Goal: Task Accomplishment & Management: Manage account settings

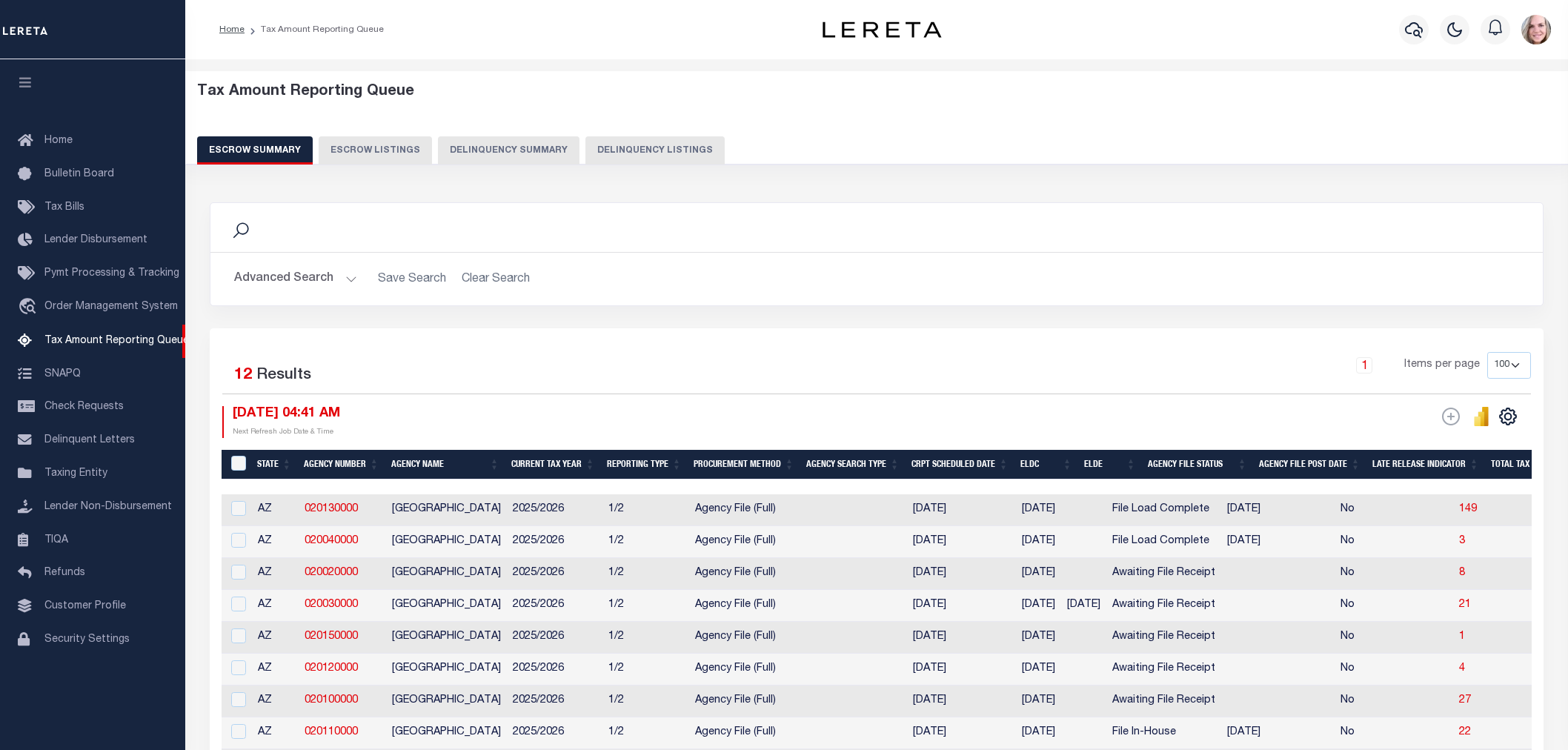
select select "AZ"
select select "100"
click at [258, 277] on button "Advanced Search" at bounding box center [295, 279] width 123 height 29
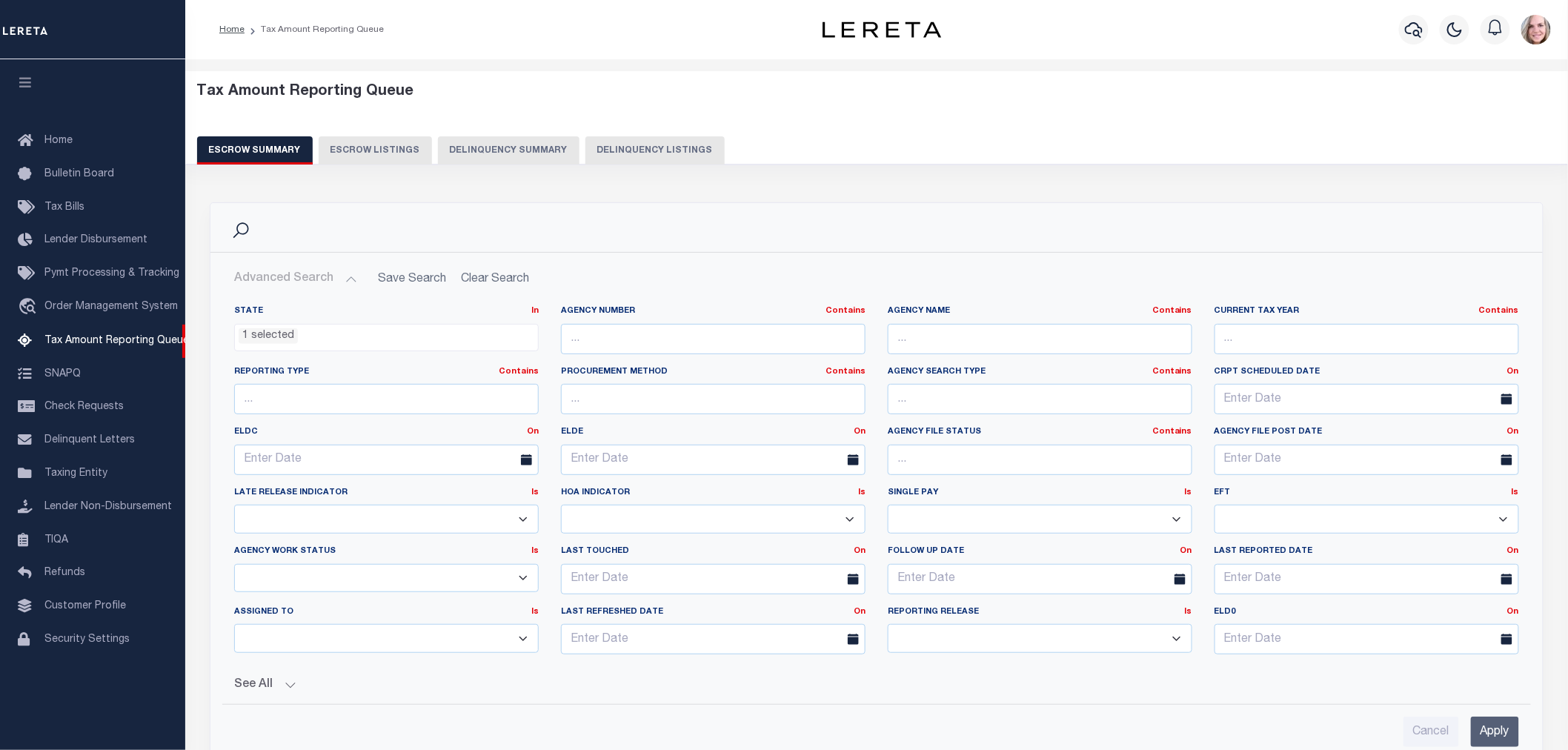
click at [311, 333] on ul "1 selected" at bounding box center [386, 334] width 303 height 20
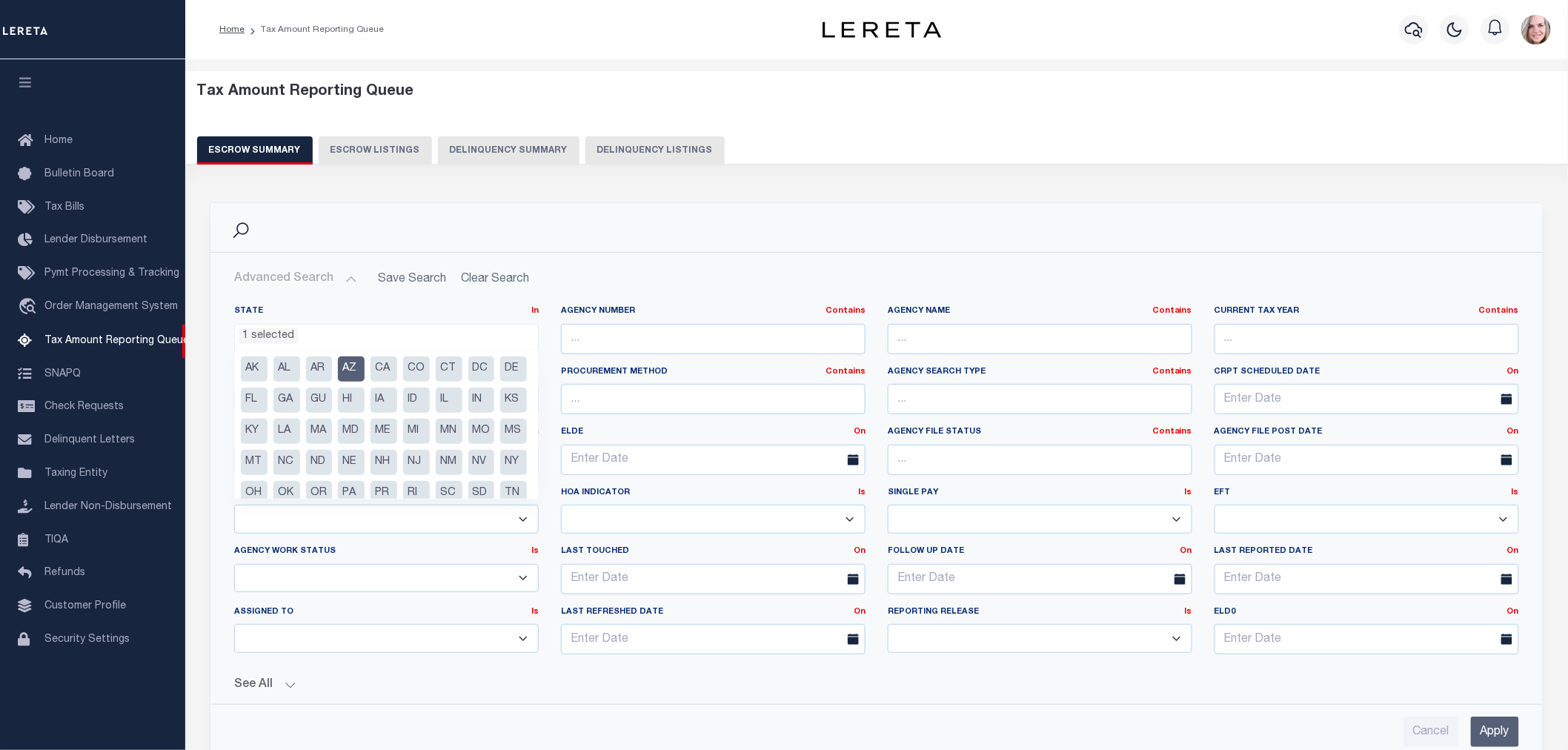
click at [343, 367] on li "AZ" at bounding box center [351, 369] width 27 height 25
click at [500, 382] on li "DE" at bounding box center [514, 369] width 27 height 25
select select "DE"
click at [728, 262] on div "Advanced Search Save Search Clear Search EscrowSummaryGridWrapper_dynamictable_…" at bounding box center [877, 506] width 1333 height 507
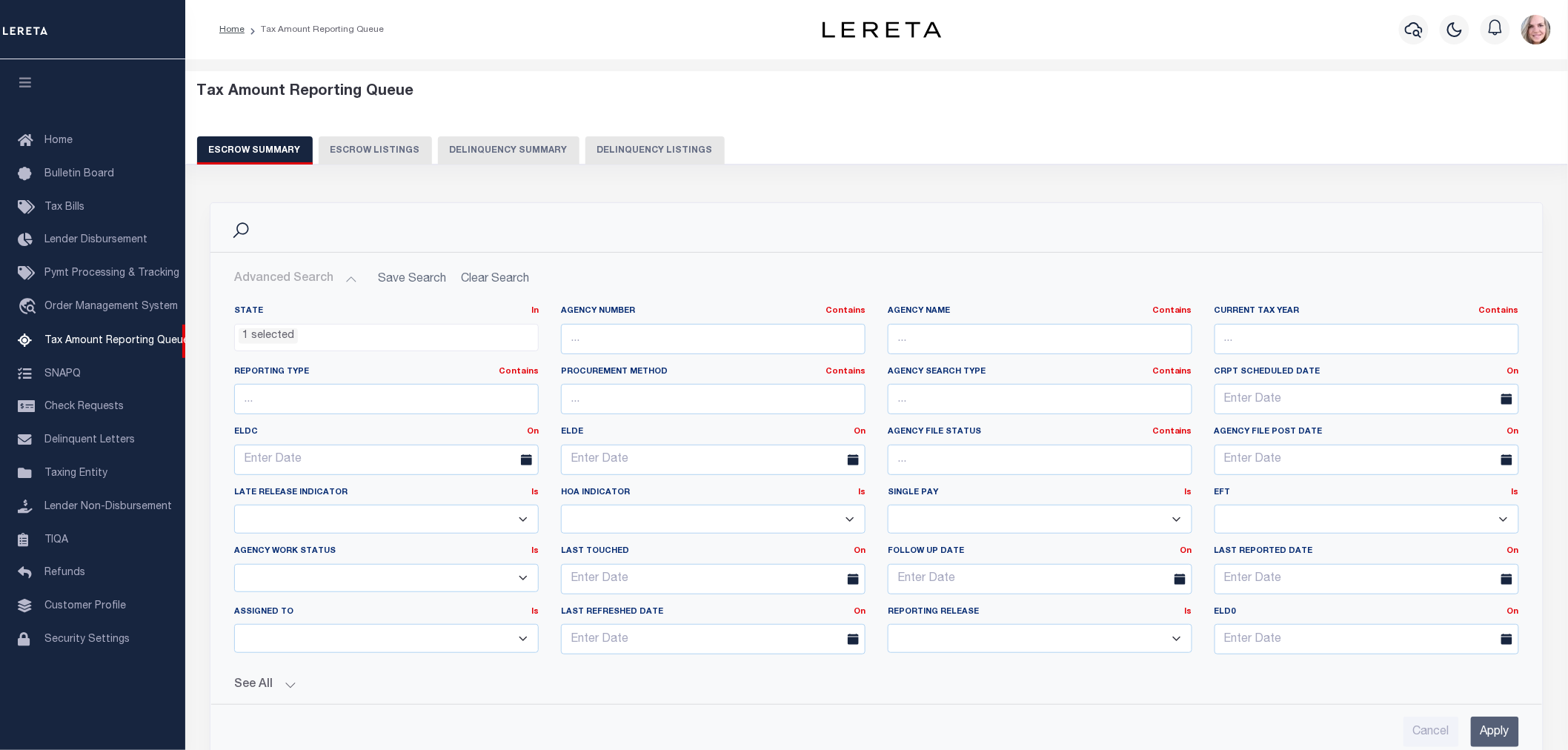
click at [1523, 729] on div "Cancel Apply" at bounding box center [877, 725] width 1309 height 42
click at [1482, 732] on input "Apply" at bounding box center [1495, 732] width 49 height 30
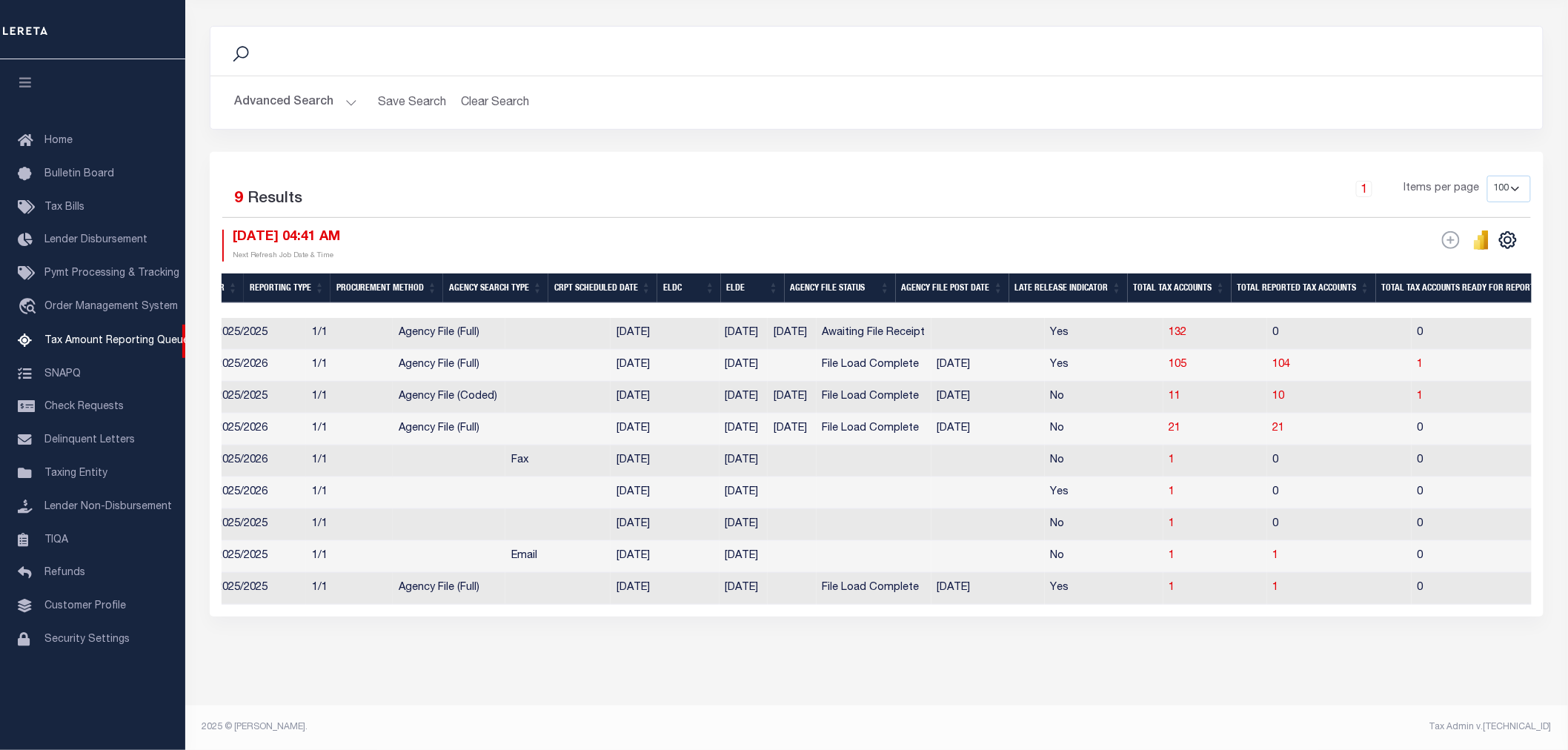
scroll to position [0, 0]
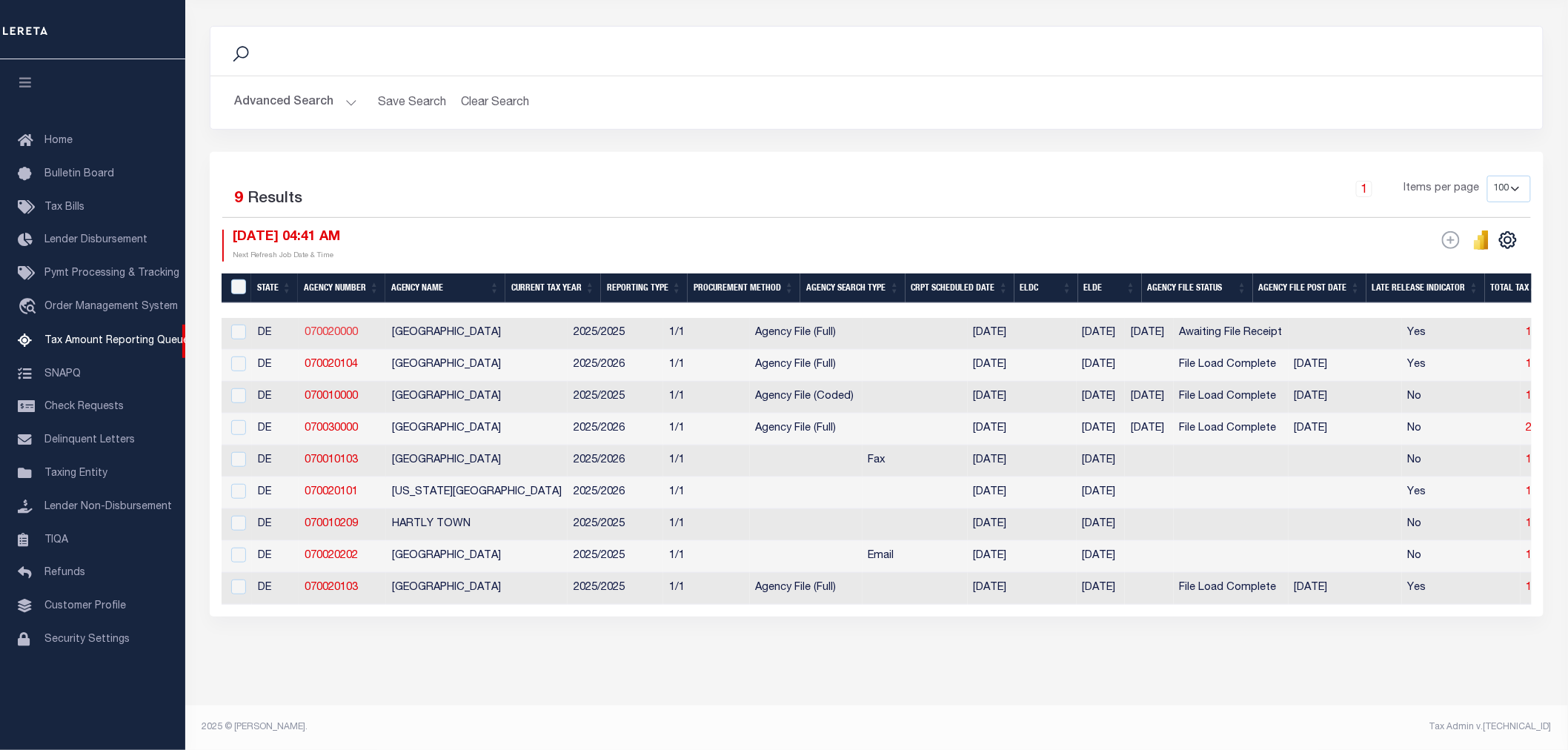
click at [324, 328] on link "070020000" at bounding box center [331, 332] width 53 height 10
checkbox input "true"
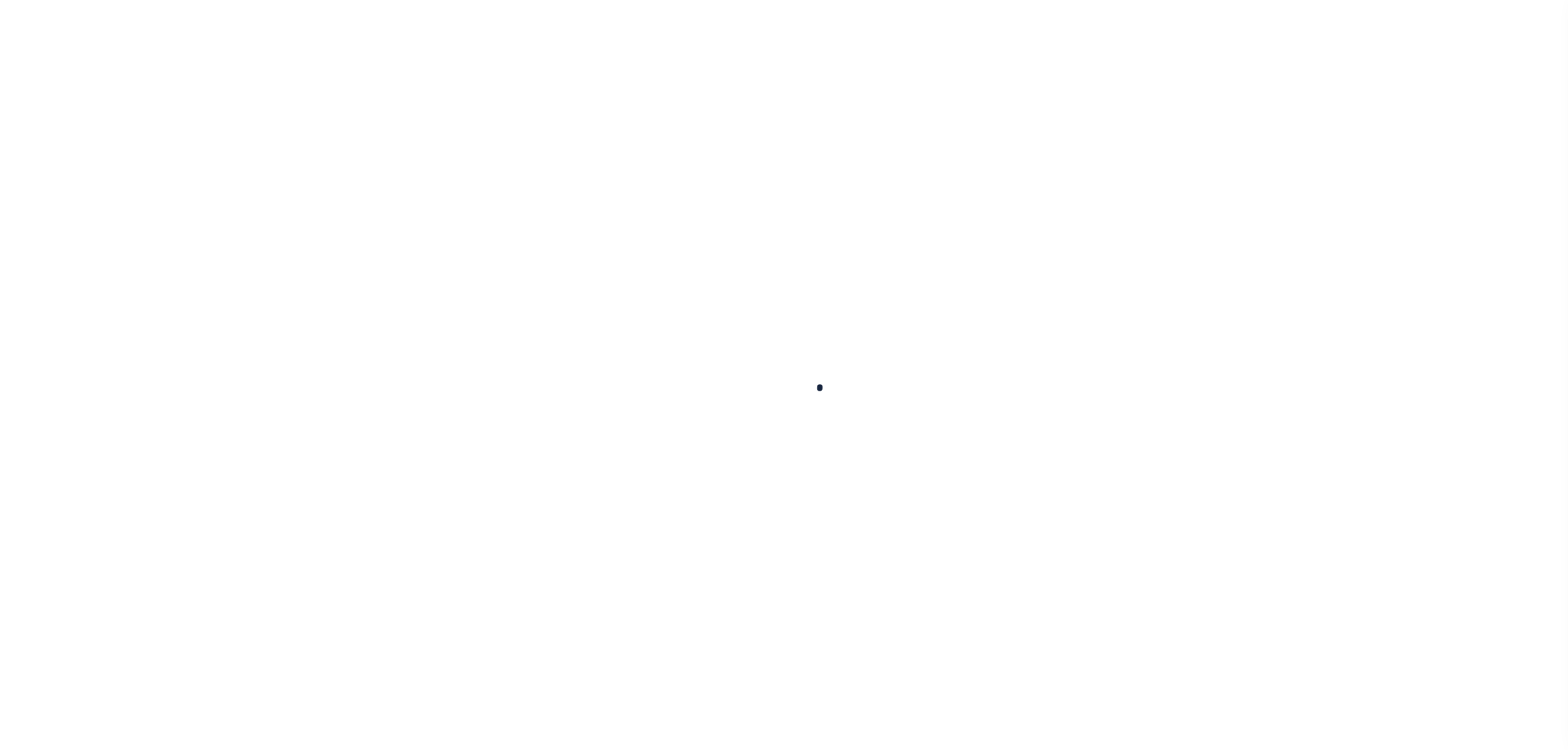
select select
checkbox input "false"
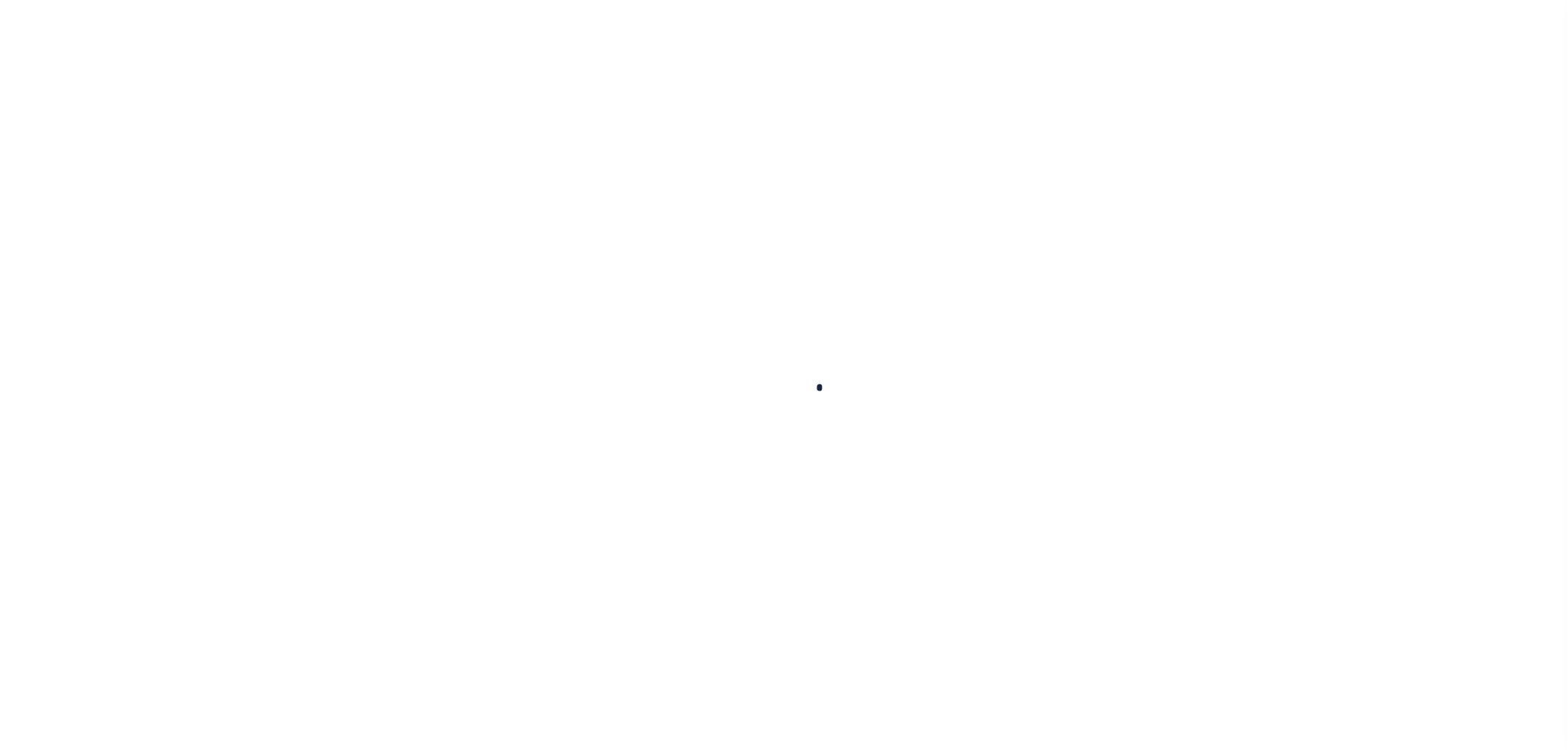
checkbox input "false"
type input "1000300000"
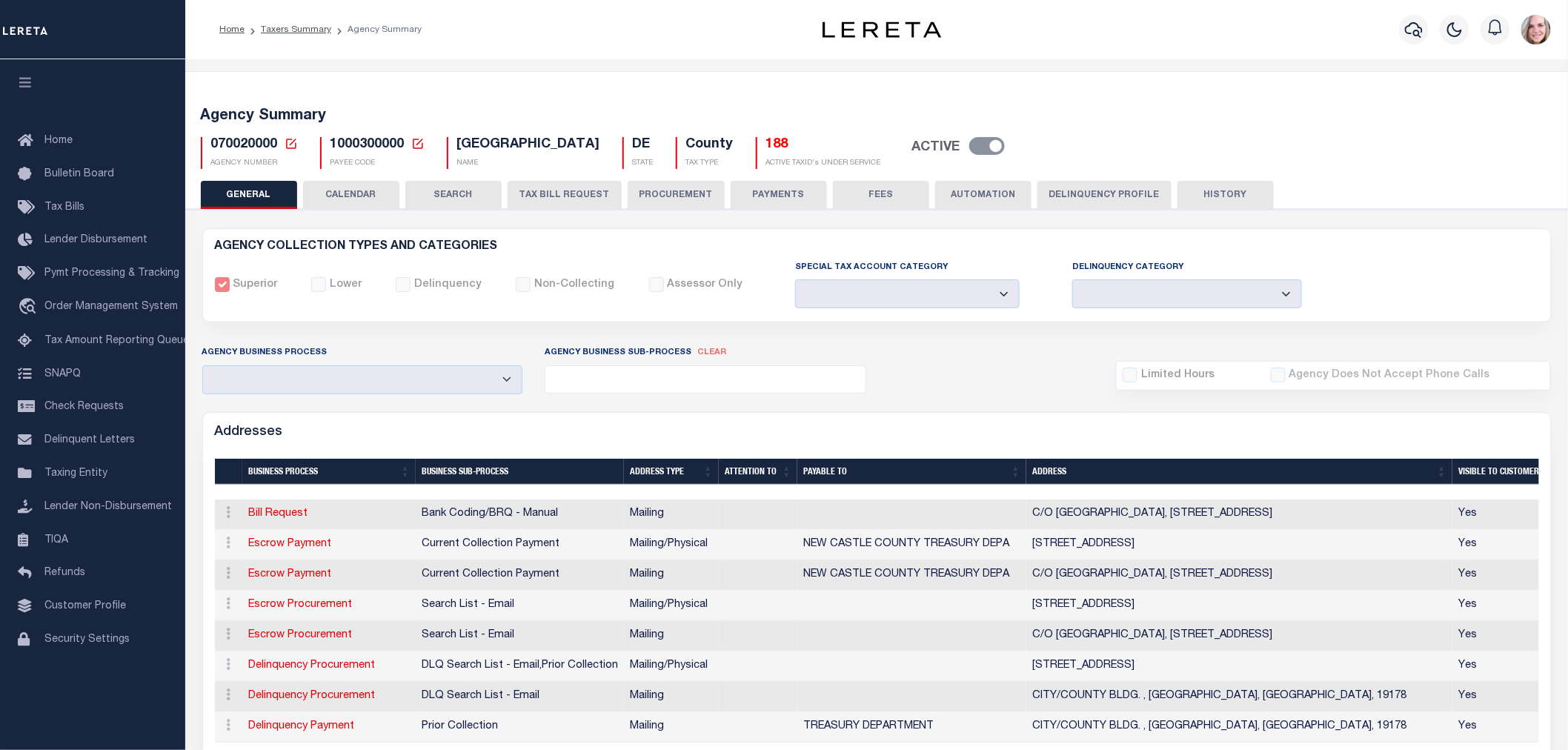
click at [367, 190] on button "CALENDAR" at bounding box center [351, 194] width 96 height 28
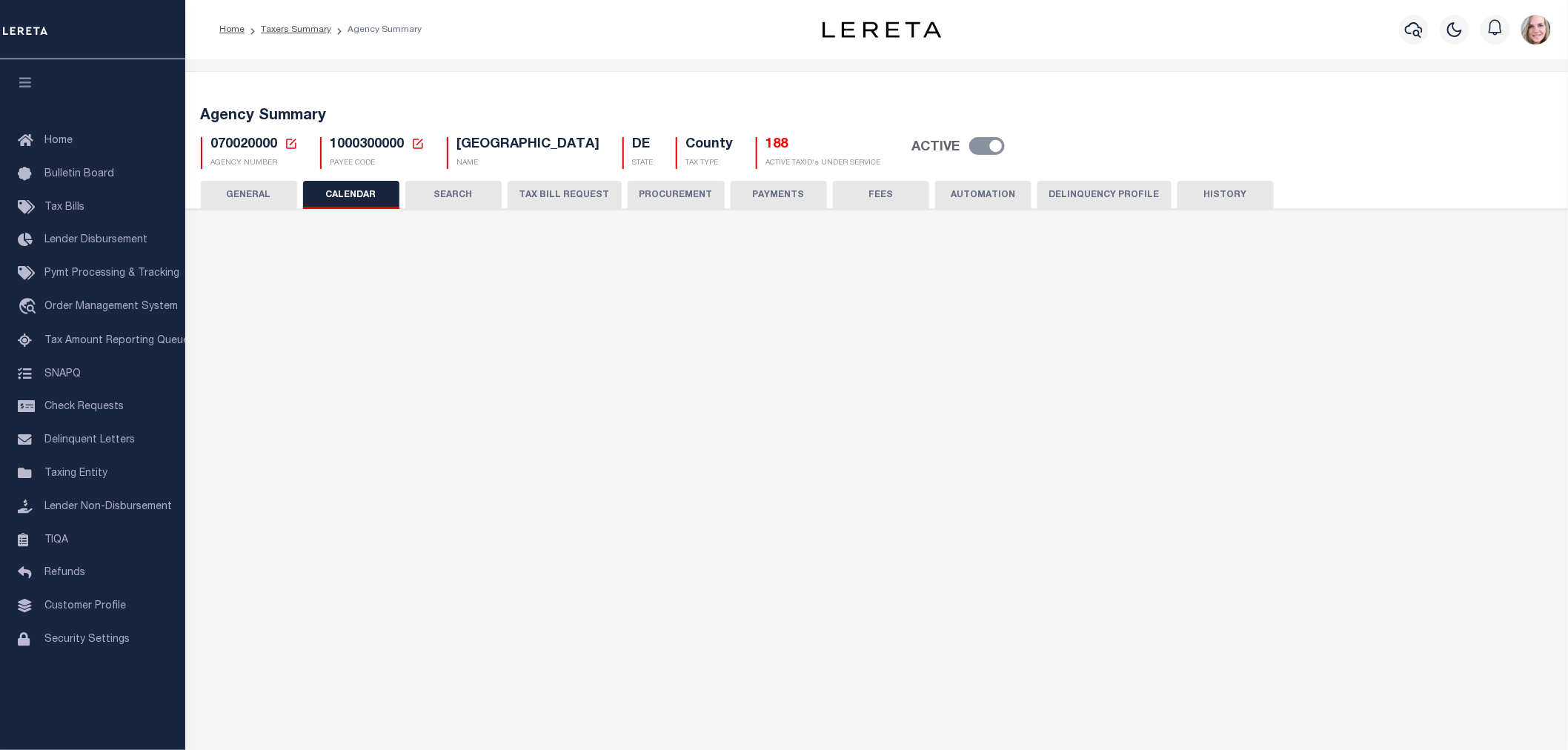
checkbox input "false"
type input "1"
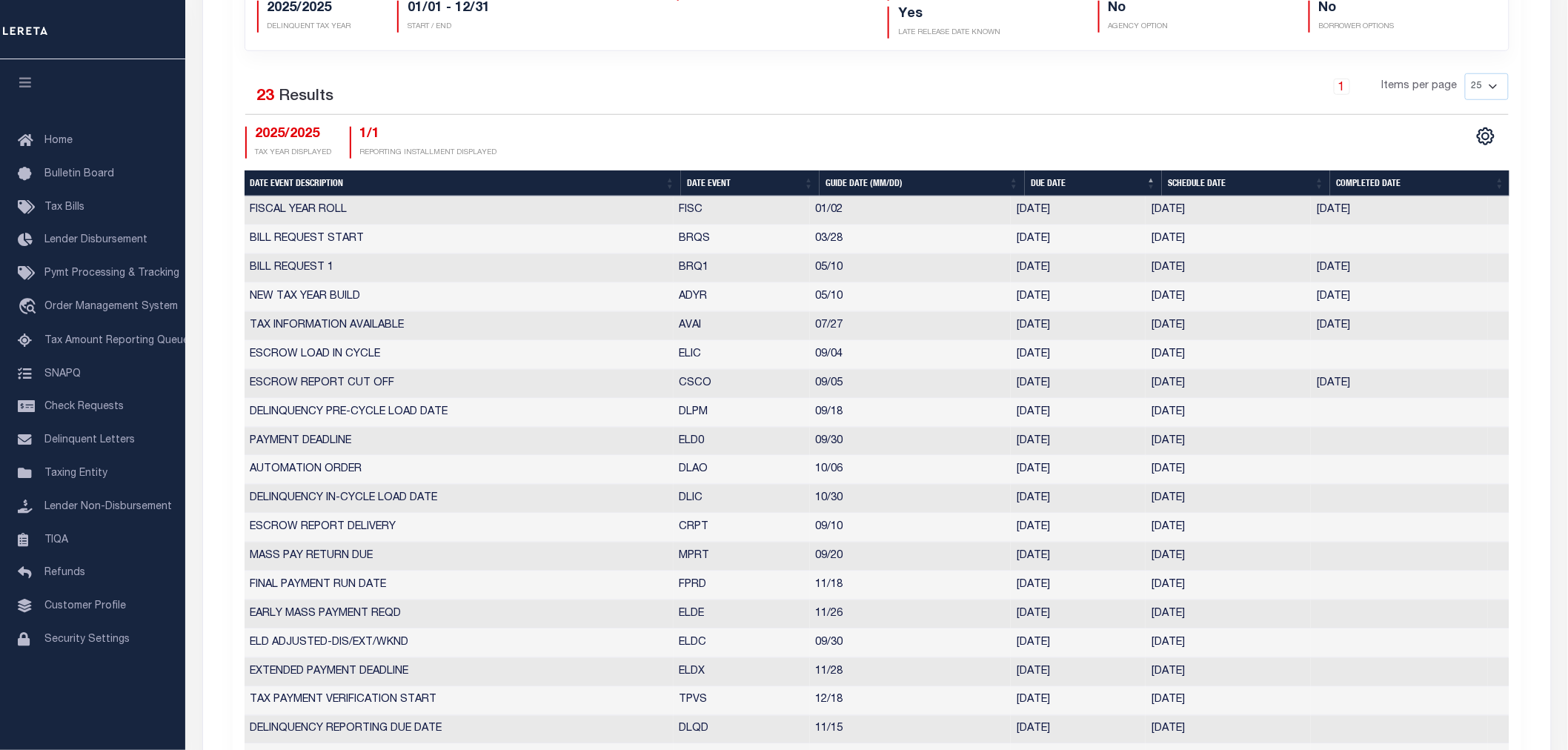
scroll to position [82, 0]
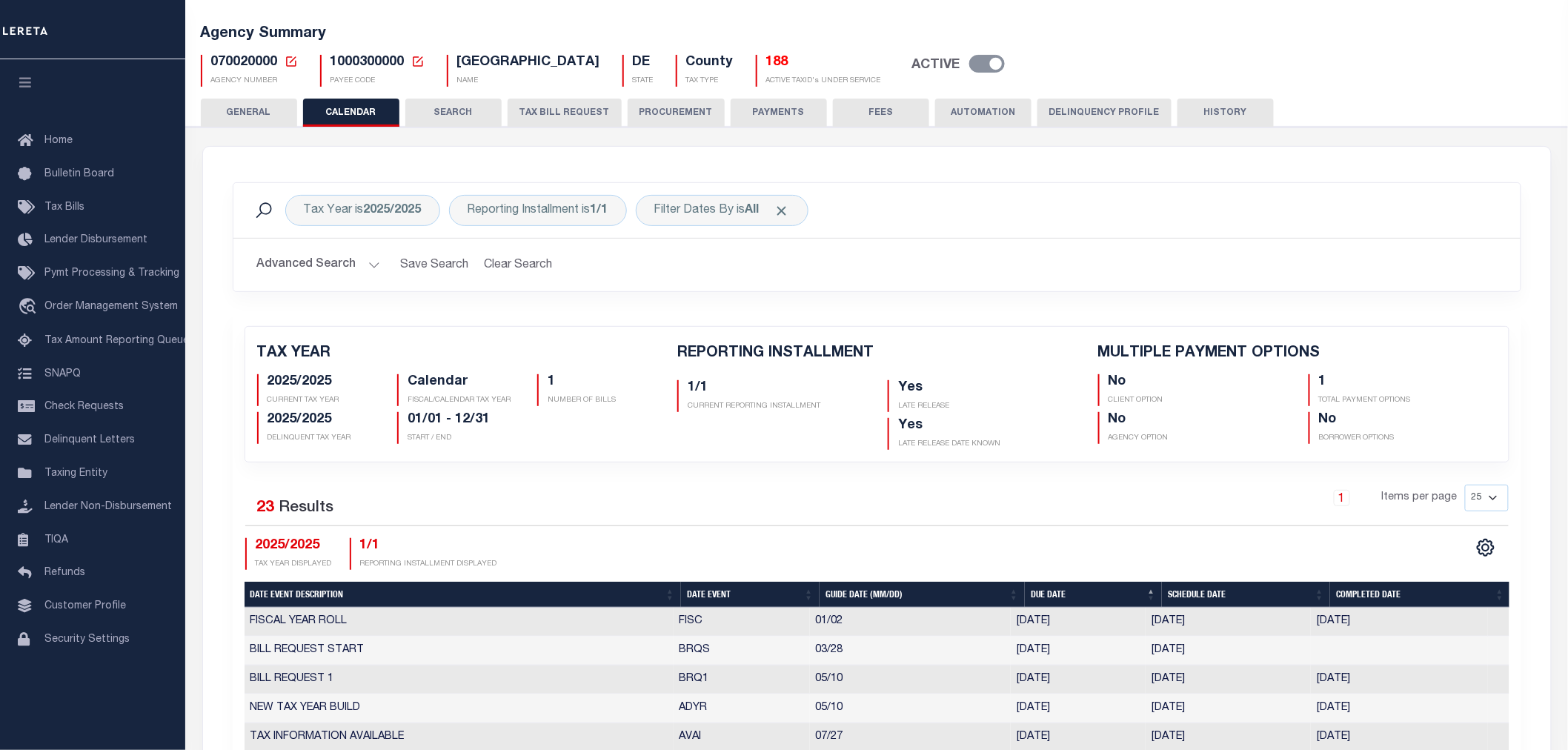
click at [398, 191] on div "Tax Year is 2025/2025 Reporting Installment is 1/1 Filter Dates By is All Search" at bounding box center [877, 210] width 1287 height 55
click at [398, 209] on b "2025/2025" at bounding box center [393, 210] width 58 height 12
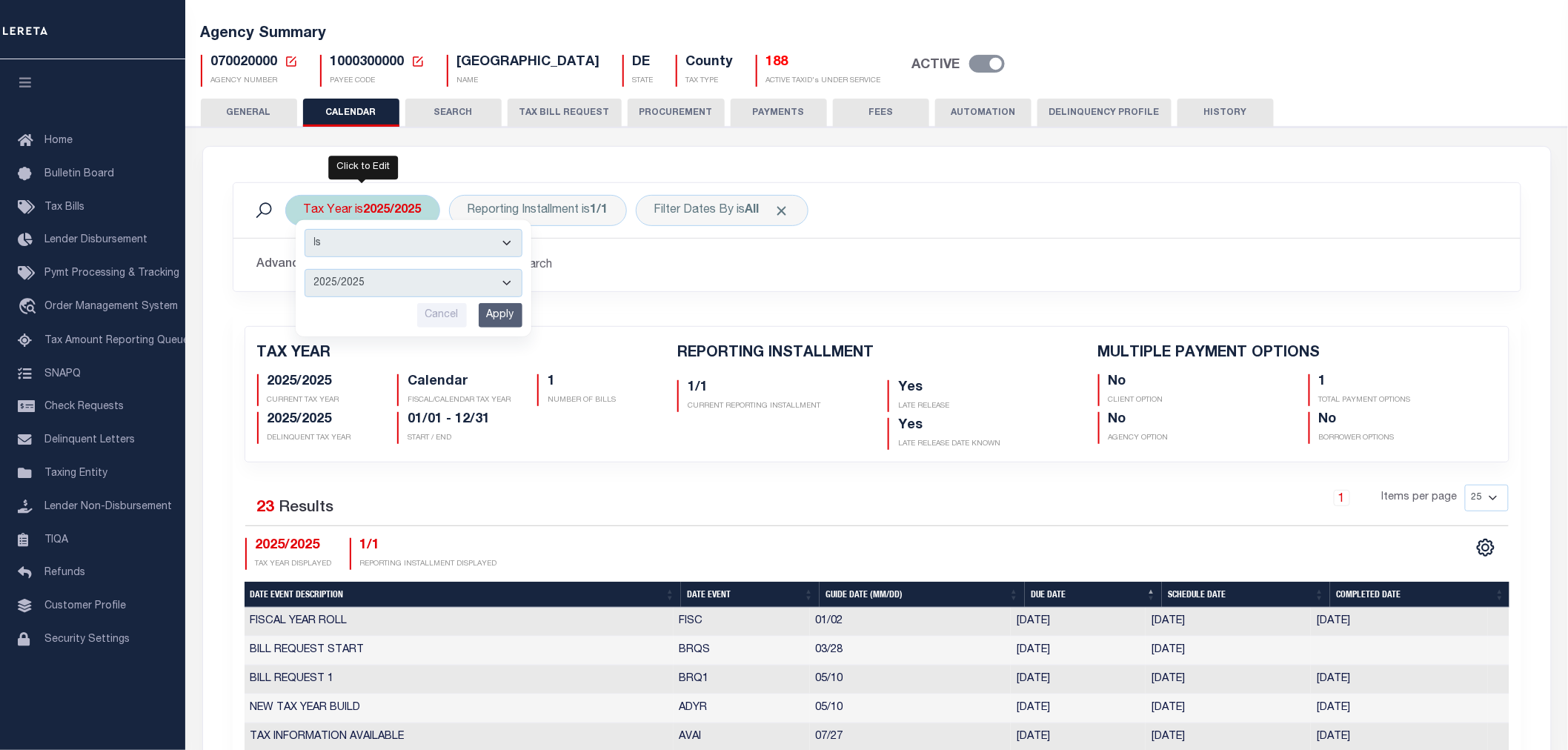
click at [389, 276] on select "2026/2026 2025/2025 2024/2024 2023/2023 2022/2022 2021/2021 2020/2020 2019/2019…" at bounding box center [413, 282] width 218 height 28
select select "2024/2024"
click at [305, 269] on select "2026/2026 2025/2025 2024/2024 2023/2023 2022/2022 2021/2021 2020/2020 2019/2019…" at bounding box center [413, 282] width 218 height 28
click at [495, 319] on input "Apply" at bounding box center [500, 315] width 44 height 25
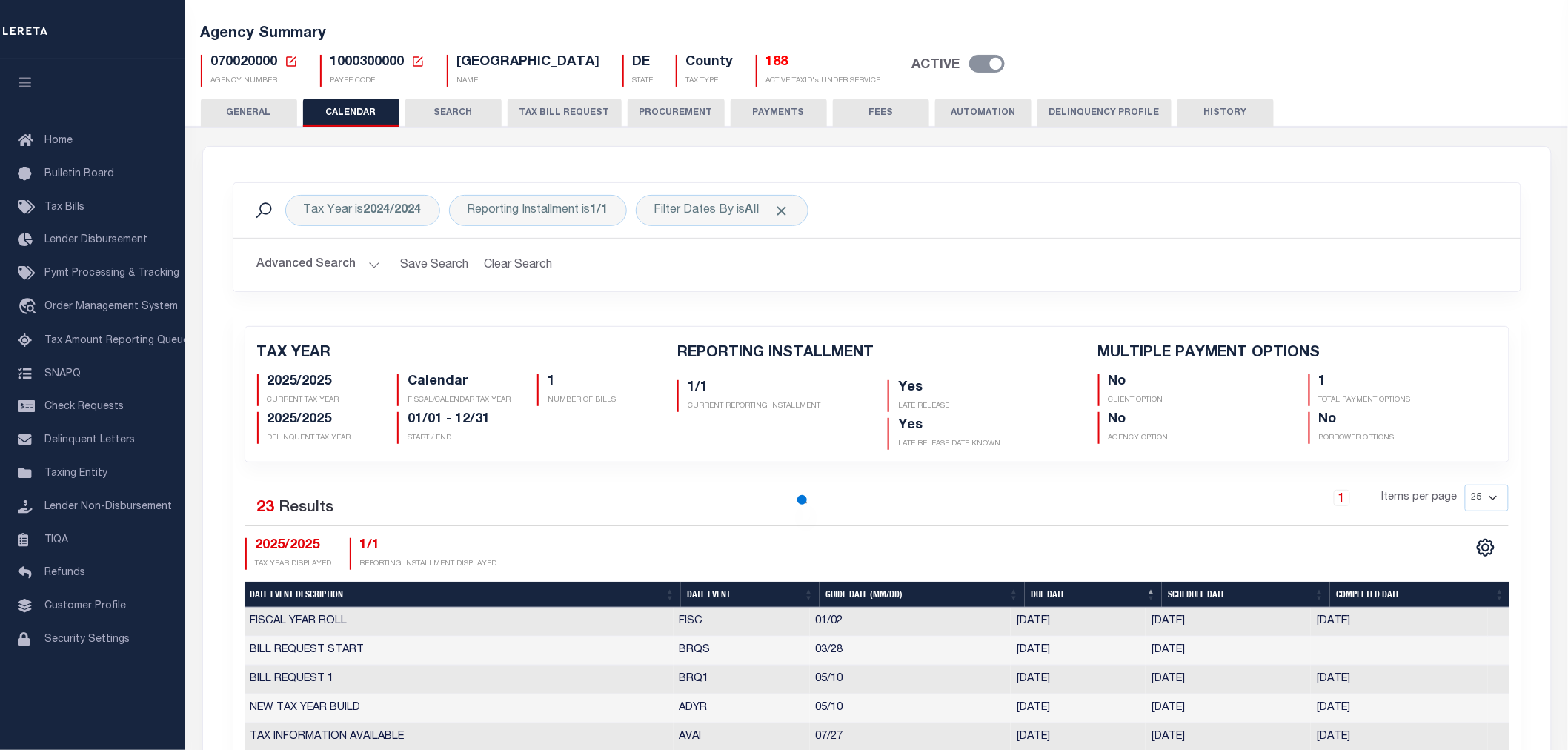
checkbox input "false"
click at [398, 223] on div "Tax Year is 2024/2024" at bounding box center [363, 210] width 155 height 31
select select "2024/2024"
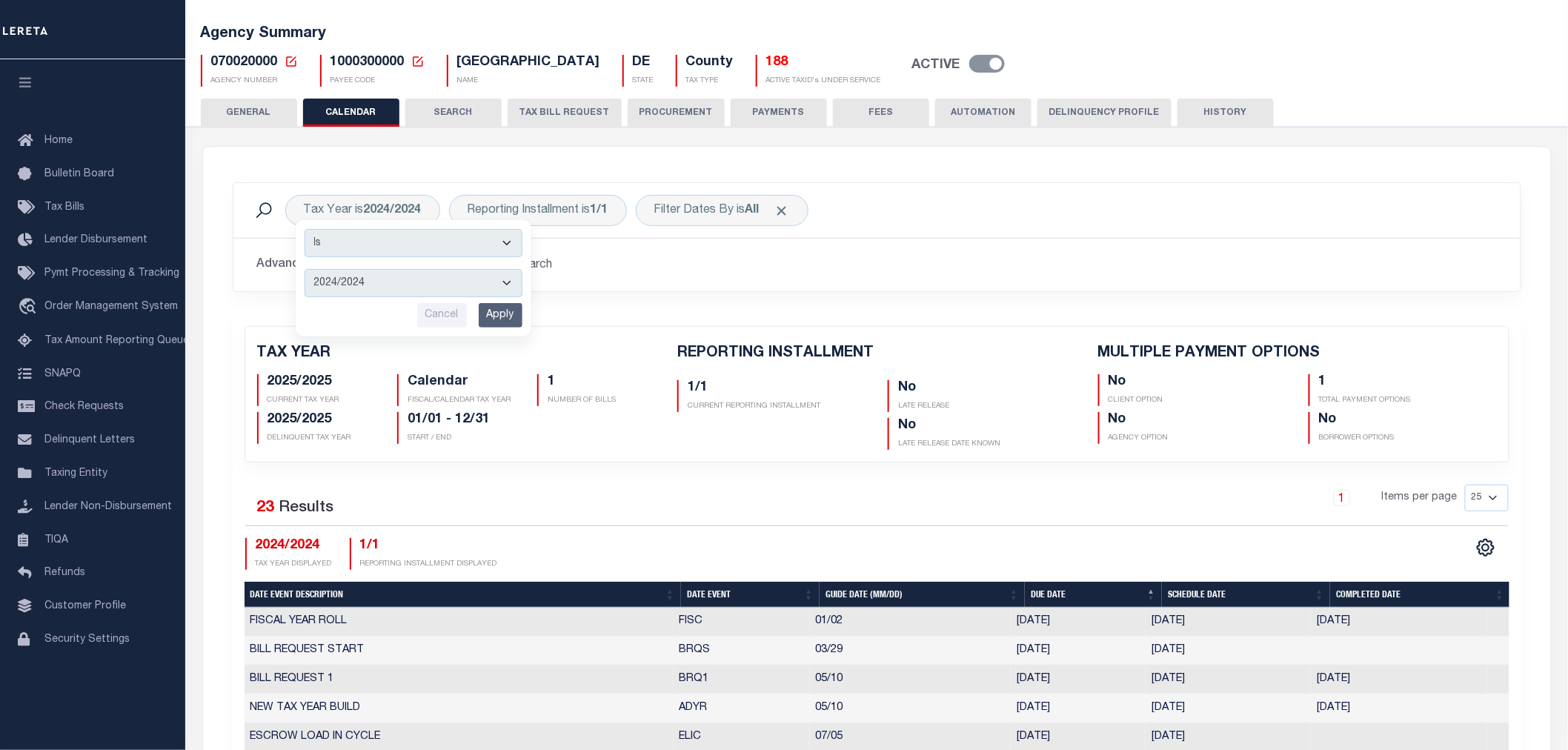
click at [616, 264] on h2 "Advanced Search Save Search Clear Search PayeeReportingEventDatesGridWrapper_dy…" at bounding box center [876, 265] width 1263 height 29
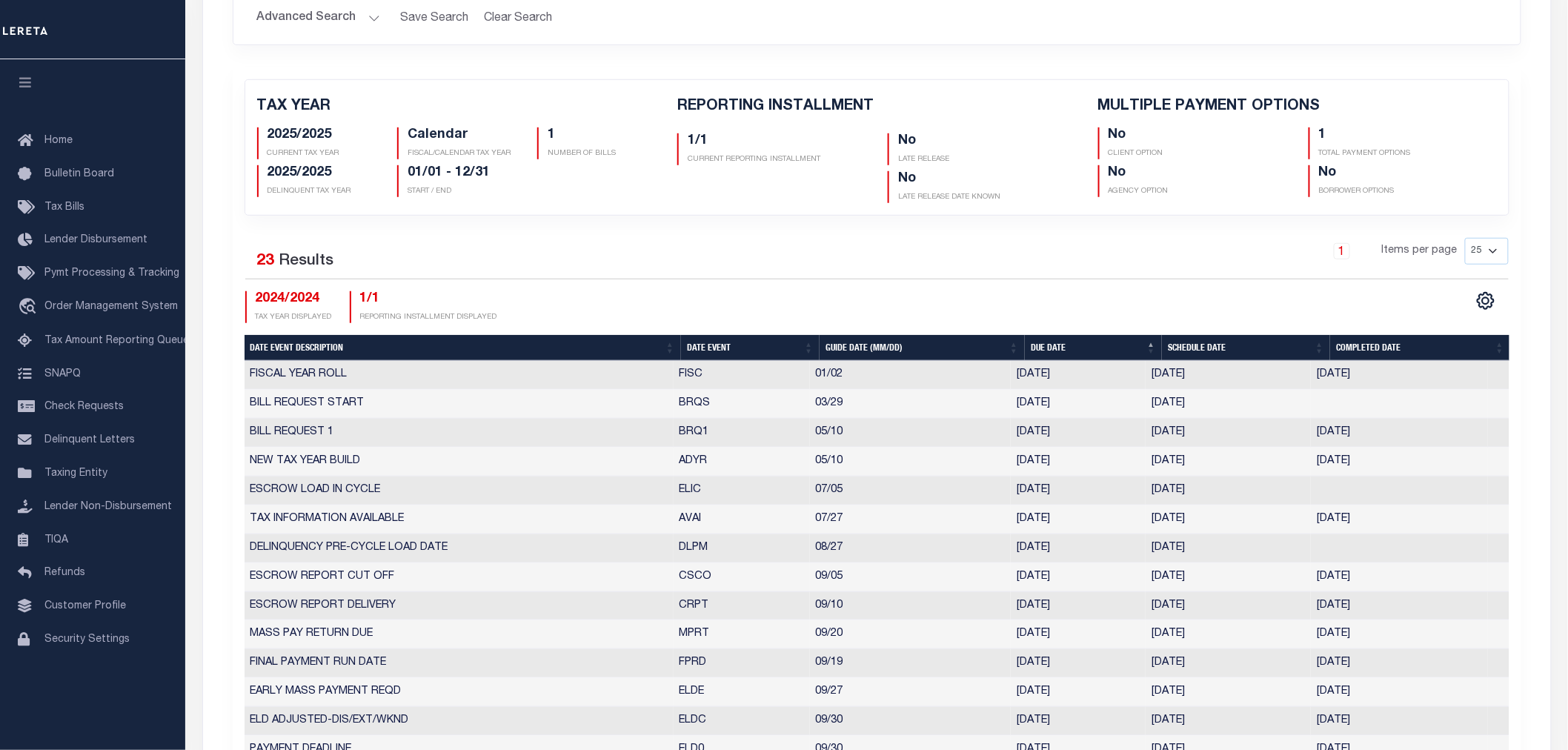
scroll to position [0, 0]
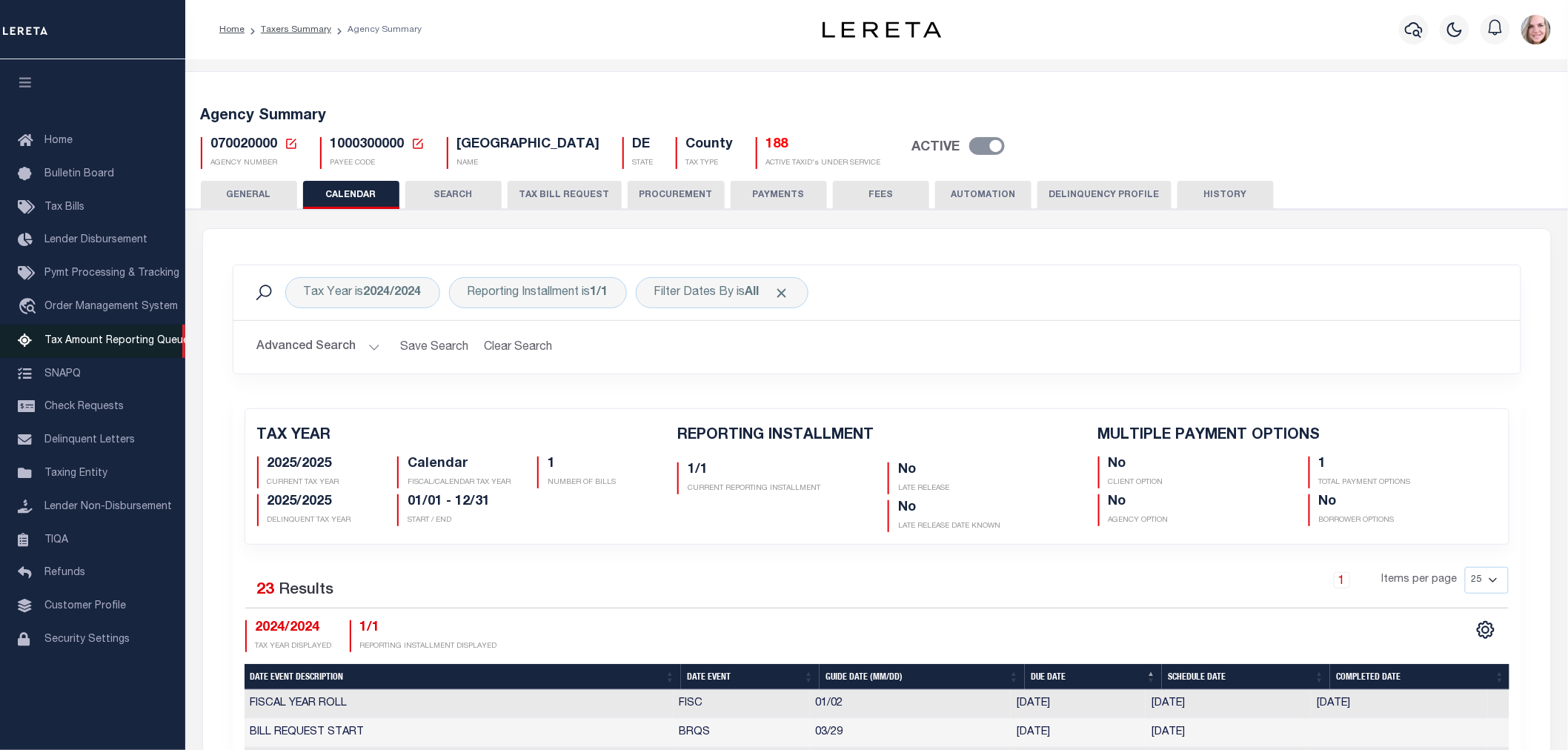
click at [116, 344] on span "Tax Amount Reporting Queue" at bounding box center [117, 340] width 145 height 10
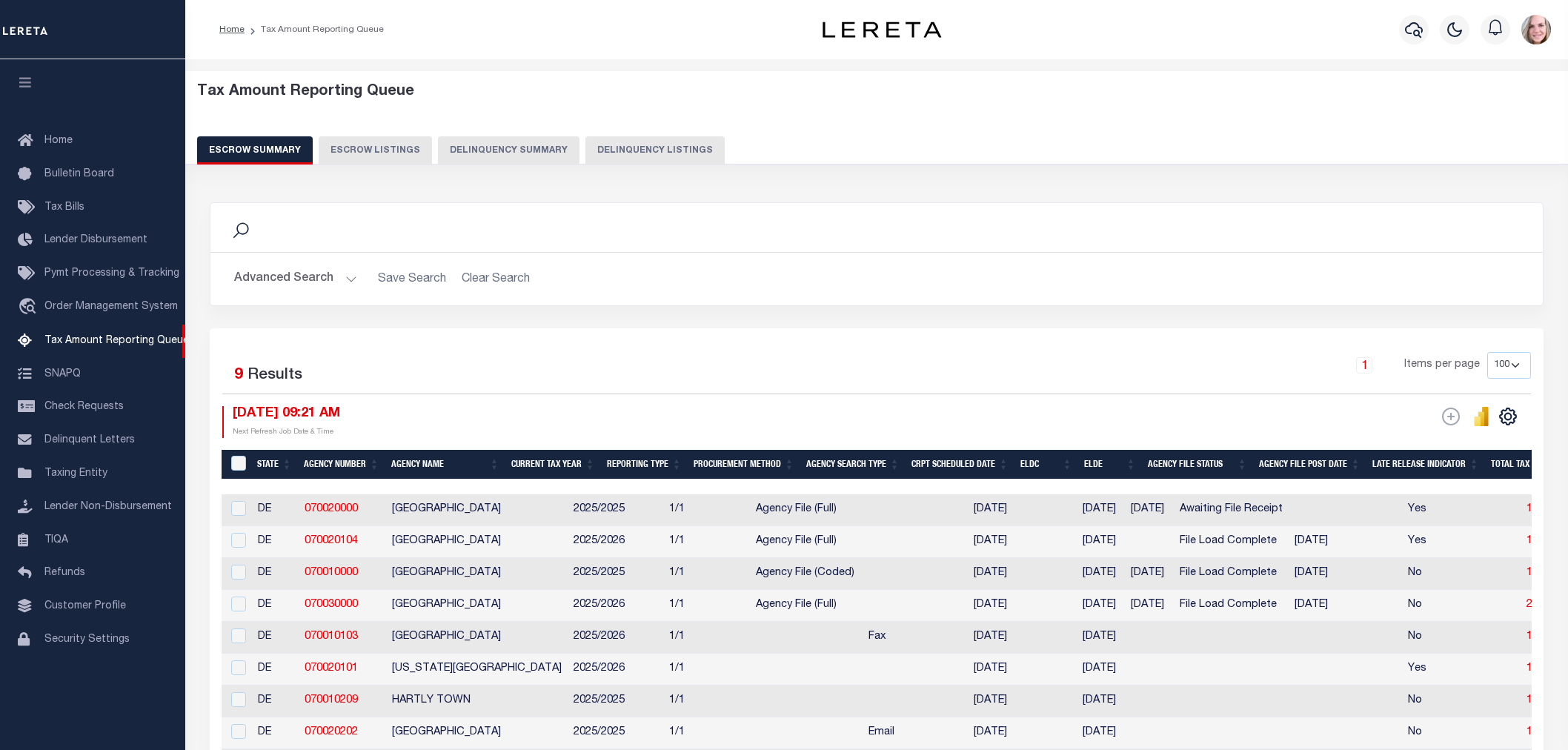
select select "DE"
select select "100"
click at [266, 279] on button "Advanced Search" at bounding box center [295, 279] width 123 height 29
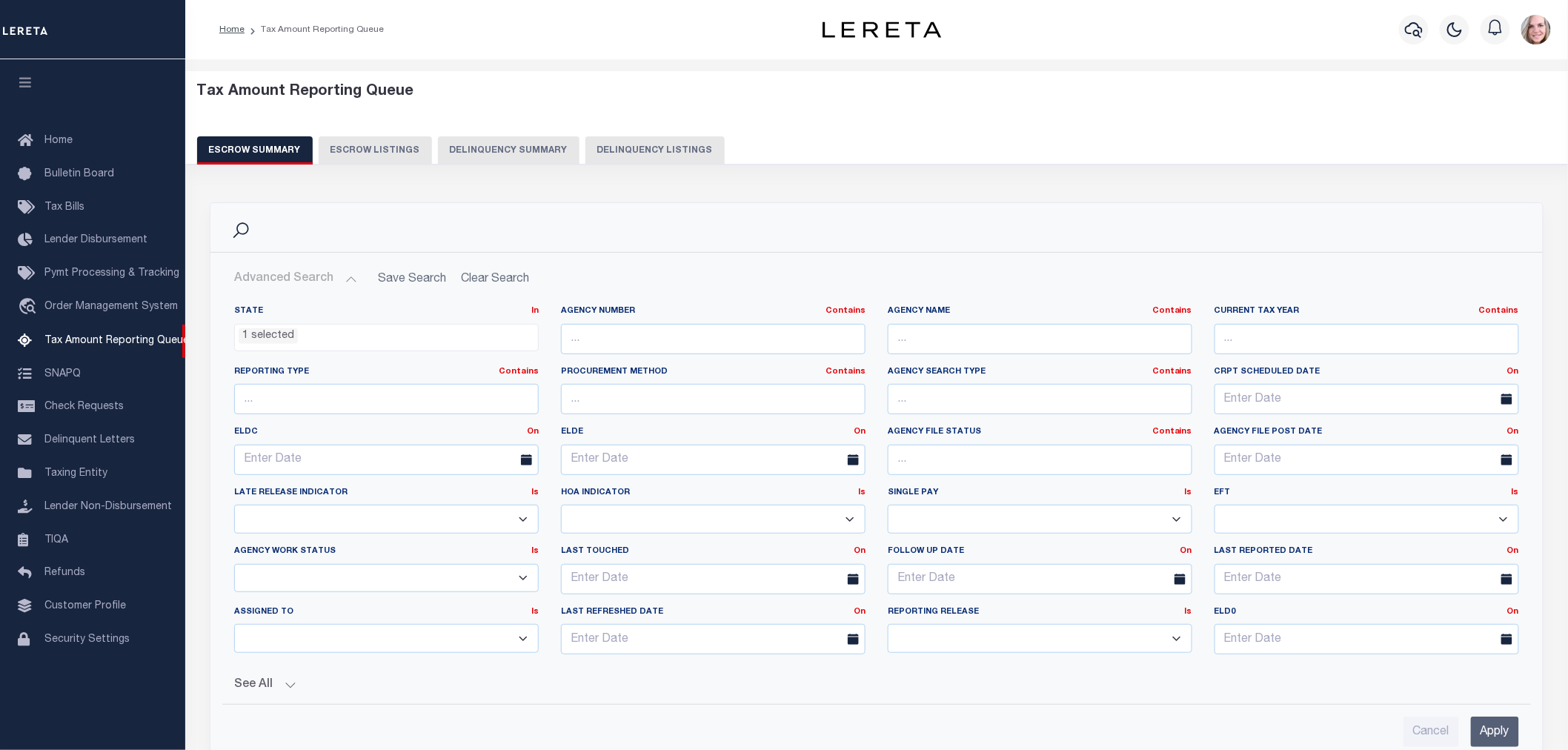
click at [284, 333] on li "1 selected" at bounding box center [268, 336] width 60 height 17
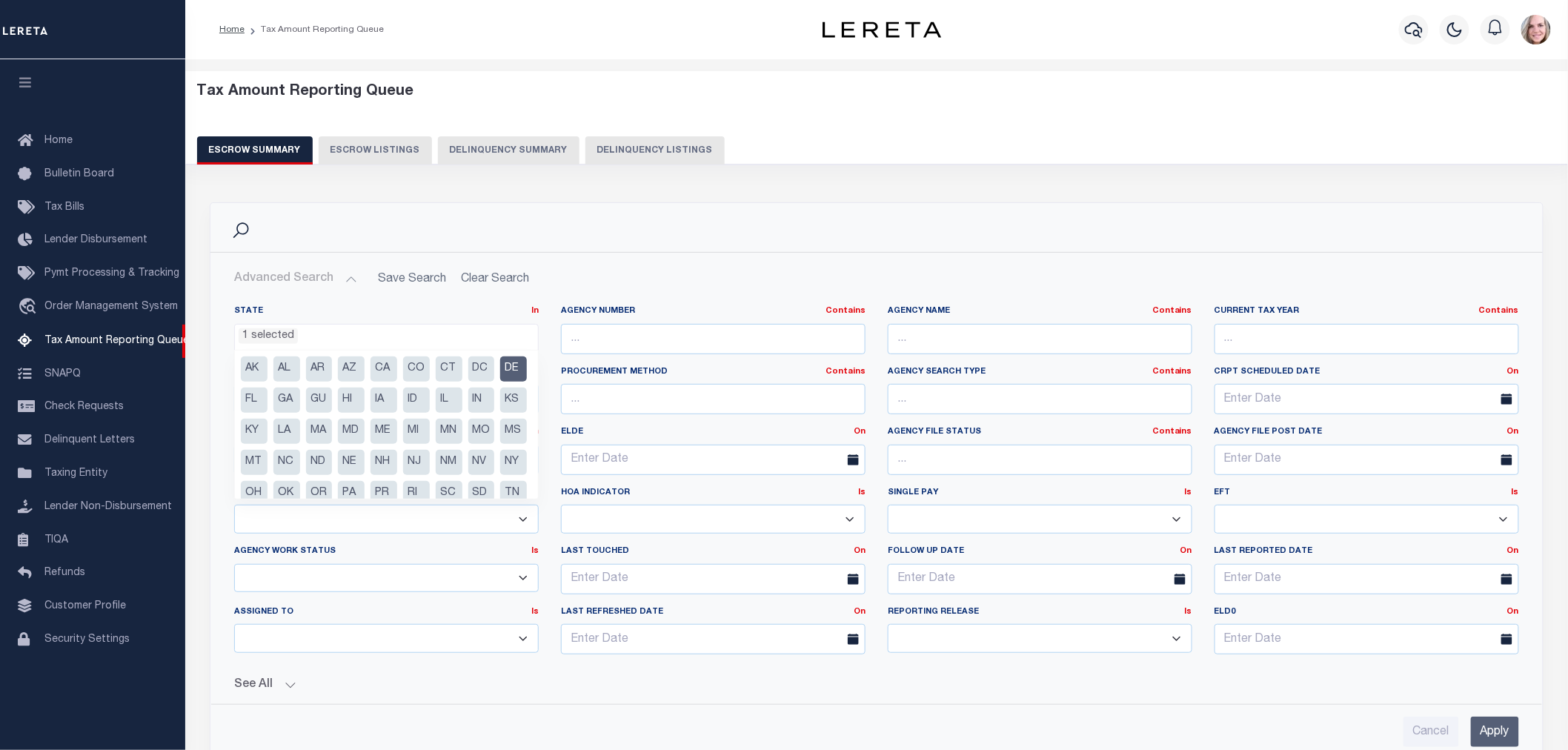
click at [500, 382] on li "DE" at bounding box center [514, 369] width 27 height 25
click at [256, 448] on ul "AK AL AR AZ CA CO CT DC DE FL GA GU HI IA ID IL IN KS KY LA MA MD ME MI MN MO M…" at bounding box center [386, 425] width 303 height 148
click at [436, 444] on li "MN" at bounding box center [449, 432] width 27 height 25
select select "MN"
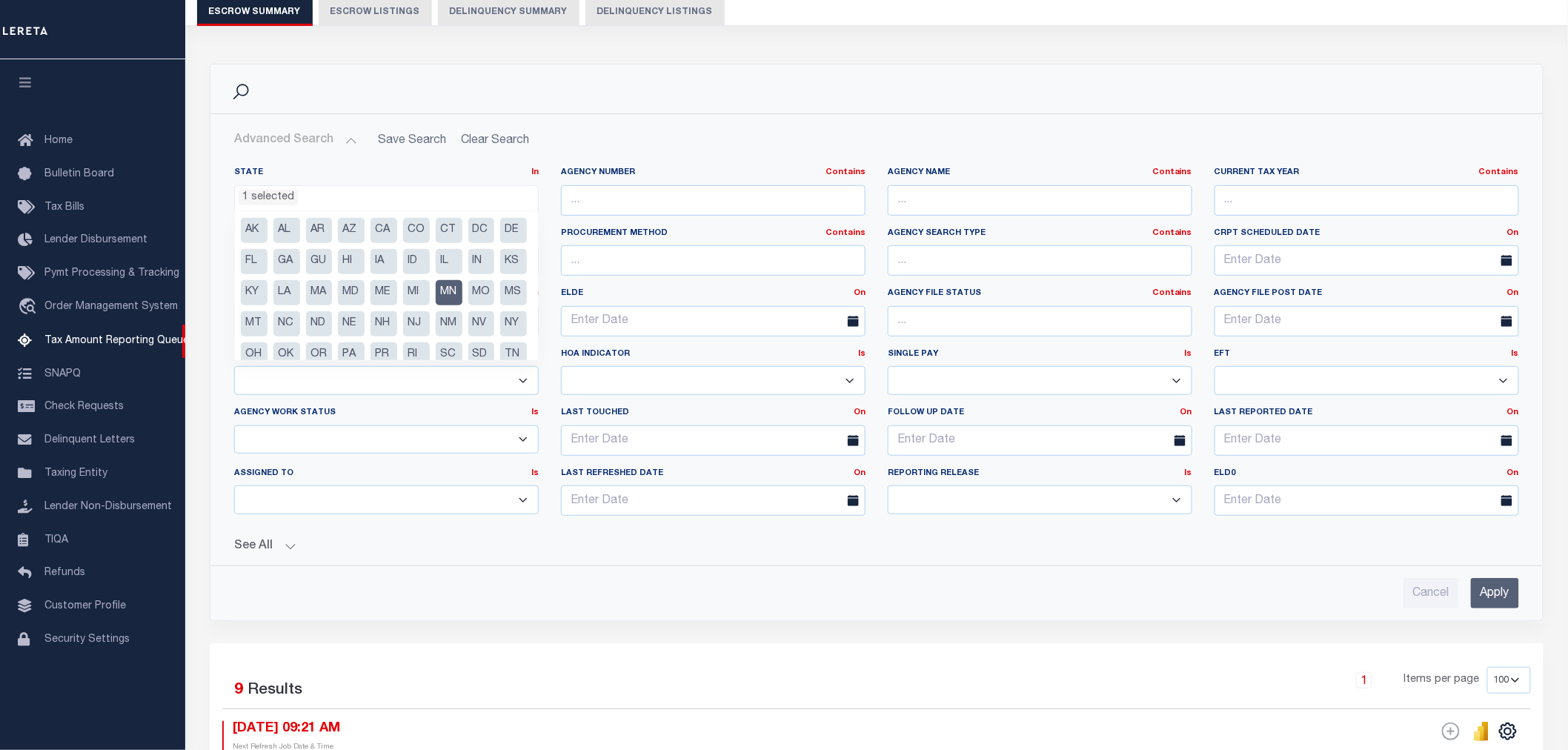
scroll to position [165, 0]
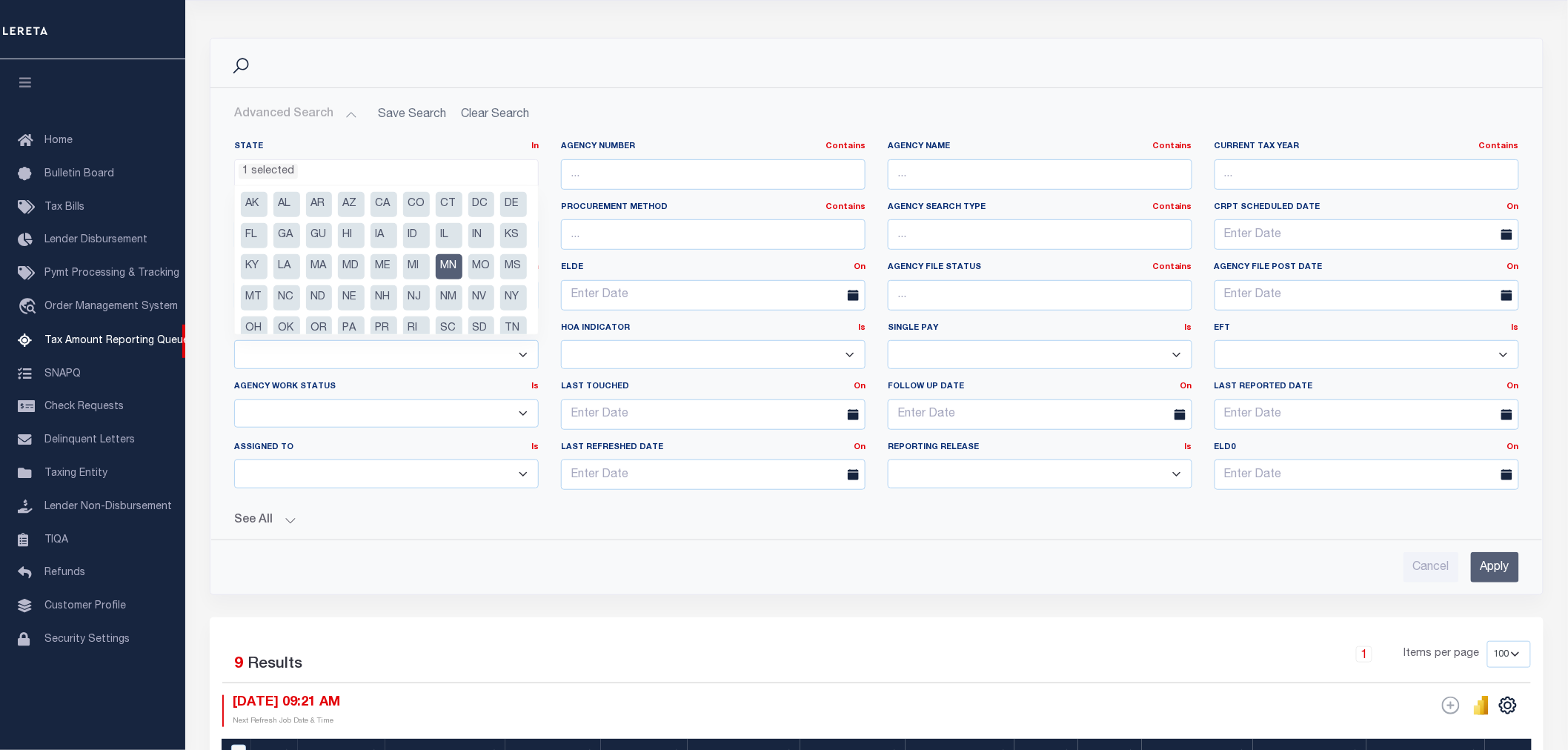
click at [1494, 579] on input "Apply" at bounding box center [1495, 567] width 49 height 30
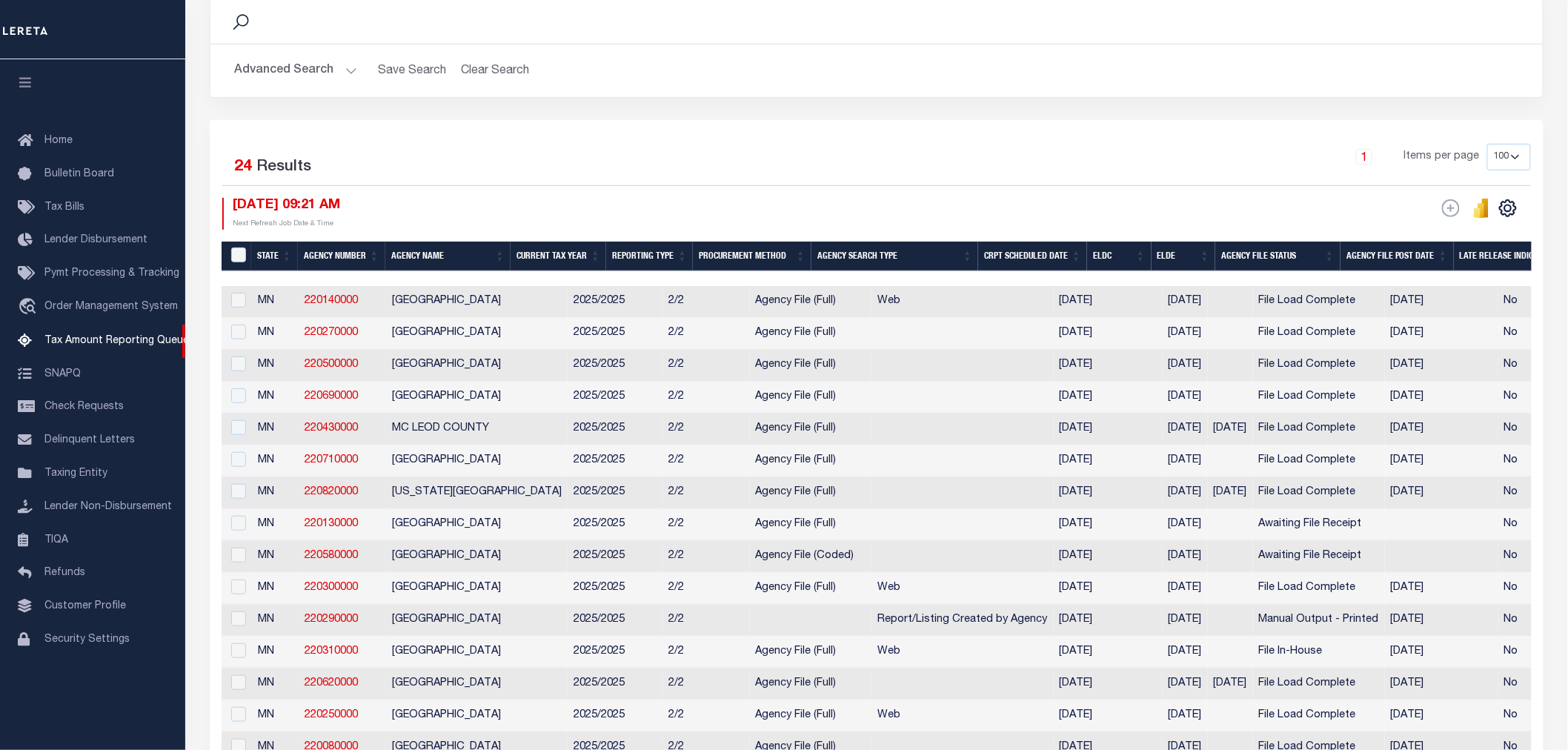
scroll to position [329, 0]
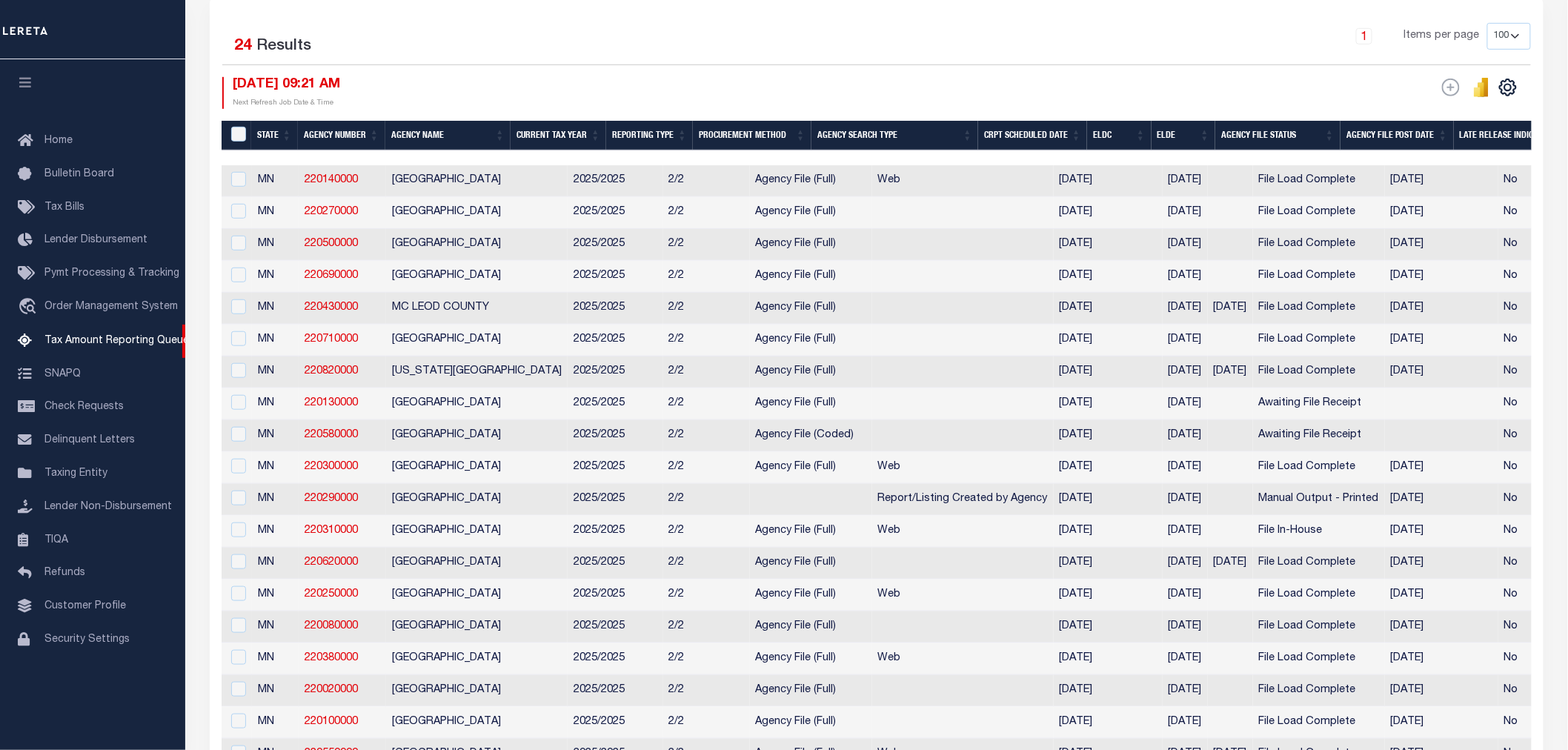
click at [425, 129] on th "Agency Name" at bounding box center [448, 136] width 126 height 30
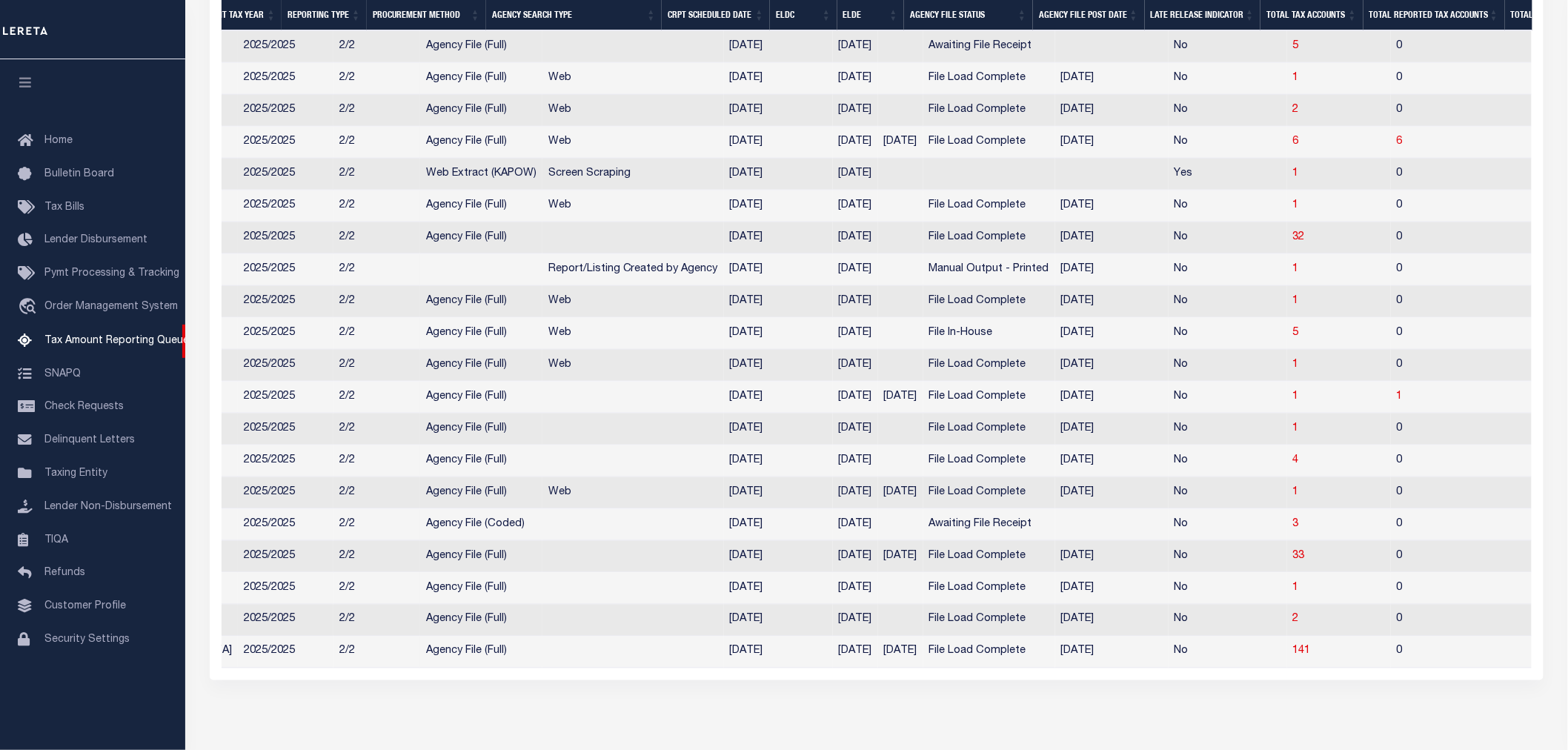
scroll to position [0, 557]
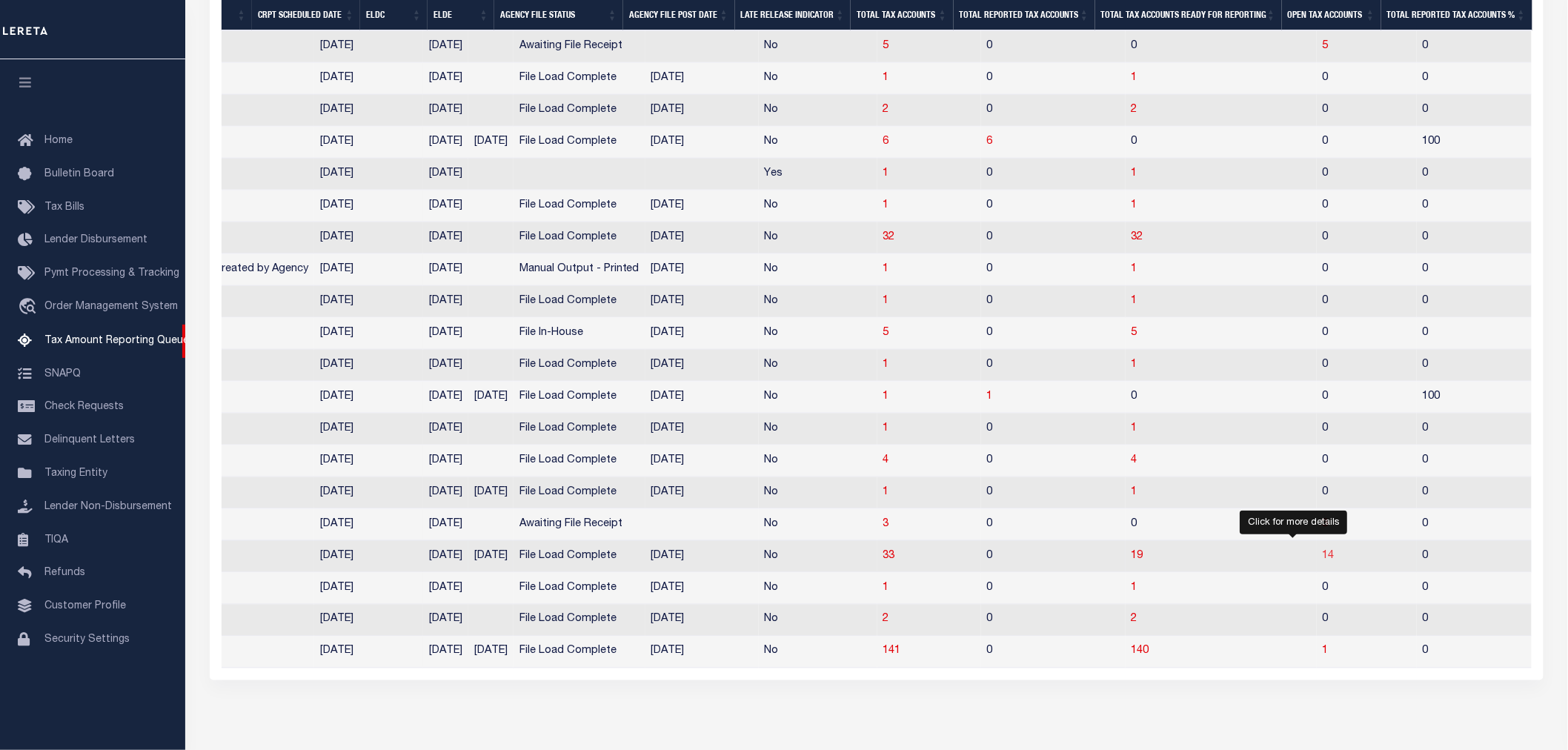
click at [1323, 561] on span "14" at bounding box center [1329, 555] width 12 height 10
select select "100"
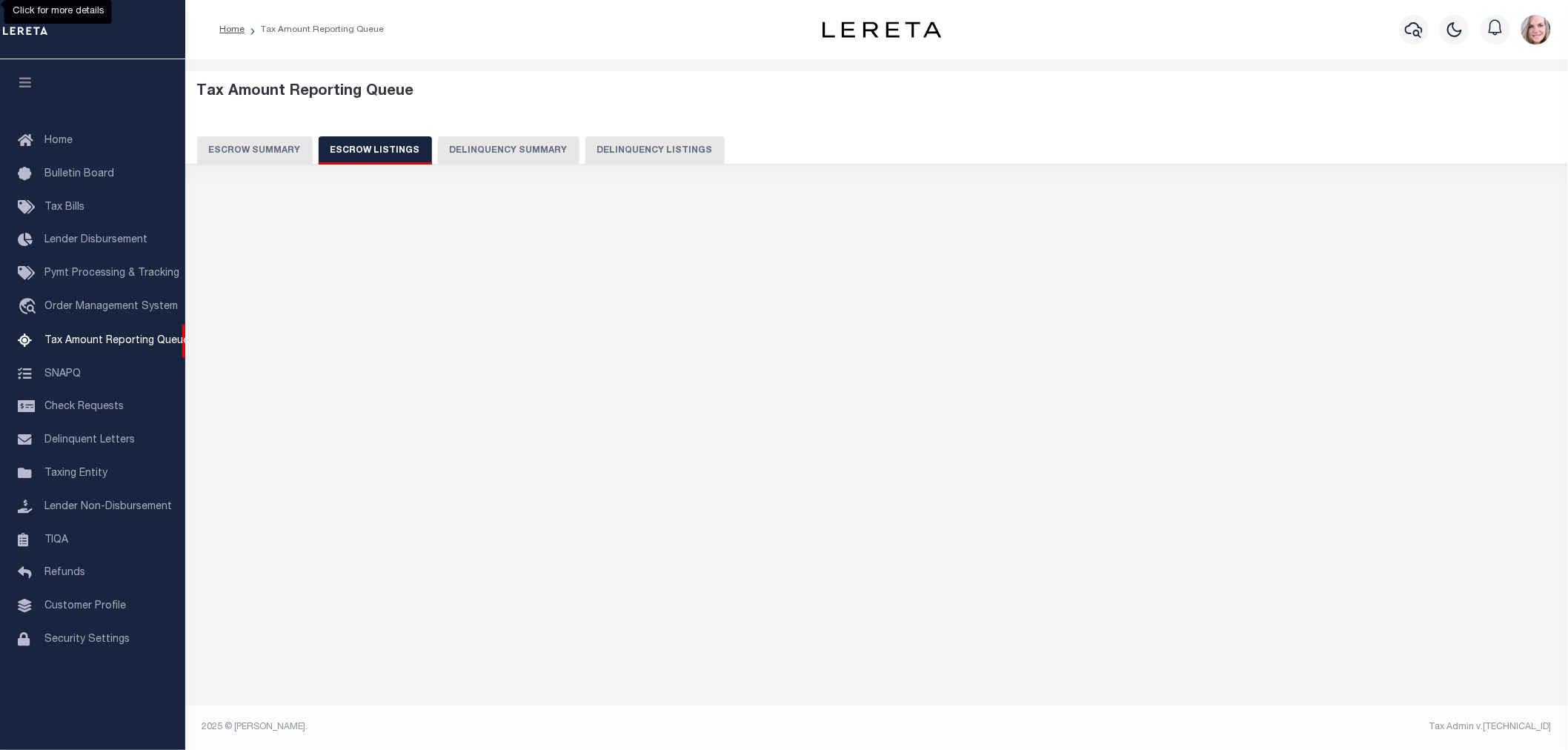
select select "100"
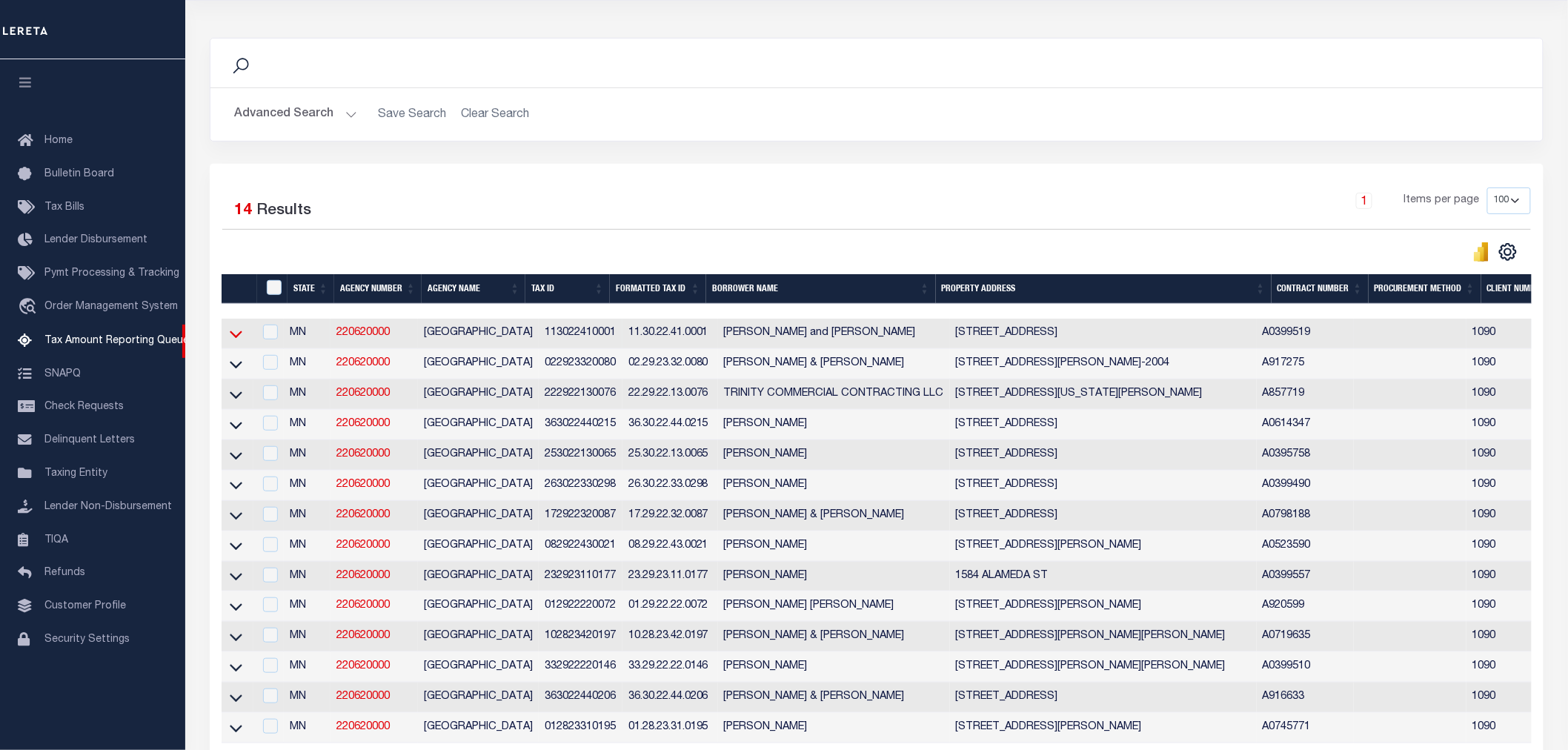
click at [242, 337] on icon at bounding box center [236, 334] width 13 height 16
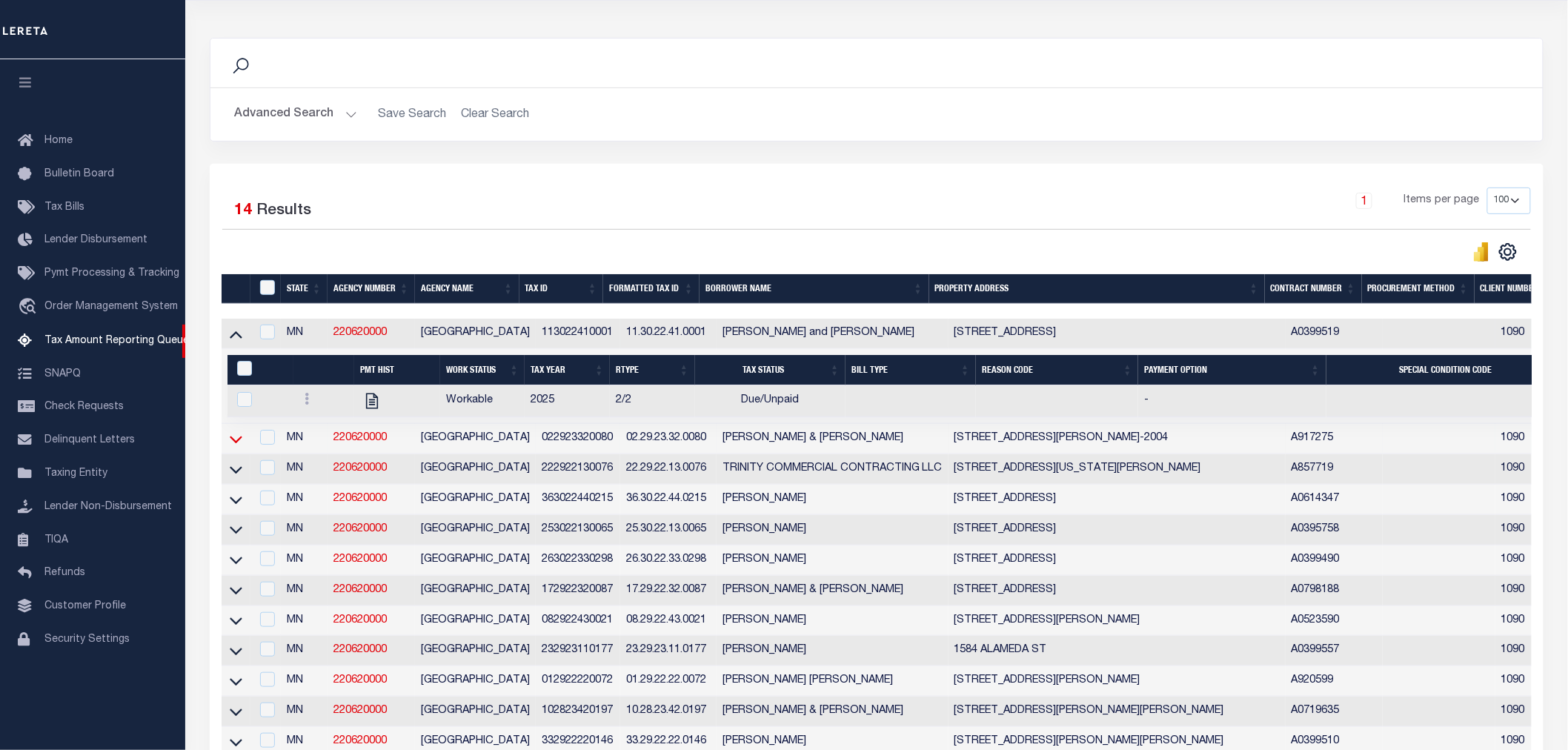
click at [230, 443] on icon at bounding box center [236, 439] width 13 height 16
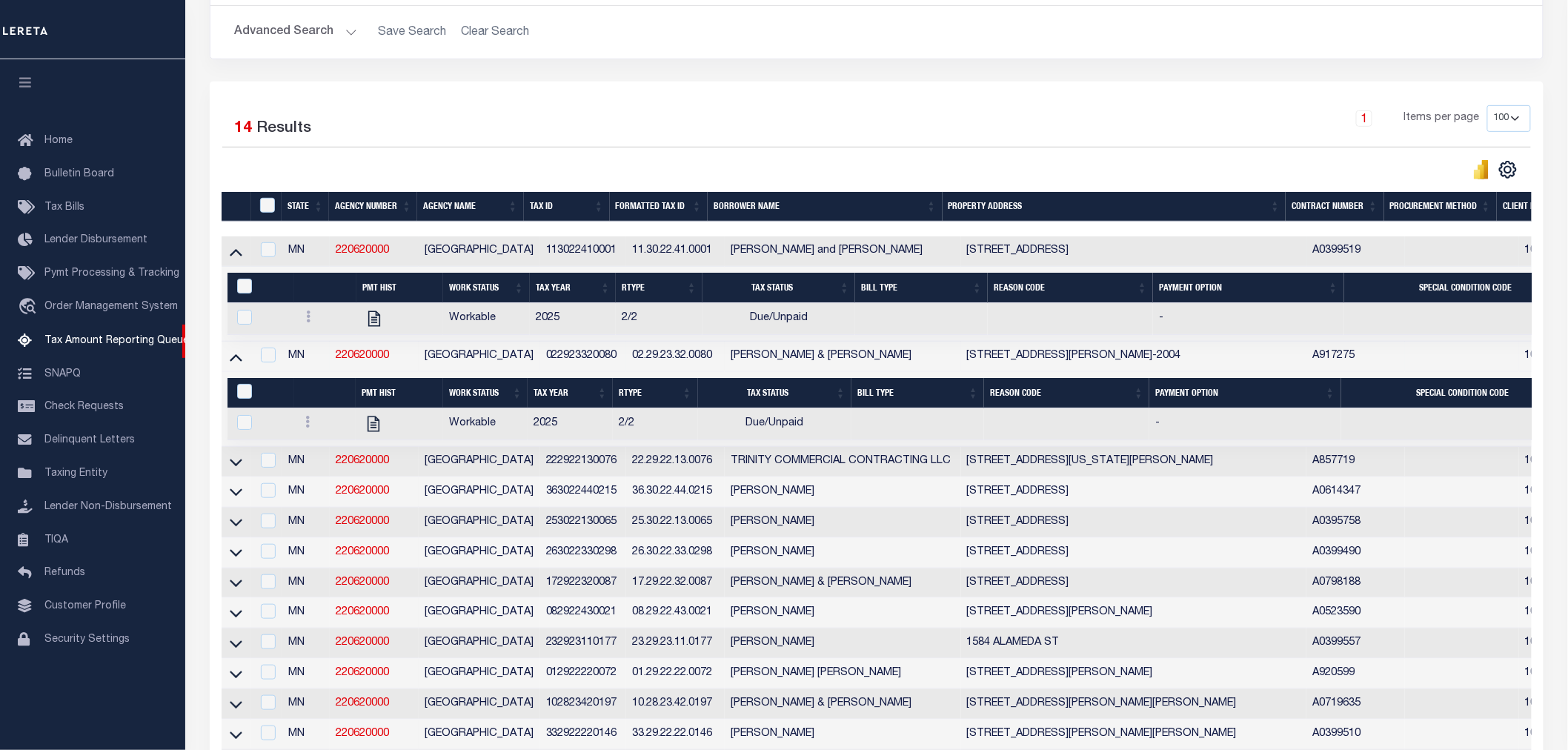
drag, startPoint x: 231, startPoint y: 470, endPoint x: 359, endPoint y: 414, distance: 139.7
click at [231, 469] on icon at bounding box center [236, 462] width 13 height 16
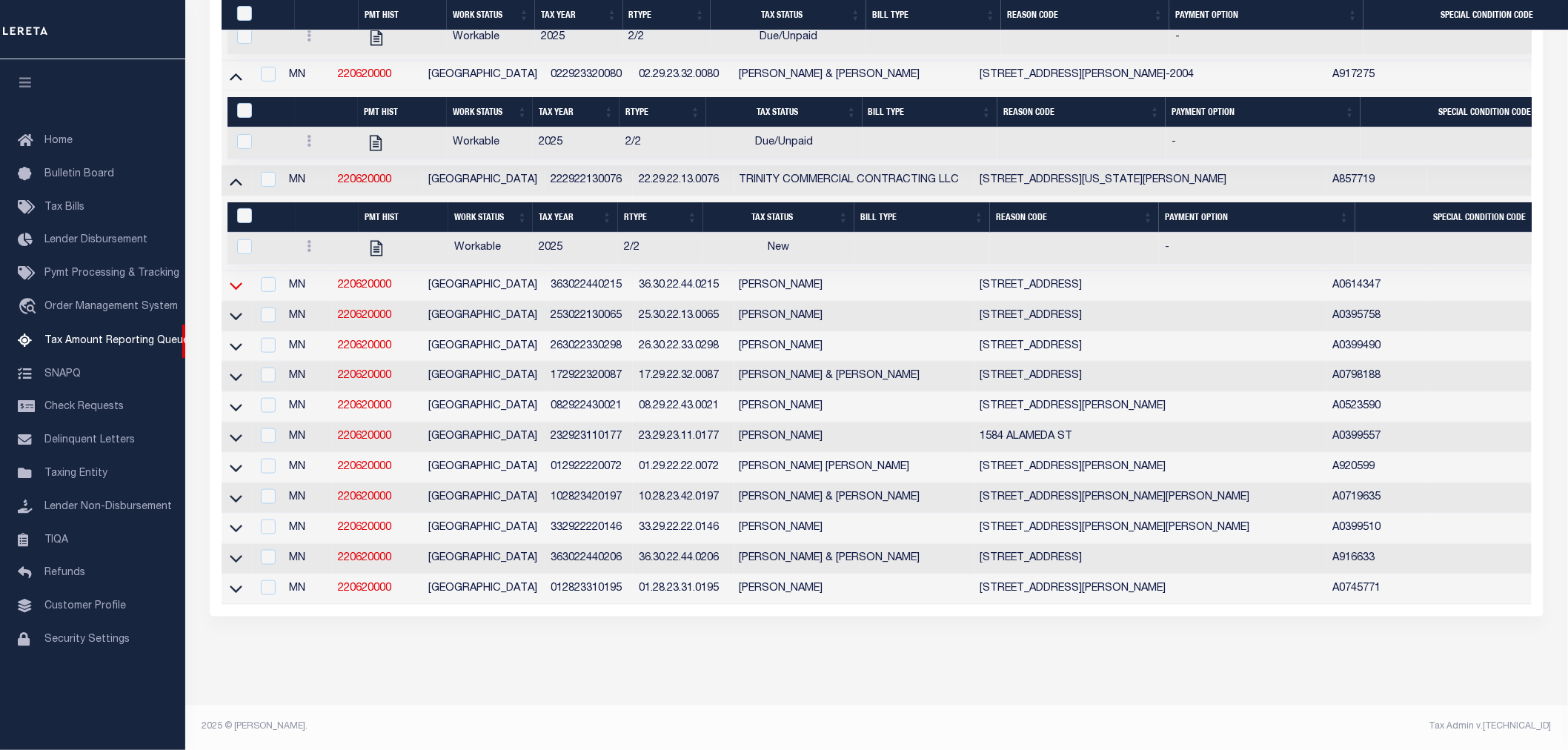
click at [235, 278] on icon at bounding box center [236, 286] width 13 height 16
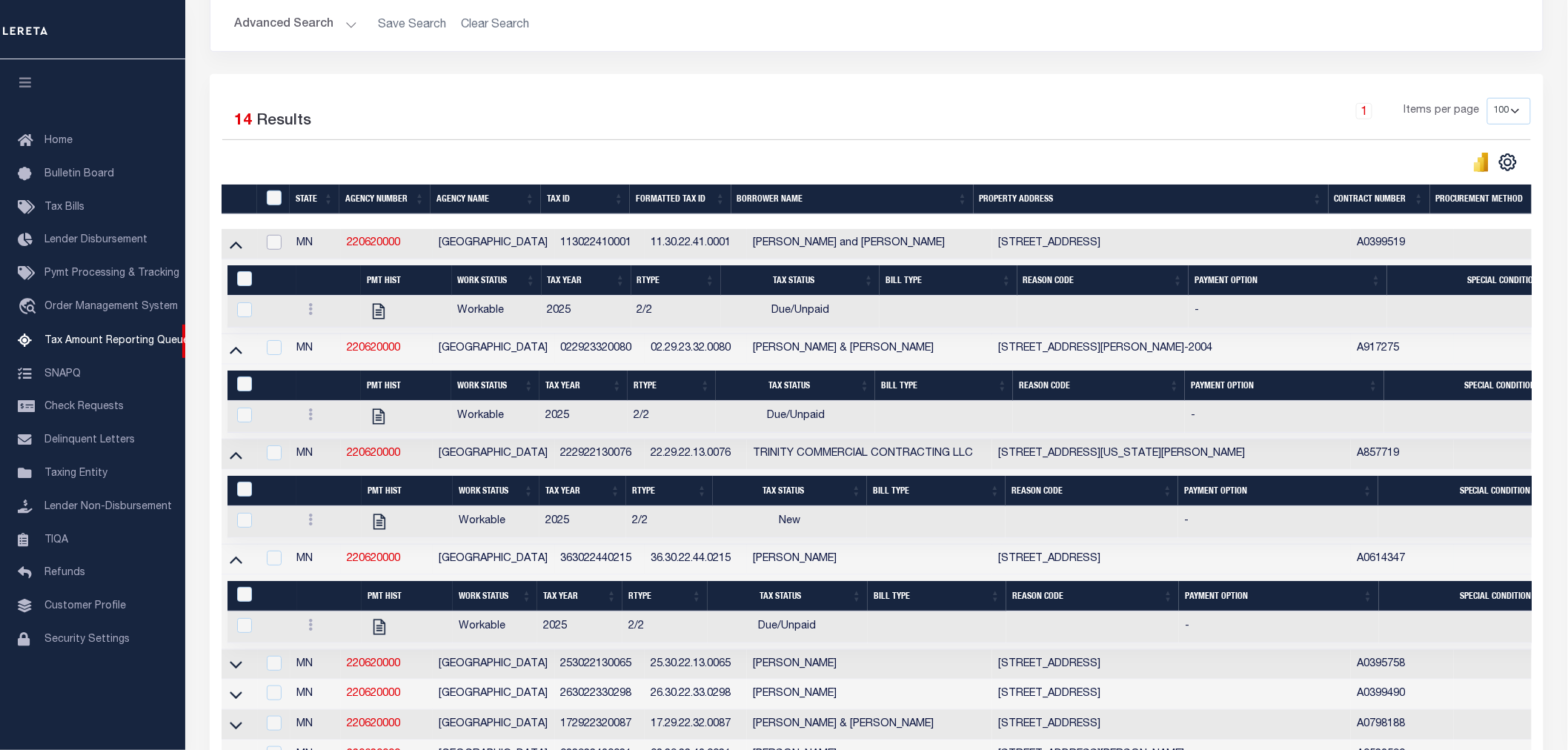
click at [278, 246] on input "checkbox" at bounding box center [274, 242] width 15 height 15
checkbox input "true"
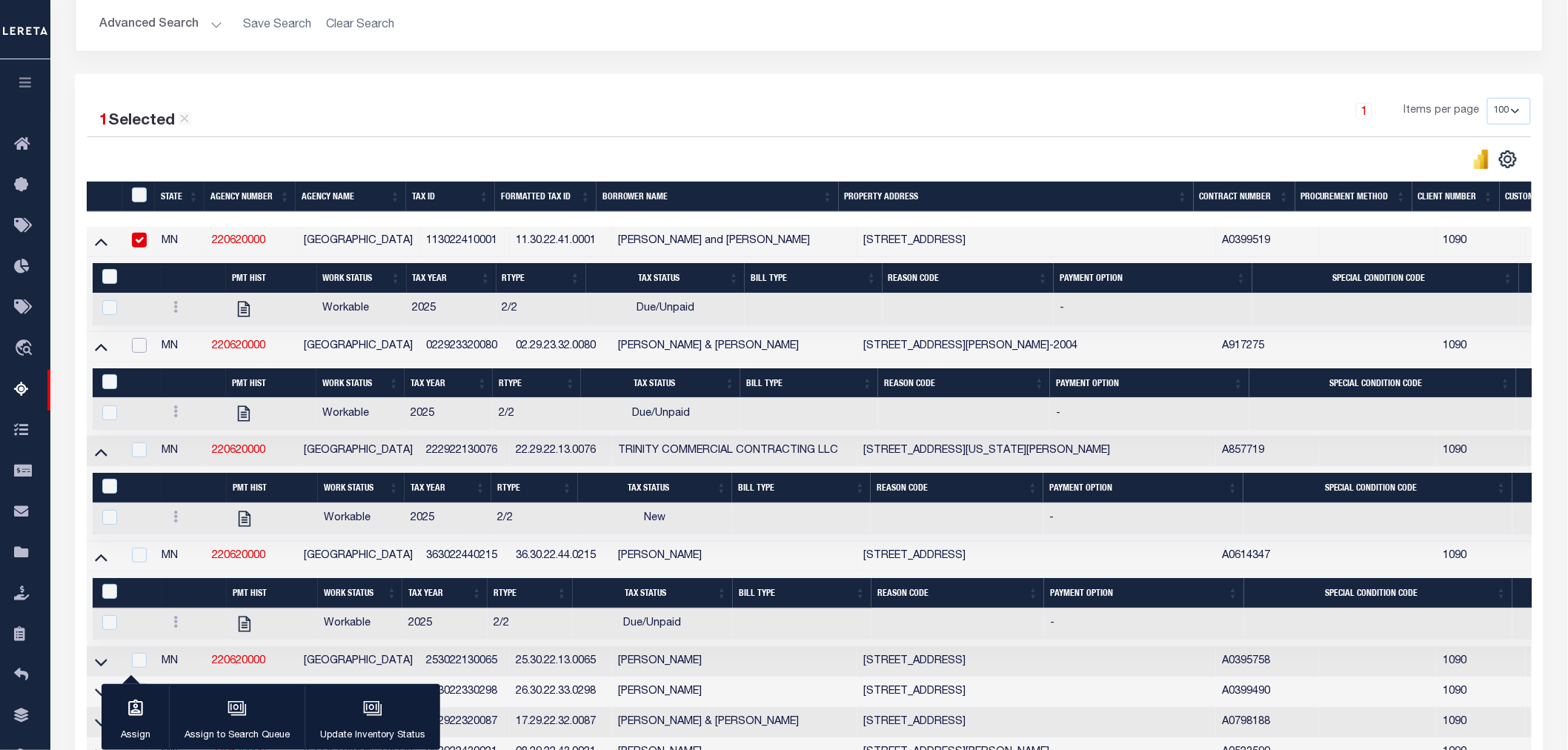
click at [142, 345] on input "checkbox" at bounding box center [139, 345] width 15 height 15
checkbox input "true"
click at [354, 713] on div "button" at bounding box center [372, 709] width 37 height 37
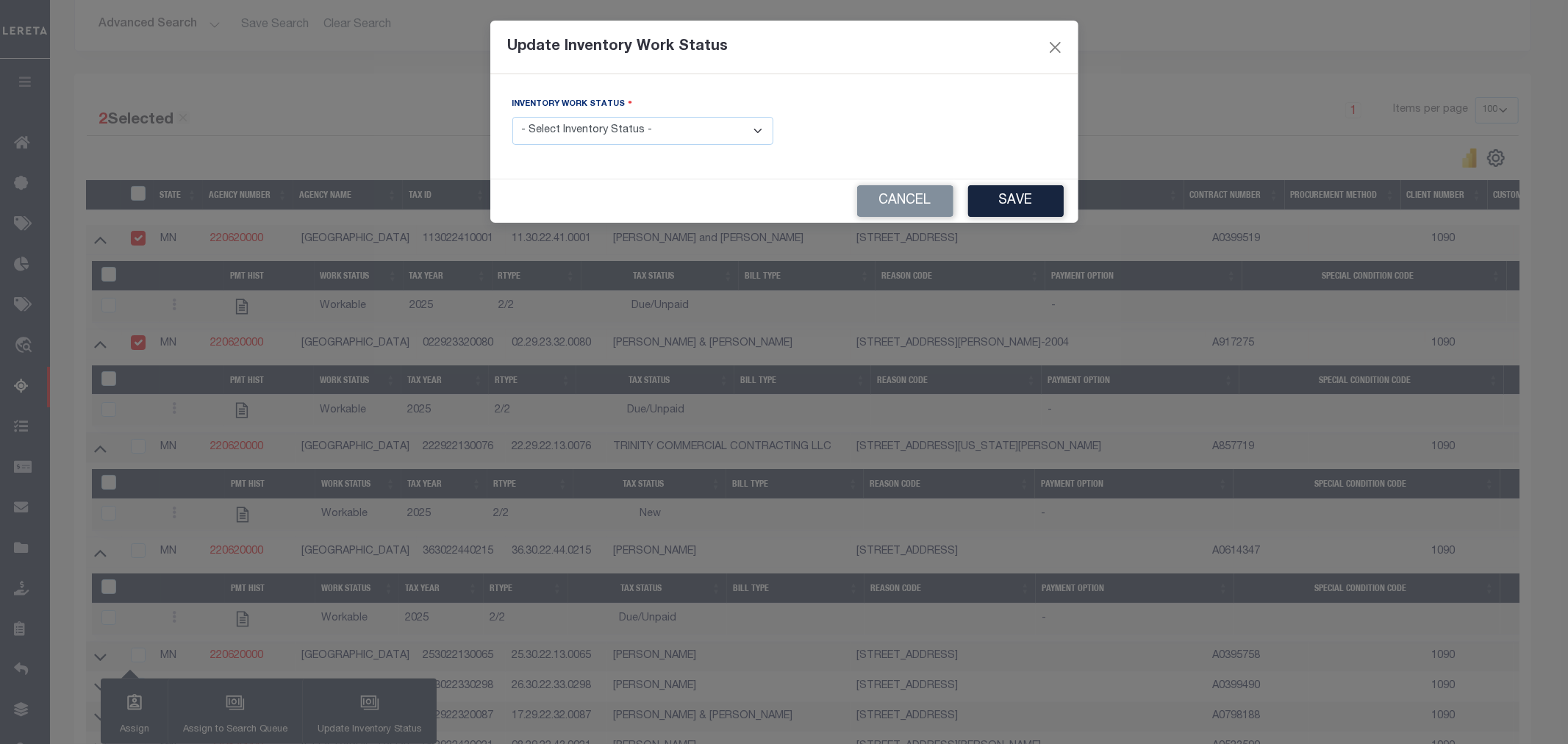
click at [641, 114] on div "Inventory Work Status - Select Inventory Status - Manual - Exception Pended - A…" at bounding box center [643, 121] width 261 height 49
click at [637, 125] on select "- Select Inventory Status - Manual - Exception Pended - Awaiting Search Late Ad…" at bounding box center [643, 131] width 261 height 28
select select "4"
click at [513, 118] on select "- Select Inventory Status - Manual - Exception Pended - Awaiting Search Late Ad…" at bounding box center [643, 131] width 261 height 28
click at [982, 211] on button "Save" at bounding box center [1015, 201] width 95 height 32
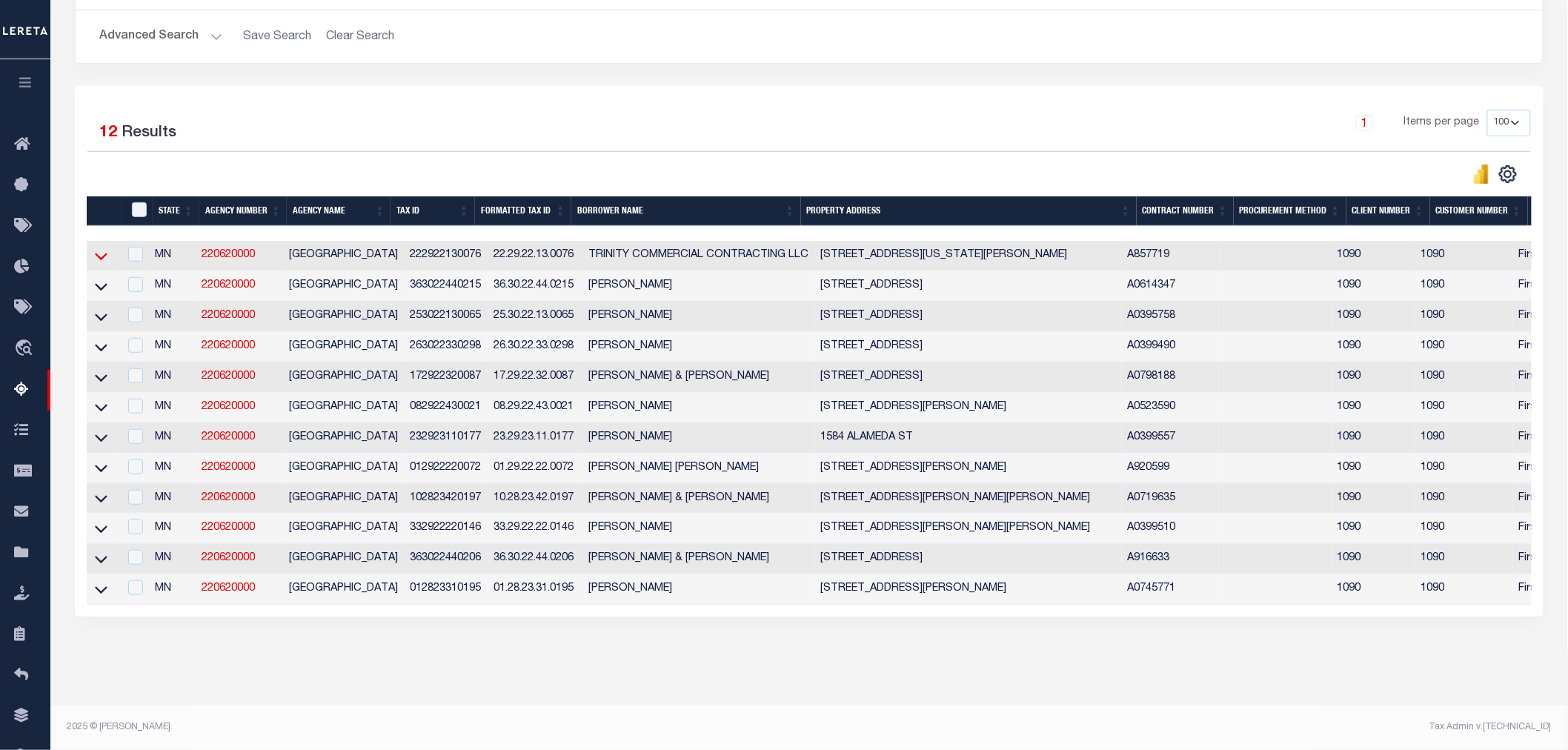
click at [95, 248] on icon at bounding box center [101, 256] width 13 height 16
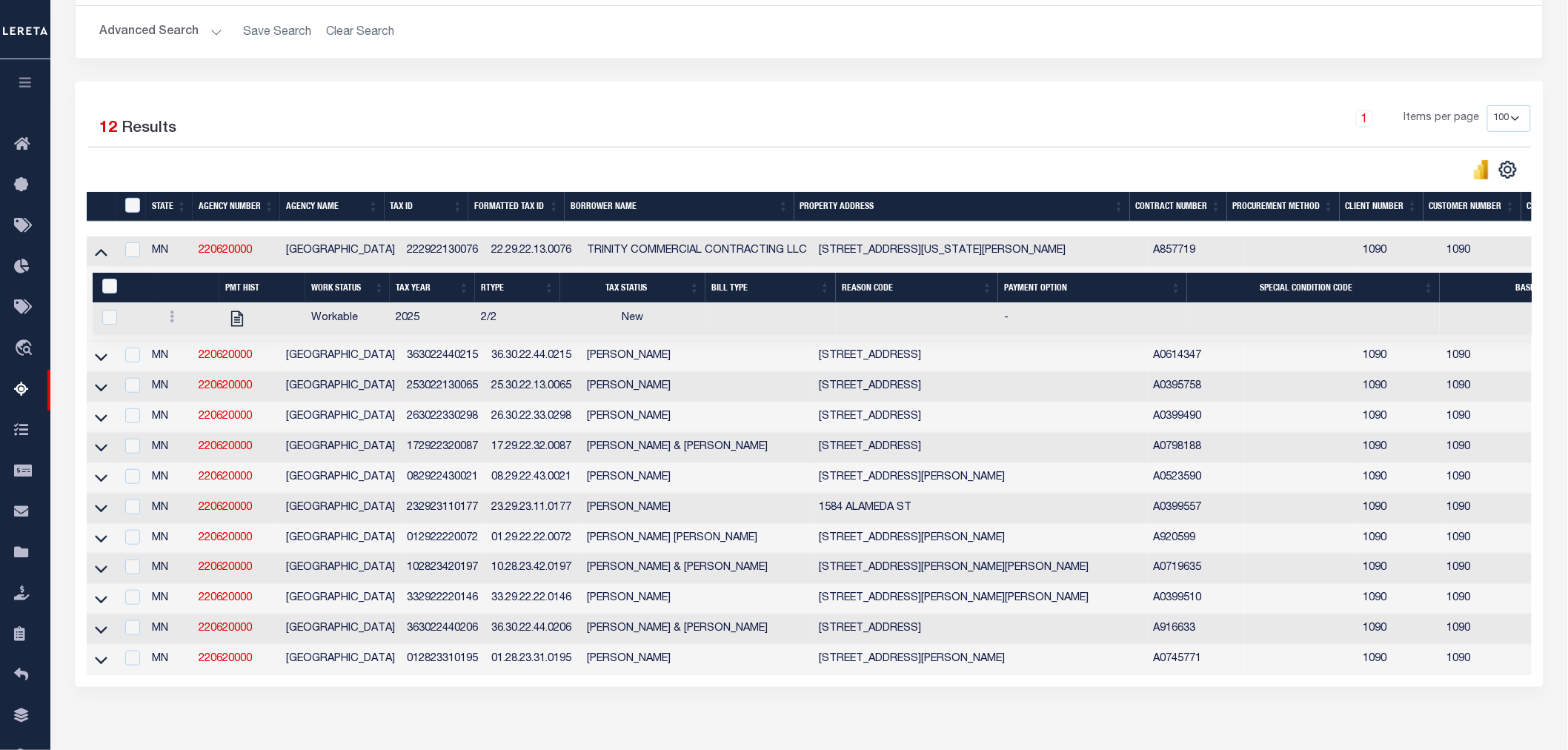
drag, startPoint x: 102, startPoint y: 359, endPoint x: 239, endPoint y: 268, distance: 164.5
click at [102, 359] on icon at bounding box center [101, 357] width 13 height 16
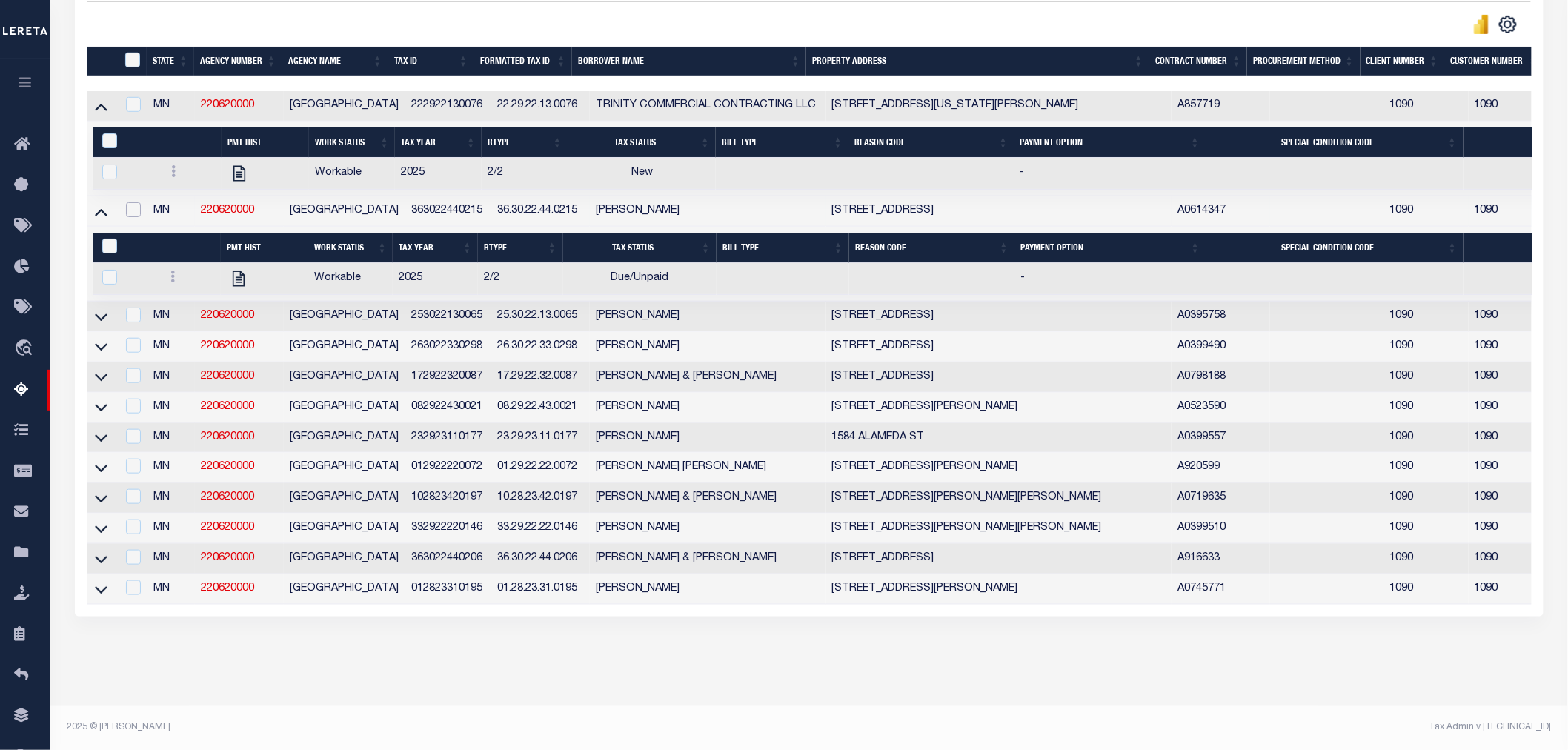
click at [129, 202] on input "checkbox" at bounding box center [133, 209] width 15 height 15
checkbox input "true"
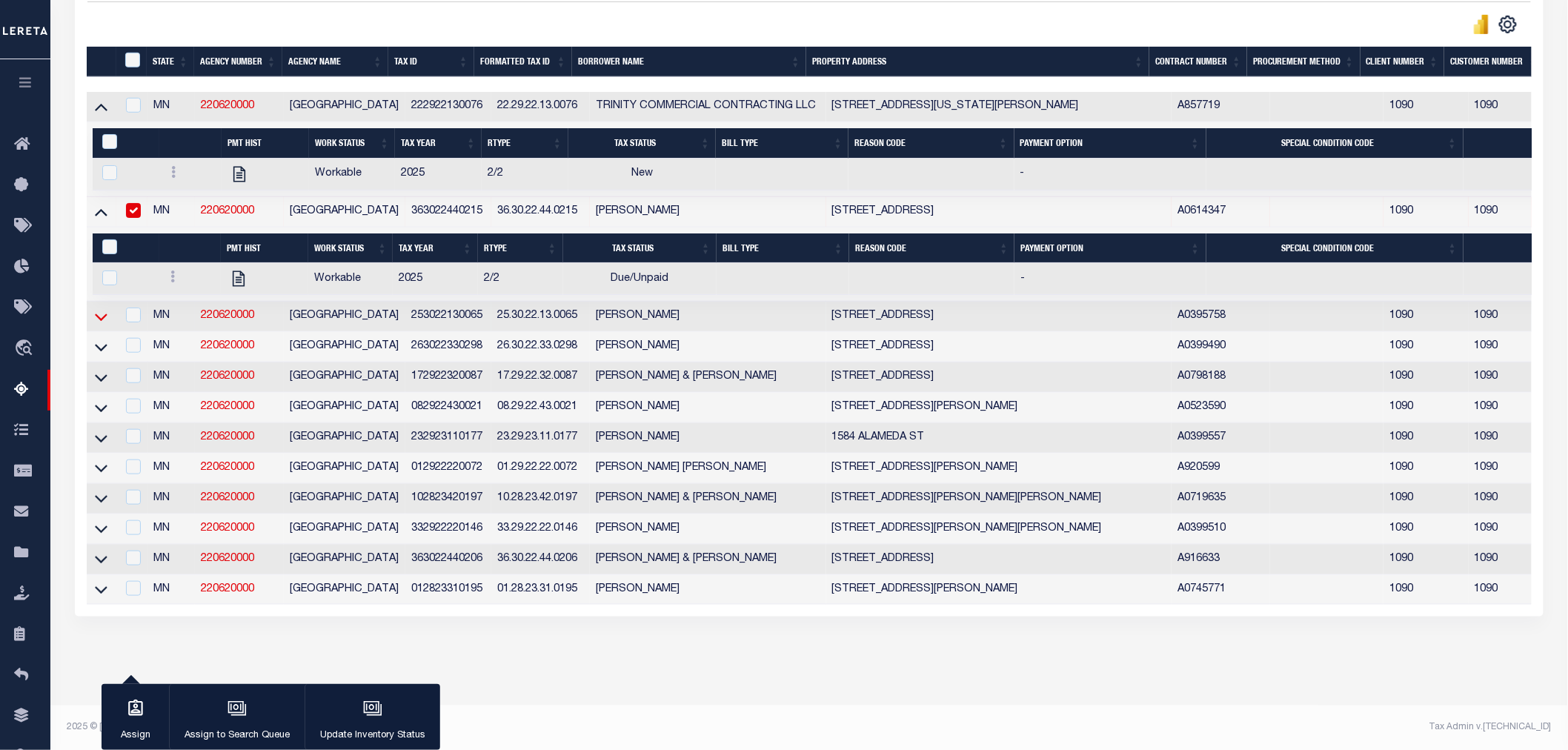
click at [102, 309] on icon at bounding box center [101, 317] width 13 height 16
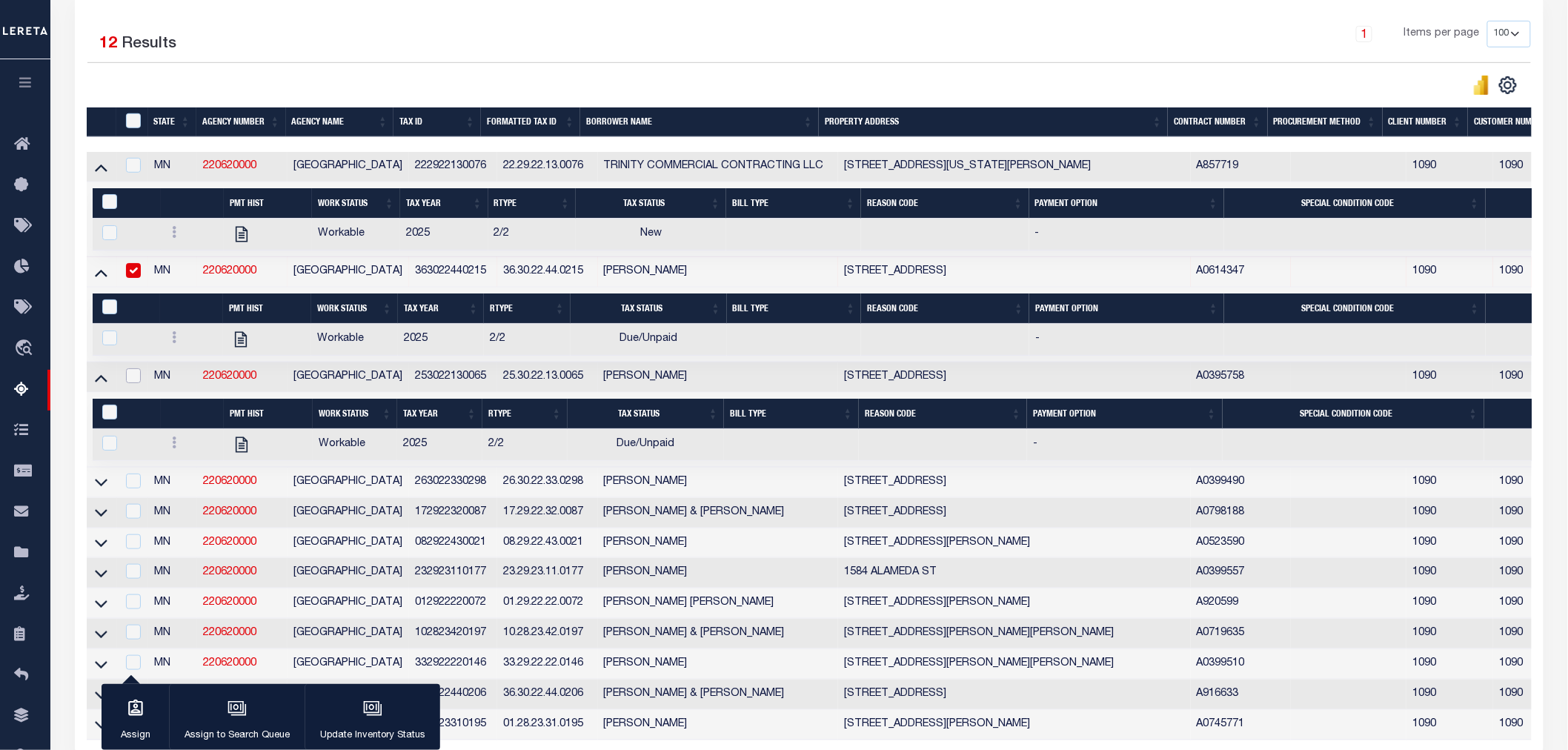
click at [132, 381] on input "checkbox" at bounding box center [133, 375] width 15 height 15
checkbox input "true"
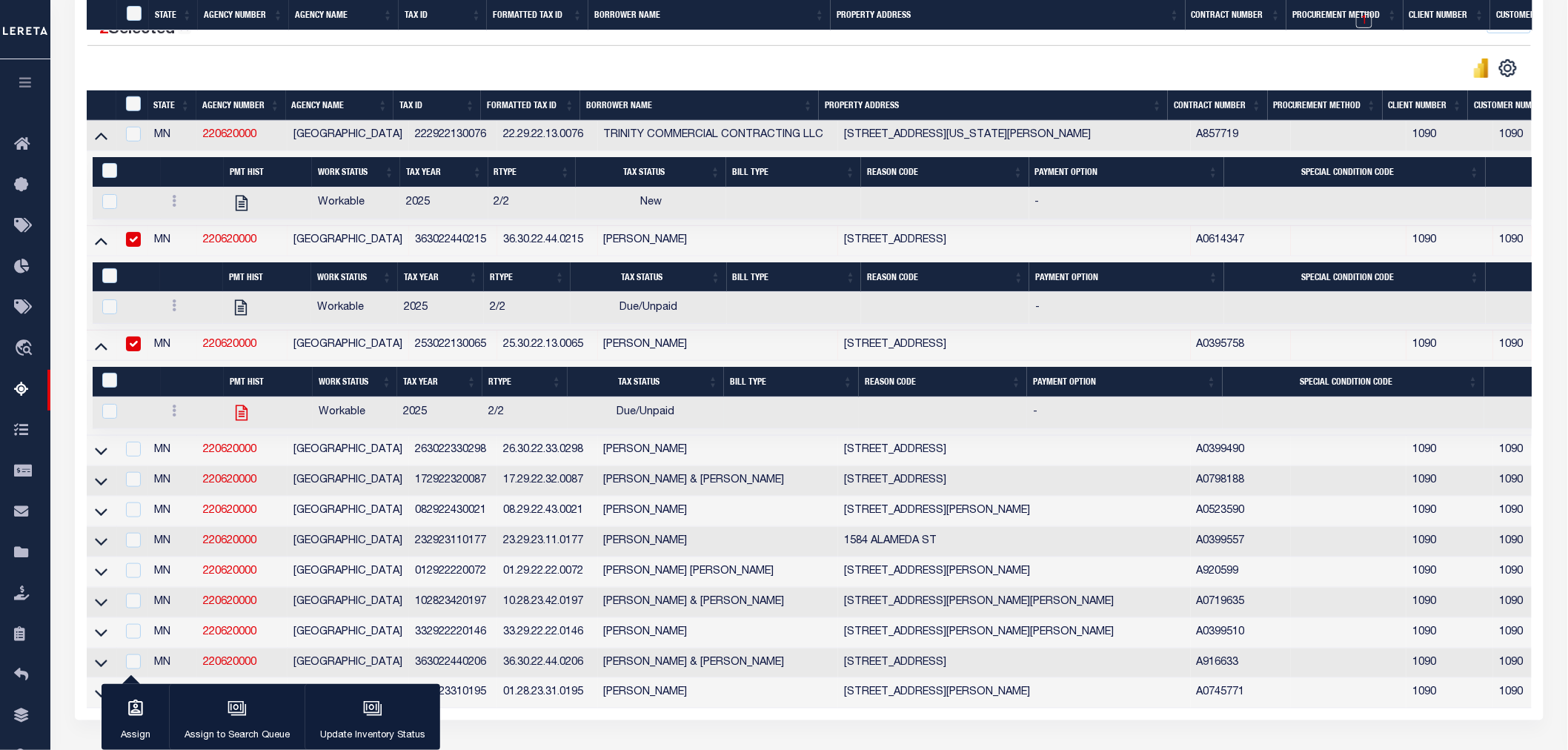
click at [102, 448] on icon at bounding box center [101, 451] width 13 height 7
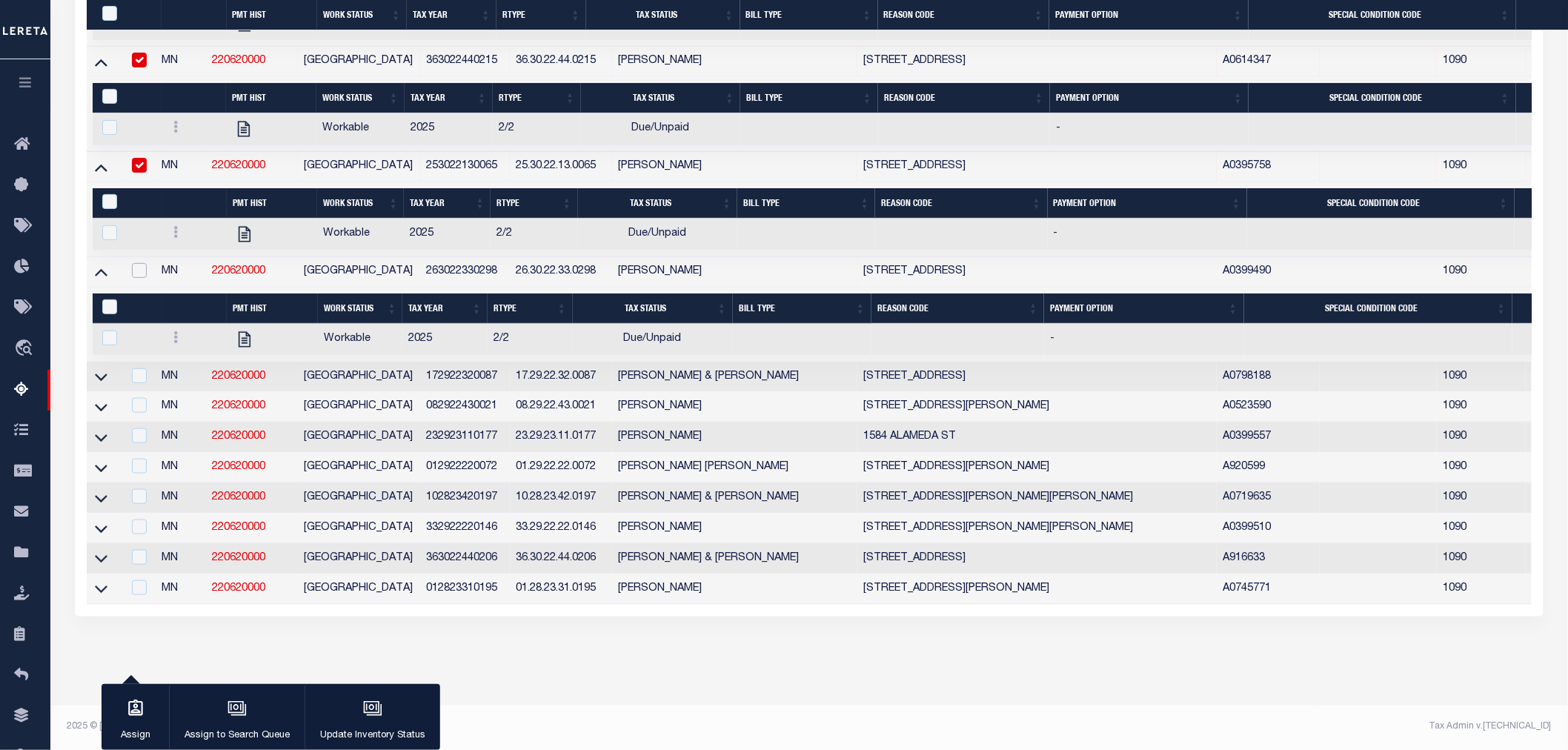
click at [143, 274] on input "checkbox" at bounding box center [139, 270] width 15 height 15
checkbox input "true"
click at [343, 708] on button "Update Inventory Status" at bounding box center [372, 717] width 136 height 67
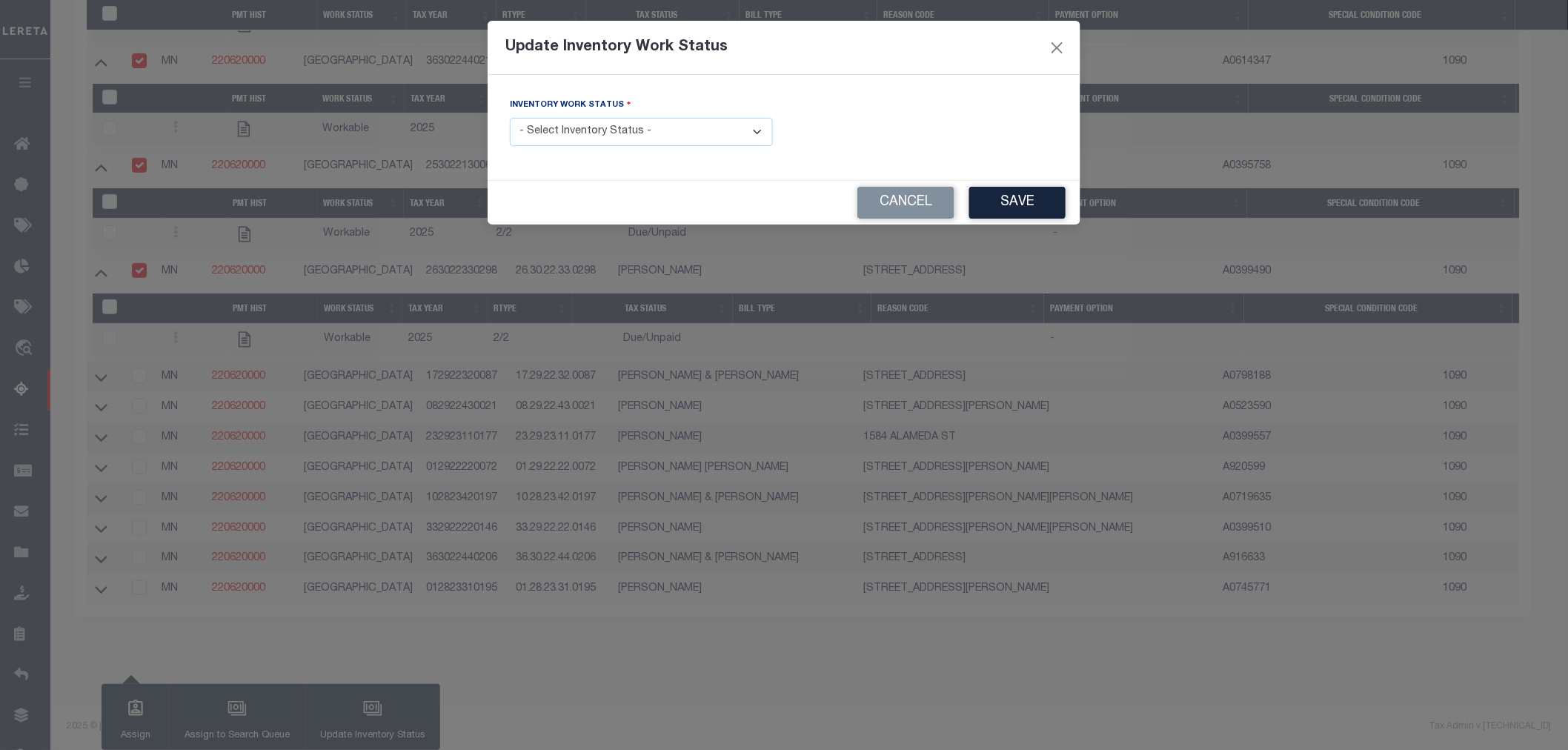
click at [563, 134] on select "- Select Inventory Status - Manual - Exception Pended - Awaiting Search Late Ad…" at bounding box center [641, 132] width 263 height 29
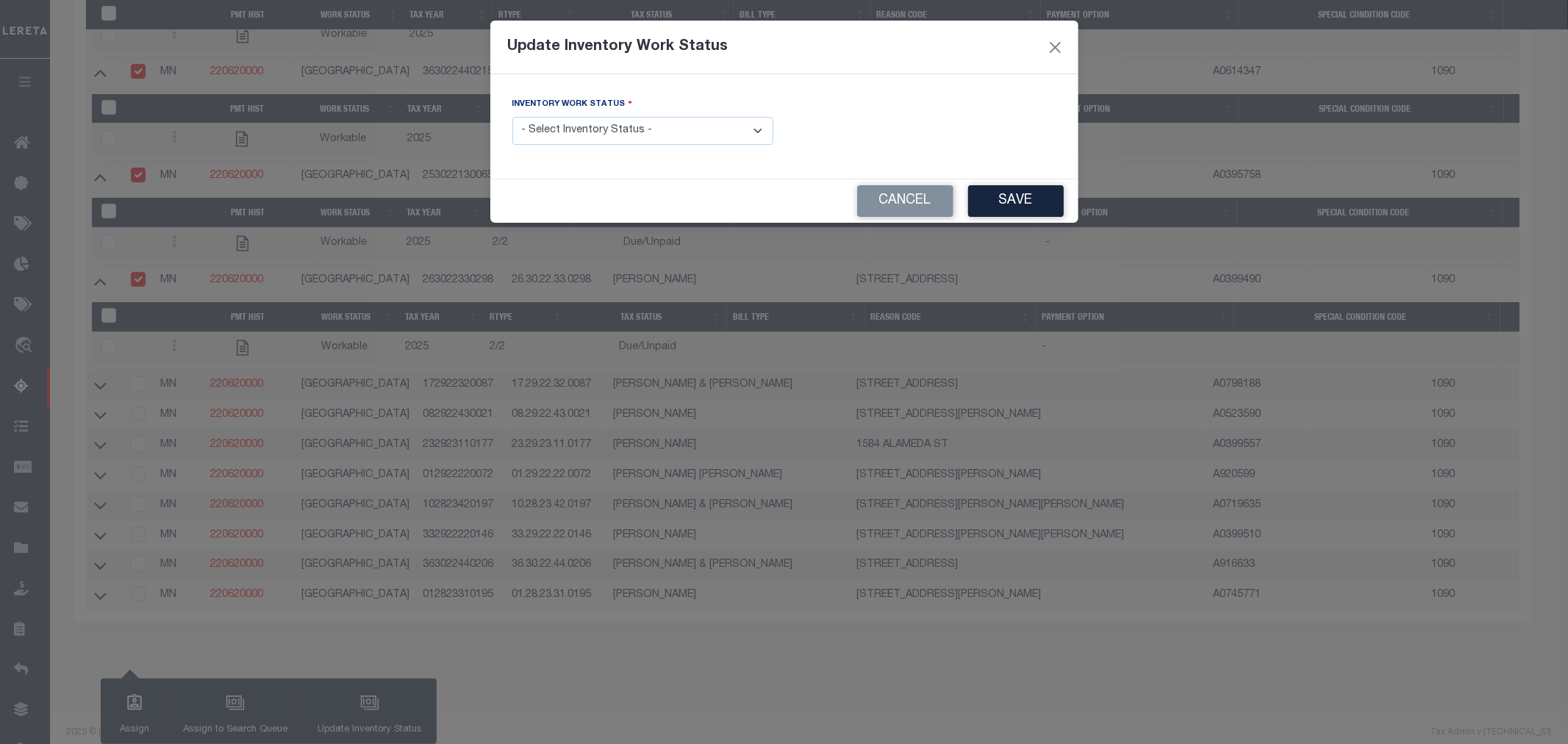
select select "4"
click at [513, 118] on select "- Select Inventory Status - Manual - Exception Pended - Awaiting Search Late Ad…" at bounding box center [643, 131] width 261 height 28
click at [1002, 206] on button "Save" at bounding box center [1015, 201] width 95 height 32
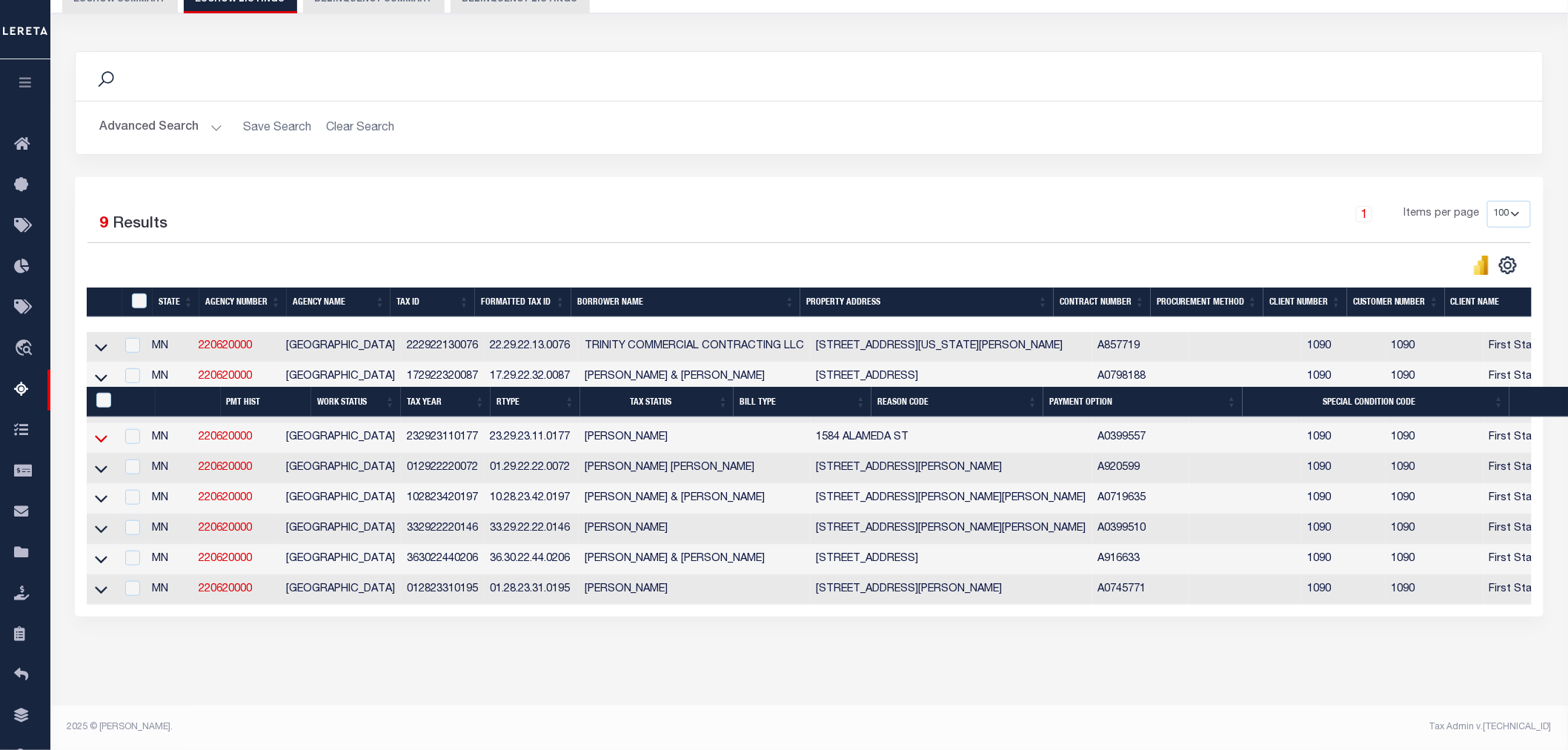
click at [103, 430] on icon at bounding box center [101, 438] width 13 height 16
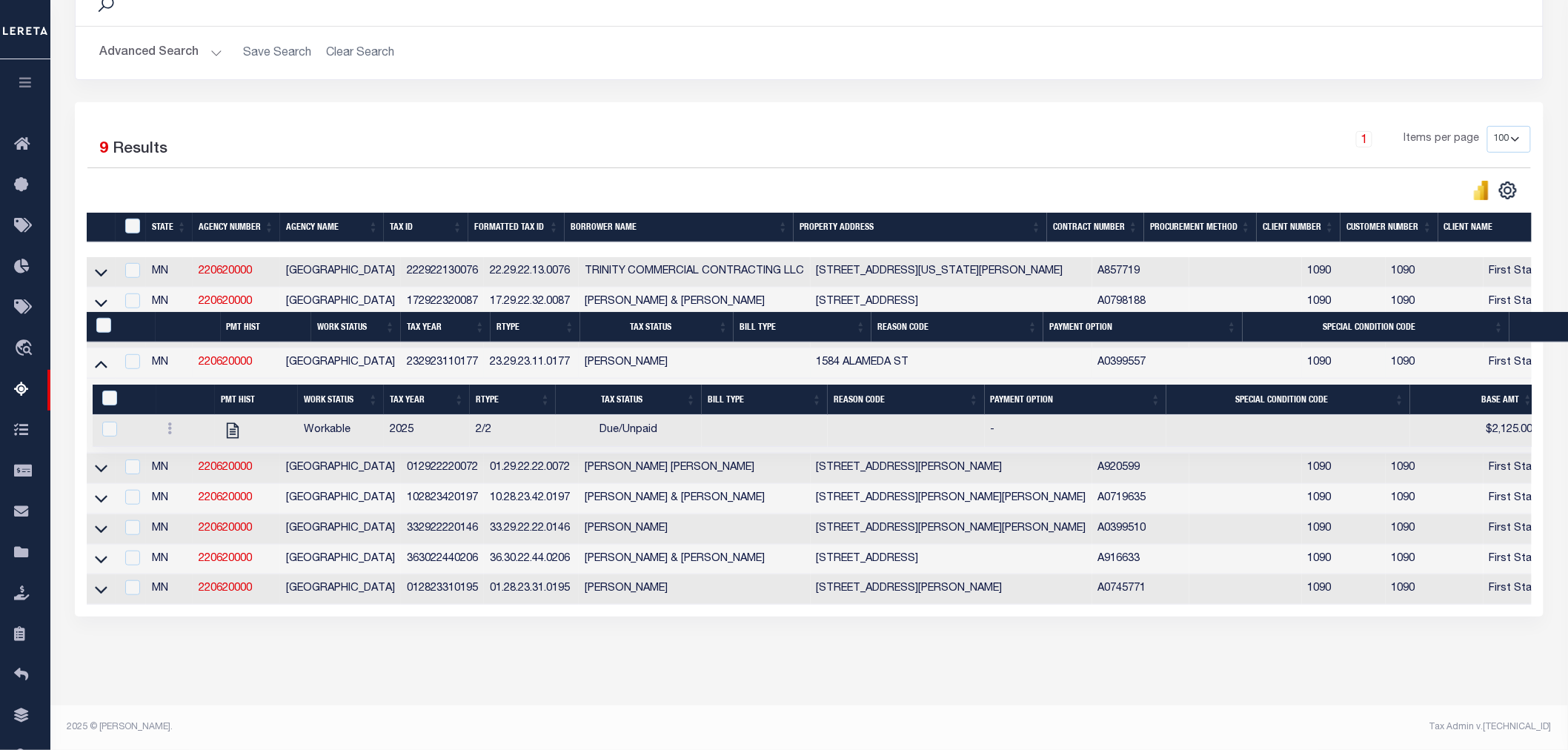
drag, startPoint x: 100, startPoint y: 462, endPoint x: 103, endPoint y: 448, distance: 14.3
click at [99, 462] on icon at bounding box center [101, 468] width 13 height 16
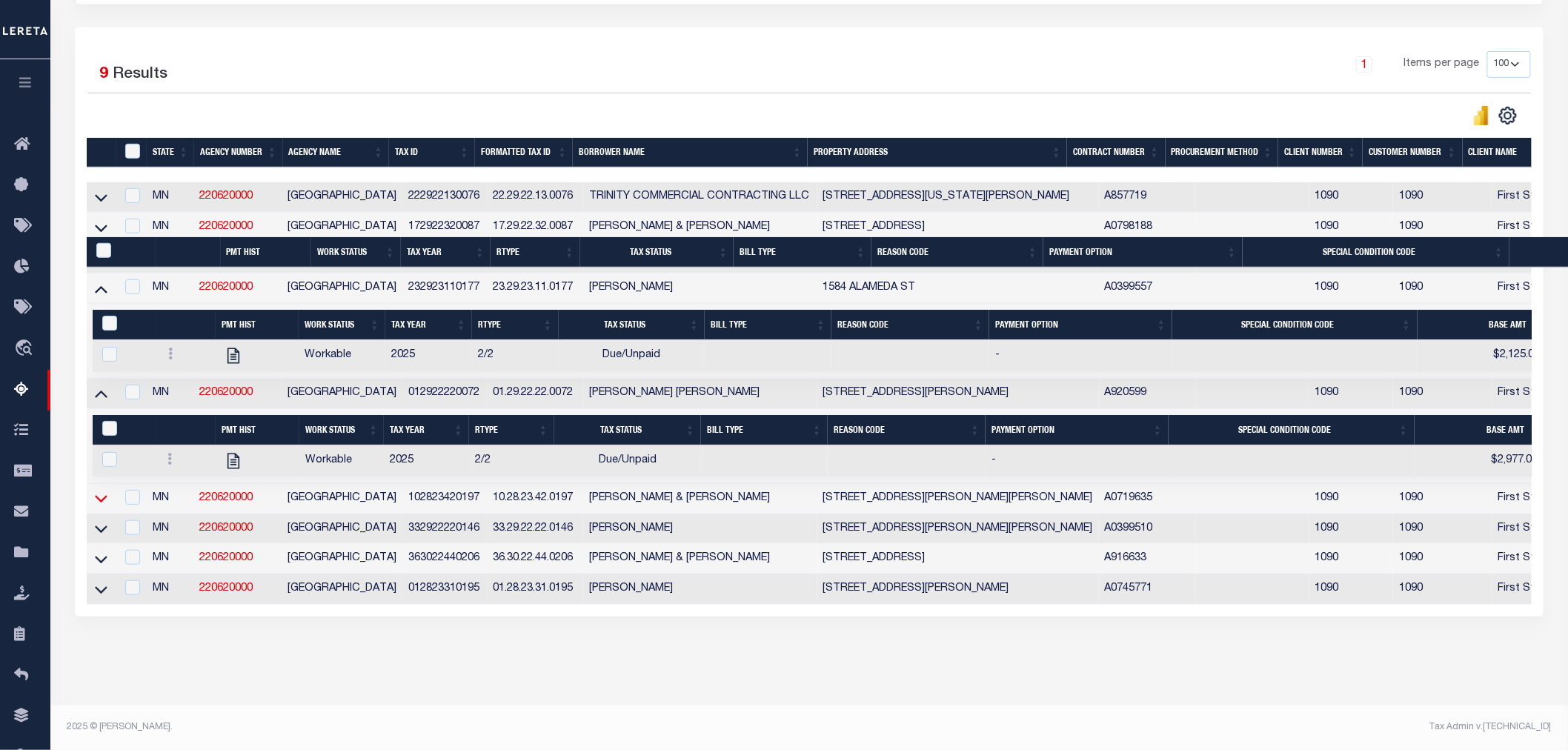
click at [103, 491] on icon at bounding box center [101, 499] width 13 height 16
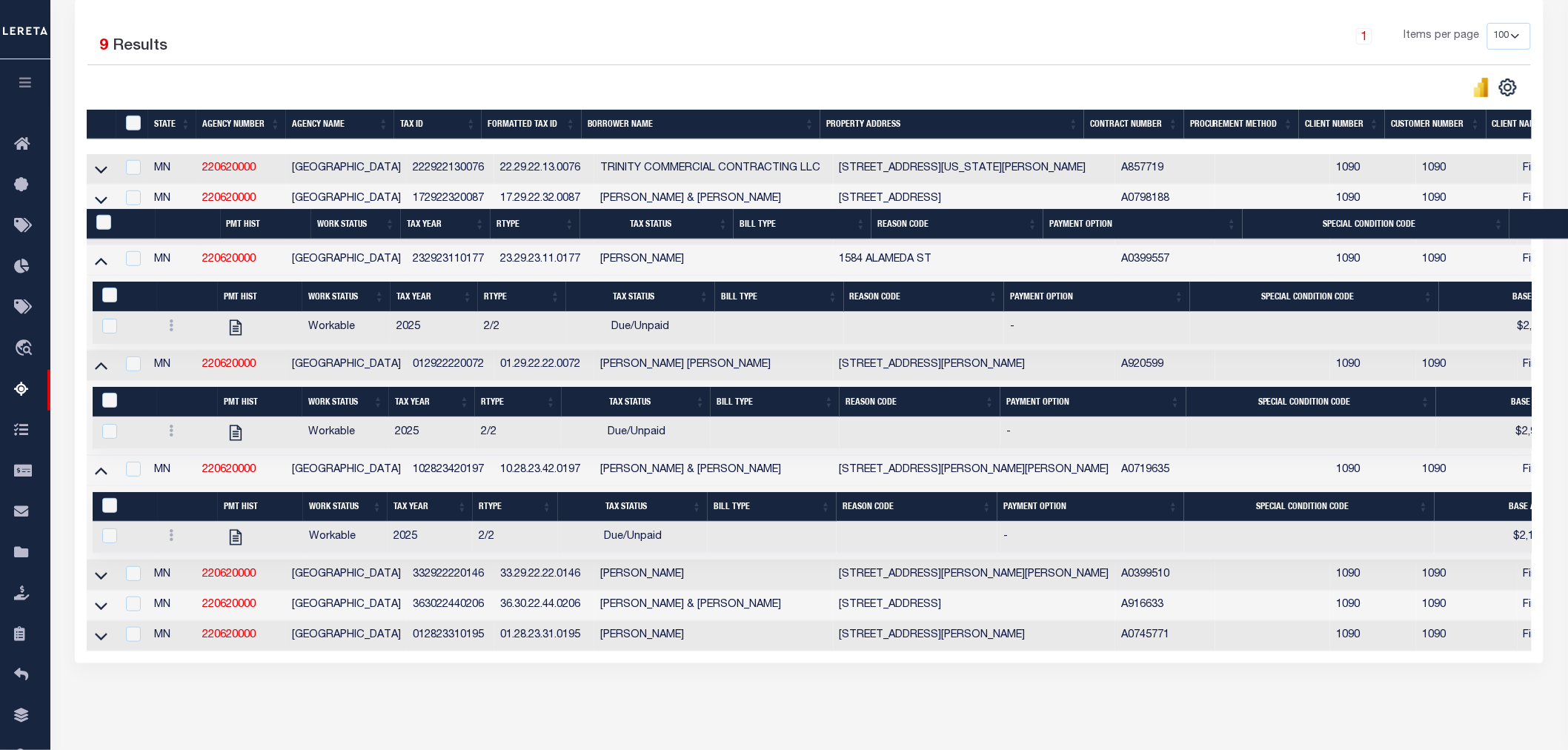
click at [93, 580] on link at bounding box center [100, 574] width 17 height 10
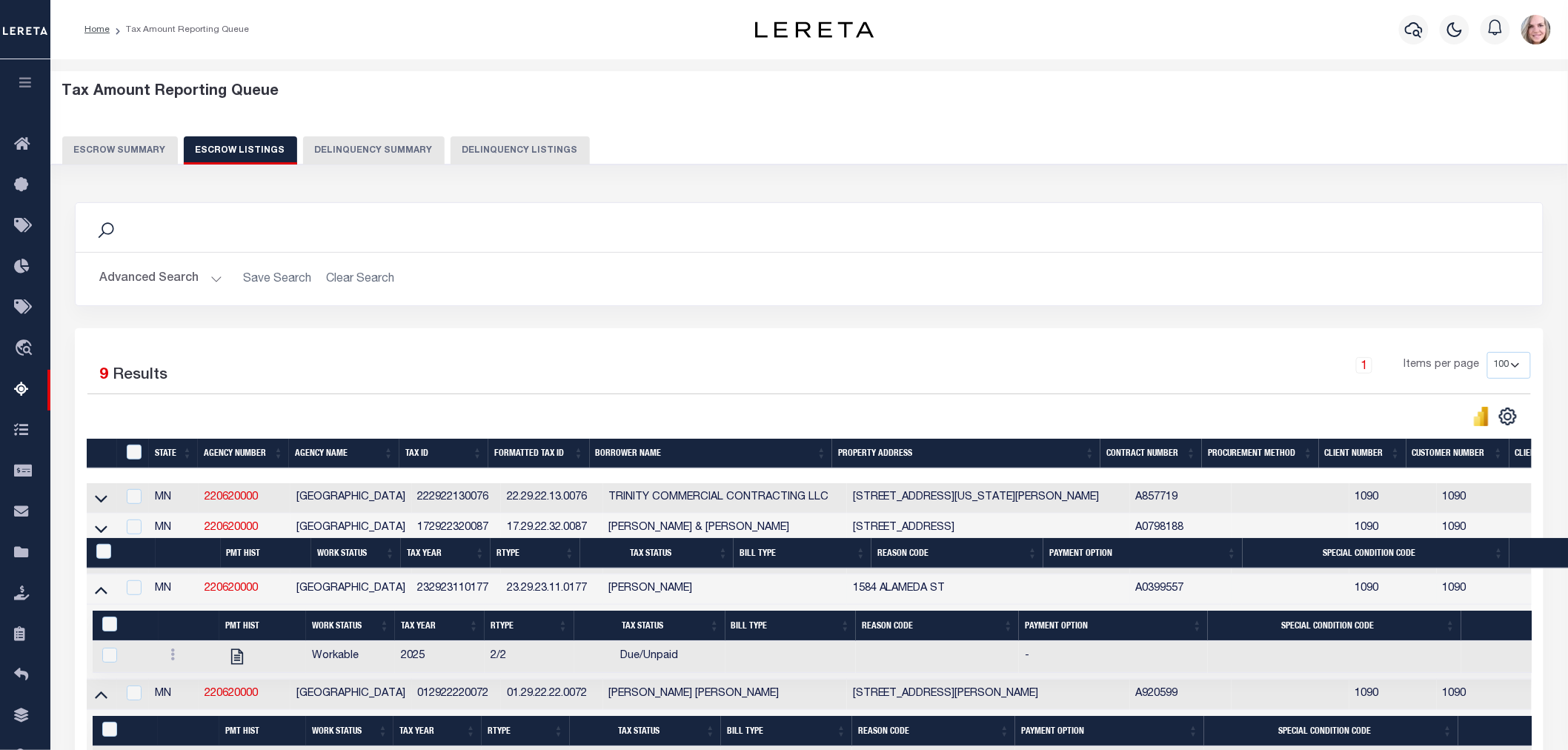
scroll to position [411, 0]
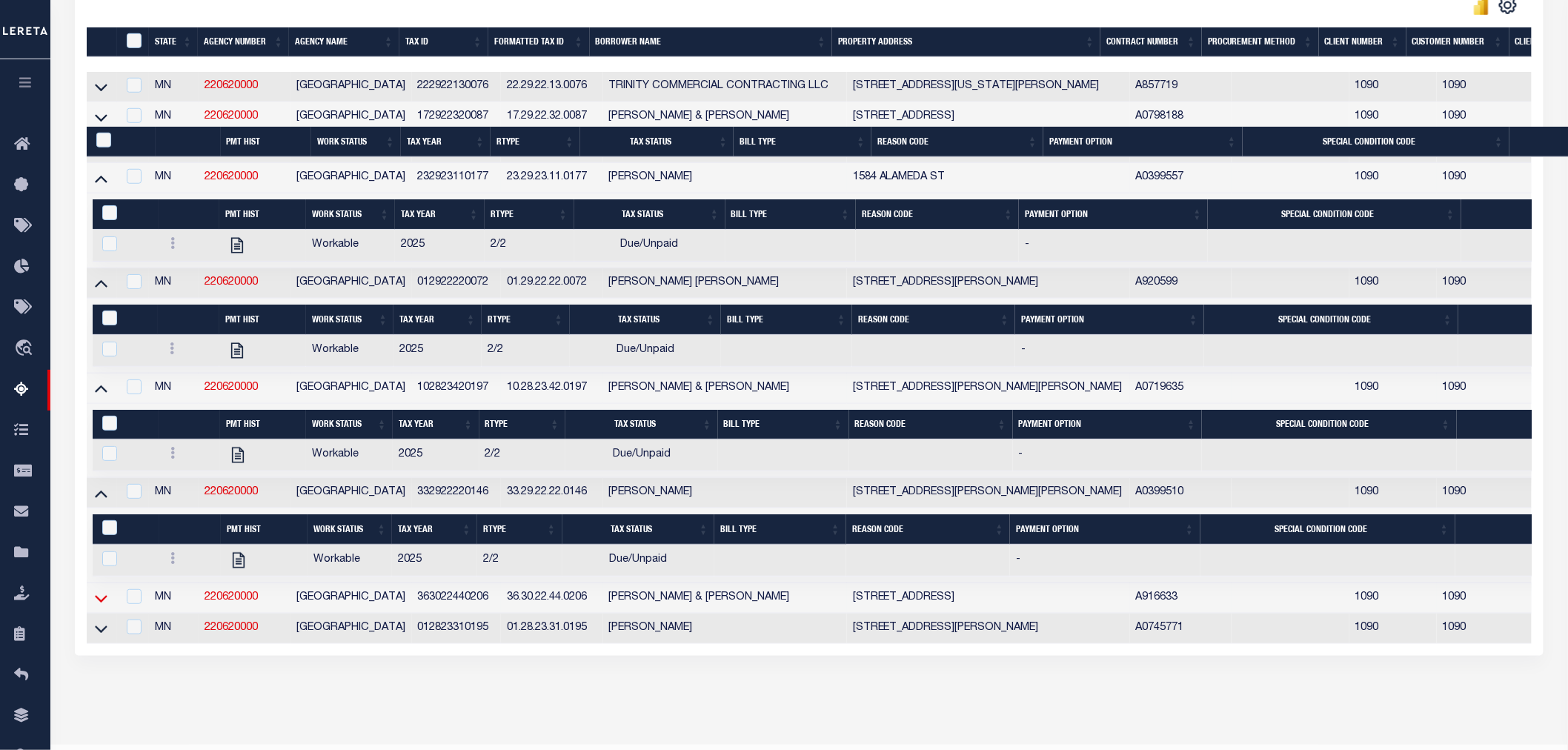
click at [106, 606] on icon at bounding box center [101, 599] width 13 height 16
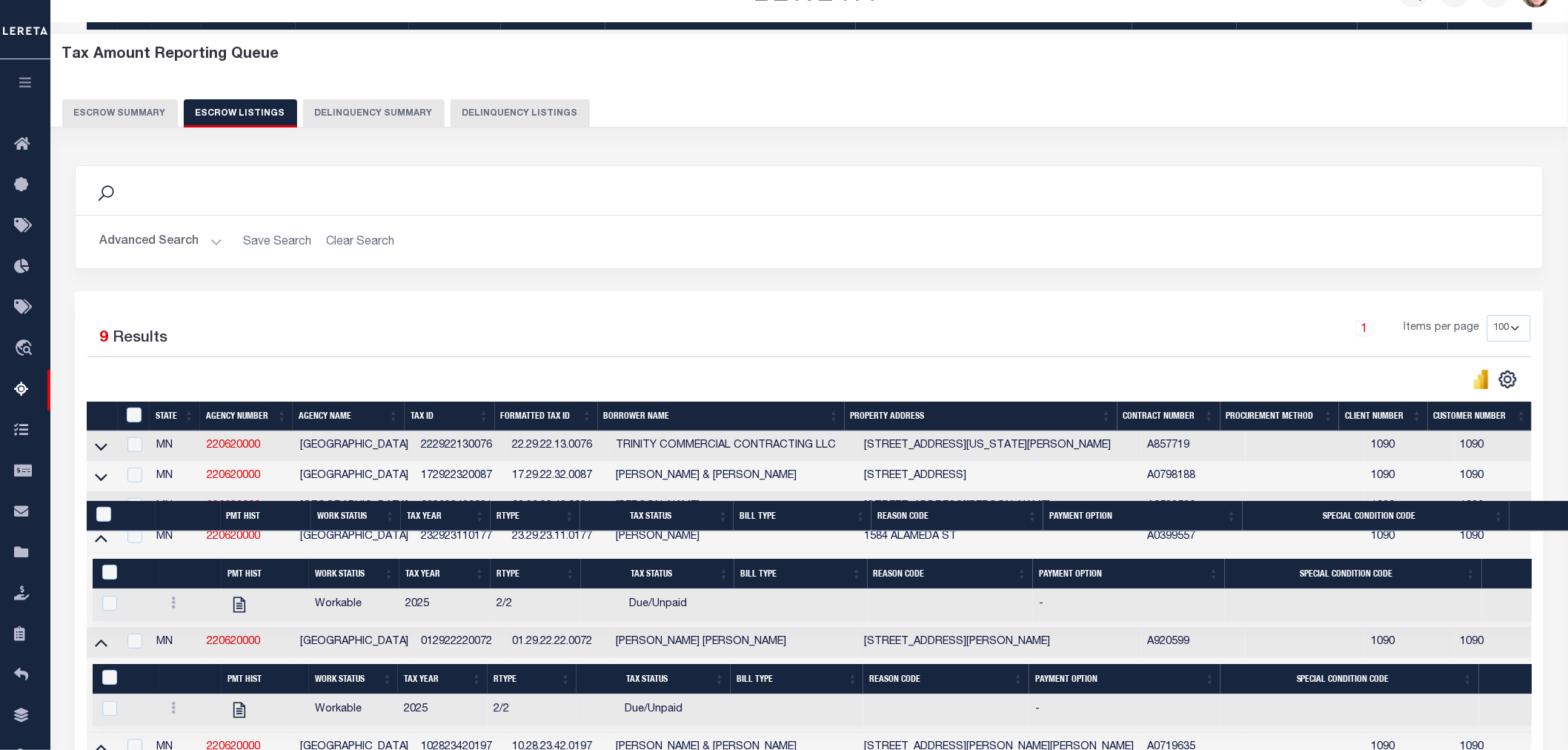
scroll to position [494, 0]
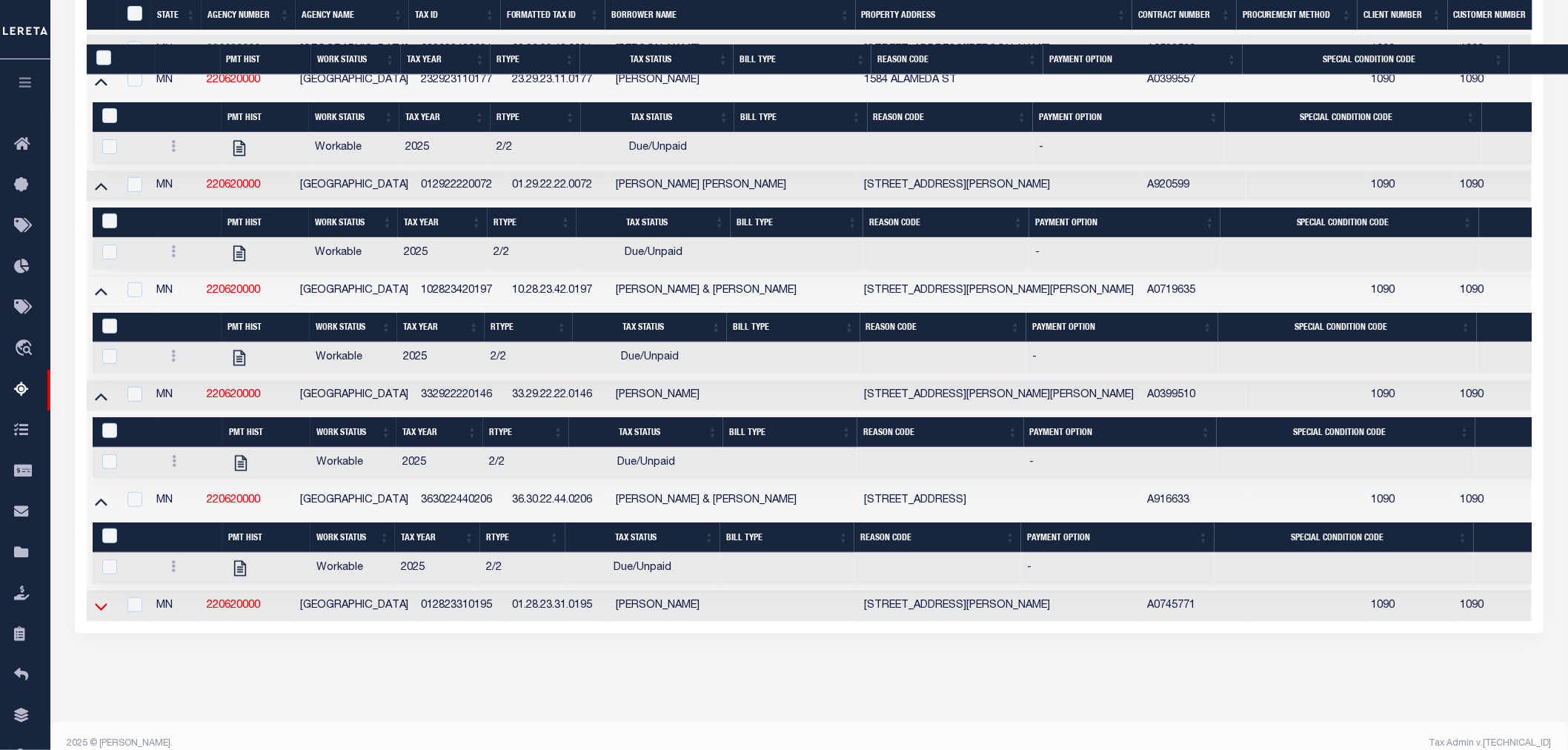
click at [100, 615] on icon at bounding box center [101, 607] width 13 height 16
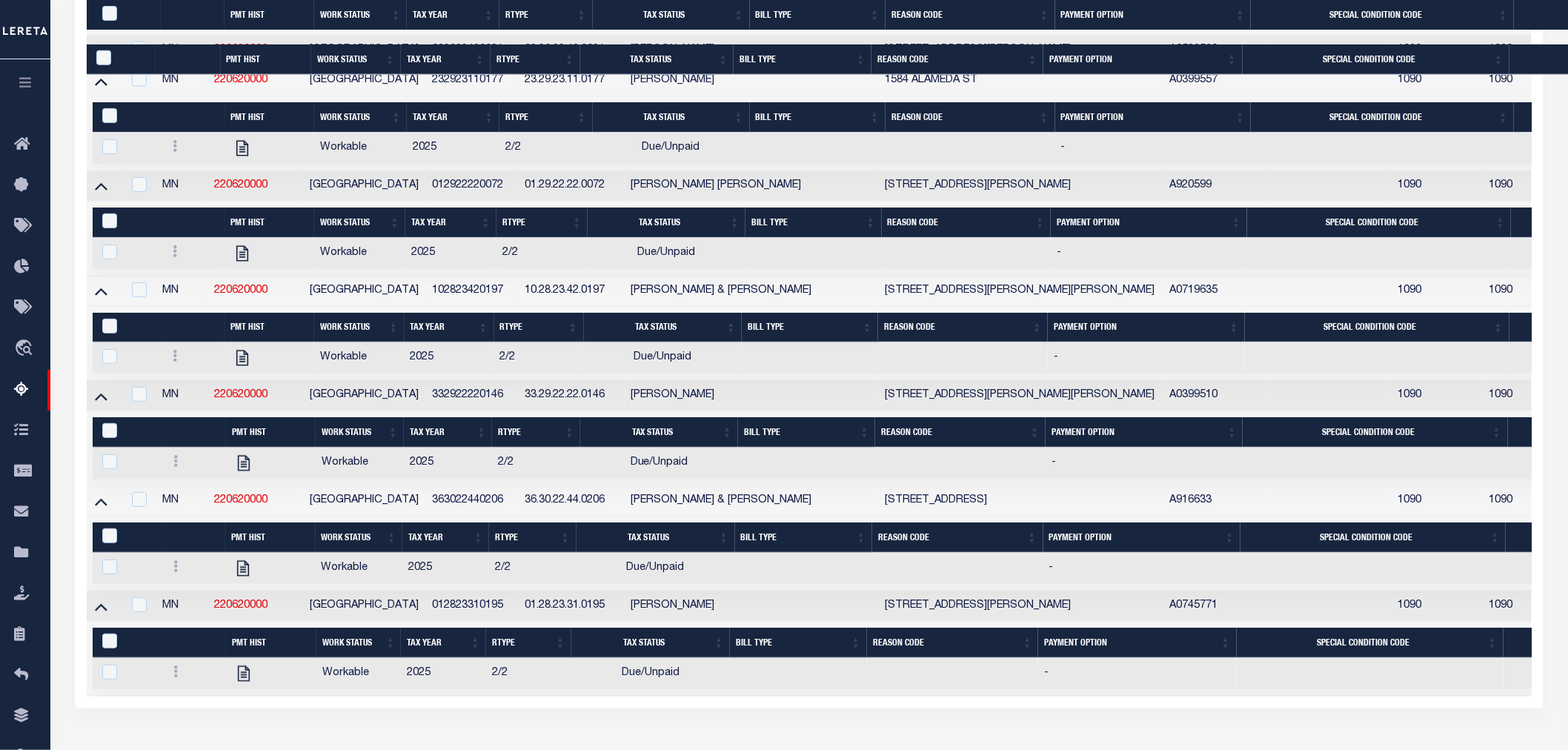
scroll to position [573, 0]
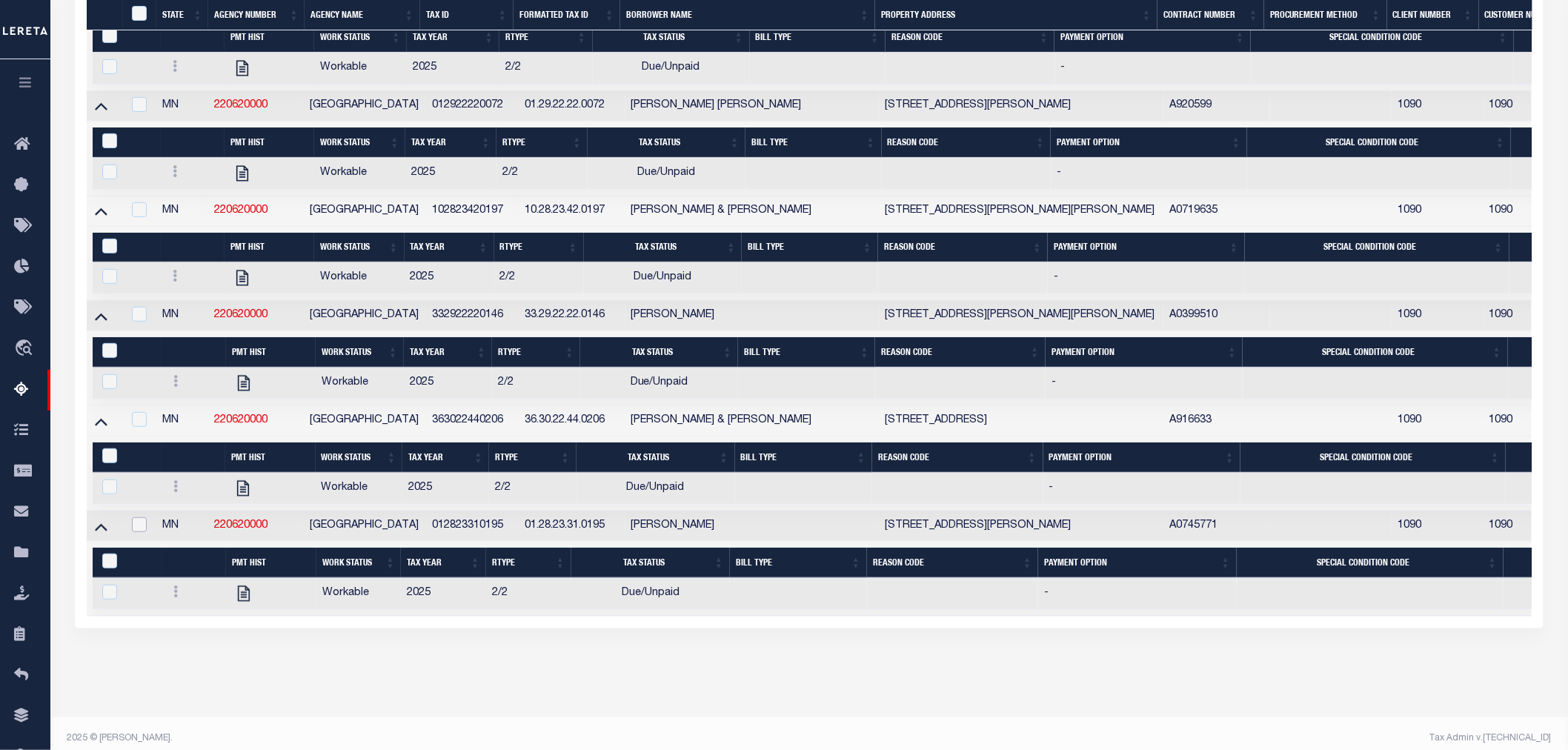
click at [144, 532] on input "checkbox" at bounding box center [139, 524] width 15 height 15
checkbox input "true"
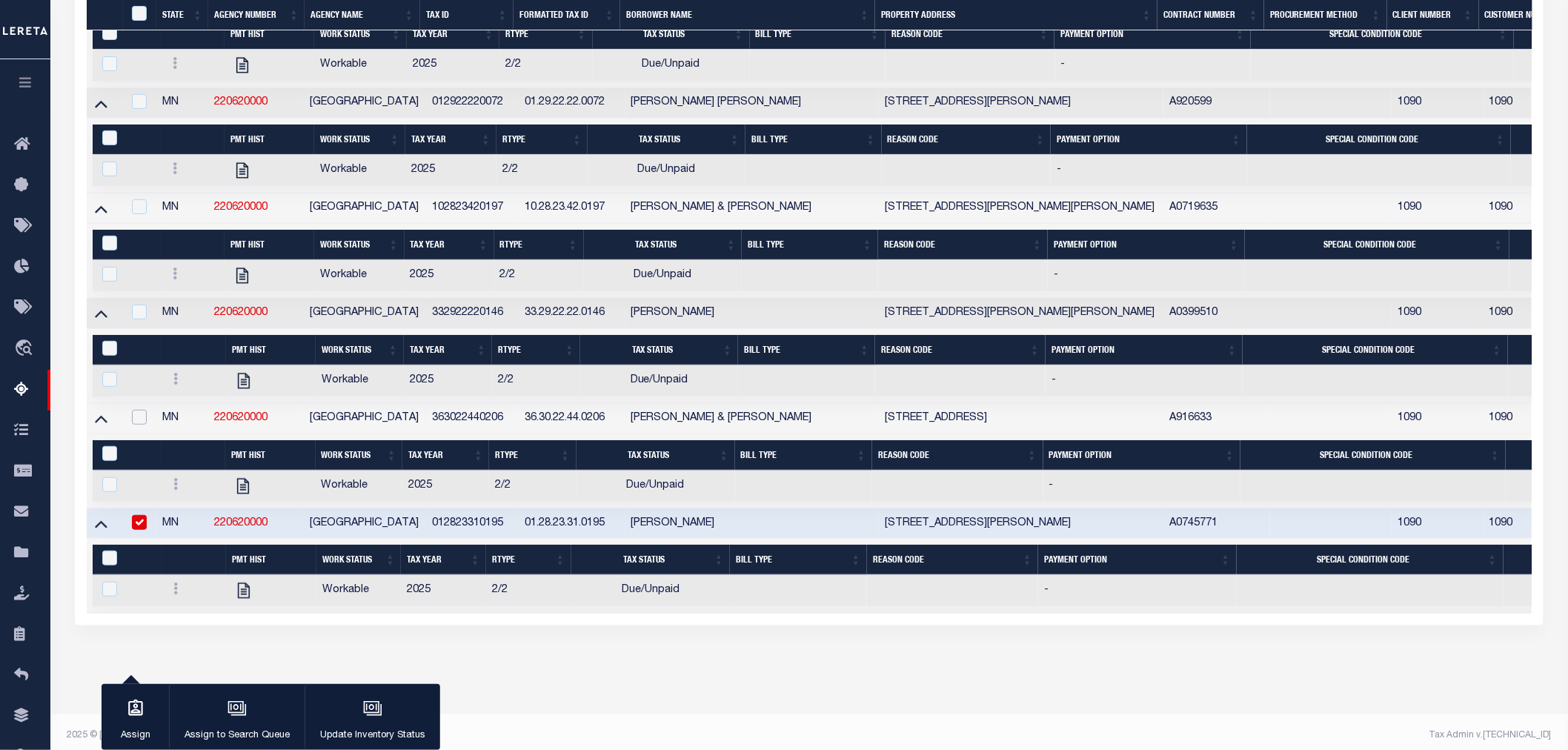
click at [135, 425] on input "checkbox" at bounding box center [139, 417] width 15 height 15
checkbox input "true"
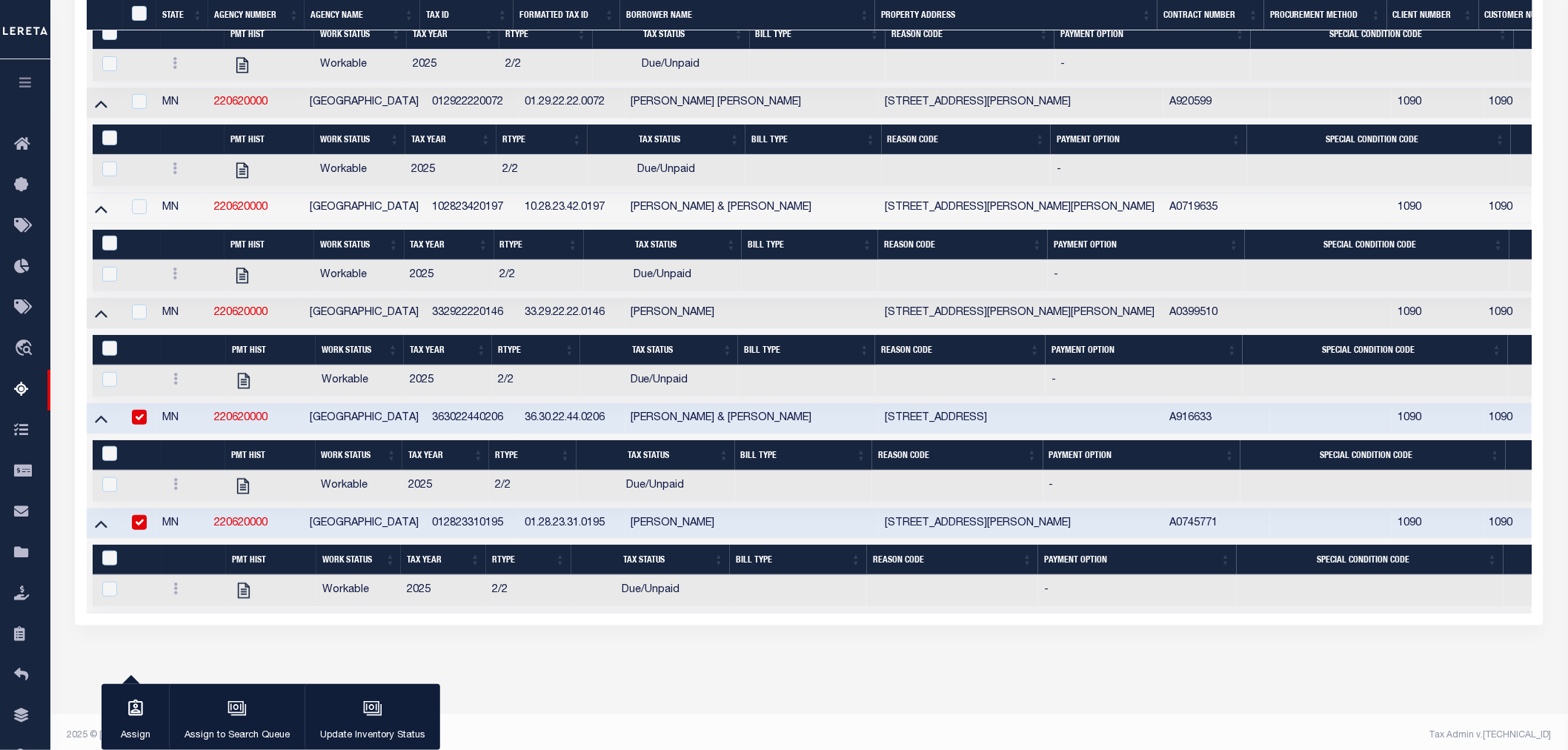
scroll to position [572, 0]
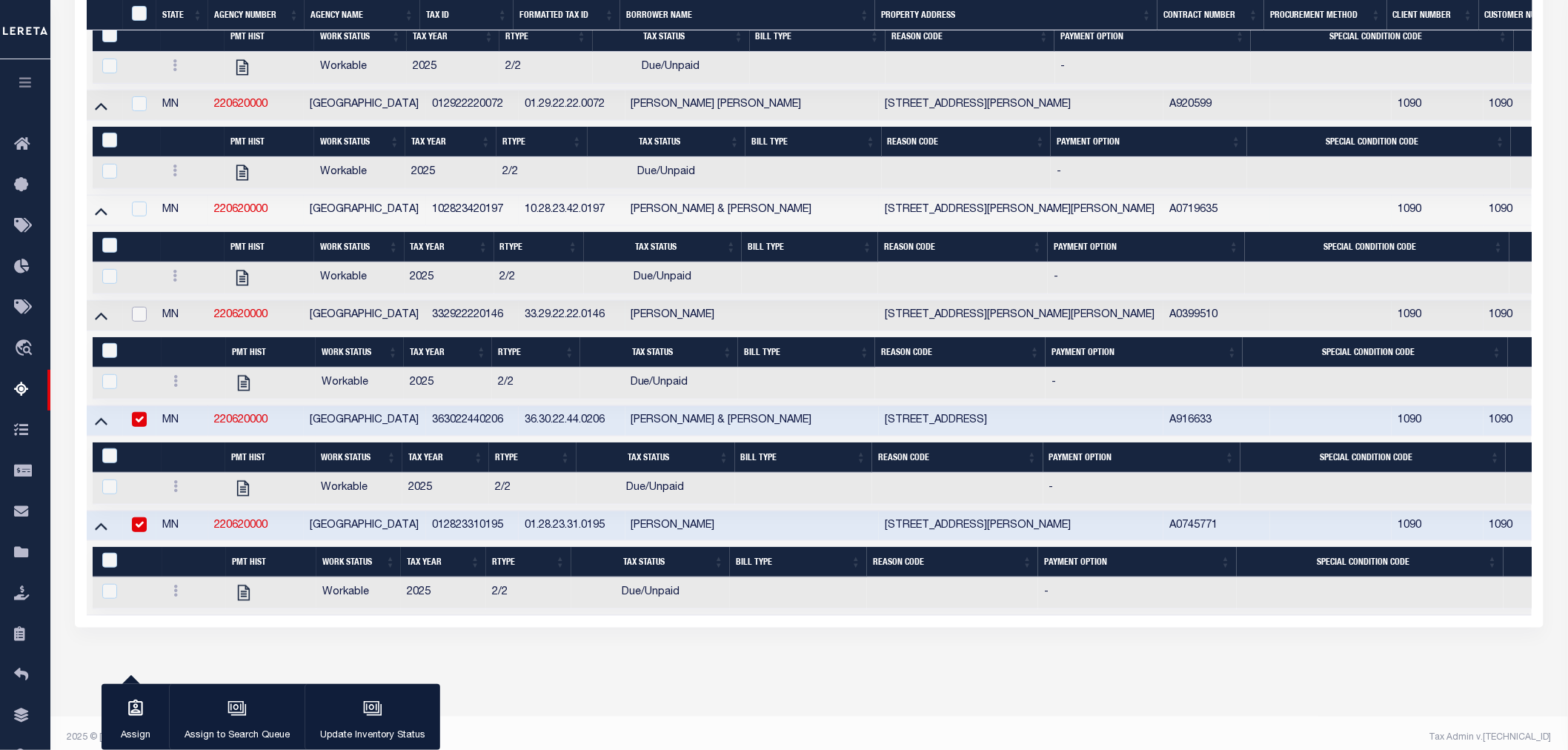
click at [139, 321] on input "checkbox" at bounding box center [139, 314] width 15 height 15
checkbox input "true"
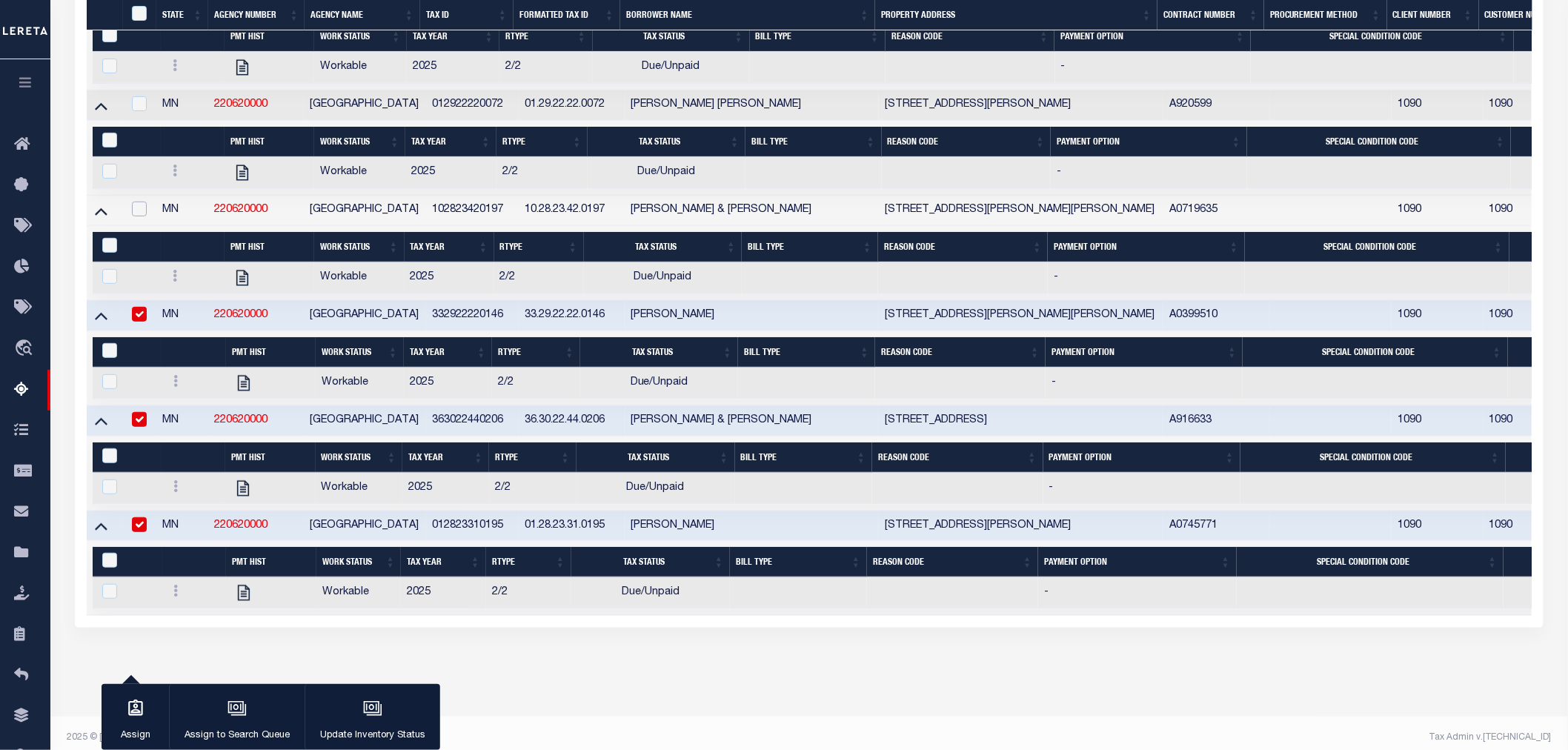
click at [136, 212] on input "checkbox" at bounding box center [139, 208] width 15 height 15
checkbox input "true"
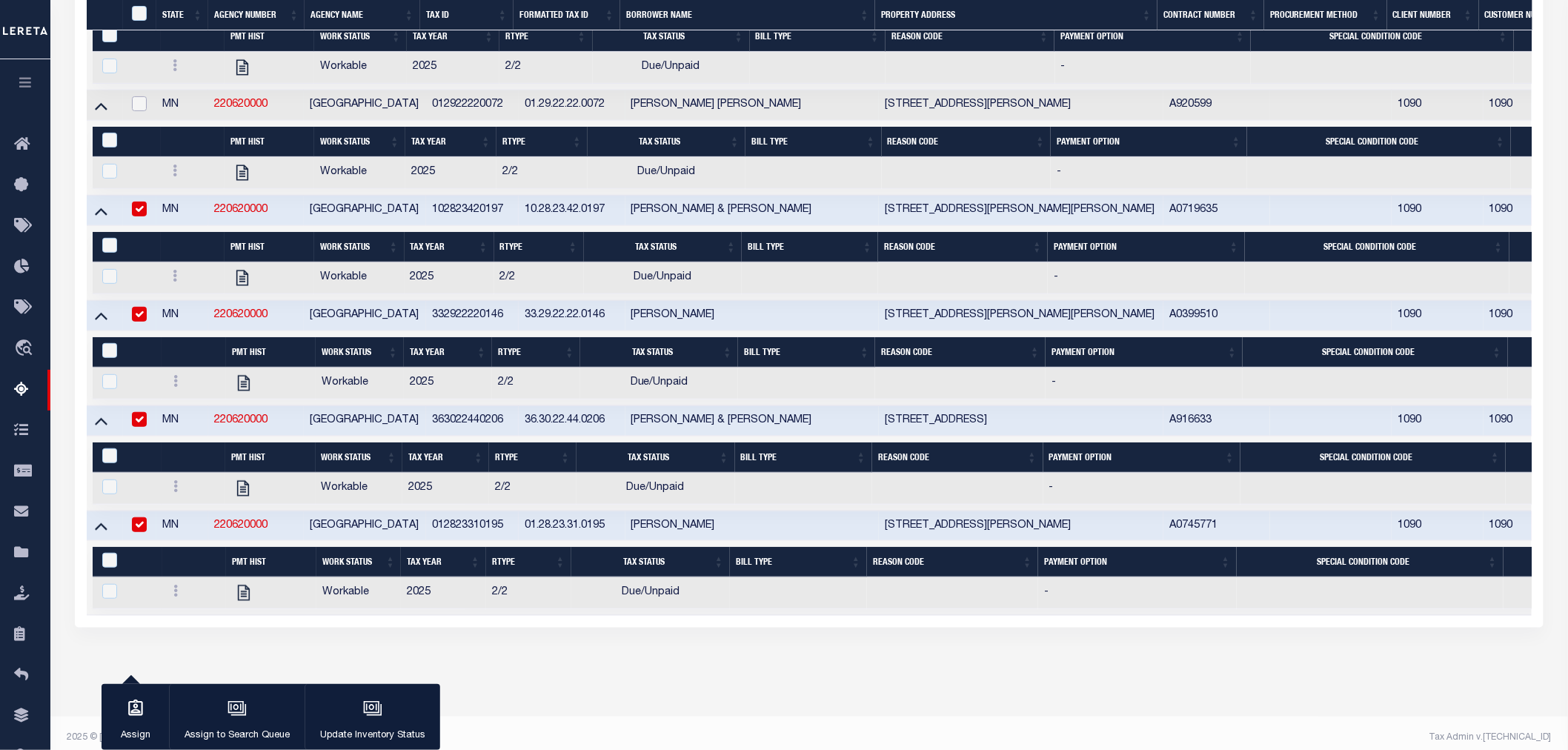
click at [141, 107] on input "checkbox" at bounding box center [139, 103] width 15 height 15
checkbox input "true"
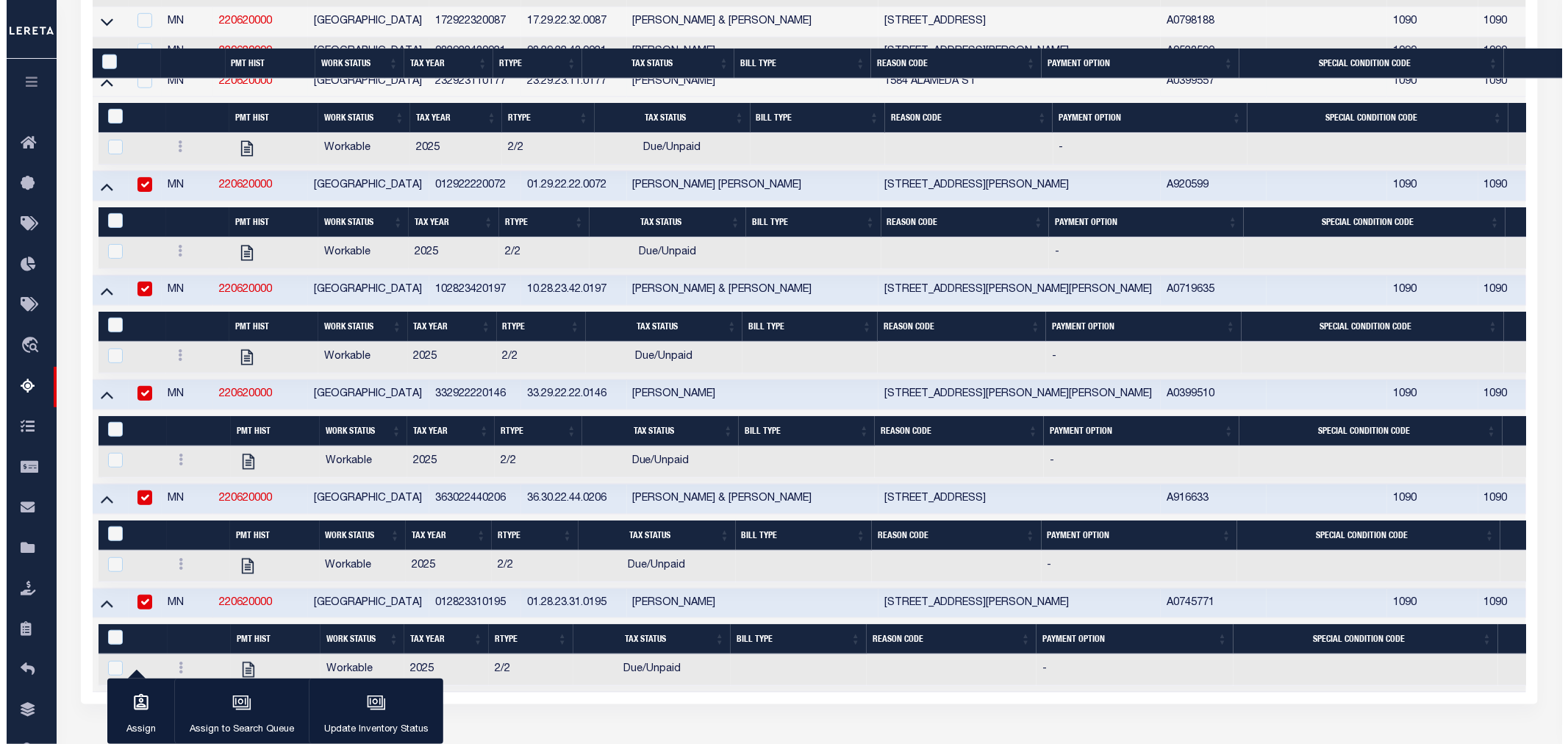
scroll to position [403, 0]
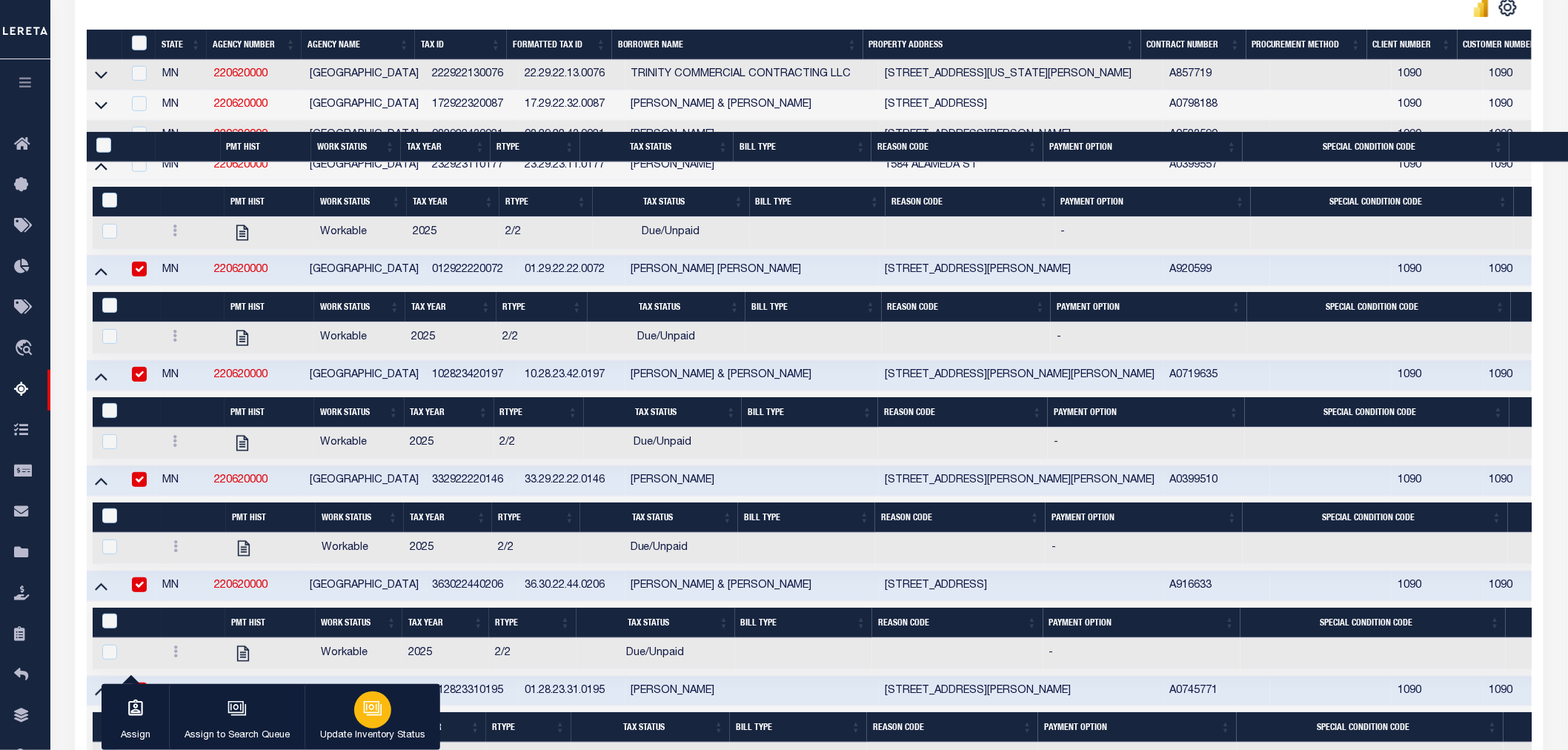
click at [373, 712] on icon "button" at bounding box center [373, 709] width 19 height 19
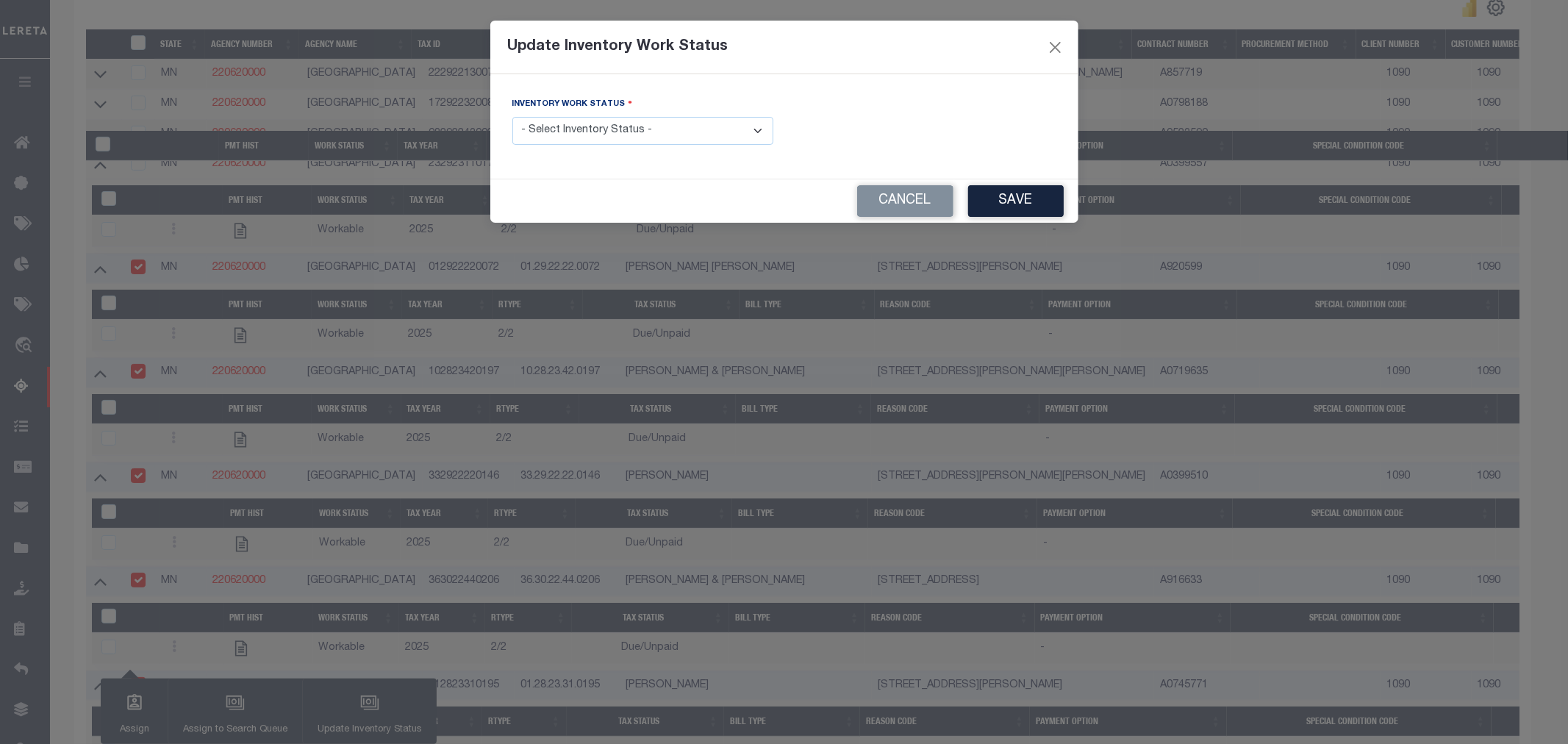
click at [543, 136] on select "- Select Inventory Status - Manual - Exception Pended - Awaiting Search Late Ad…" at bounding box center [643, 131] width 261 height 28
select select "4"
click at [513, 118] on select "- Select Inventory Status - Manual - Exception Pended - Awaiting Search Late Ad…" at bounding box center [643, 131] width 261 height 28
click at [1004, 203] on button "Save" at bounding box center [1015, 201] width 95 height 32
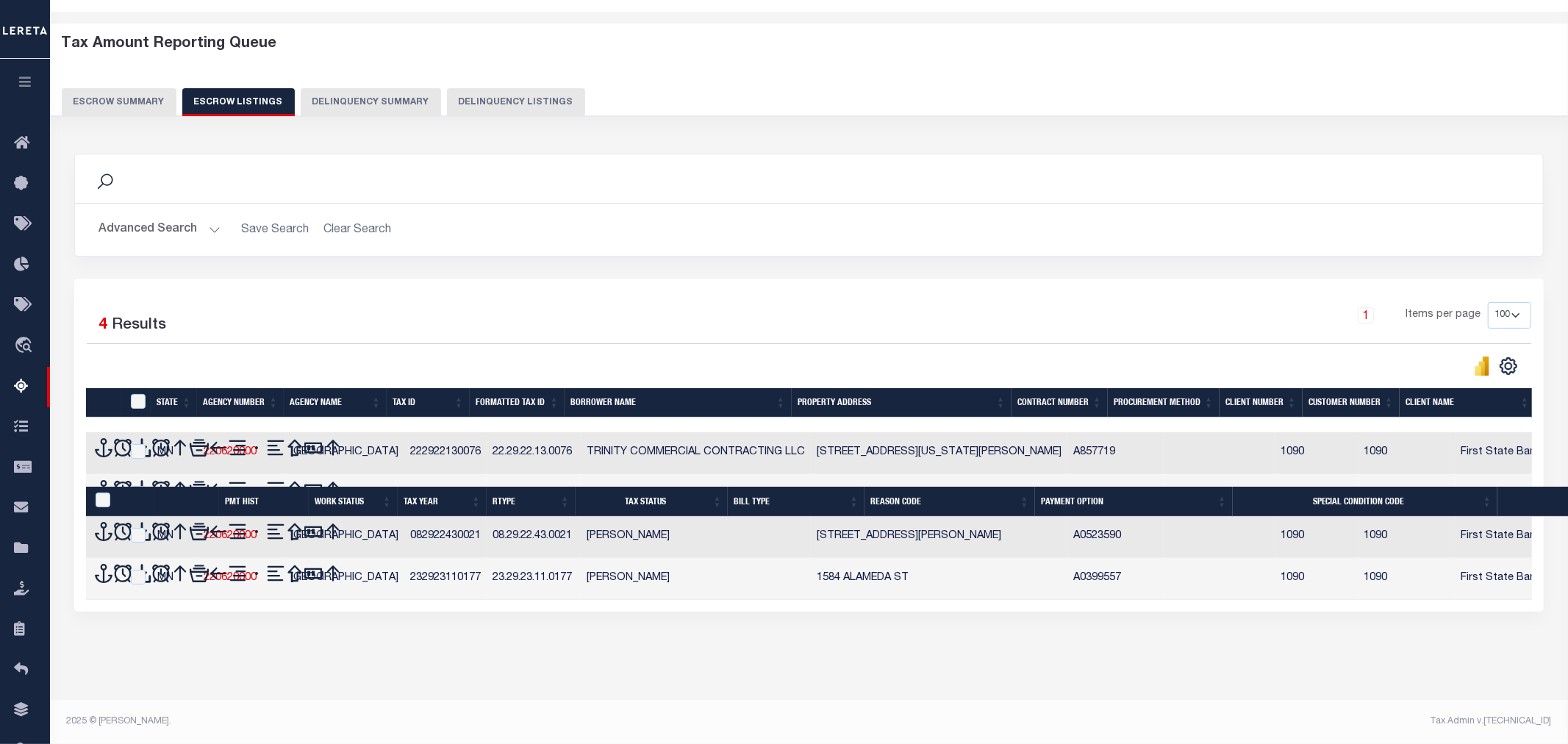
select select
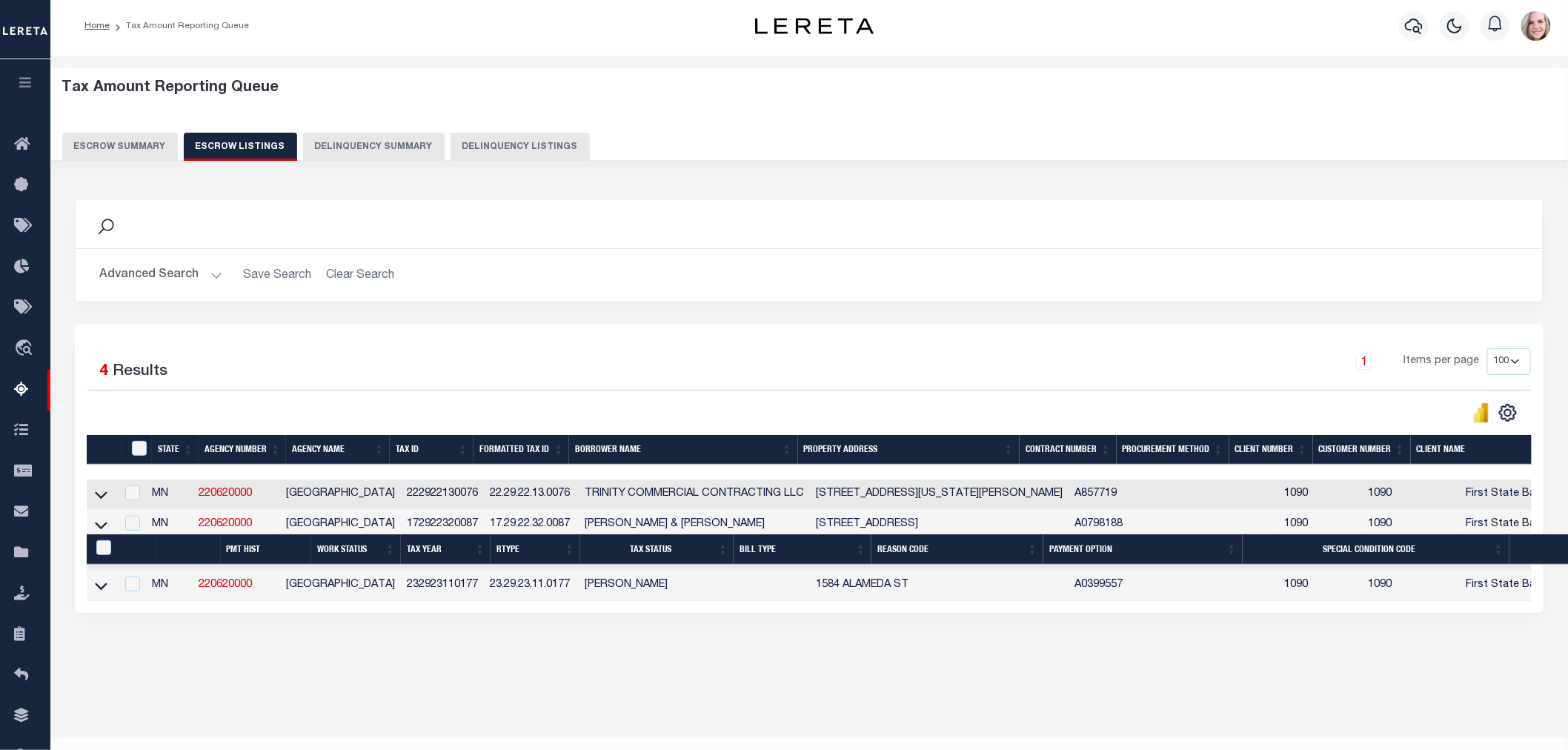
scroll to position [35, 0]
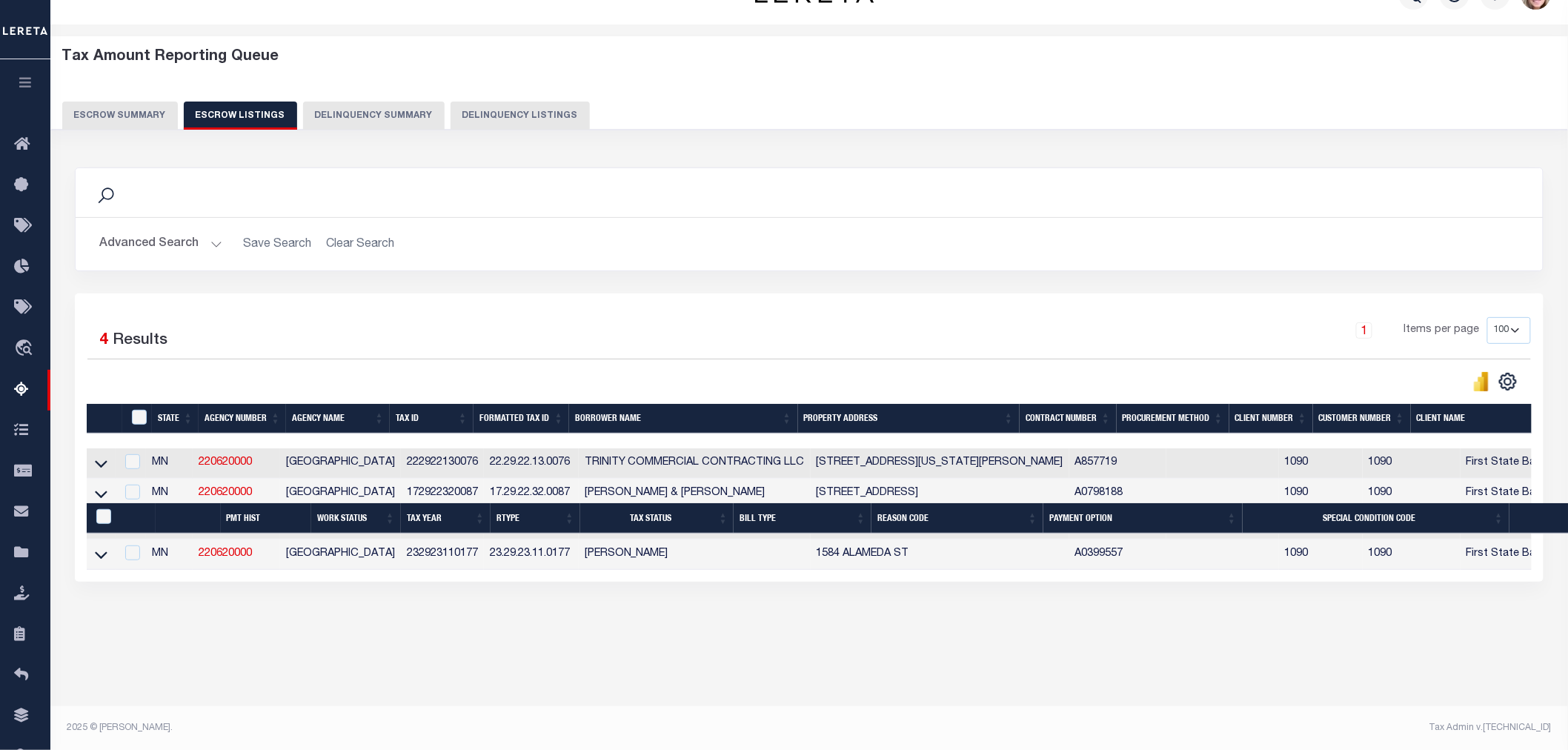
click at [507, 614] on div "Search Advanced Search Save Search Clear Search In In AK AL AR AZ CA CO CT" at bounding box center [809, 390] width 1488 height 474
click at [143, 235] on button "Advanced Search" at bounding box center [161, 244] width 123 height 29
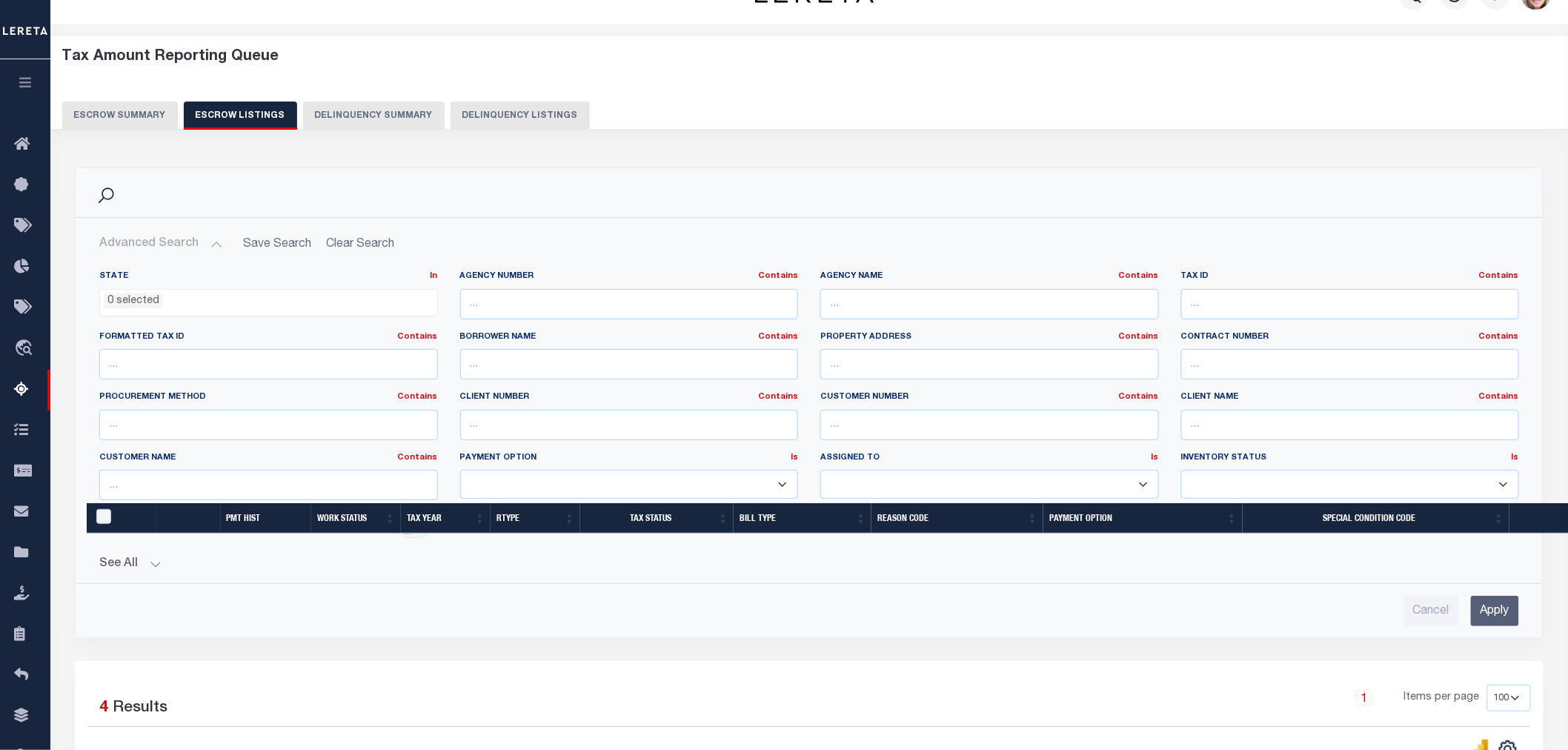
click at [148, 247] on button "Advanced Search" at bounding box center [161, 244] width 123 height 29
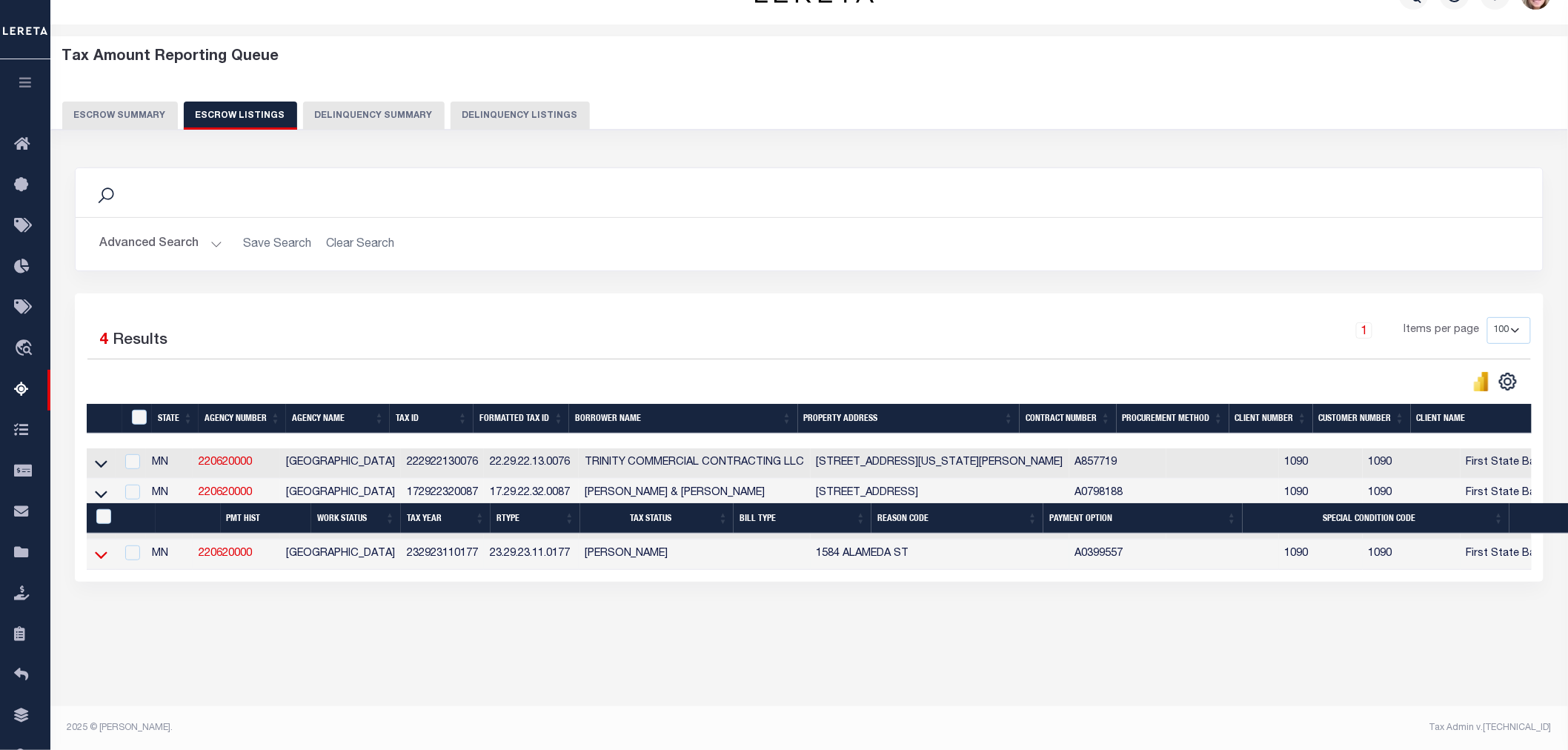
click at [99, 559] on icon at bounding box center [101, 554] width 13 height 7
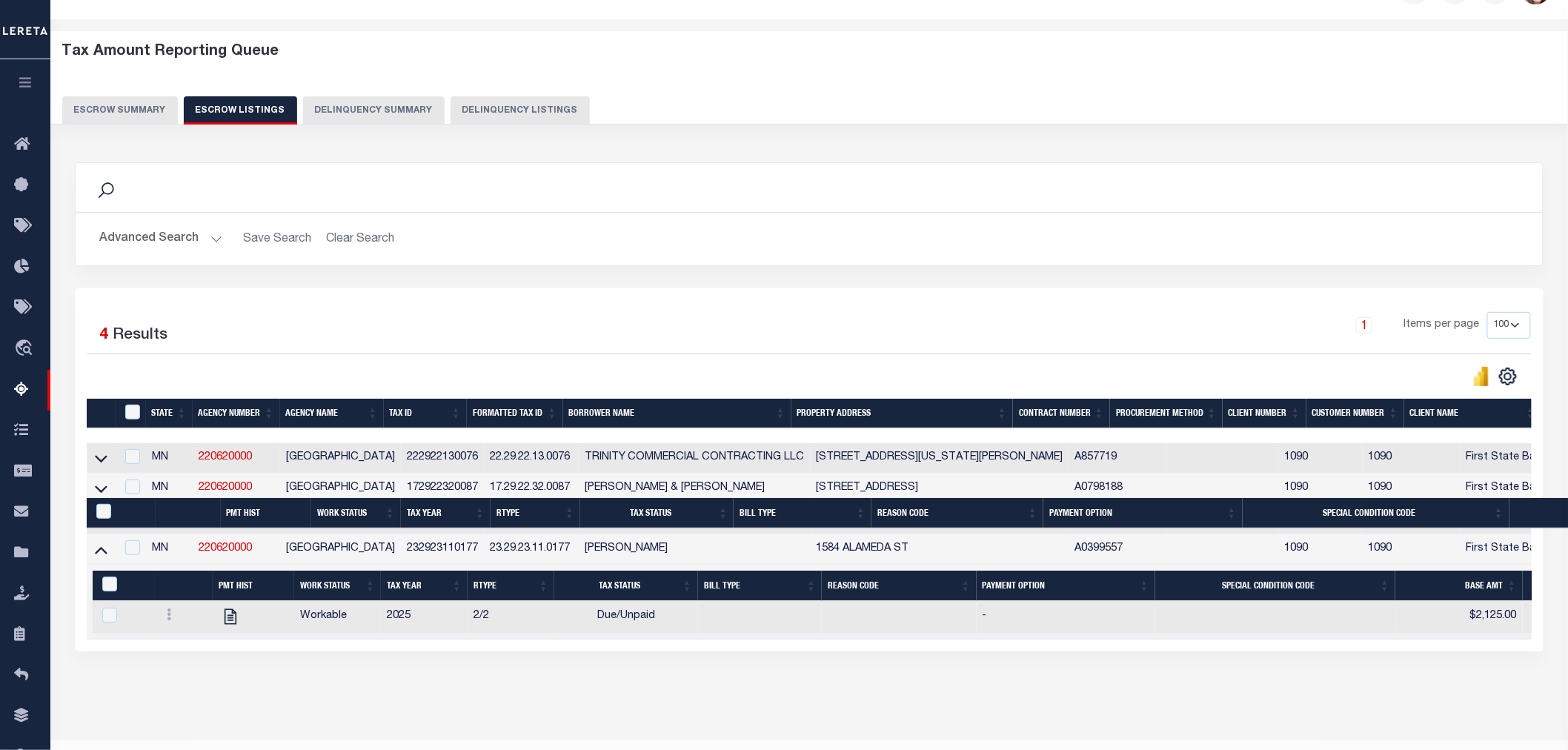
scroll to position [89, 0]
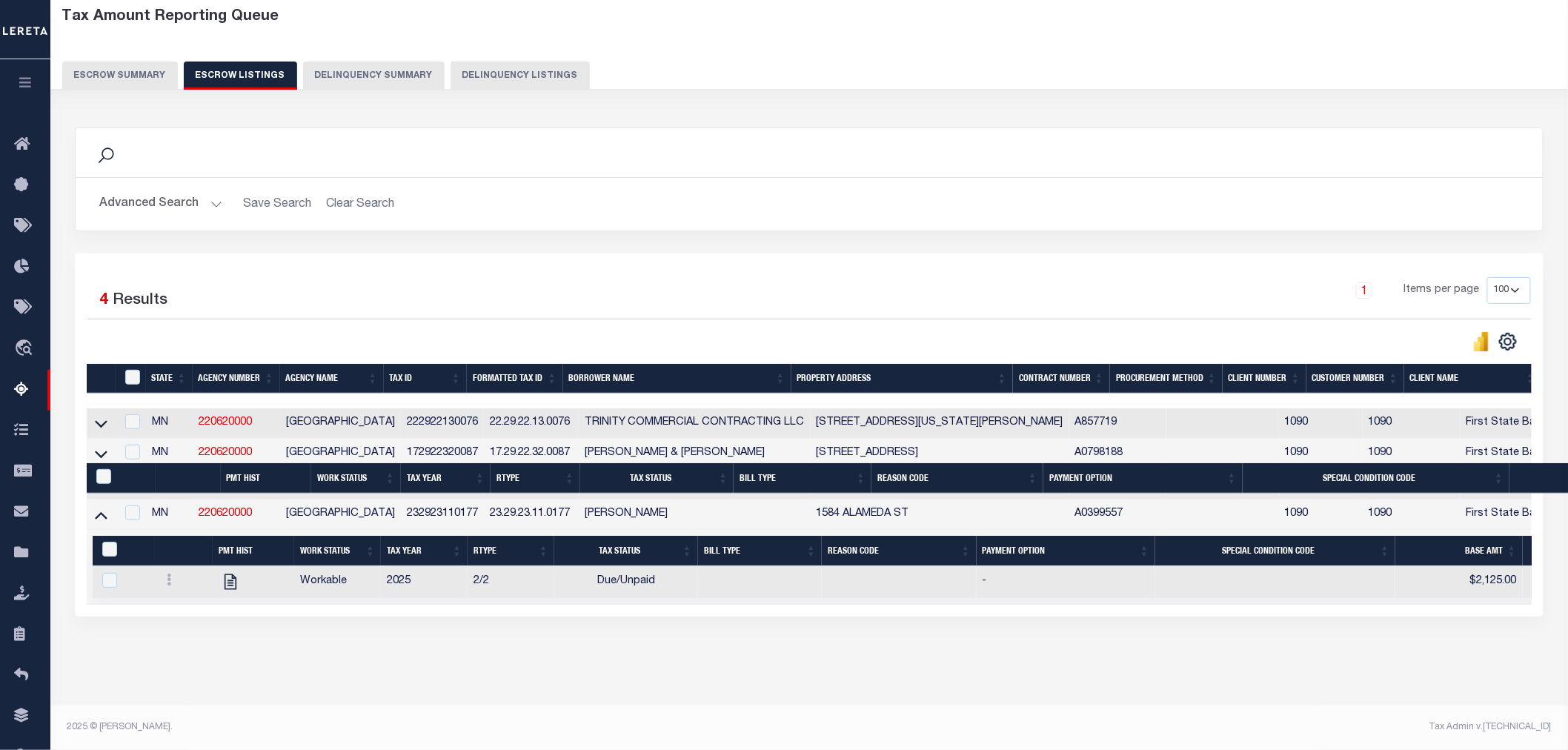
click at [136, 499] on td at bounding box center [130, 515] width 30 height 30
checkbox input "true"
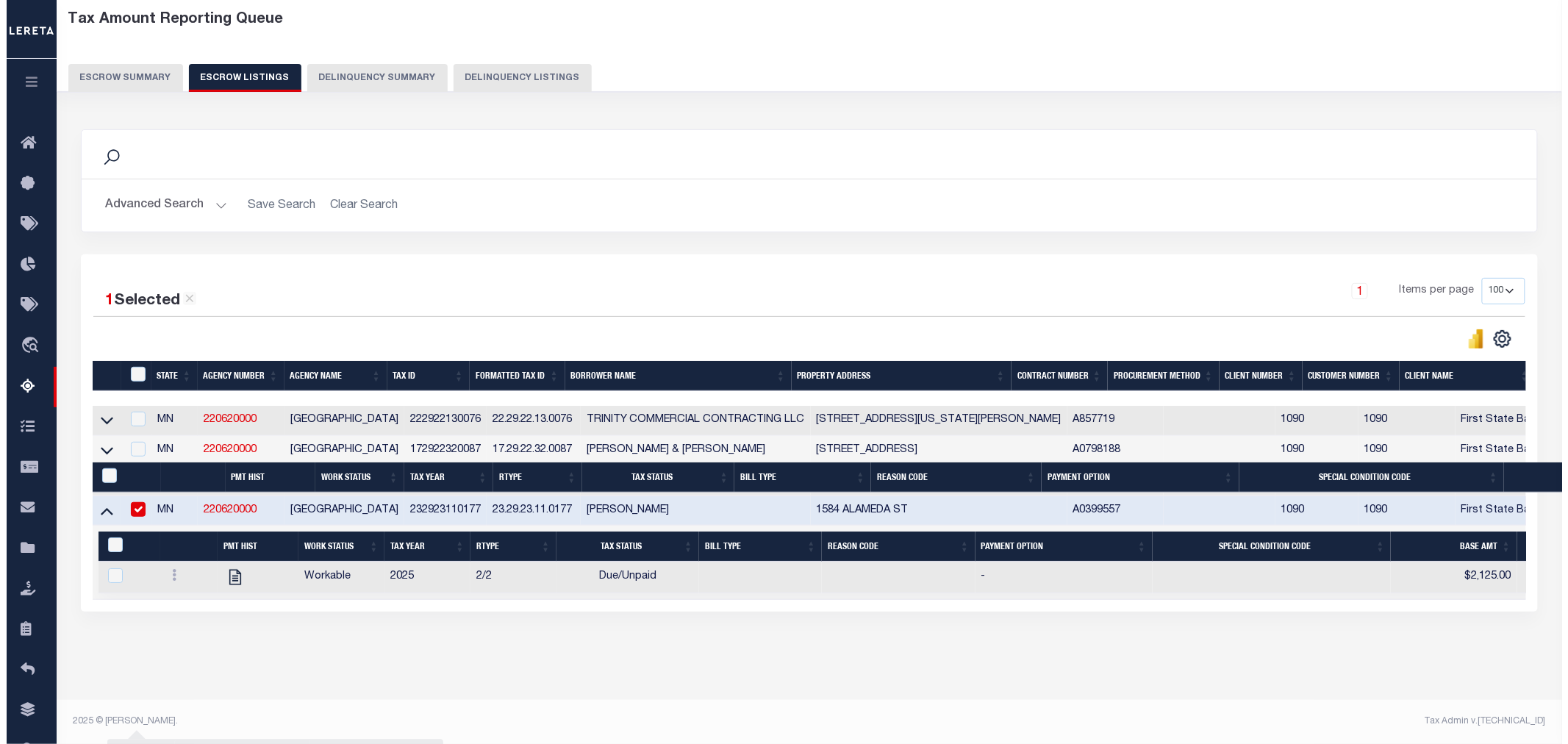
scroll to position [84, 0]
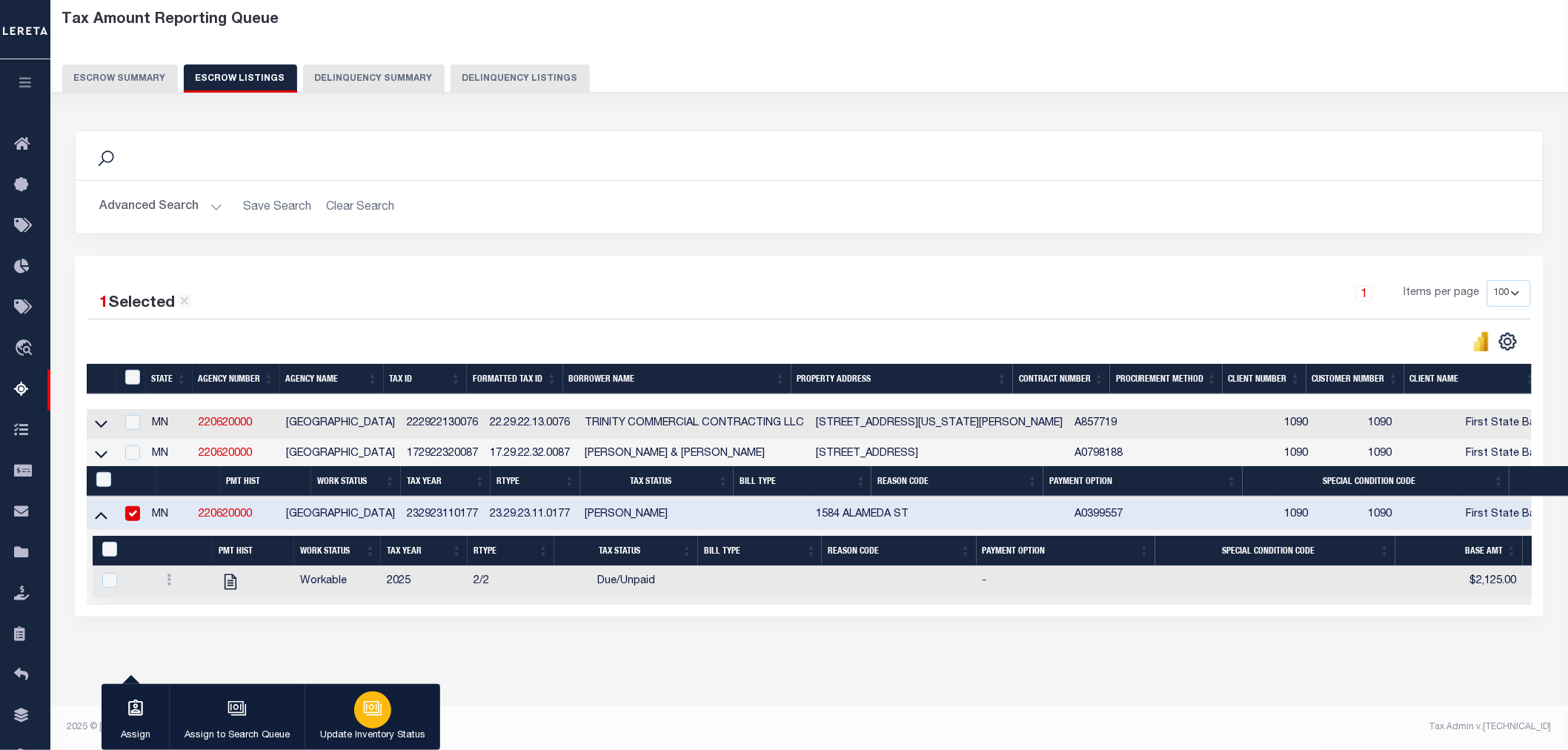
click at [376, 710] on icon "button" at bounding box center [372, 707] width 16 height 12
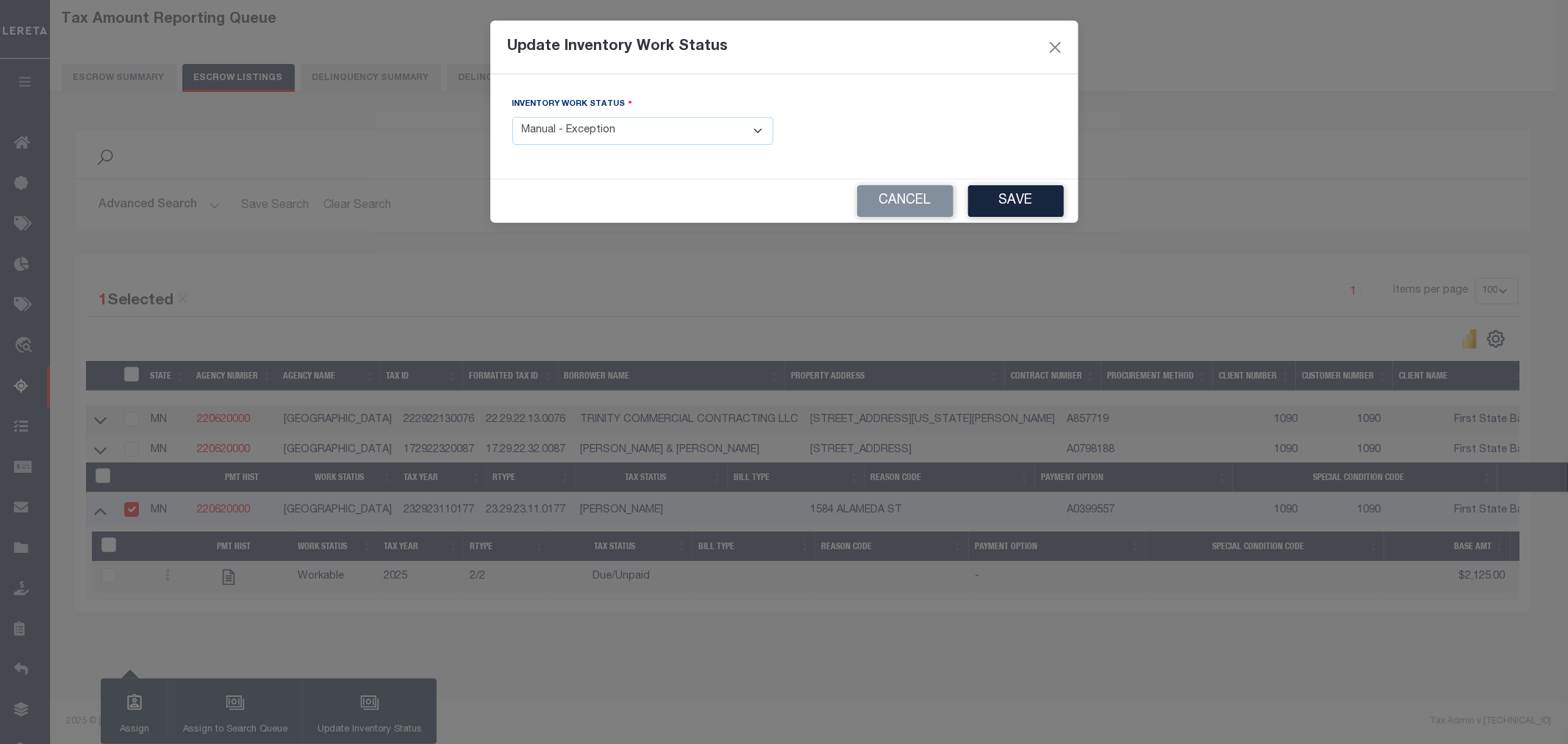
drag, startPoint x: 566, startPoint y: 128, endPoint x: 569, endPoint y: 142, distance: 14.3
click at [566, 128] on select "- Select Inventory Status - Manual - Exception Pended - Awaiting Search Late Ad…" at bounding box center [643, 131] width 261 height 28
click at [513, 118] on select "- Select Inventory Status - Manual - Exception Pended - Awaiting Search Late Ad…" at bounding box center [643, 131] width 261 height 28
click at [1038, 195] on button "Save" at bounding box center [1015, 201] width 95 height 32
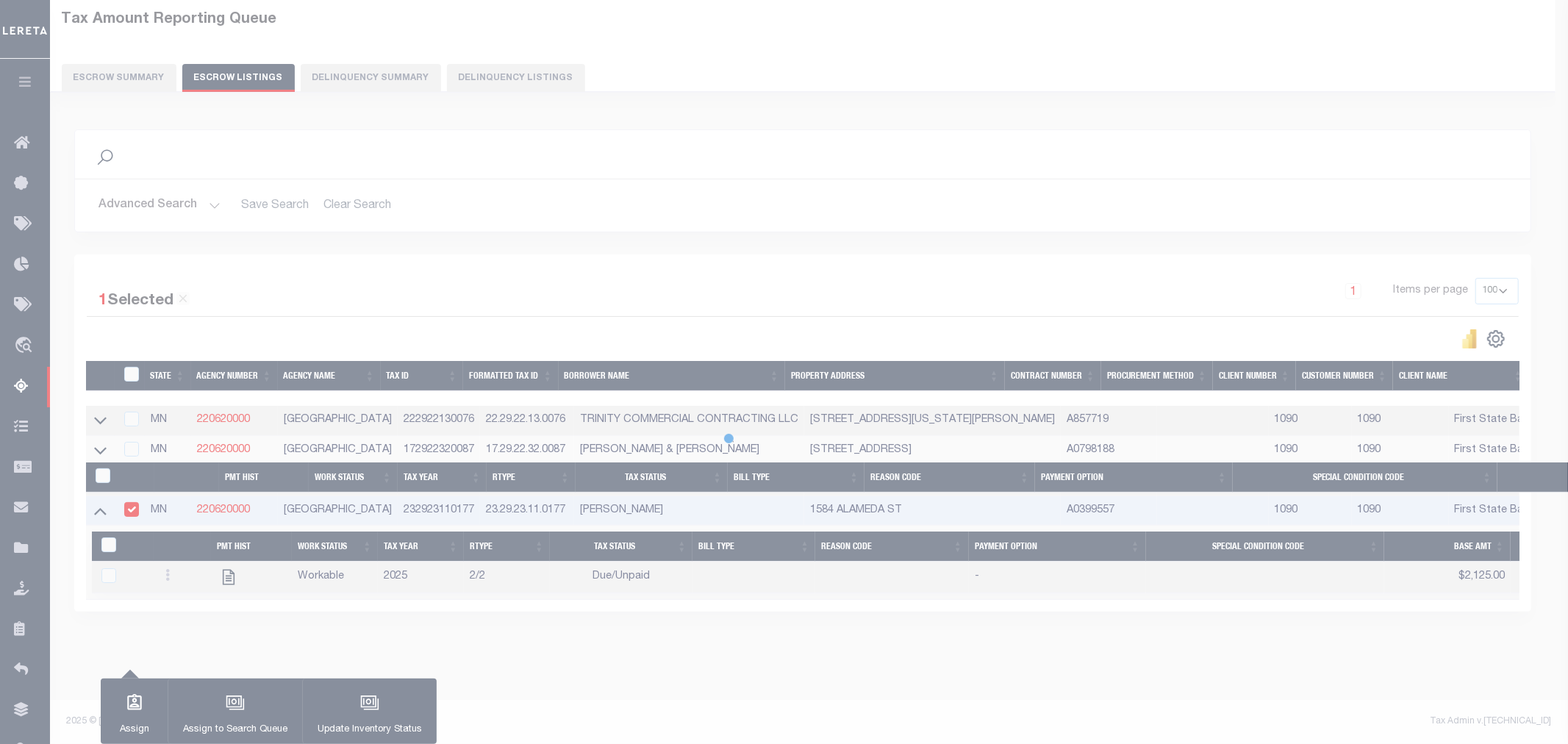
select select "1"
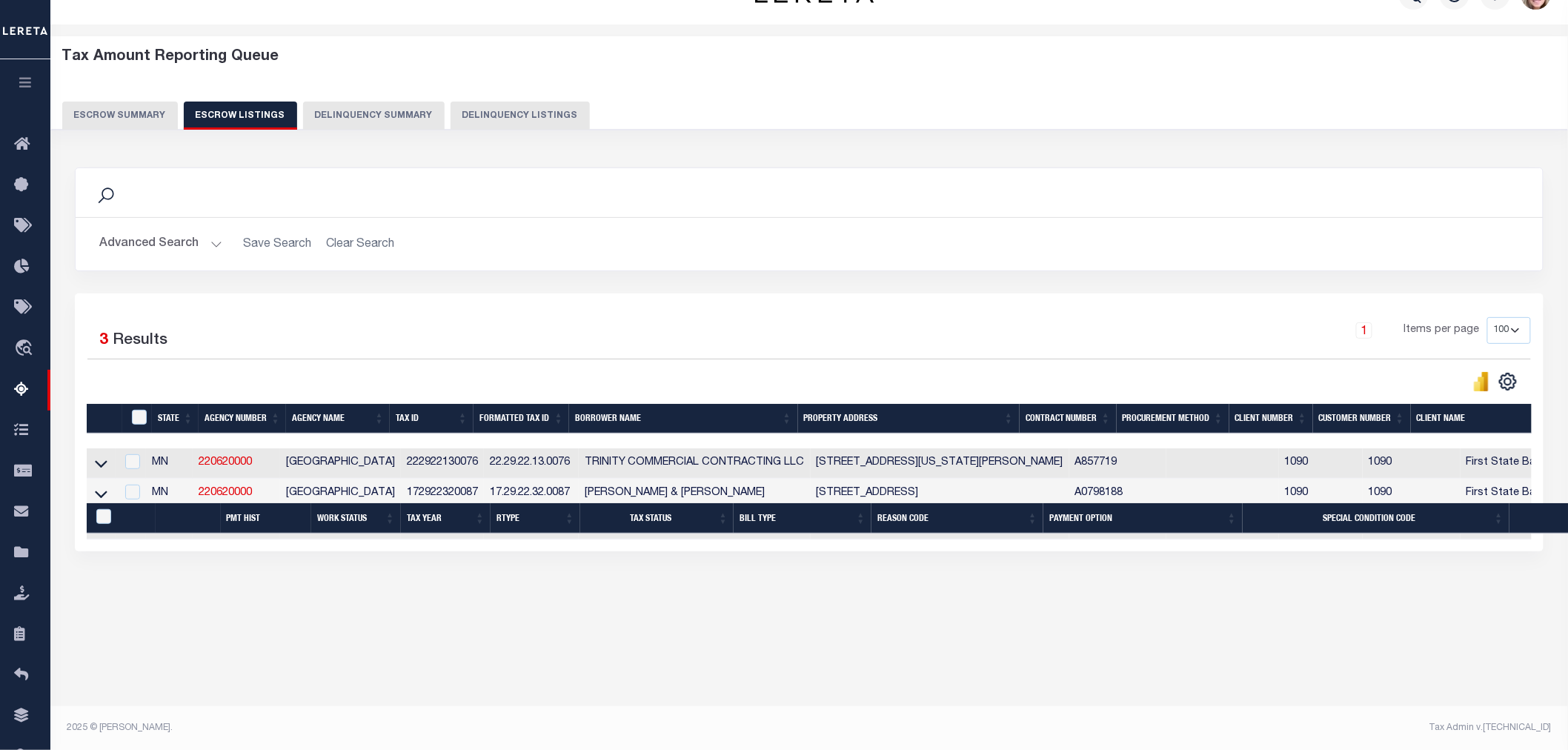
scroll to position [0, 0]
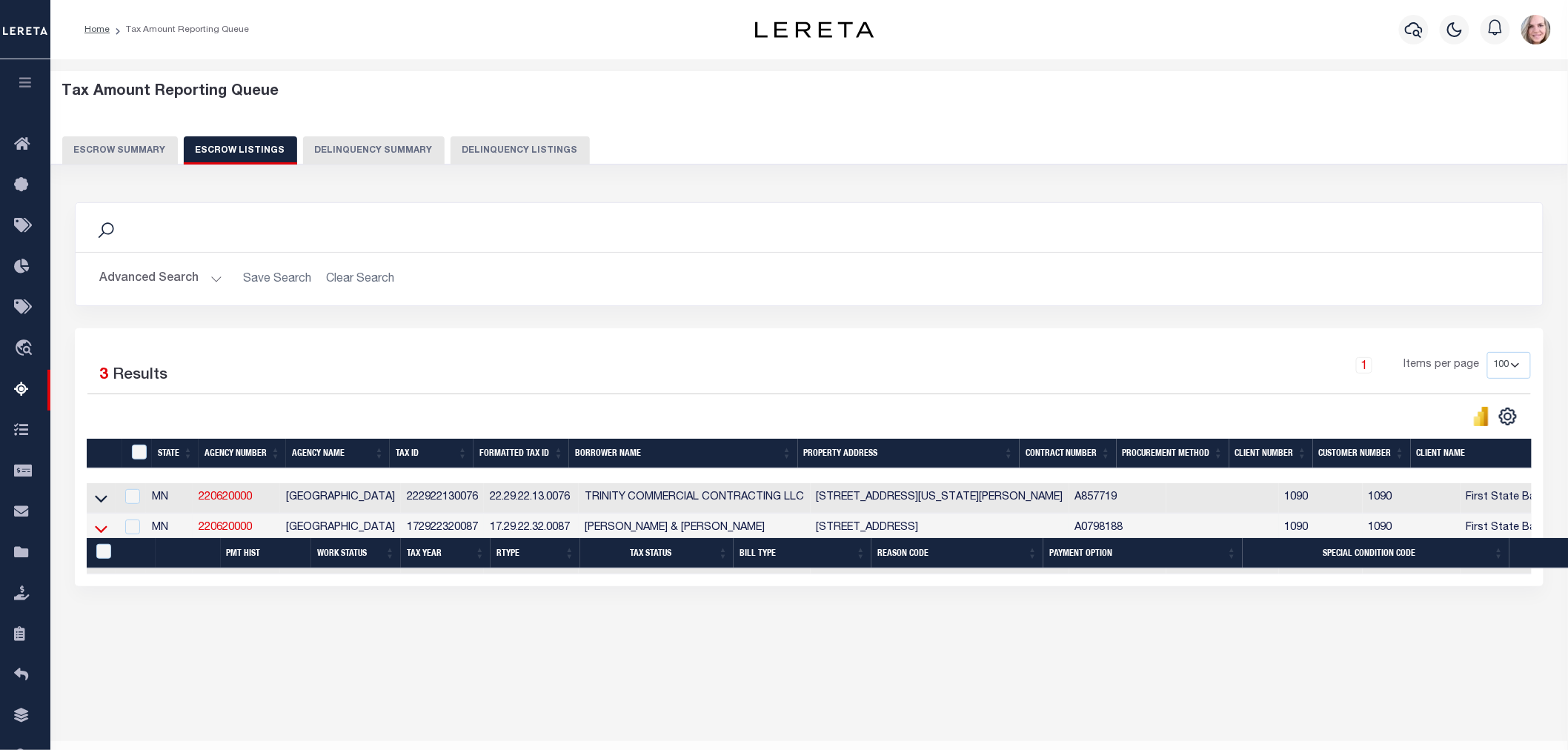
click at [99, 531] on icon at bounding box center [101, 529] width 13 height 16
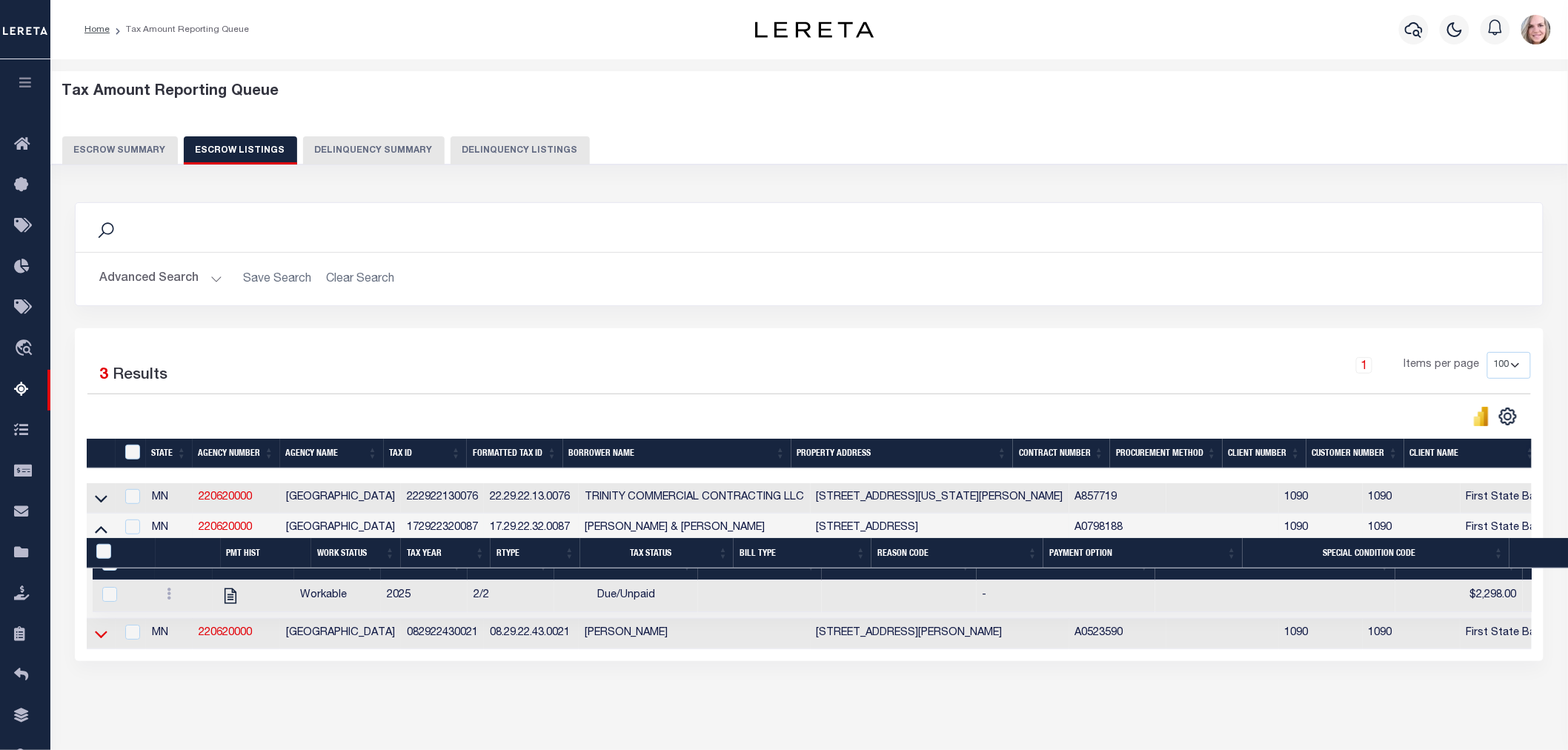
click at [99, 642] on icon at bounding box center [101, 634] width 13 height 16
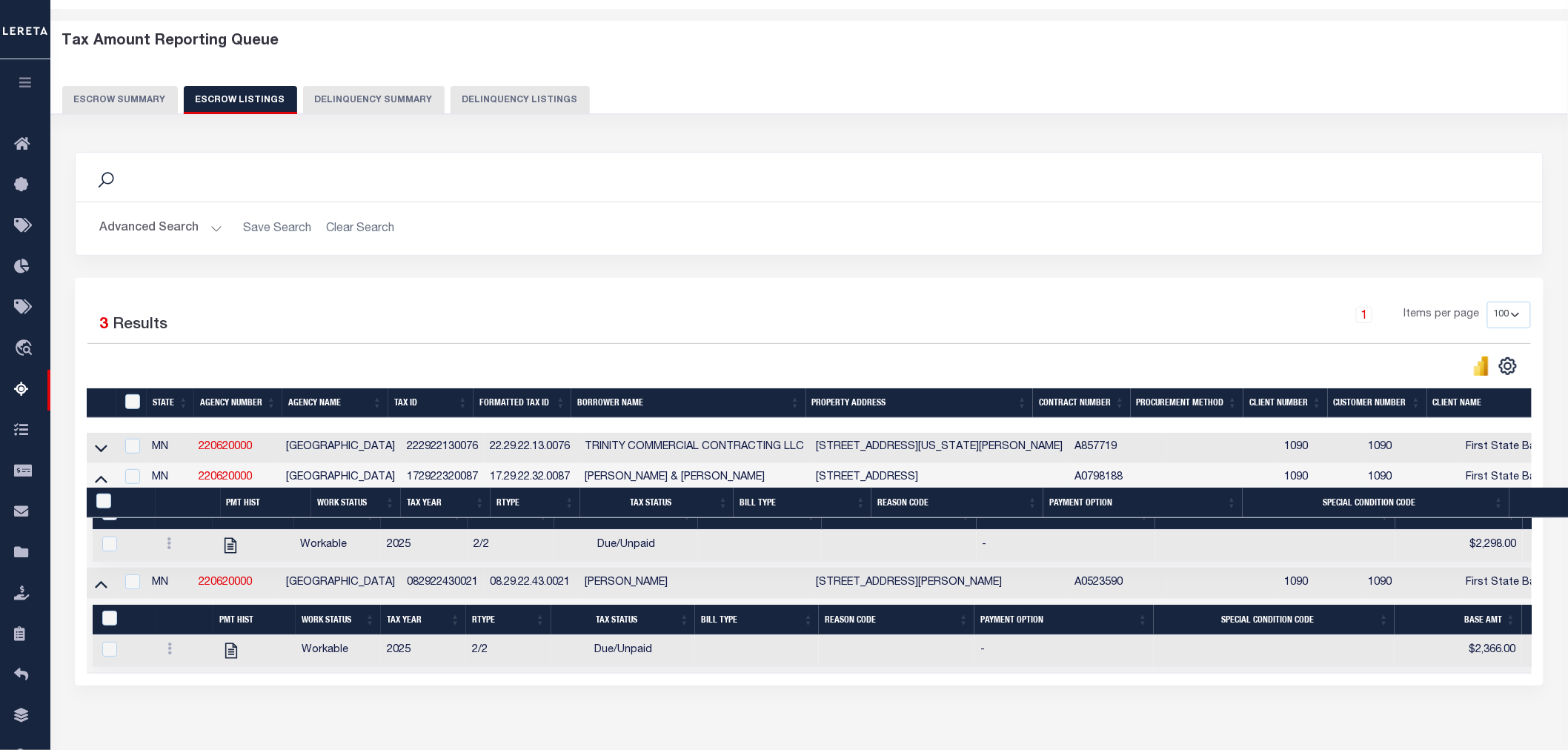
scroll to position [134, 0]
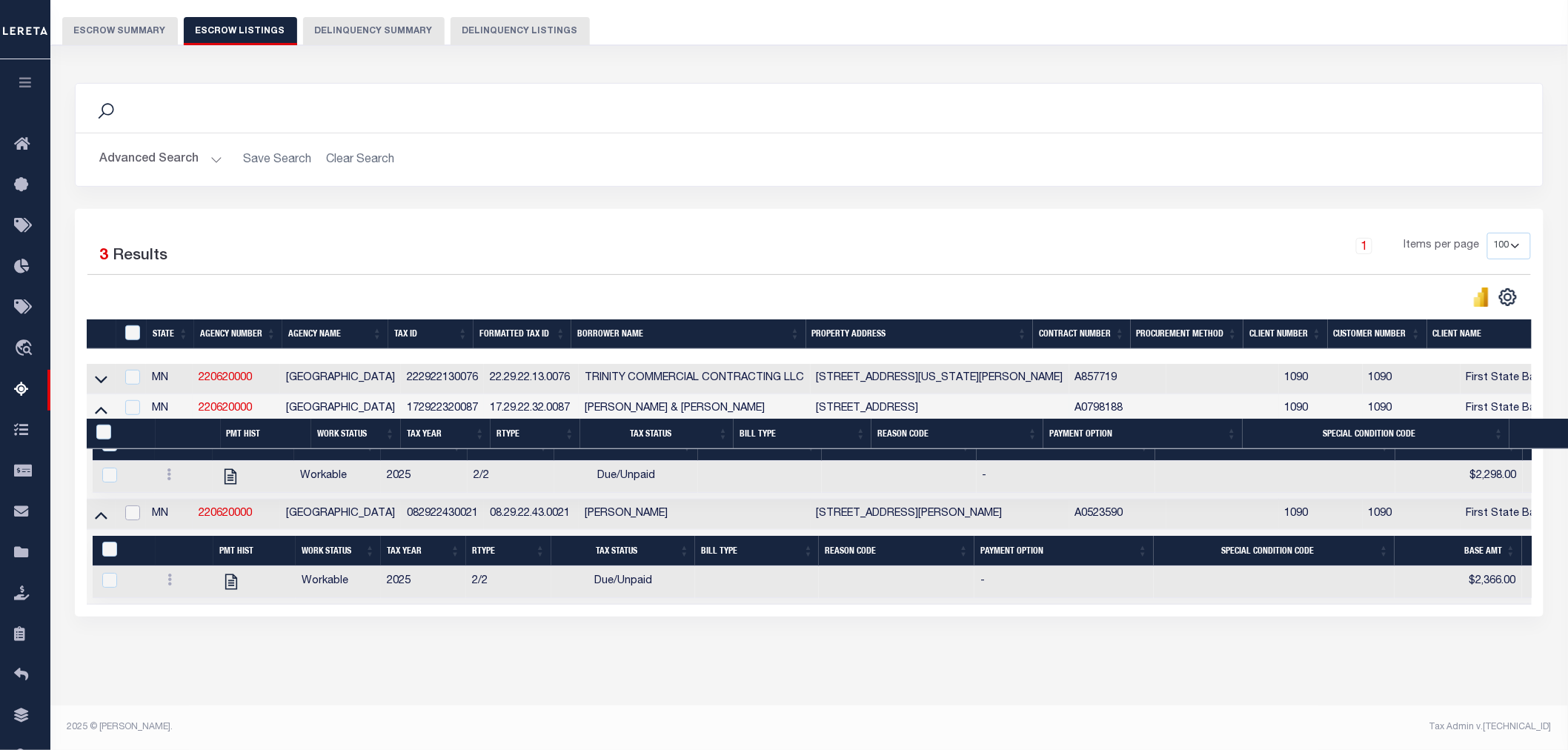
click at [127, 506] on input "checkbox" at bounding box center [132, 513] width 15 height 15
checkbox input "true"
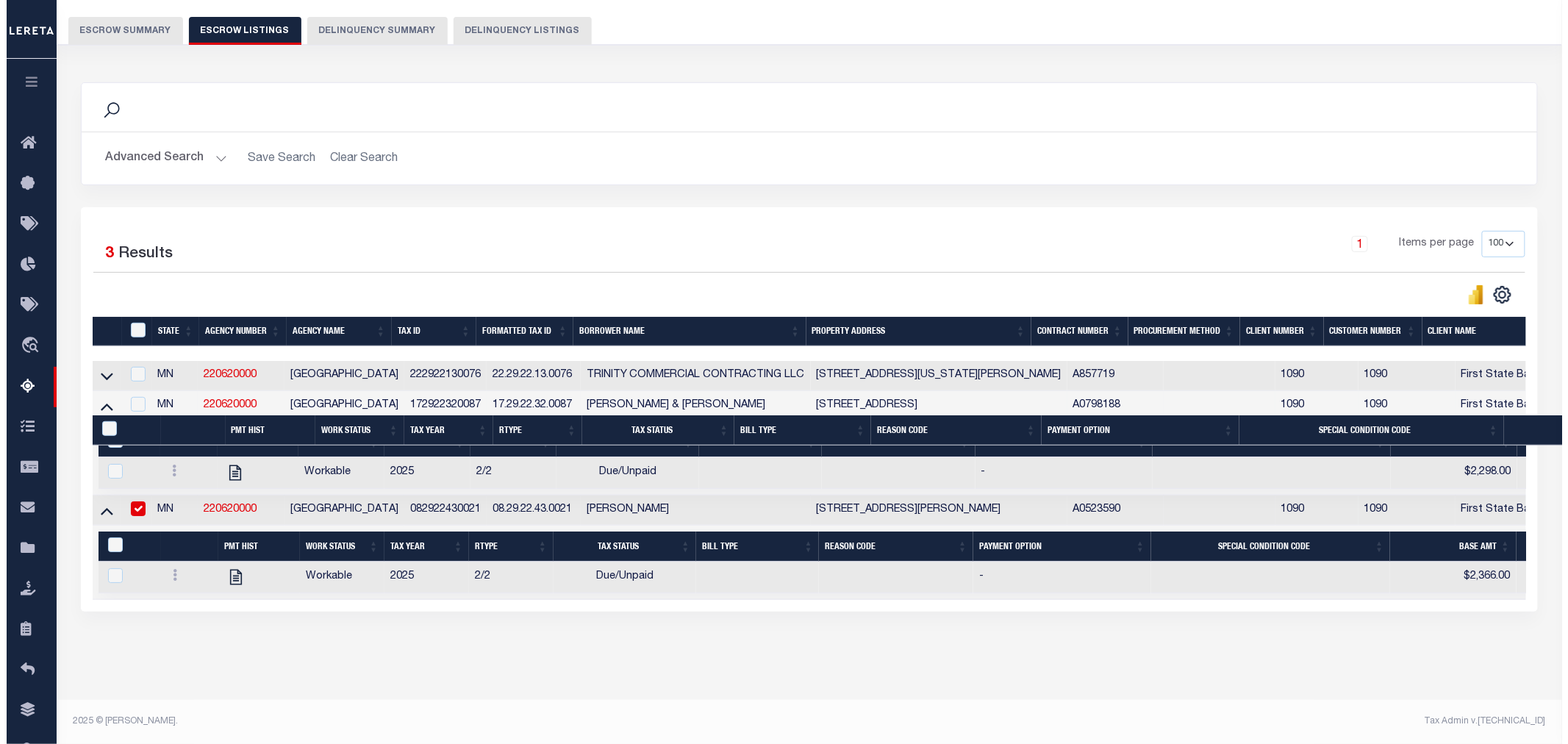
scroll to position [129, 0]
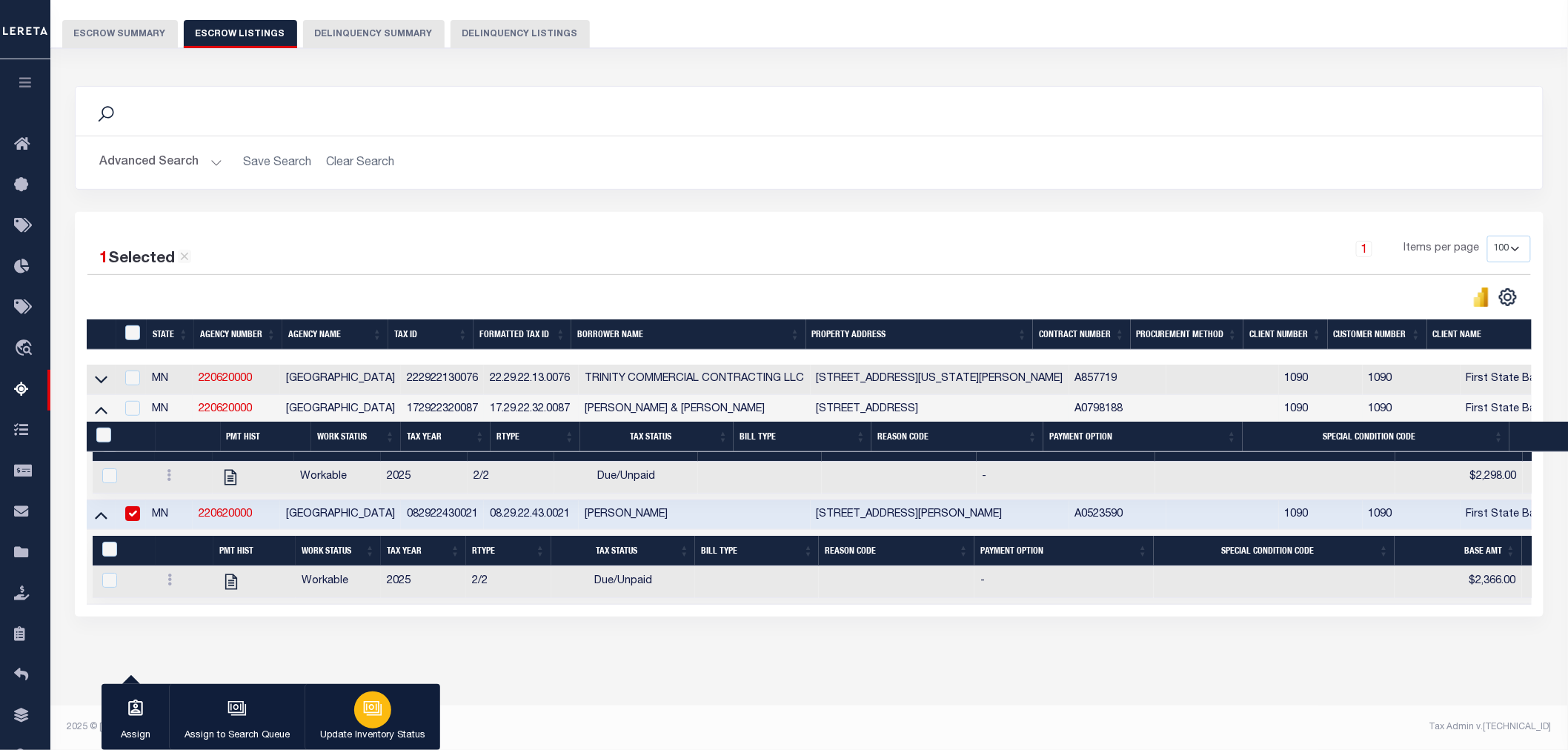
click at [354, 706] on div "button" at bounding box center [372, 709] width 37 height 37
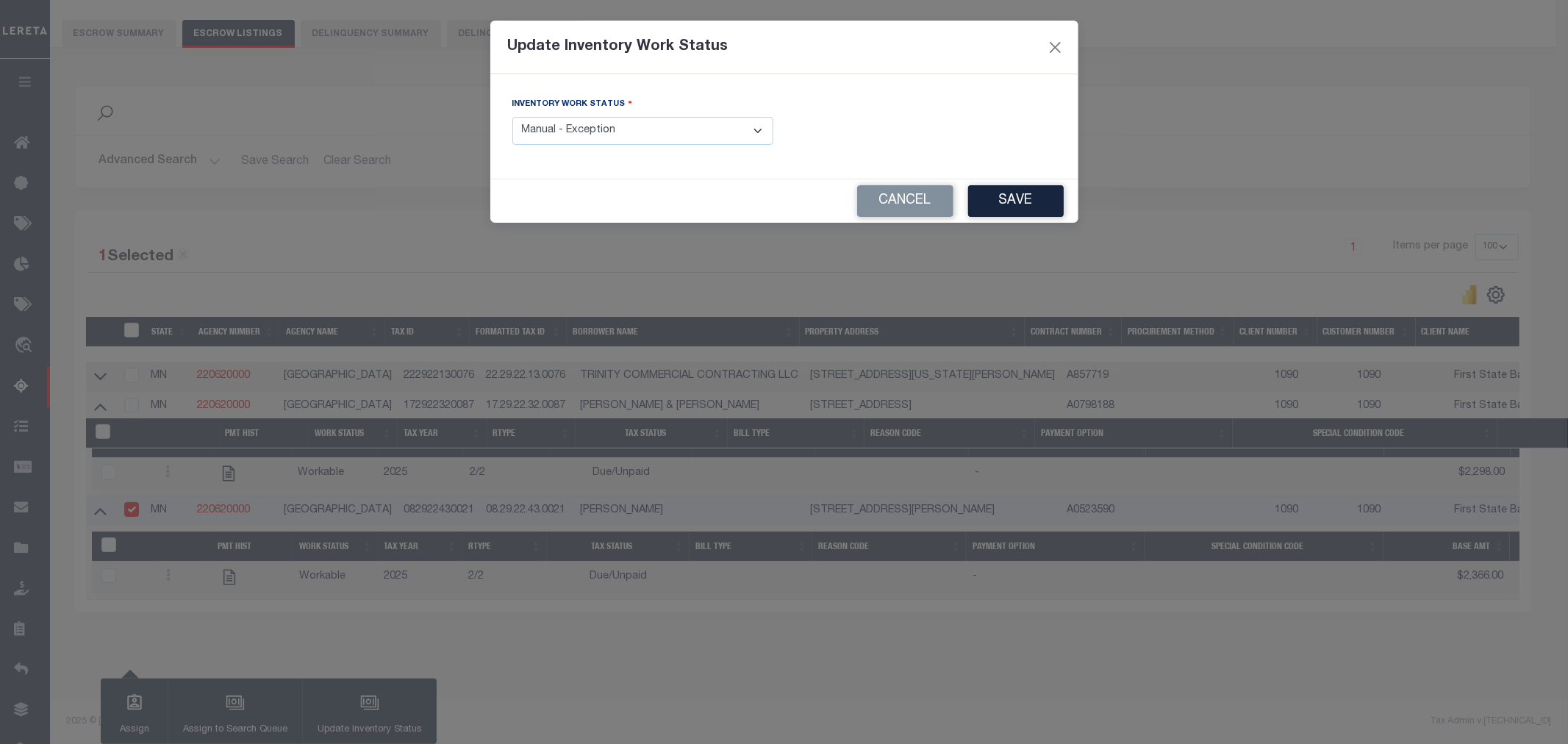
click at [555, 136] on select "- Select Inventory Status - Manual - Exception Pended - Awaiting Search Late Ad…" at bounding box center [643, 131] width 261 height 28
click at [513, 118] on select "- Select Inventory Status - Manual - Exception Pended - Awaiting Search Late Ad…" at bounding box center [643, 131] width 261 height 28
click at [1011, 200] on button "Save" at bounding box center [1015, 201] width 95 height 32
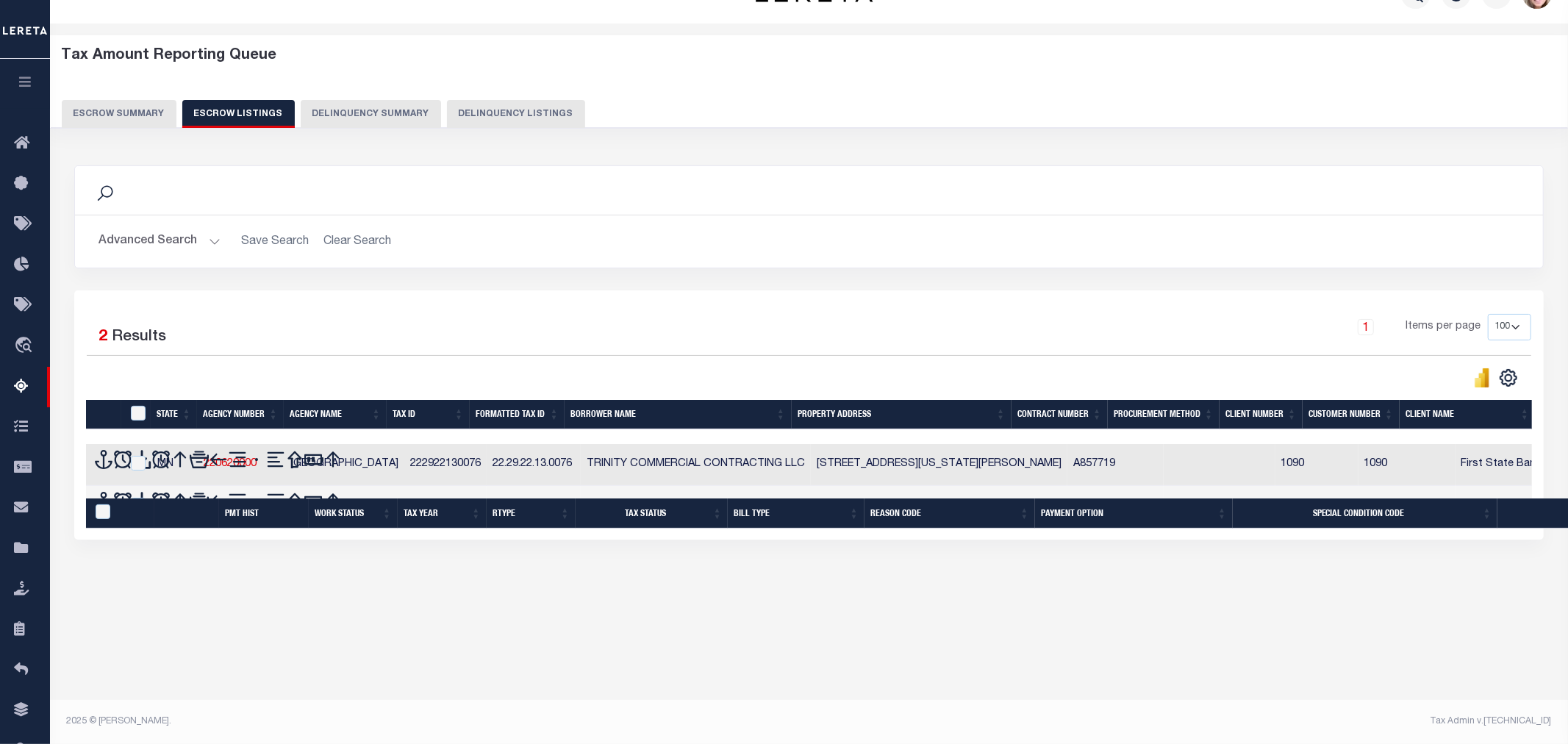
select select "1"
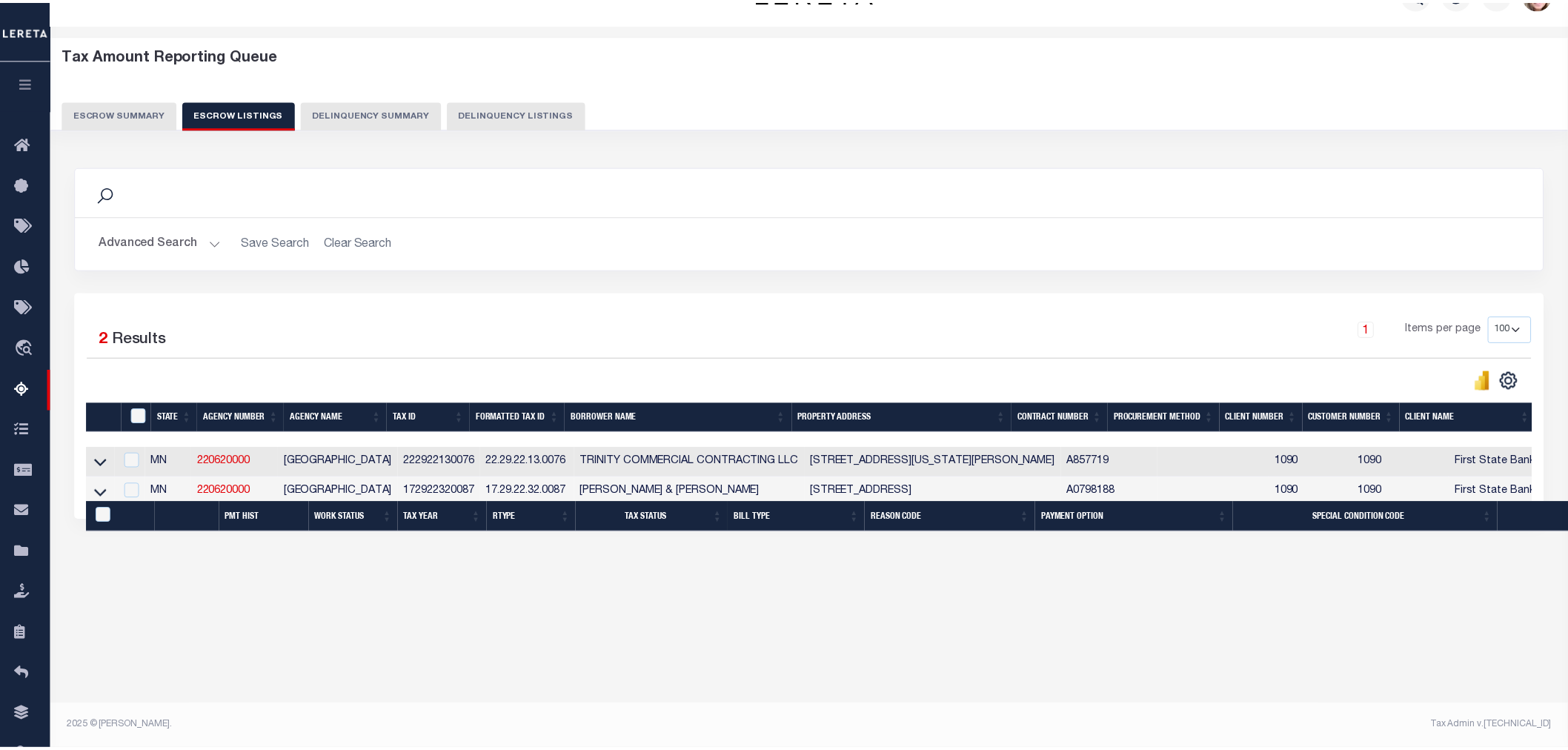
scroll to position [0, 0]
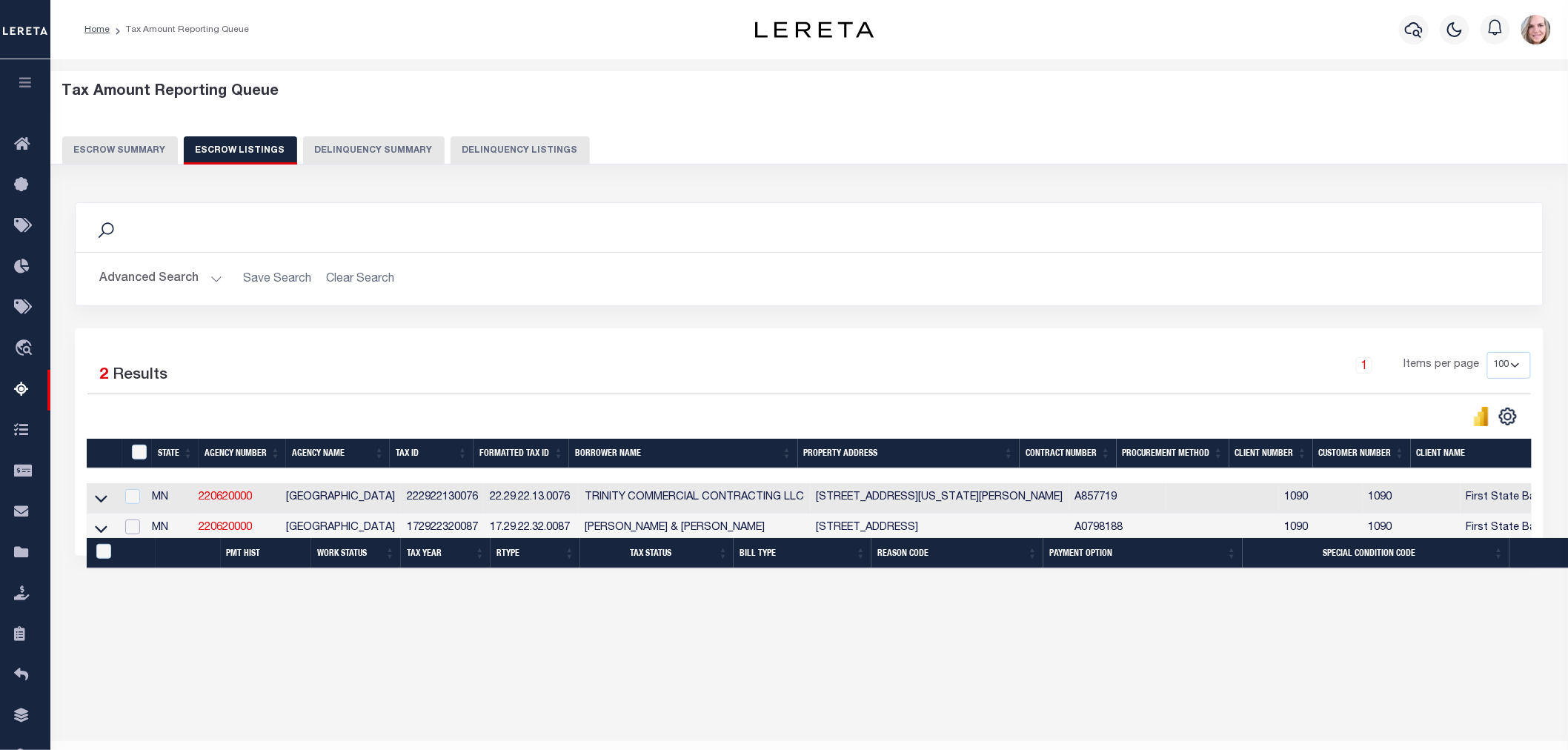
click at [138, 524] on input "checkbox" at bounding box center [132, 527] width 15 height 15
checkbox input "true"
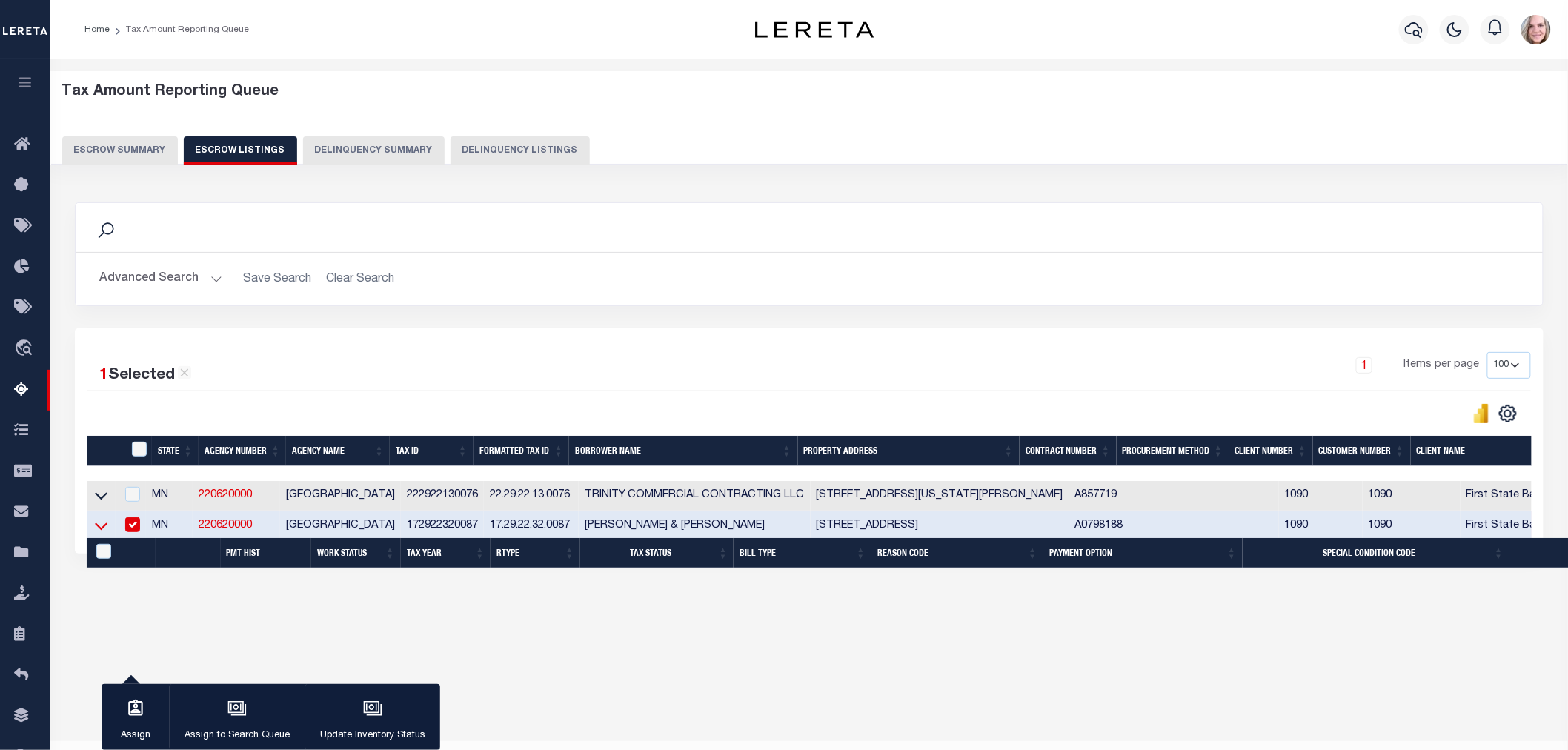
click at [98, 529] on icon at bounding box center [101, 527] width 13 height 7
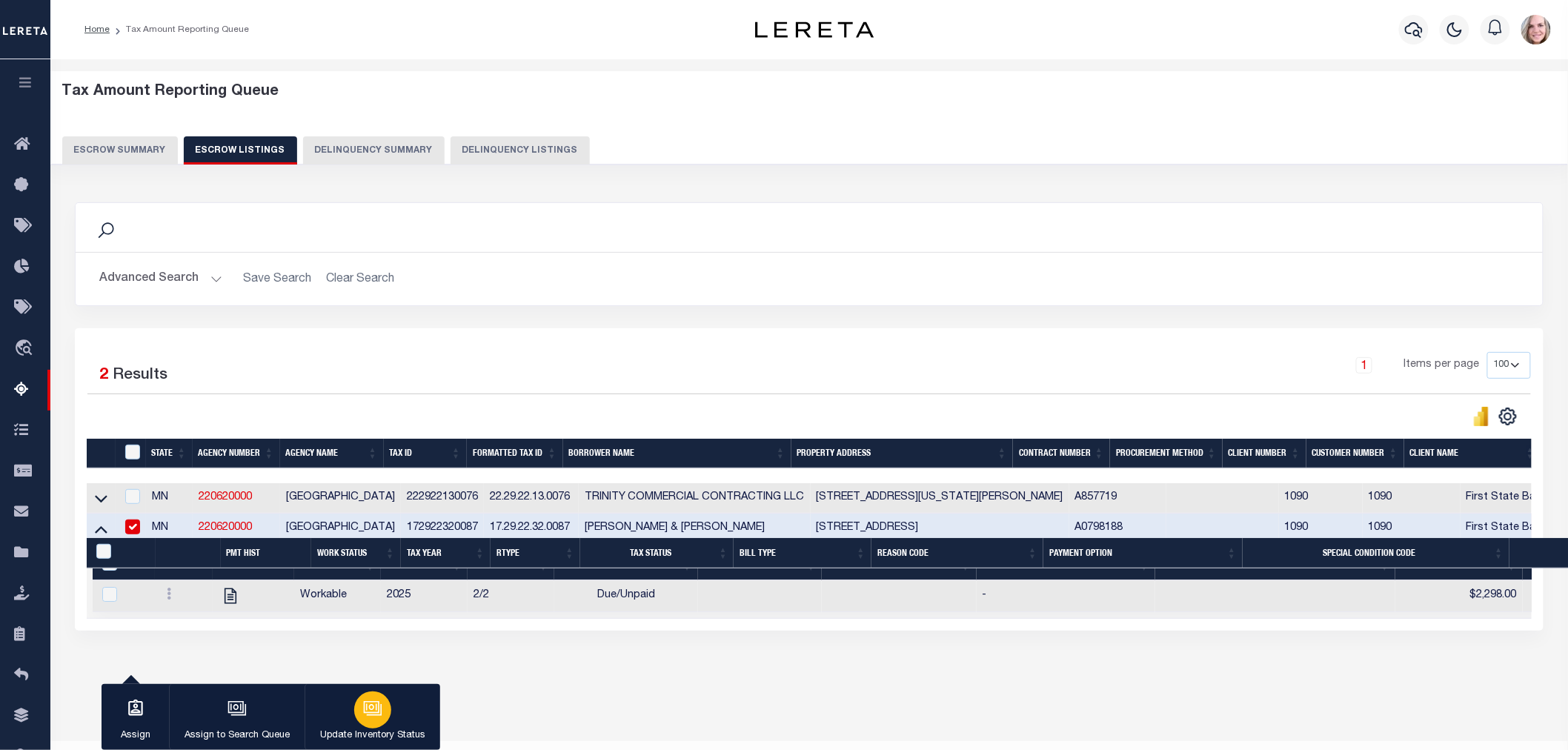
click at [375, 705] on icon "button" at bounding box center [371, 707] width 11 height 6
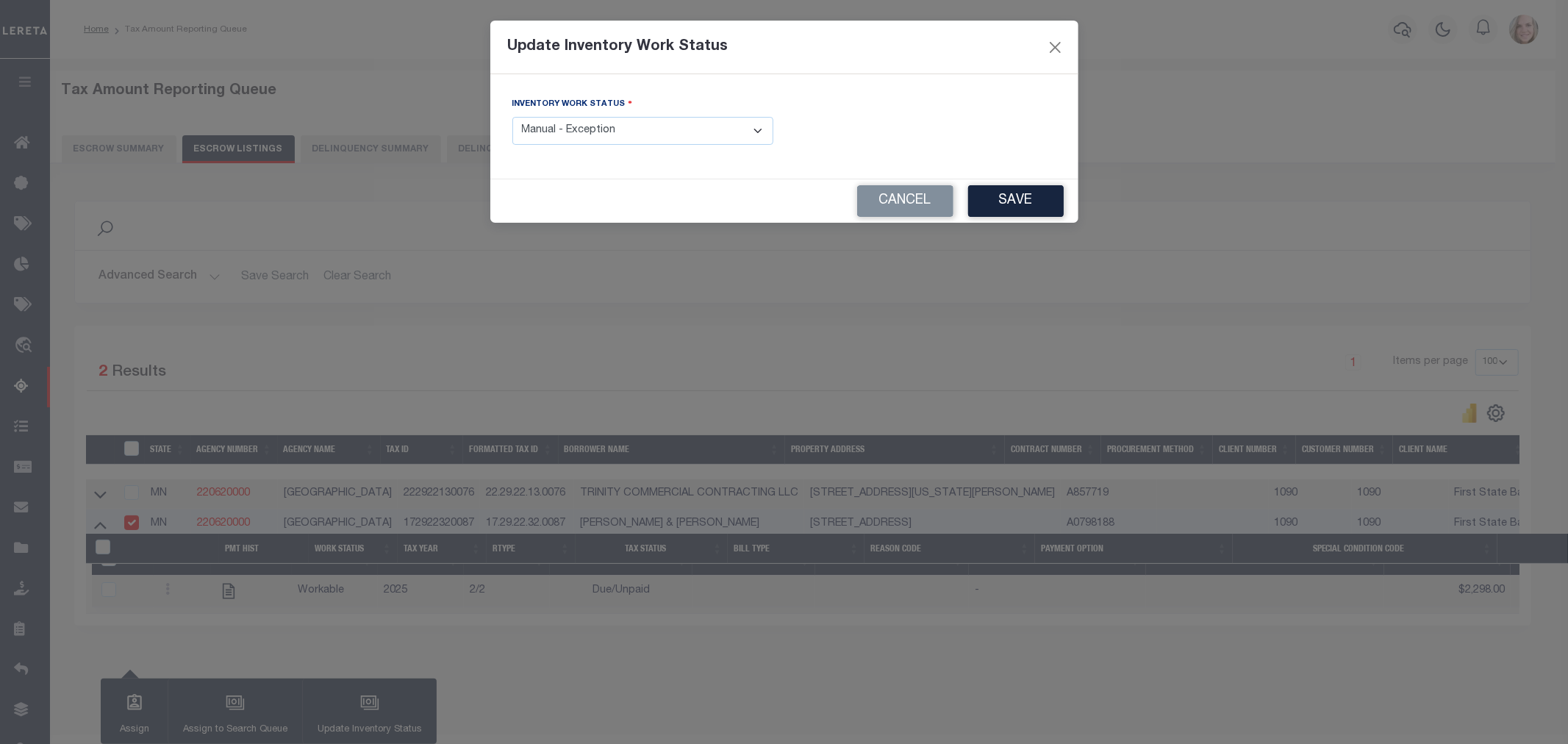
click at [547, 135] on select "- Select Inventory Status - Manual - Exception Pended - Awaiting Search Late Ad…" at bounding box center [643, 131] width 261 height 28
select select "4"
click at [513, 118] on select "- Select Inventory Status - Manual - Exception Pended - Awaiting Search Late Ad…" at bounding box center [643, 131] width 261 height 28
click at [1044, 196] on button "Save" at bounding box center [1015, 201] width 95 height 32
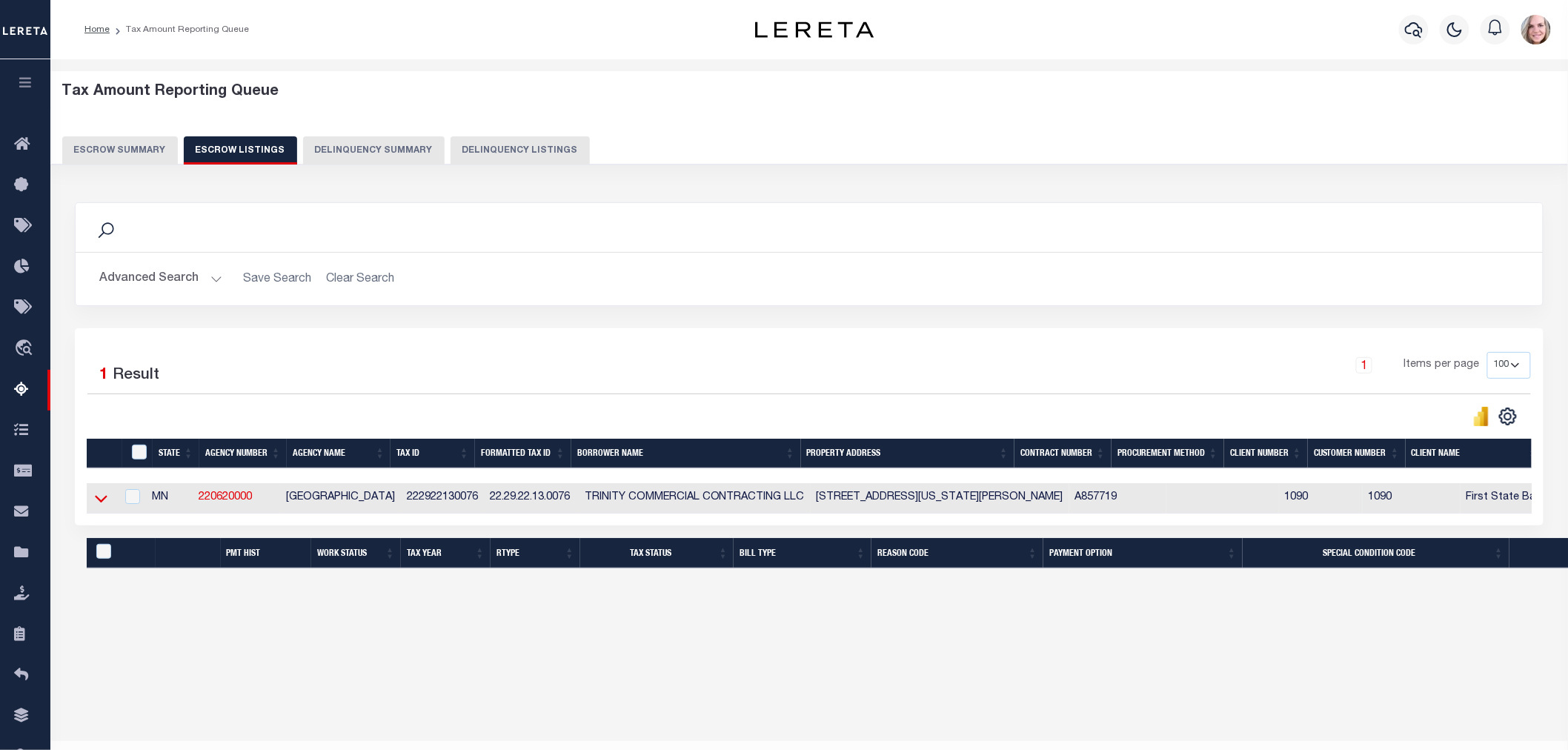
click at [101, 502] on icon at bounding box center [101, 499] width 13 height 16
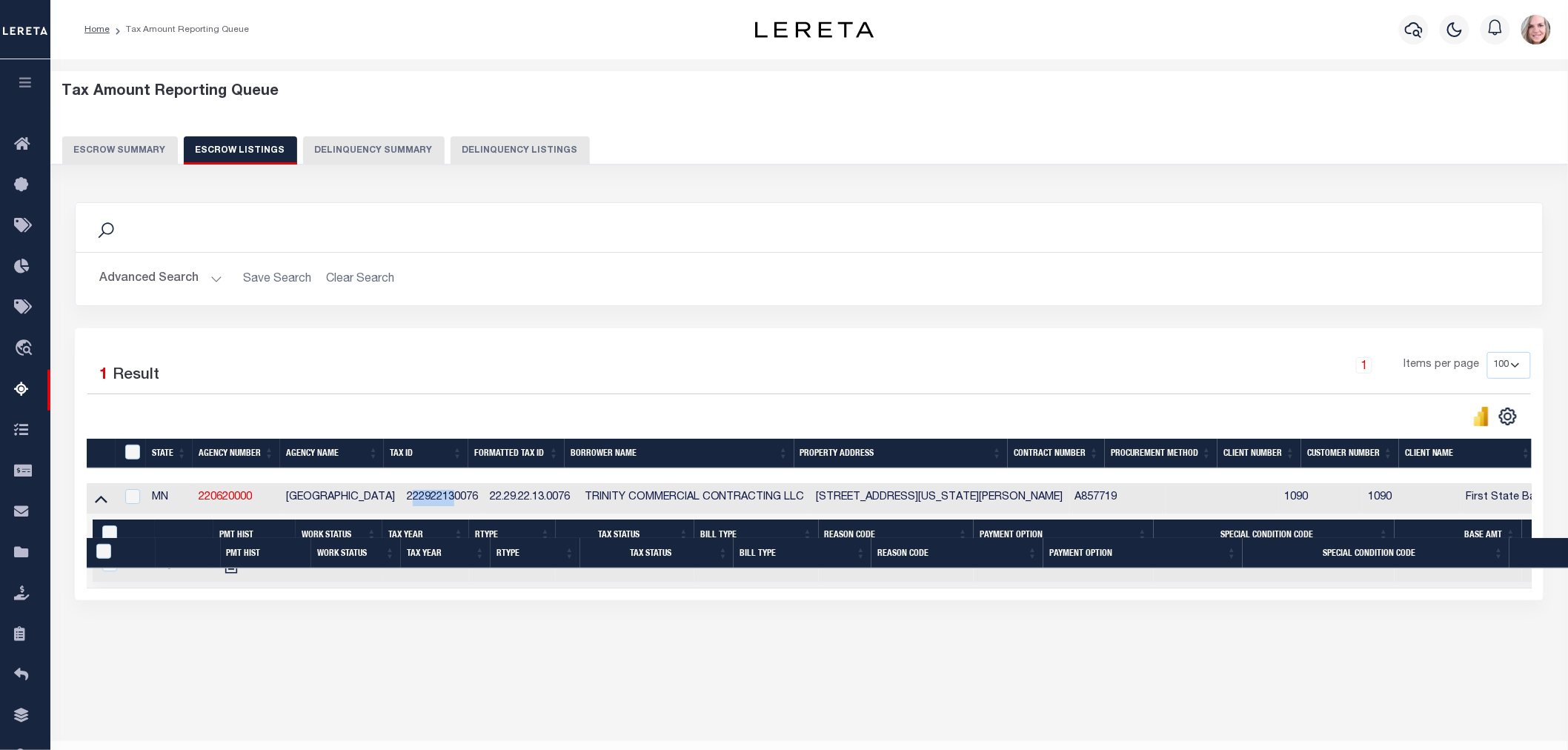
drag, startPoint x: 398, startPoint y: 504, endPoint x: 442, endPoint y: 503, distance: 44.0
click at [442, 503] on td "222922130076" at bounding box center [442, 499] width 83 height 30
checkbox input "true"
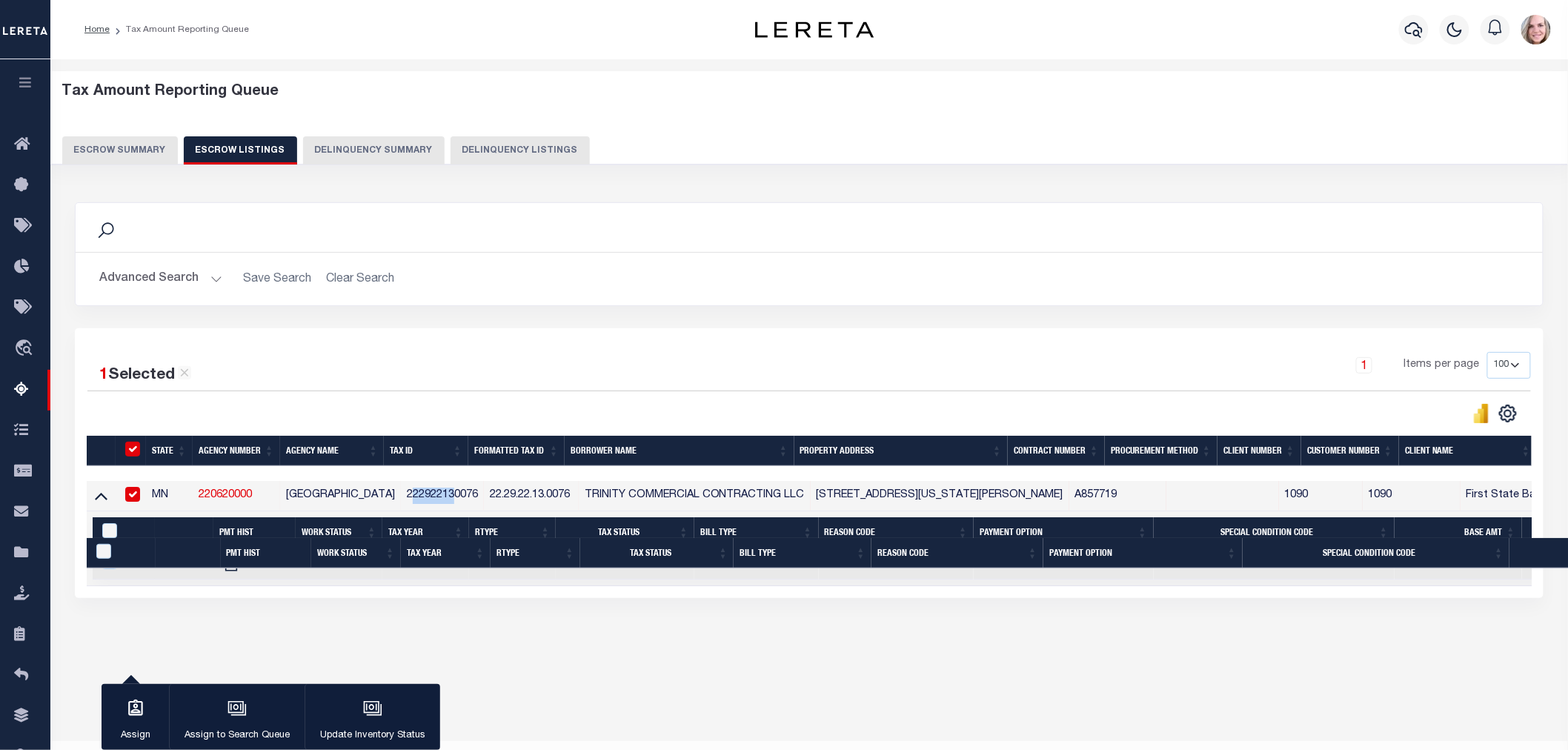
click at [442, 503] on td "222922130076" at bounding box center [442, 496] width 83 height 30
checkbox input "false"
click at [442, 503] on td "222922130076" at bounding box center [442, 496] width 83 height 30
checkbox input "true"
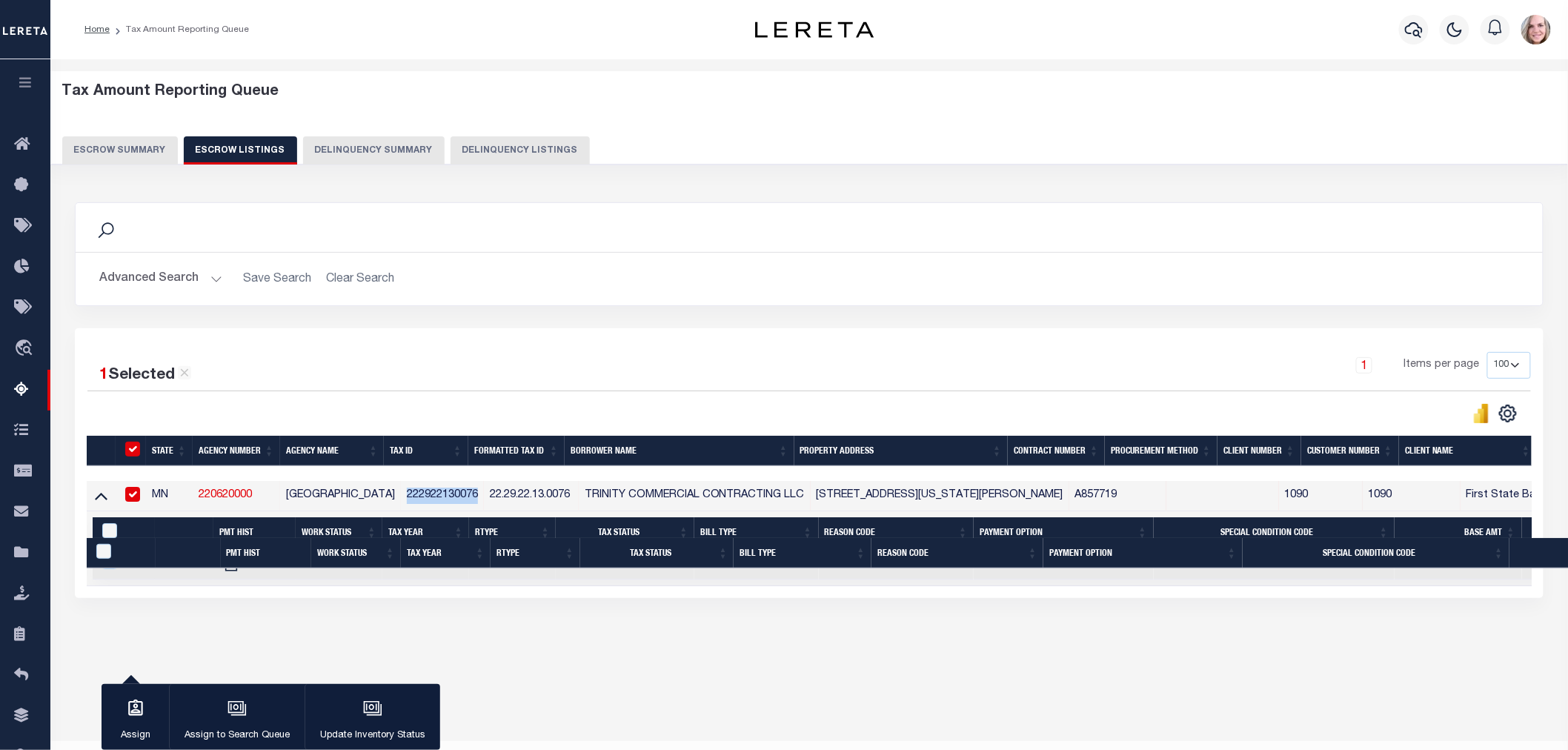
checkbox input "true"
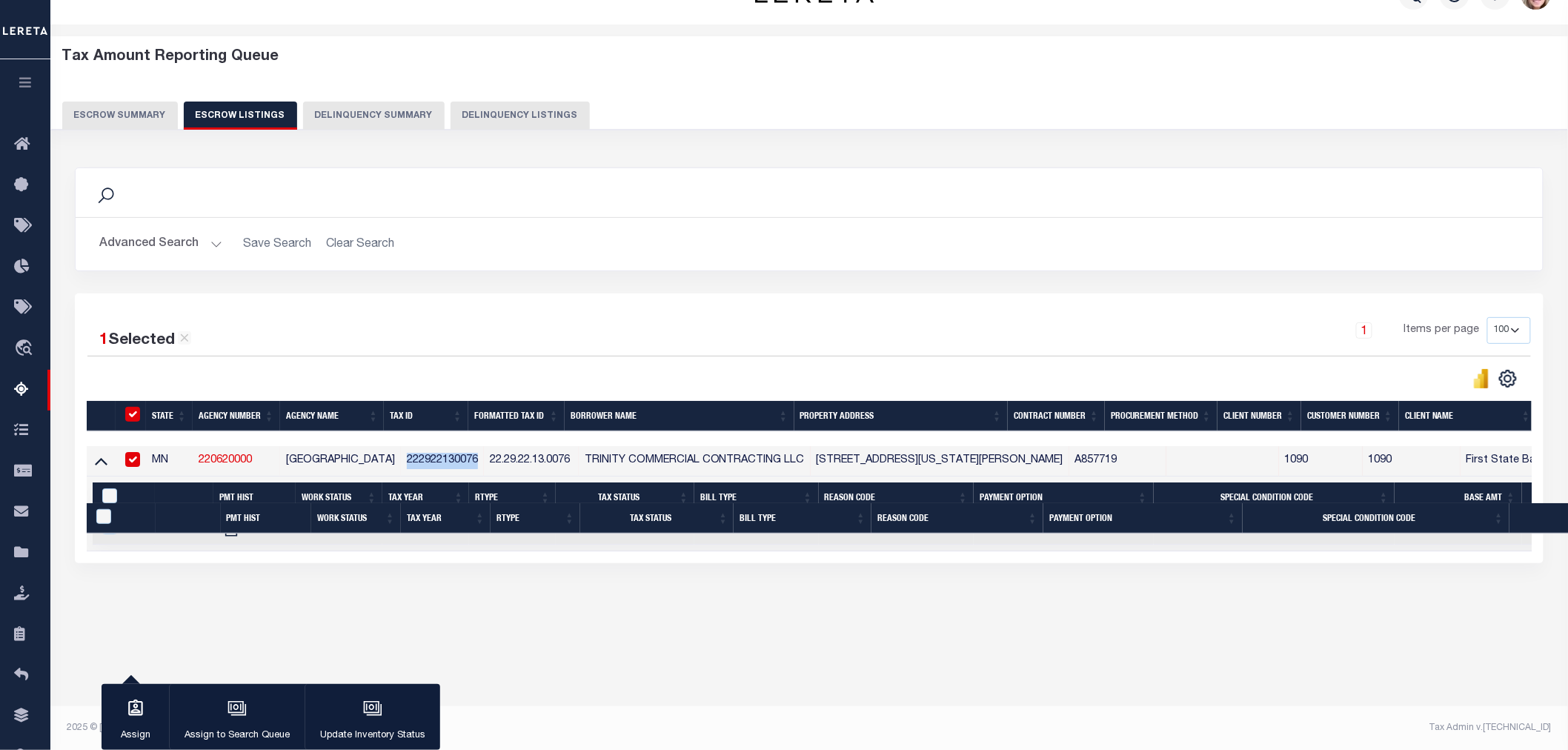
click at [163, 534] on link at bounding box center [169, 528] width 17 height 12
click at [188, 578] on img at bounding box center [187, 576] width 15 height 16
checkbox input "true"
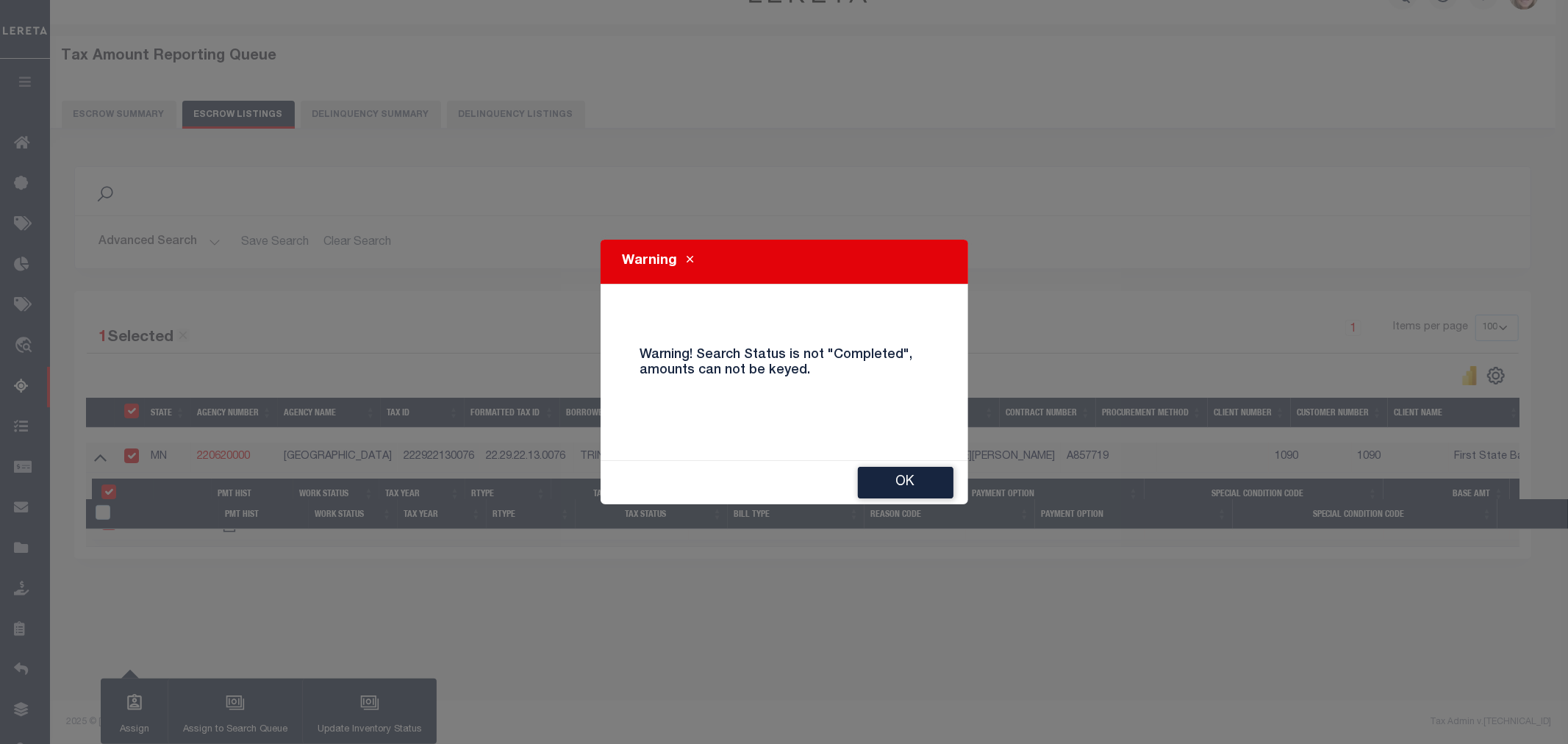
click at [1058, 150] on div "Warning Warning! Search Status is not "Completed", amounts can not be keyed. OK" at bounding box center [784, 372] width 1568 height 744
click at [893, 486] on button "OK" at bounding box center [905, 483] width 95 height 32
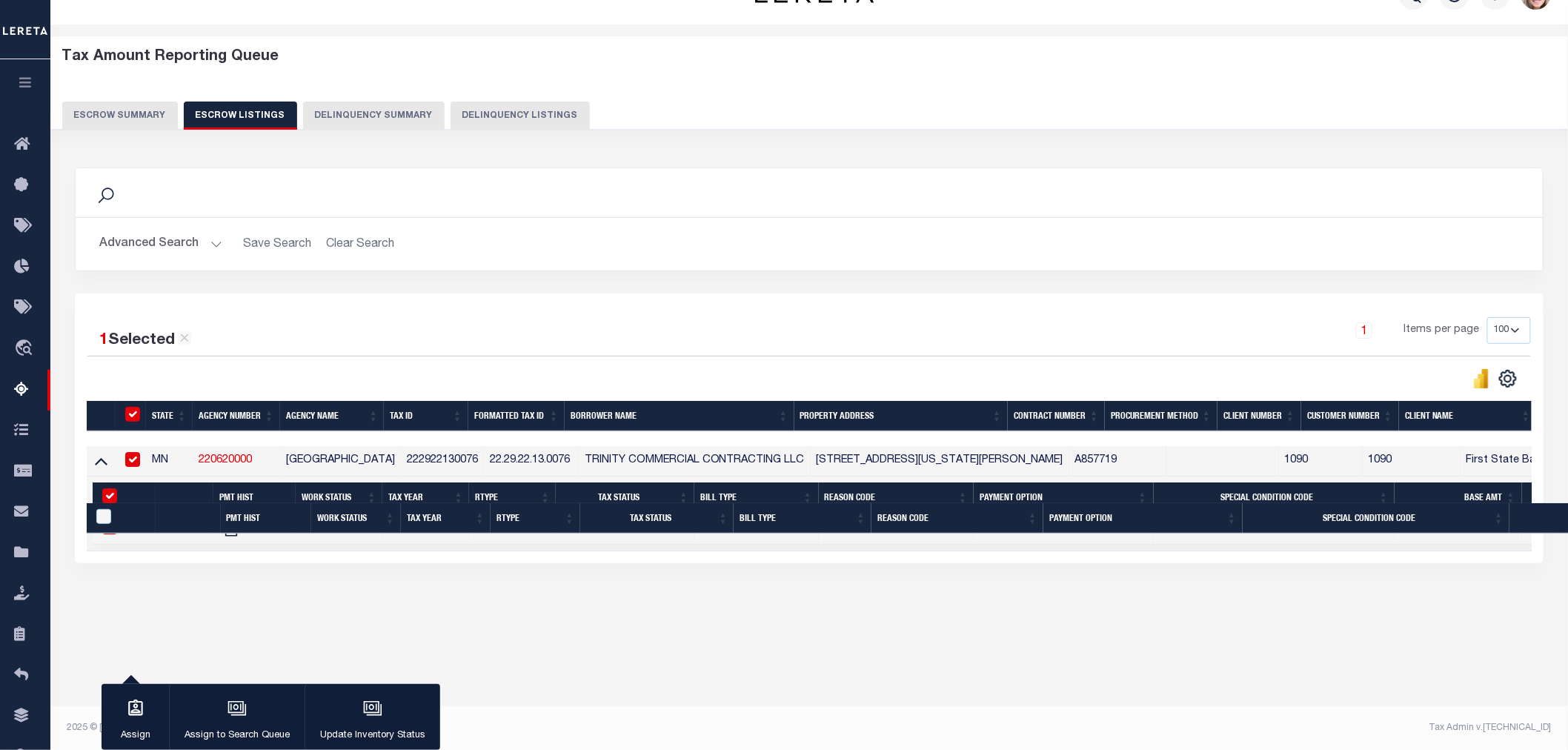
click at [305, 563] on div "1 Selected 1 Result 1 Items per page 10 25 50 100 500" at bounding box center [809, 428] width 1469 height 270
click at [126, 419] on input "ID" at bounding box center [132, 414] width 15 height 15
checkbox input "false"
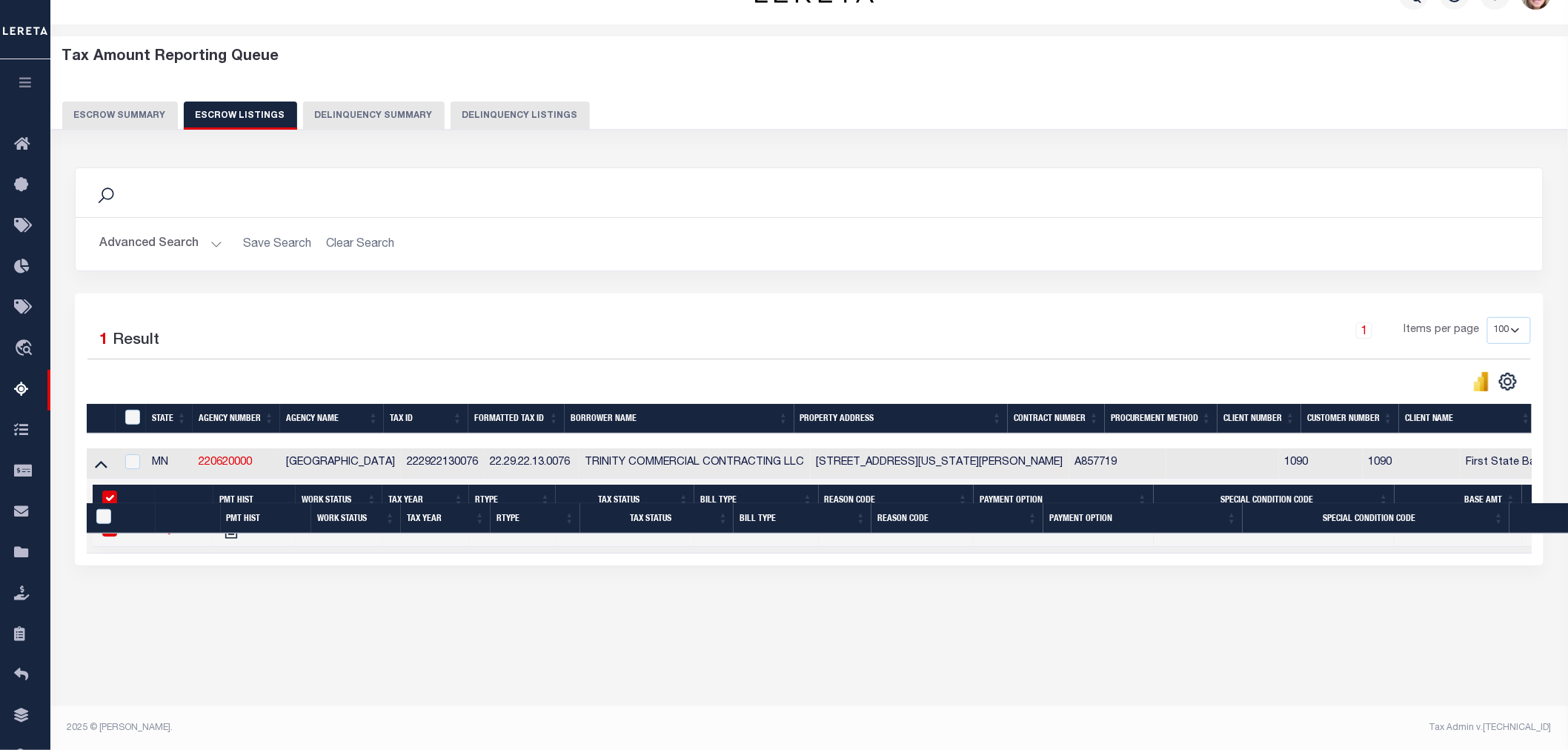
click at [114, 498] on input "&nbsp;" at bounding box center [110, 498] width 15 height 15
checkbox input "false"
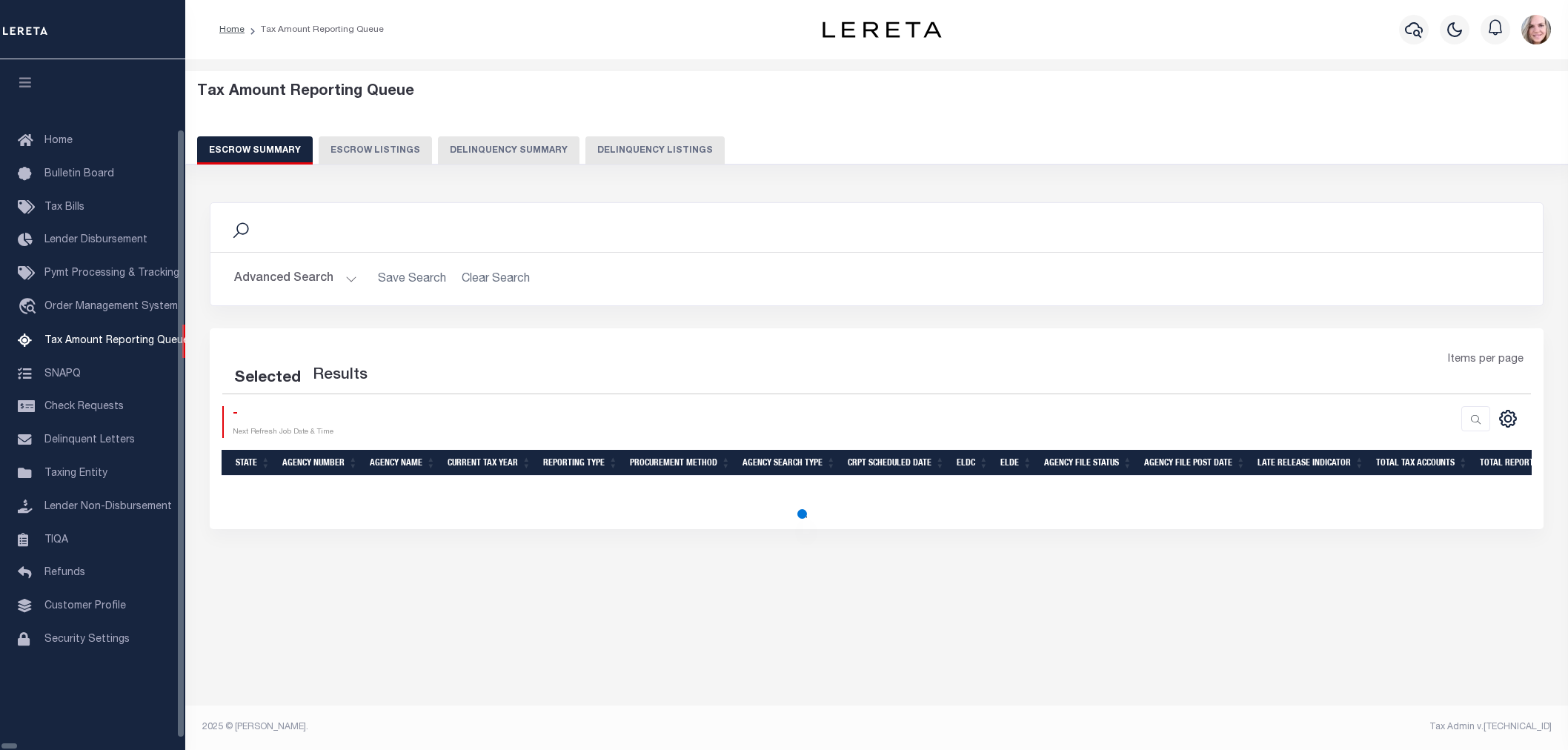
select select "100"
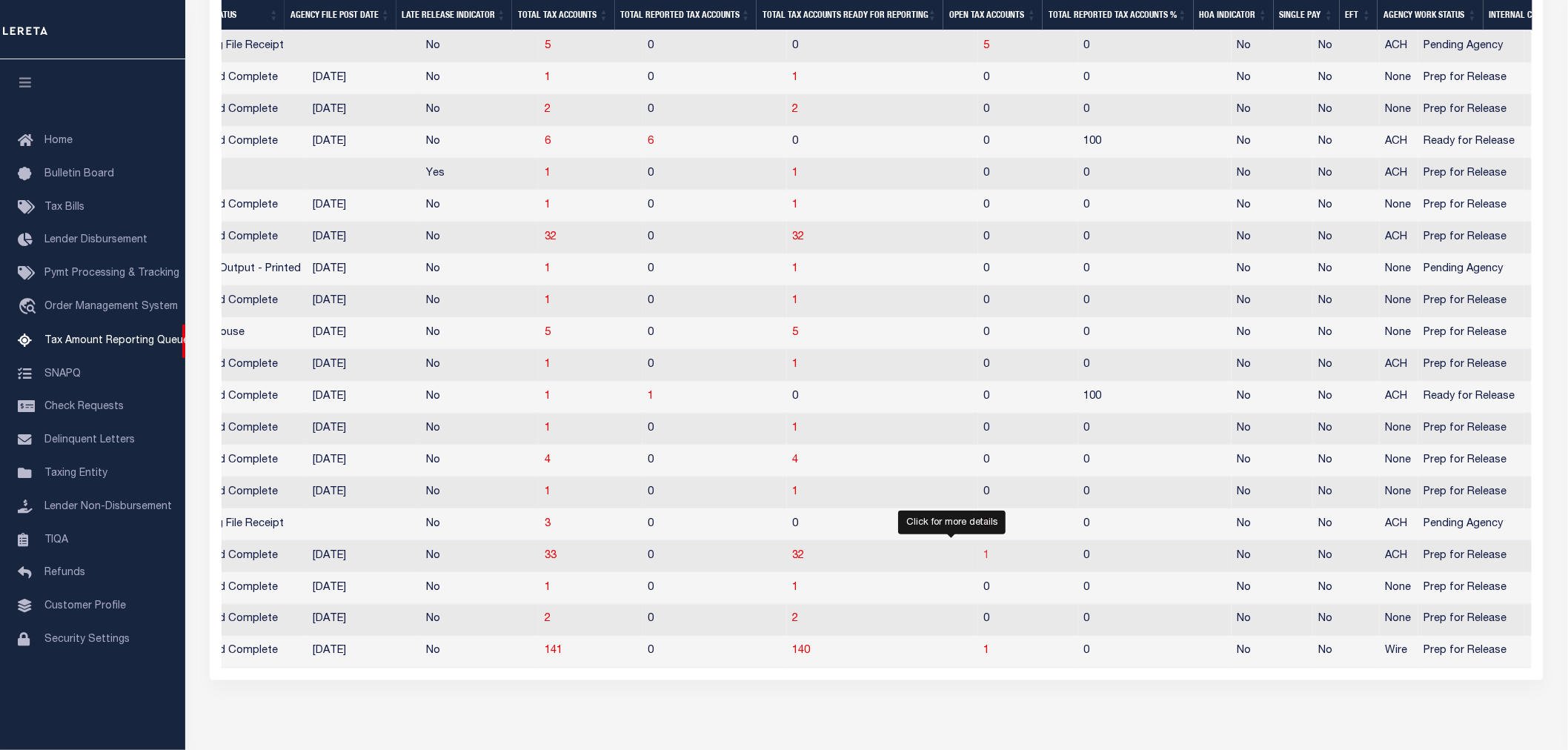
click at [984, 561] on span "1" at bounding box center [987, 555] width 6 height 10
select select "100"
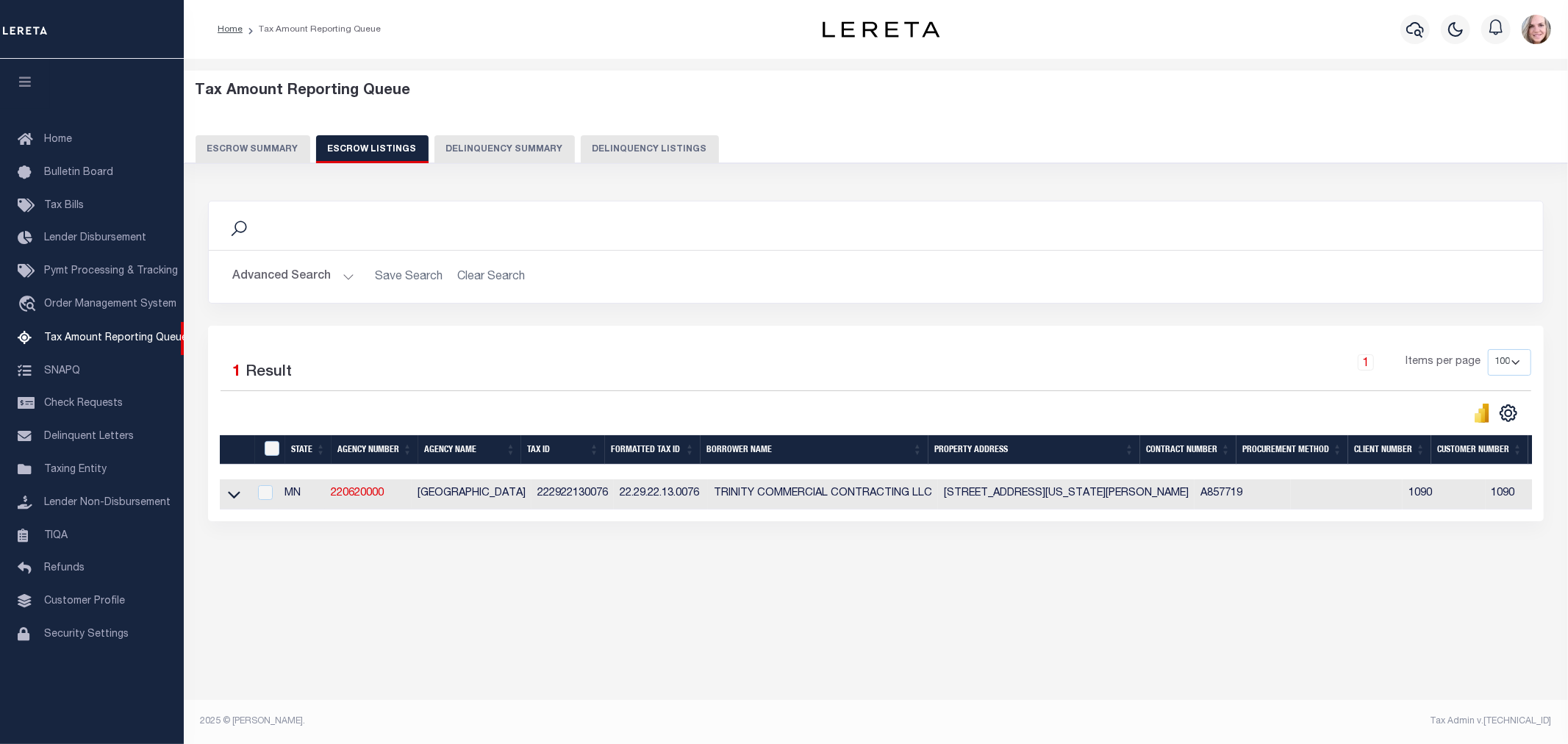
click at [231, 498] on icon at bounding box center [234, 495] width 13 height 7
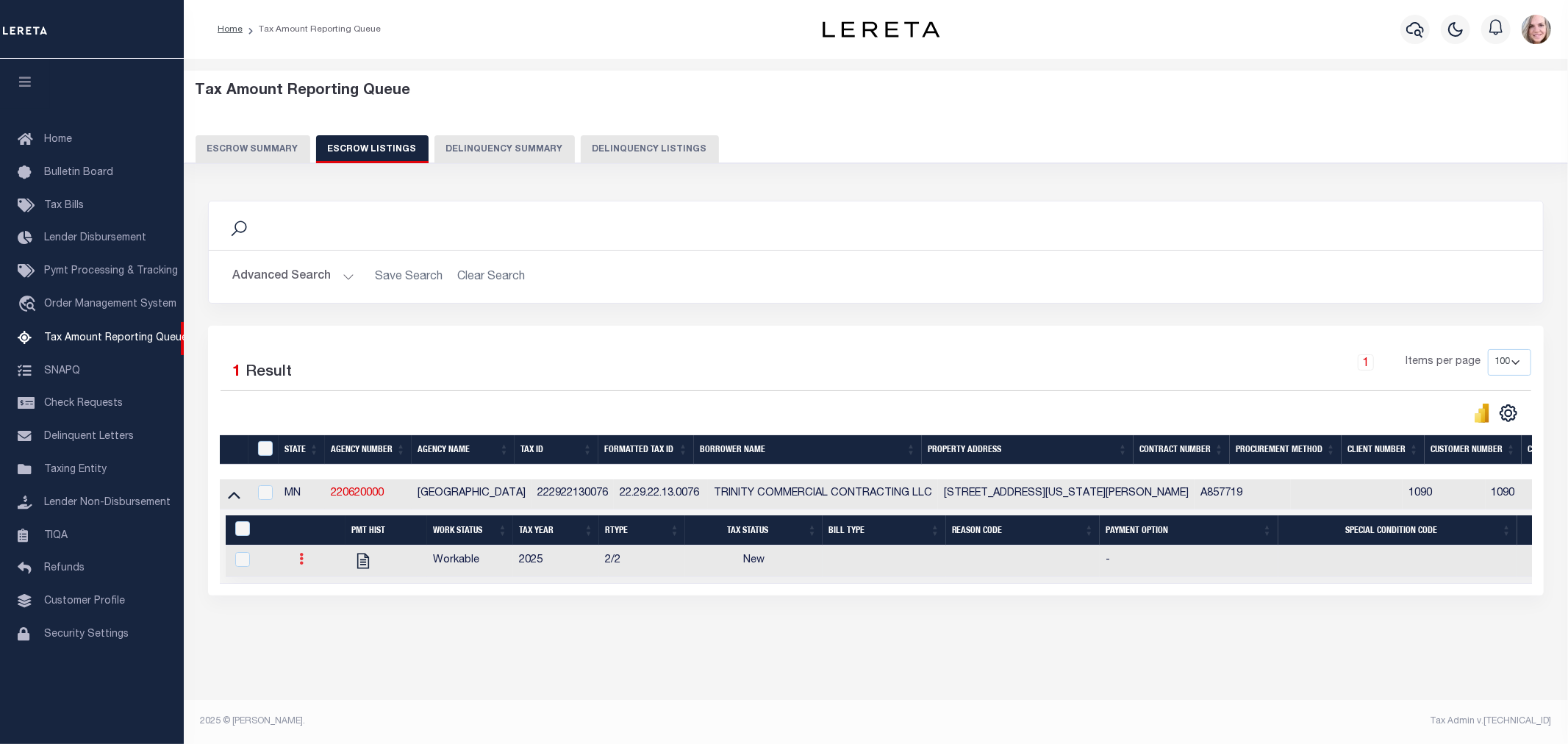
click at [299, 561] on icon at bounding box center [301, 559] width 5 height 12
click at [322, 611] on img "" at bounding box center [319, 608] width 15 height 16
checkbox input "true"
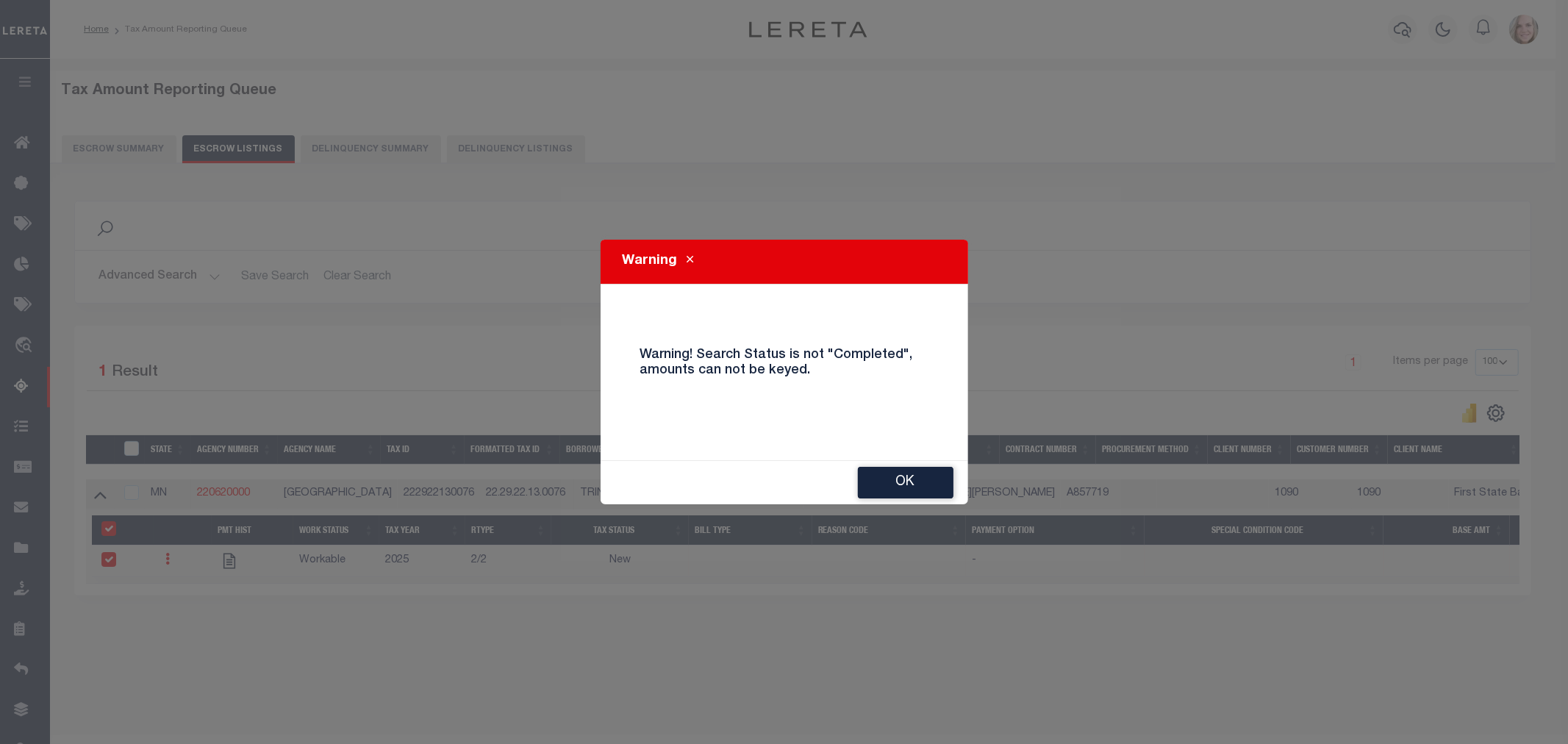
click at [894, 563] on div "Warning Warning! Search Status is not "Completed", amounts can not be keyed. OK" at bounding box center [784, 372] width 1568 height 744
drag, startPoint x: 898, startPoint y: 488, endPoint x: 934, endPoint y: 562, distance: 82.3
click at [898, 487] on button "OK" at bounding box center [905, 483] width 95 height 32
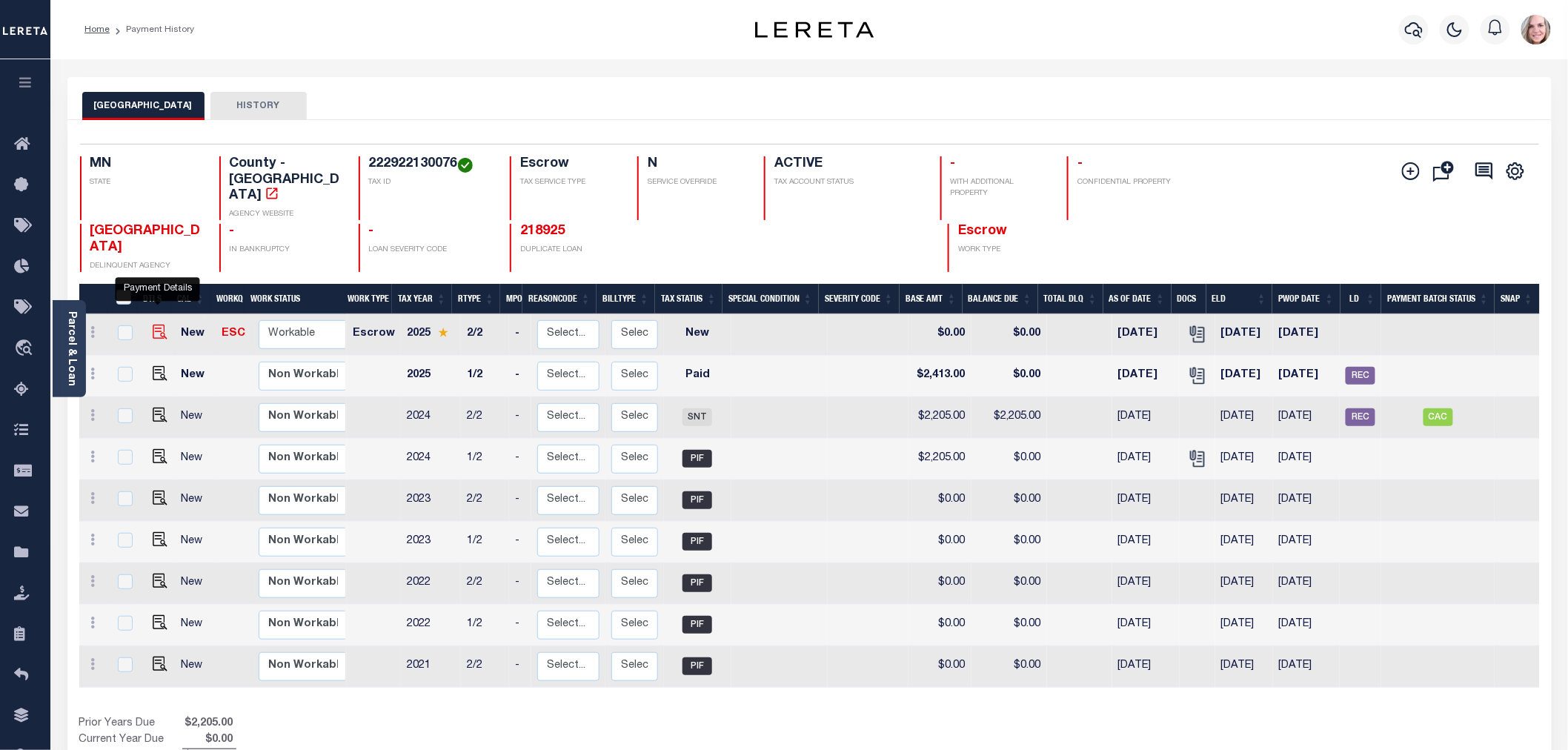
click at [157, 324] on img "" at bounding box center [160, 332] width 15 height 15
checkbox input "true"
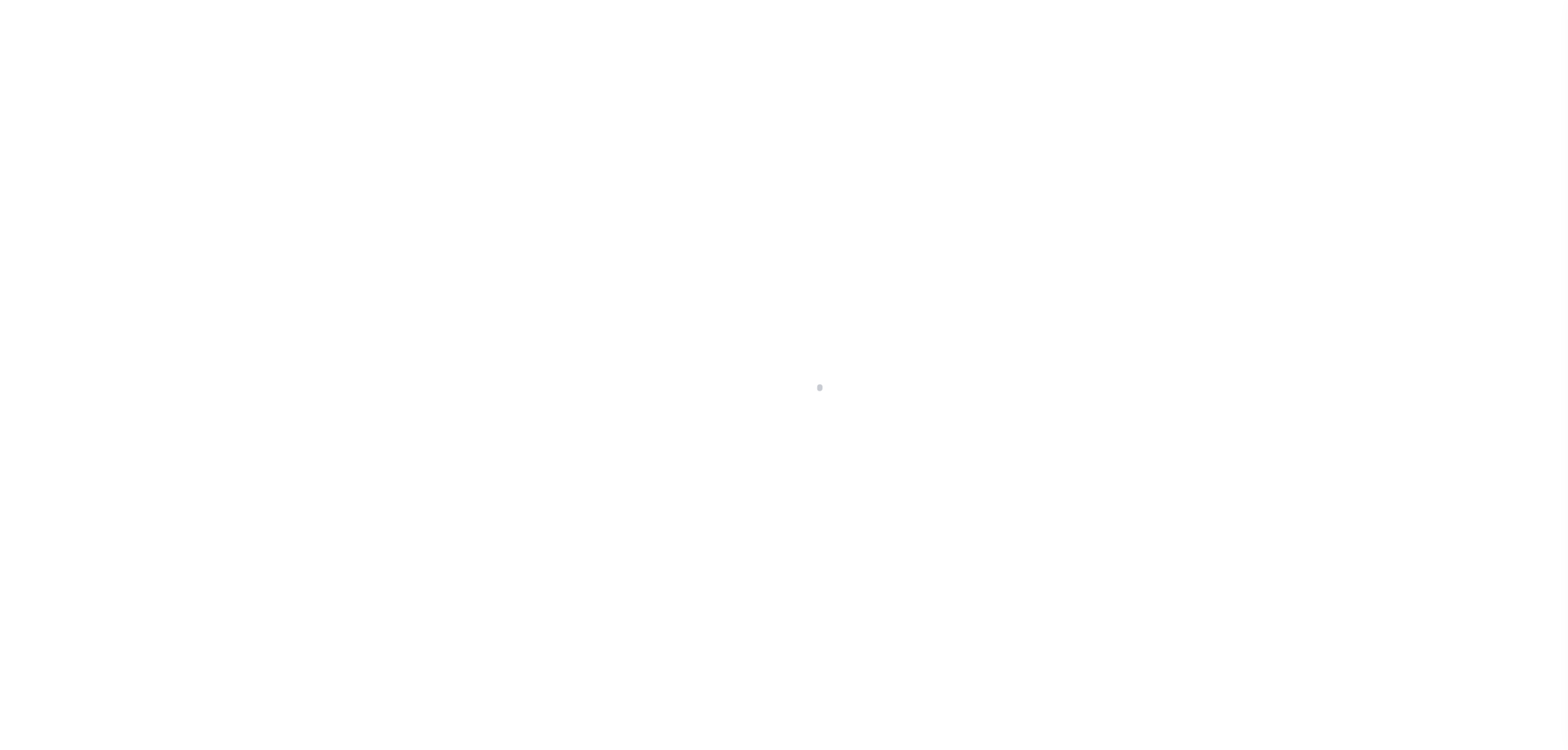
select select "NW2"
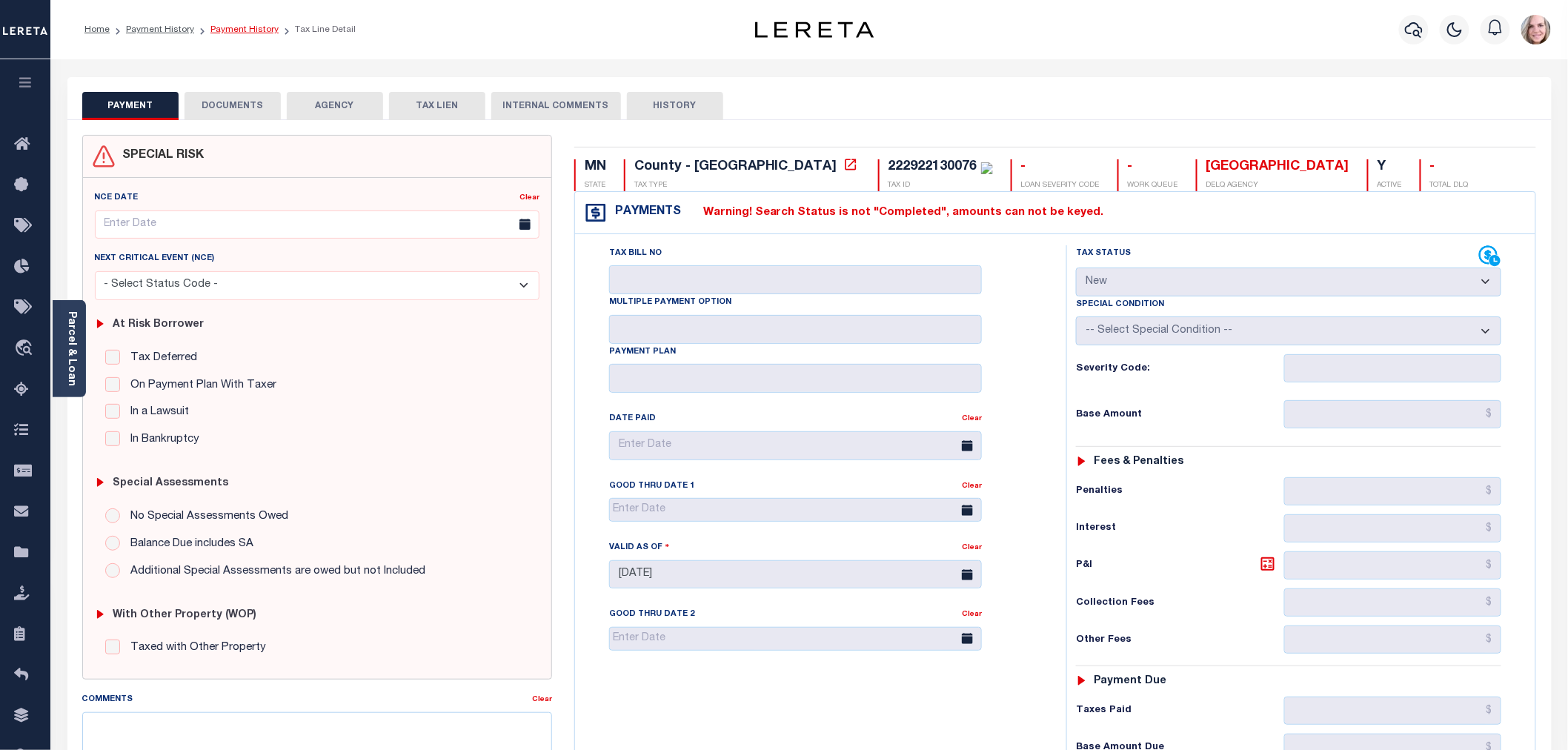
click at [219, 33] on link "Payment History" at bounding box center [245, 29] width 68 height 9
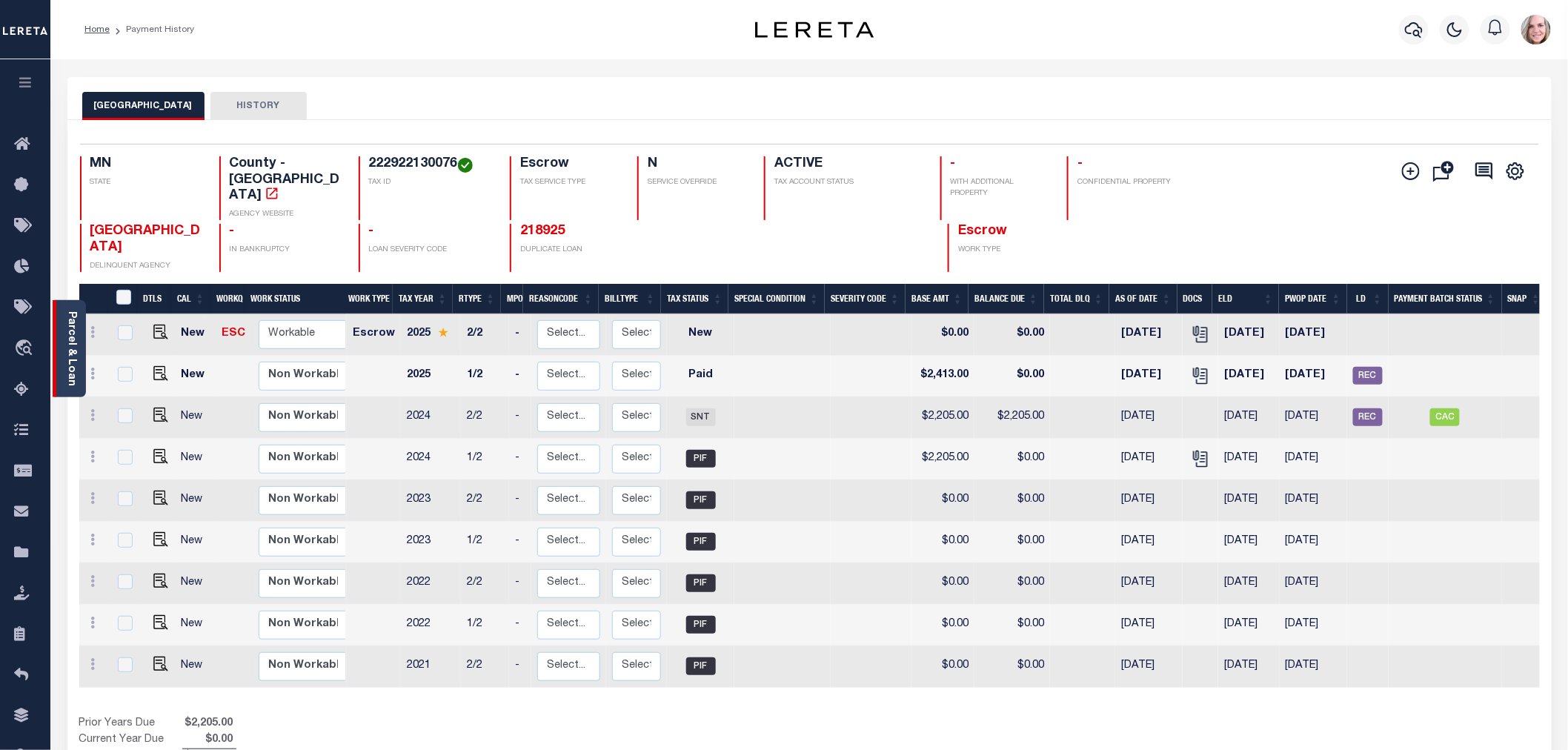
click at [70, 354] on link "Parcel & Loan" at bounding box center [71, 348] width 10 height 75
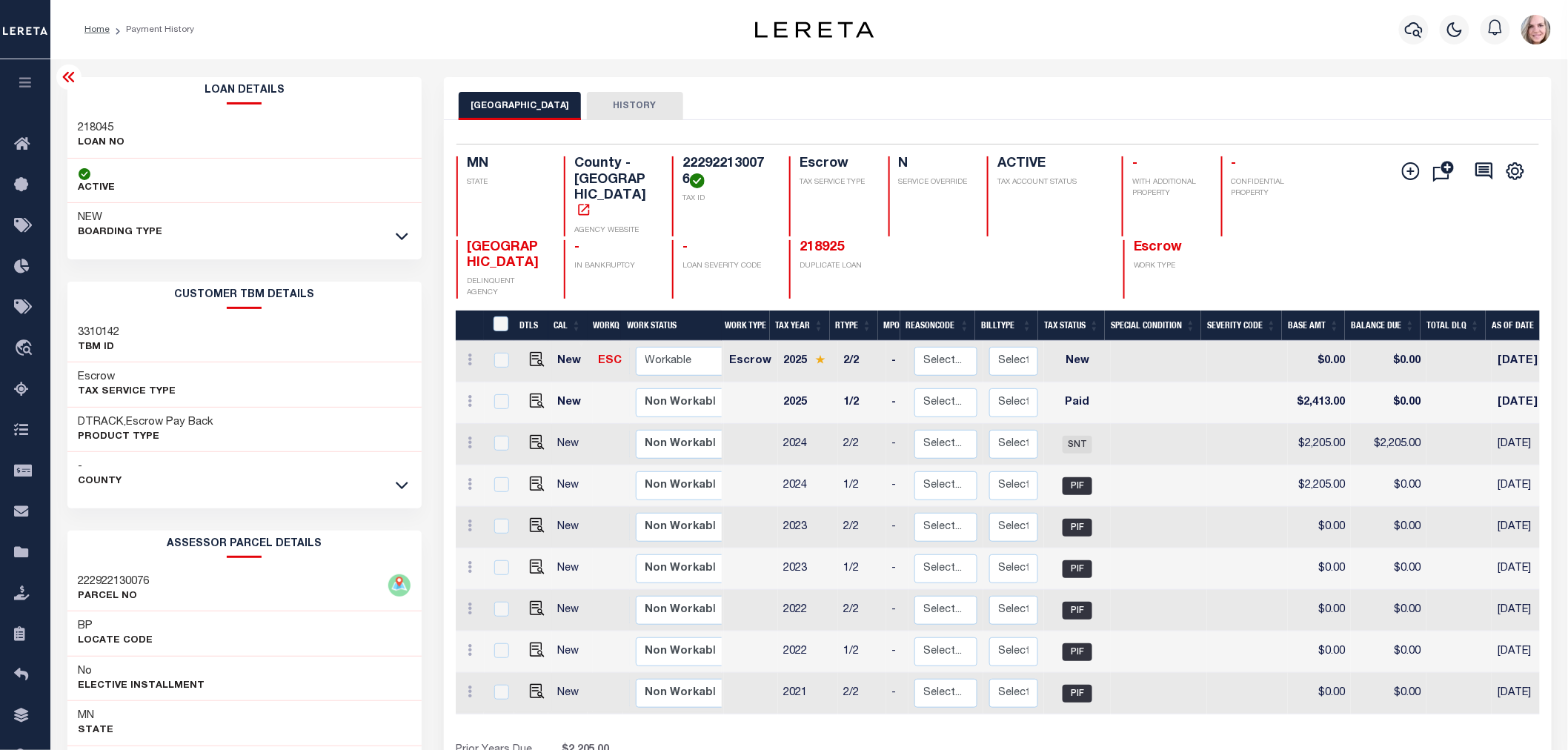
click at [98, 124] on h3 "218045" at bounding box center [102, 128] width 47 height 15
copy h3 "218045"
click at [793, 104] on div "RAMSEY COUNTY HISTORY" at bounding box center [998, 106] width 1078 height 27
click at [1413, 35] on icon "button" at bounding box center [1414, 29] width 17 height 17
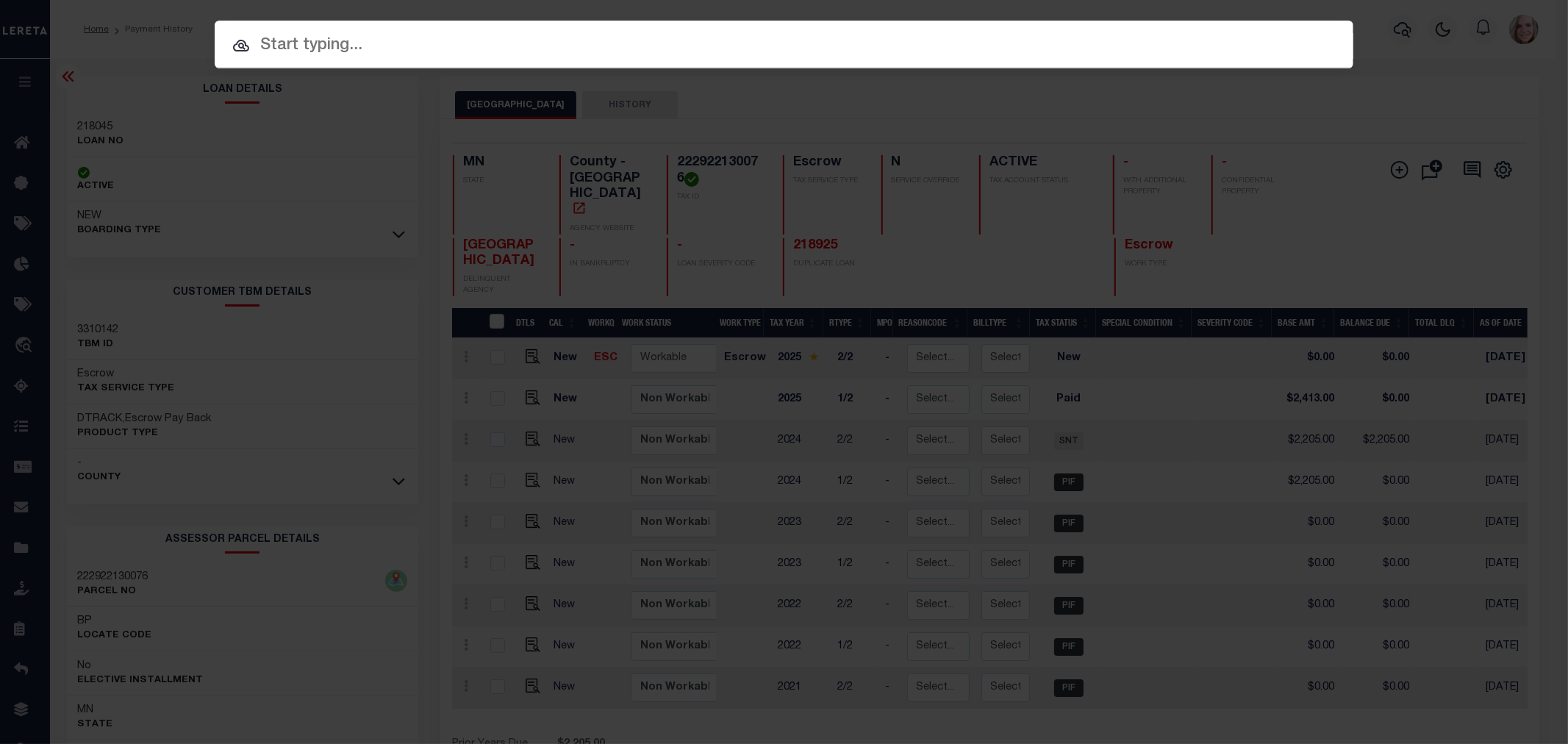
click at [511, 42] on input "text" at bounding box center [784, 46] width 1139 height 26
paste input "218045"
type input "218045"
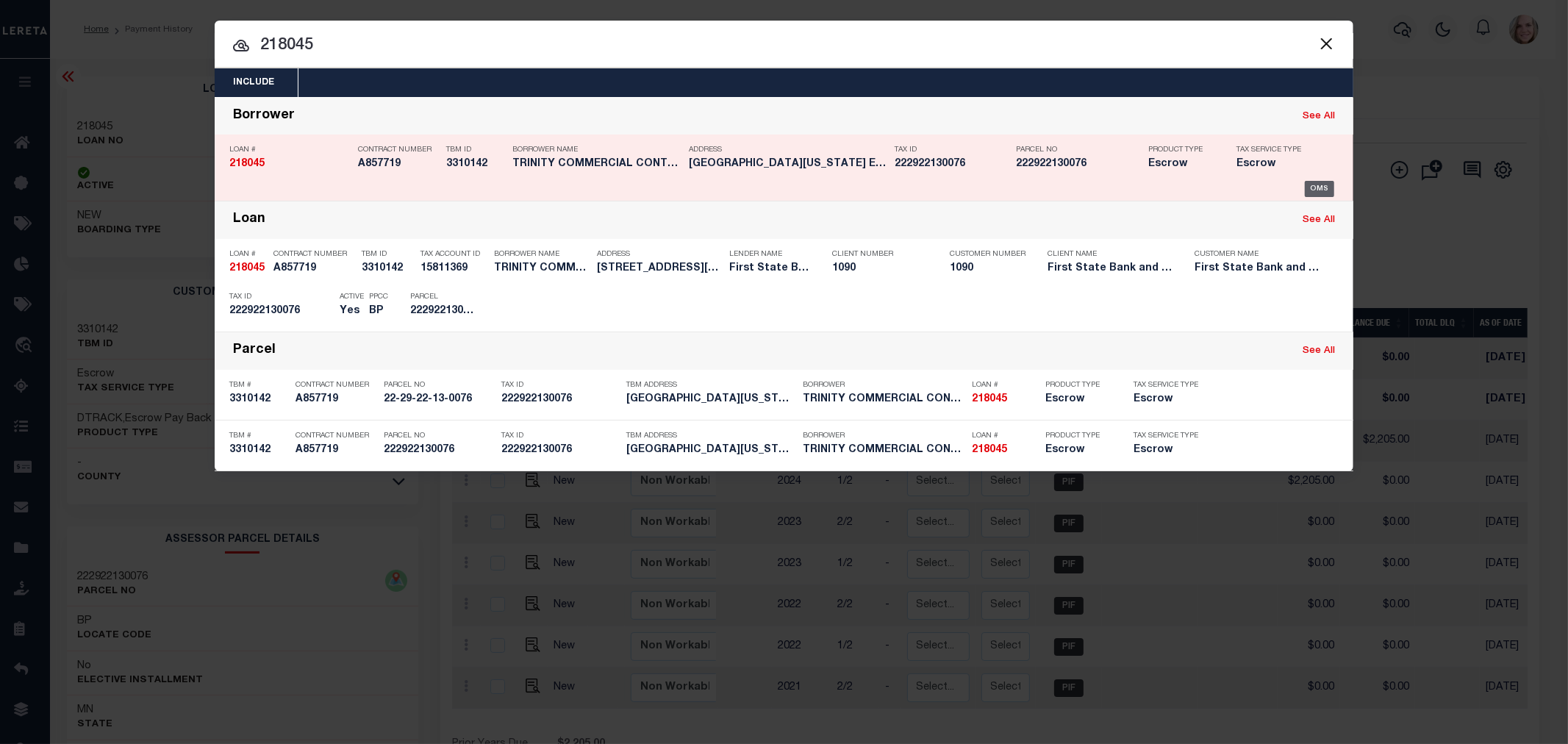
click at [1313, 181] on div "OMS" at bounding box center [1320, 189] width 30 height 17
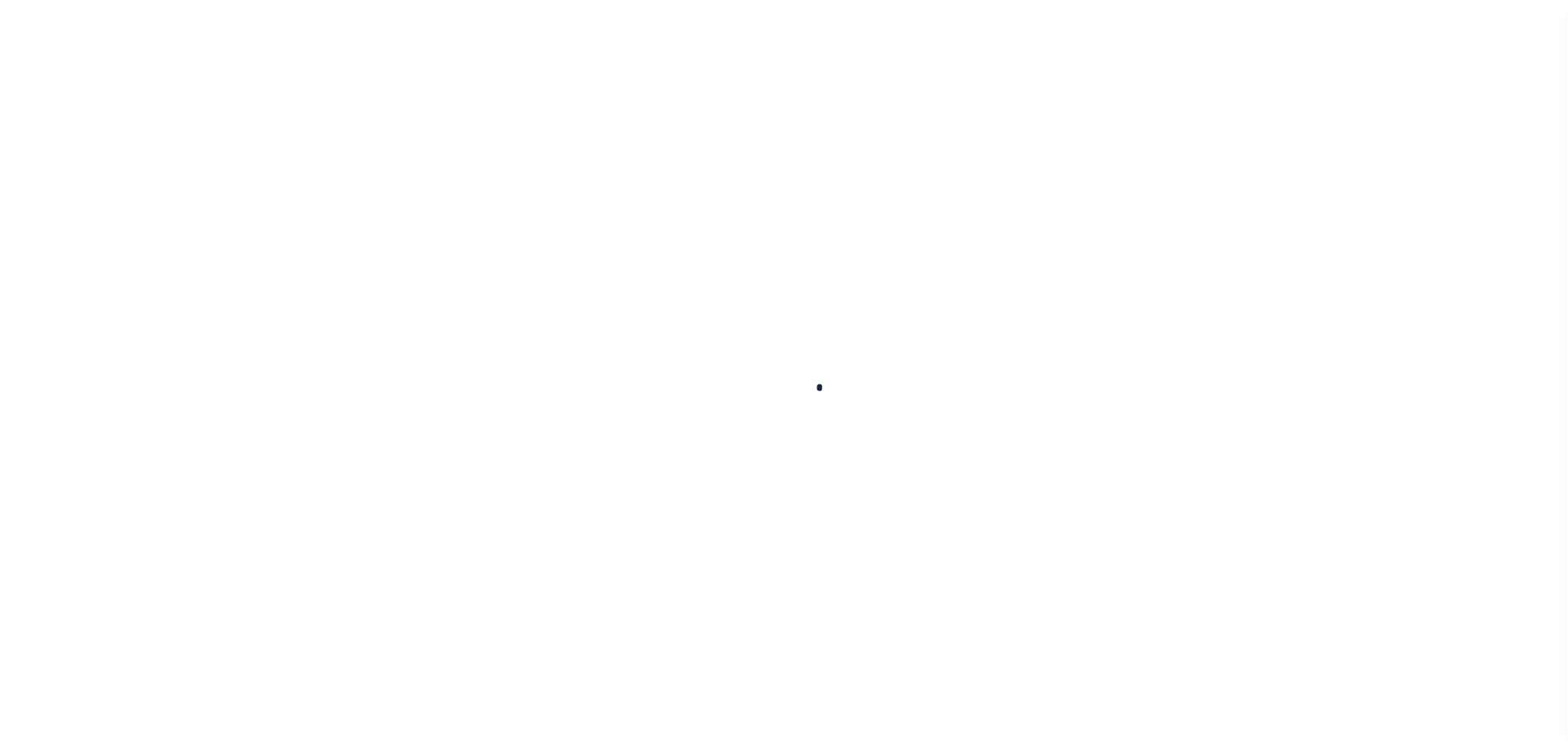
type input "218045"
type input "TRINITY COMMERCIAL CONTRACTING LLC"
select select
select select "Escrow"
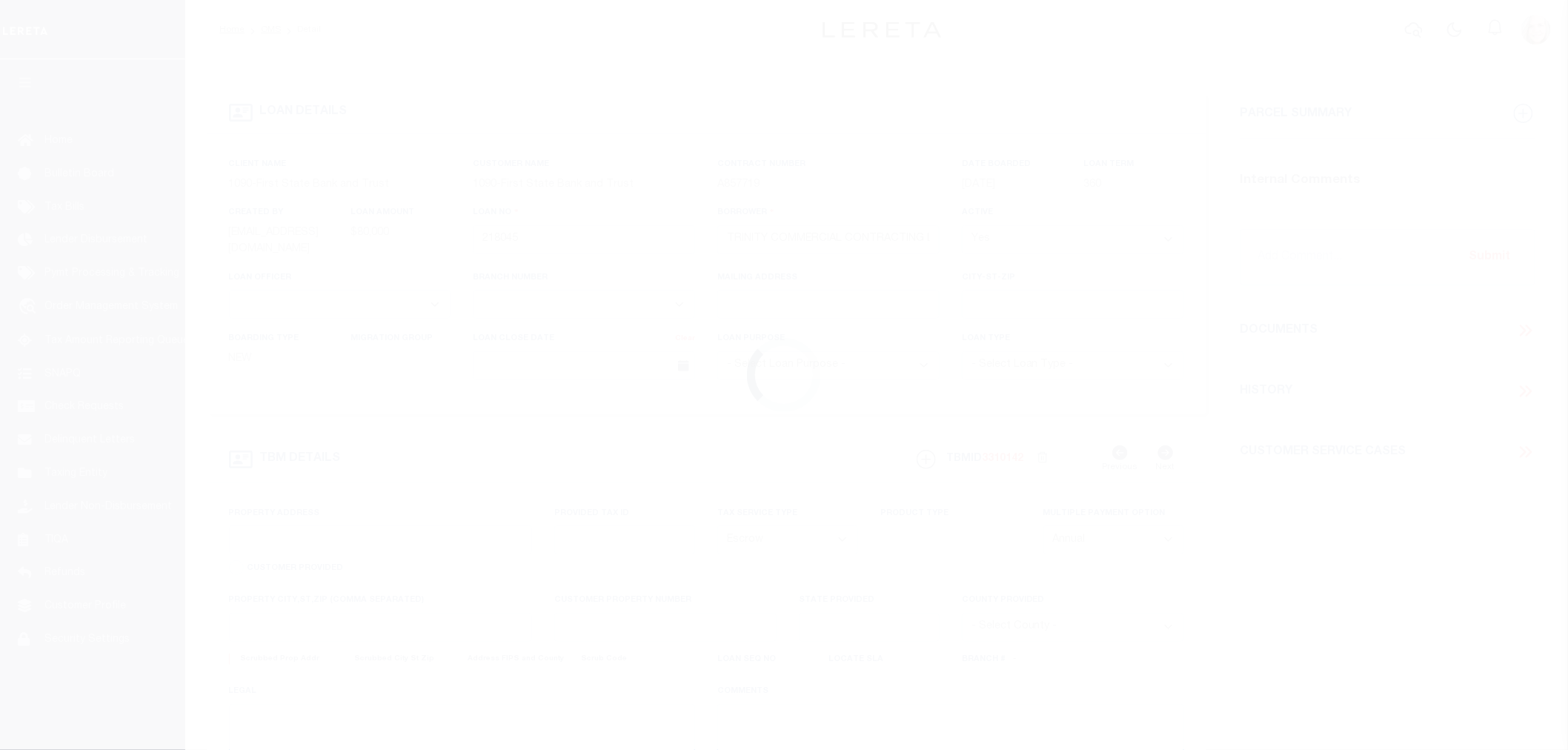
type input "[GEOGRAPHIC_DATA][US_STATE] E"
type input "22-29-22-13-0076"
select select
type input "[GEOGRAPHIC_DATA][PERSON_NAME]"
type input "MN"
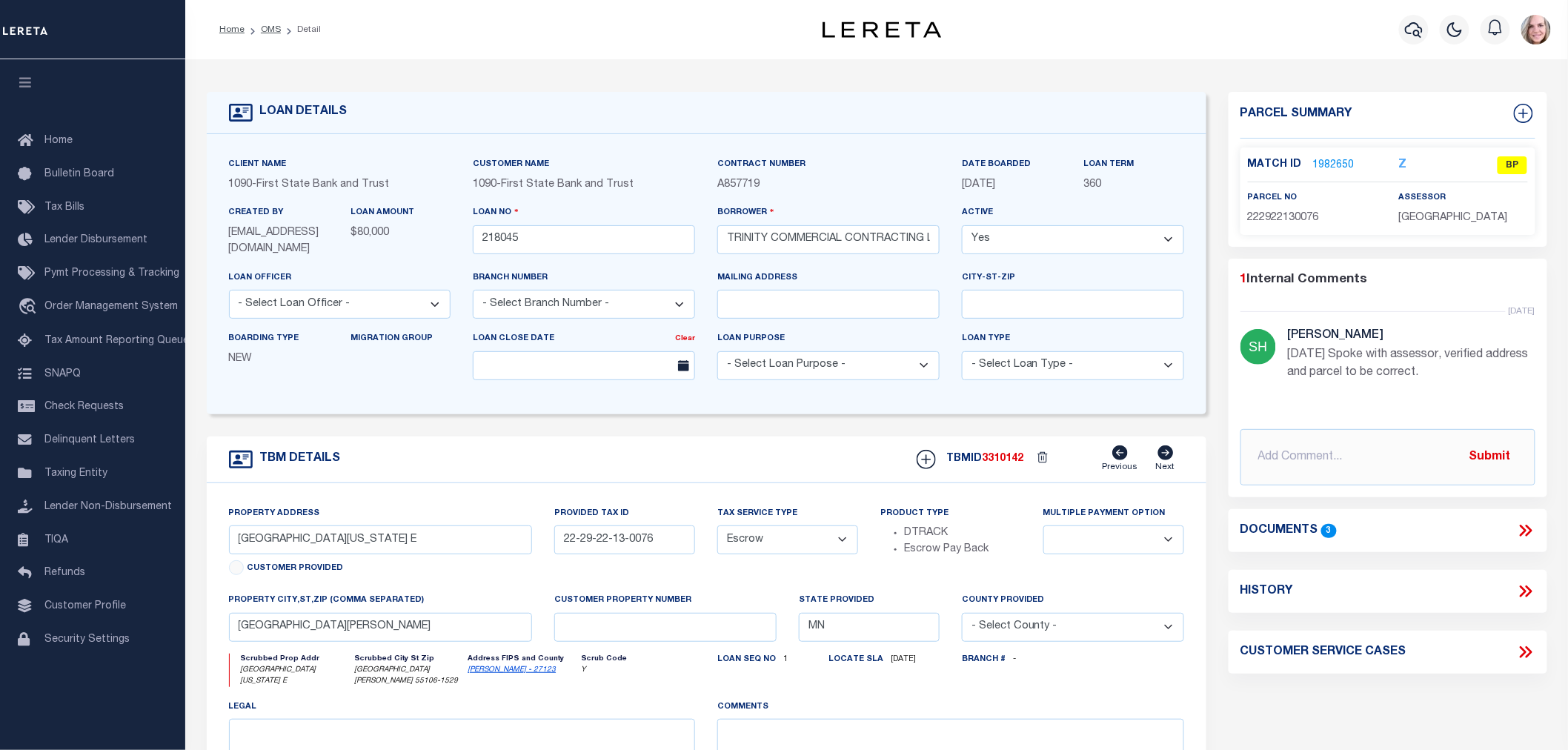
click at [1333, 158] on link "1982650" at bounding box center [1333, 166] width 41 height 16
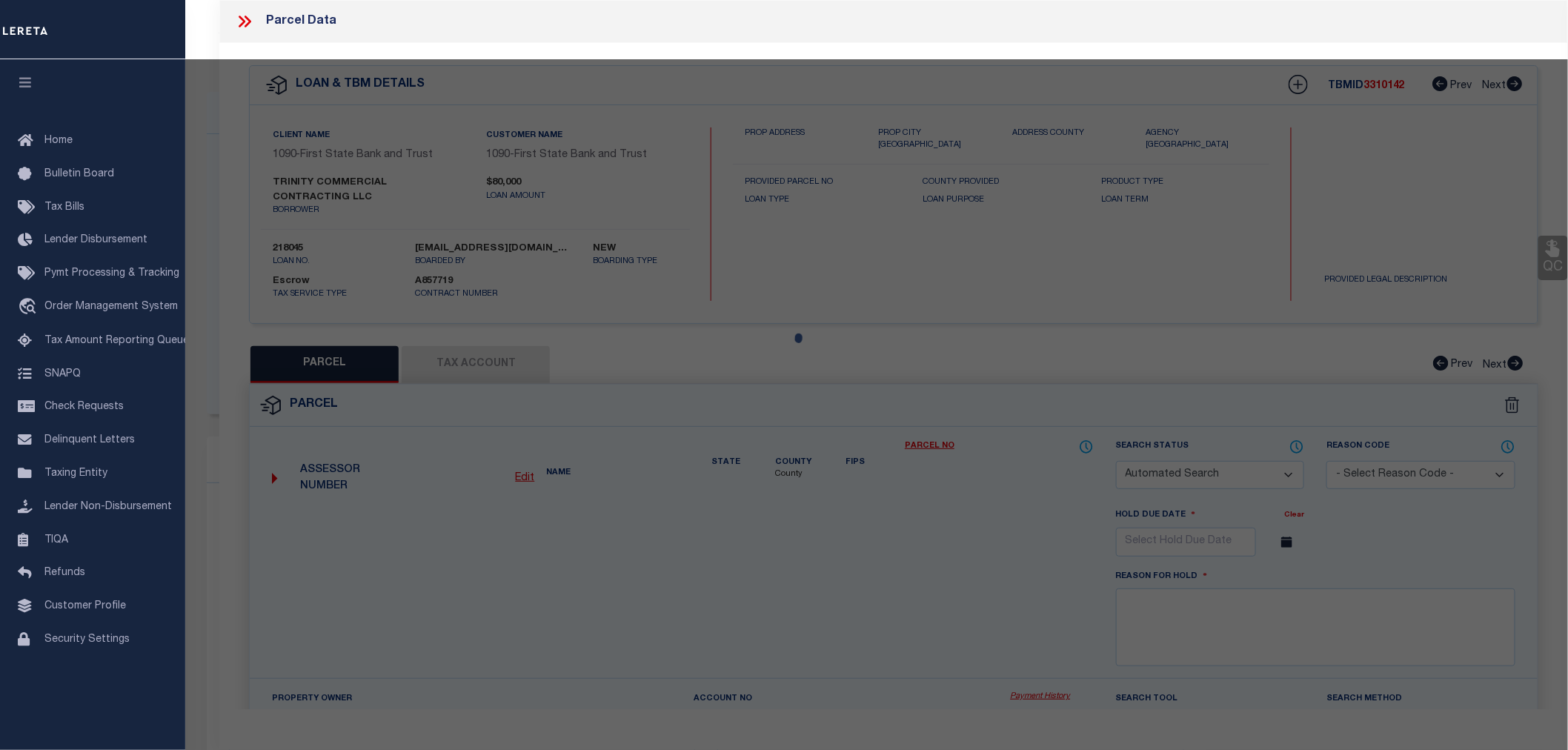
checkbox input "false"
select select "BP"
type input "Trinity Commercial Contracting Llc"
select select "AGW"
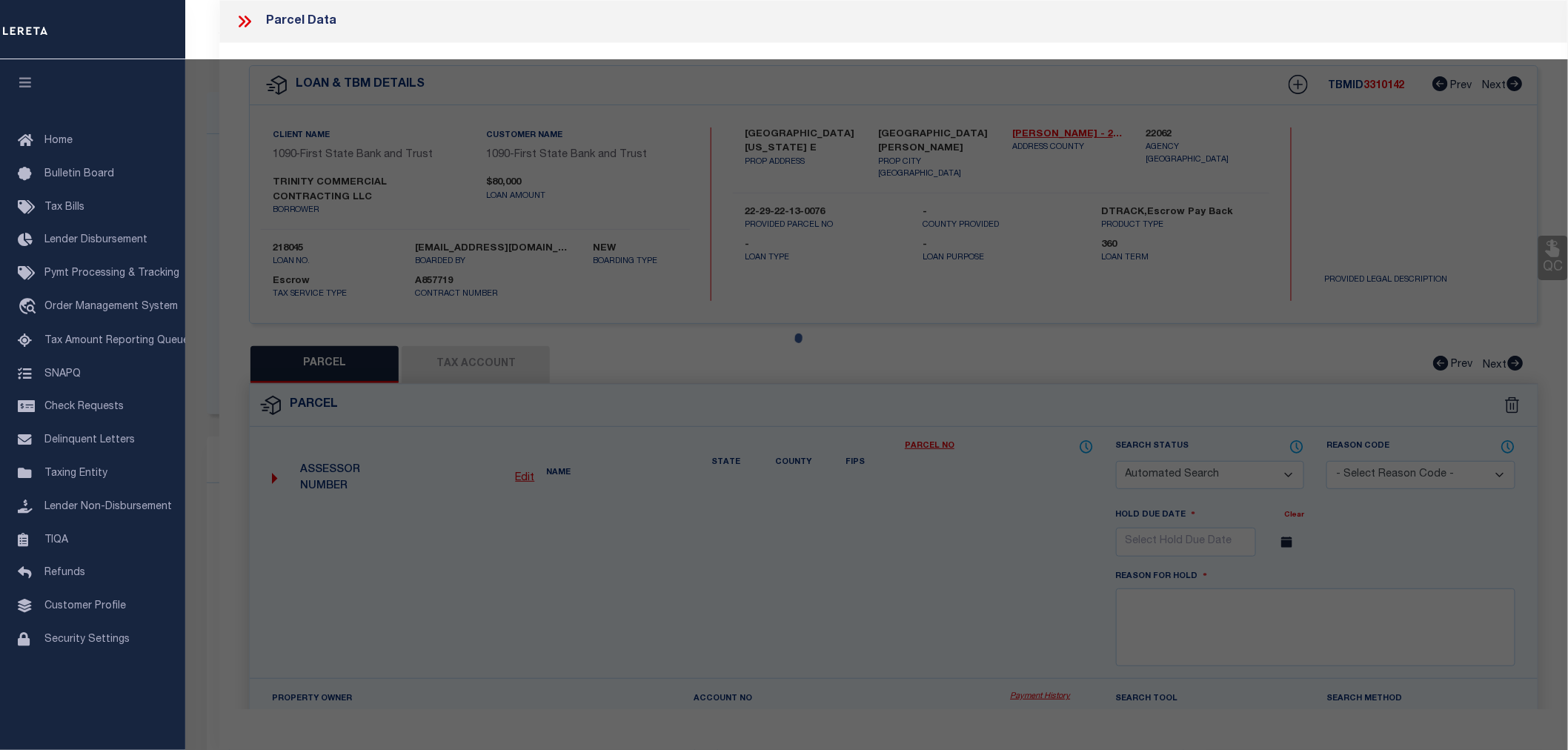
select select "ADD"
type input "[GEOGRAPHIC_DATA][US_STATE] E"
type input "[GEOGRAPHIC_DATA][PERSON_NAME]"
type textarea "[PERSON_NAME] SUB OF L14 [PERSON_NAME] LOT 6 BLK 2"
type textarea "Parcel ID 222922130076 Parcel Status Active Property Address [STREET_ADDRESS][U…"
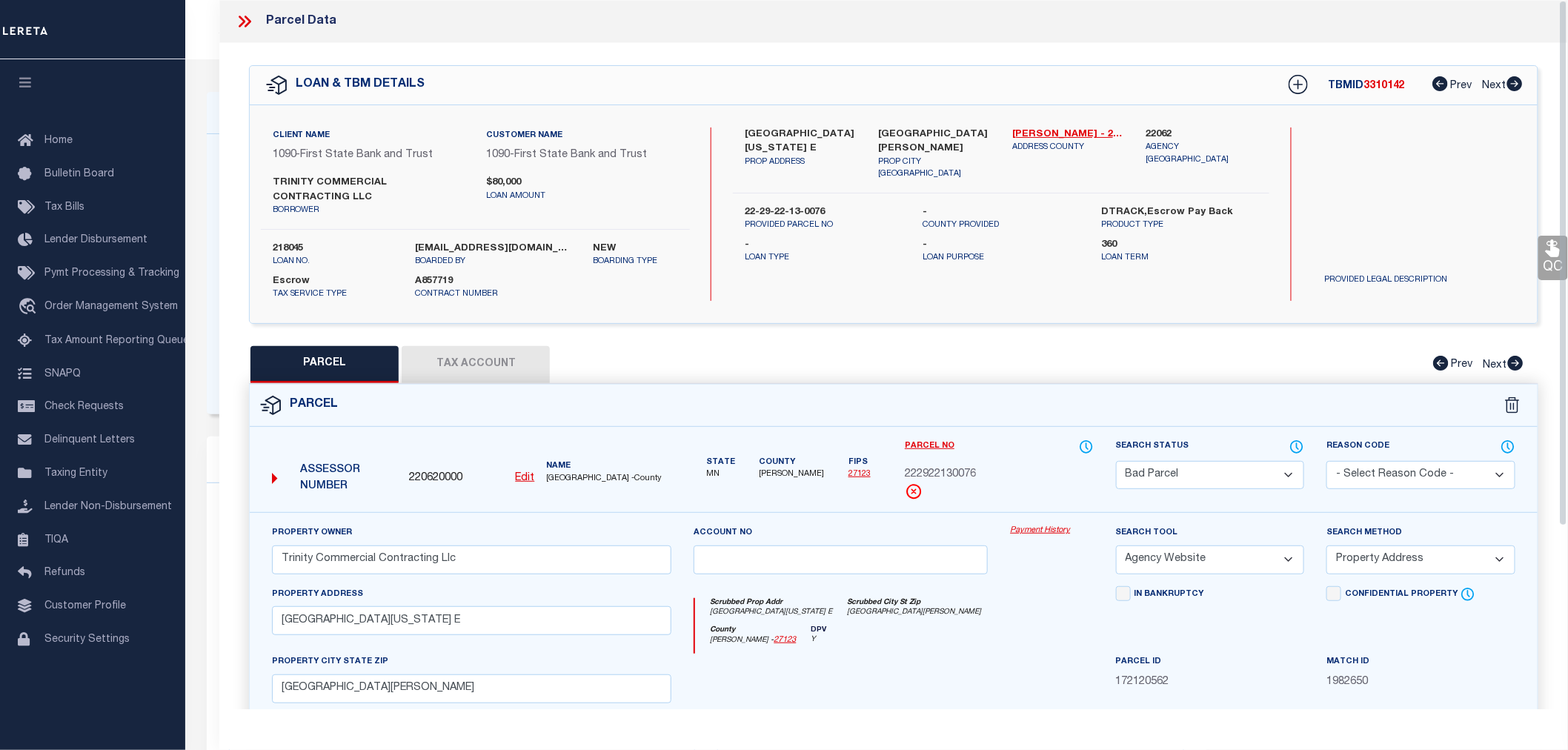
click at [243, 16] on icon at bounding box center [244, 21] width 19 height 19
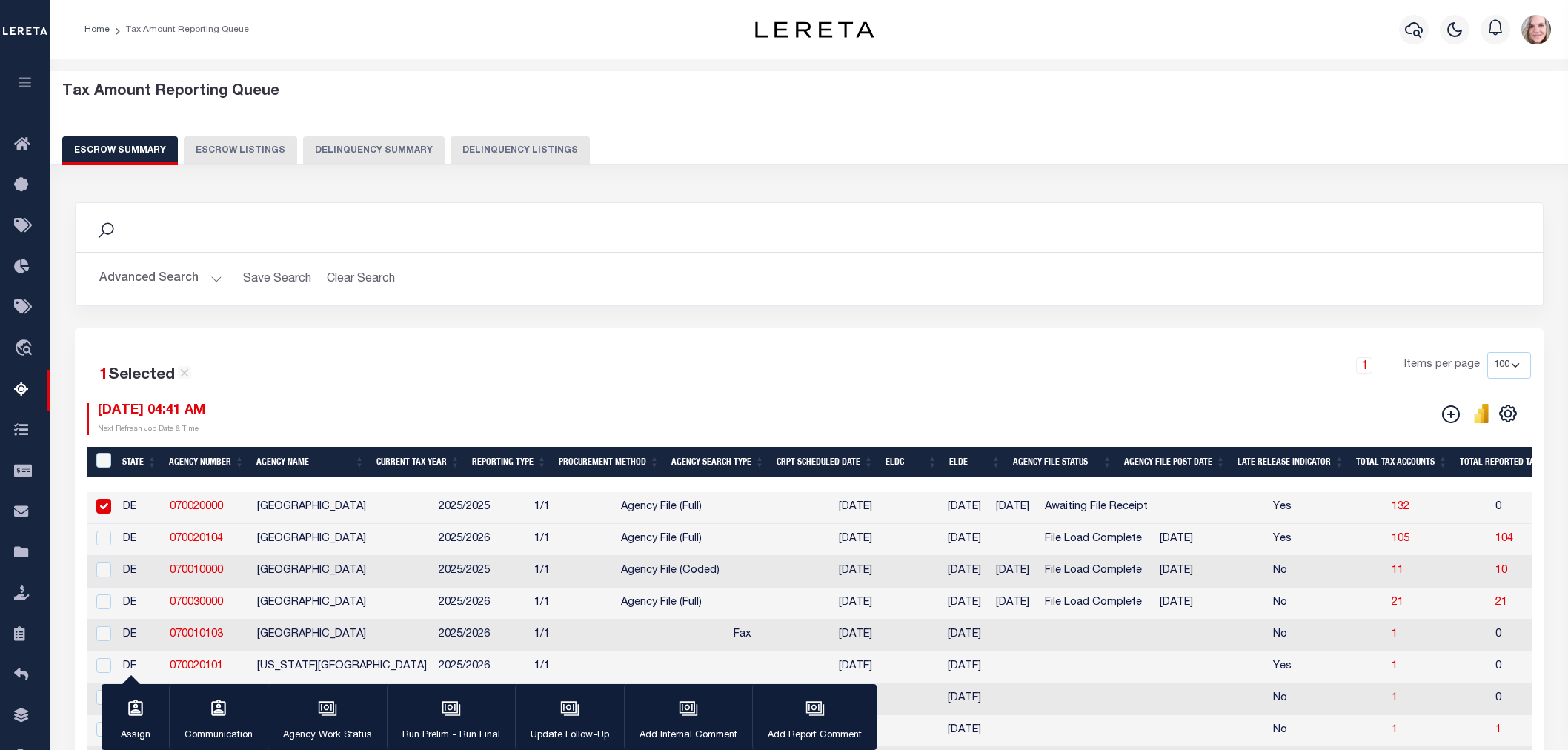
select select "DE"
select select "100"
click at [157, 280] on button "Advanced Search" at bounding box center [161, 279] width 123 height 29
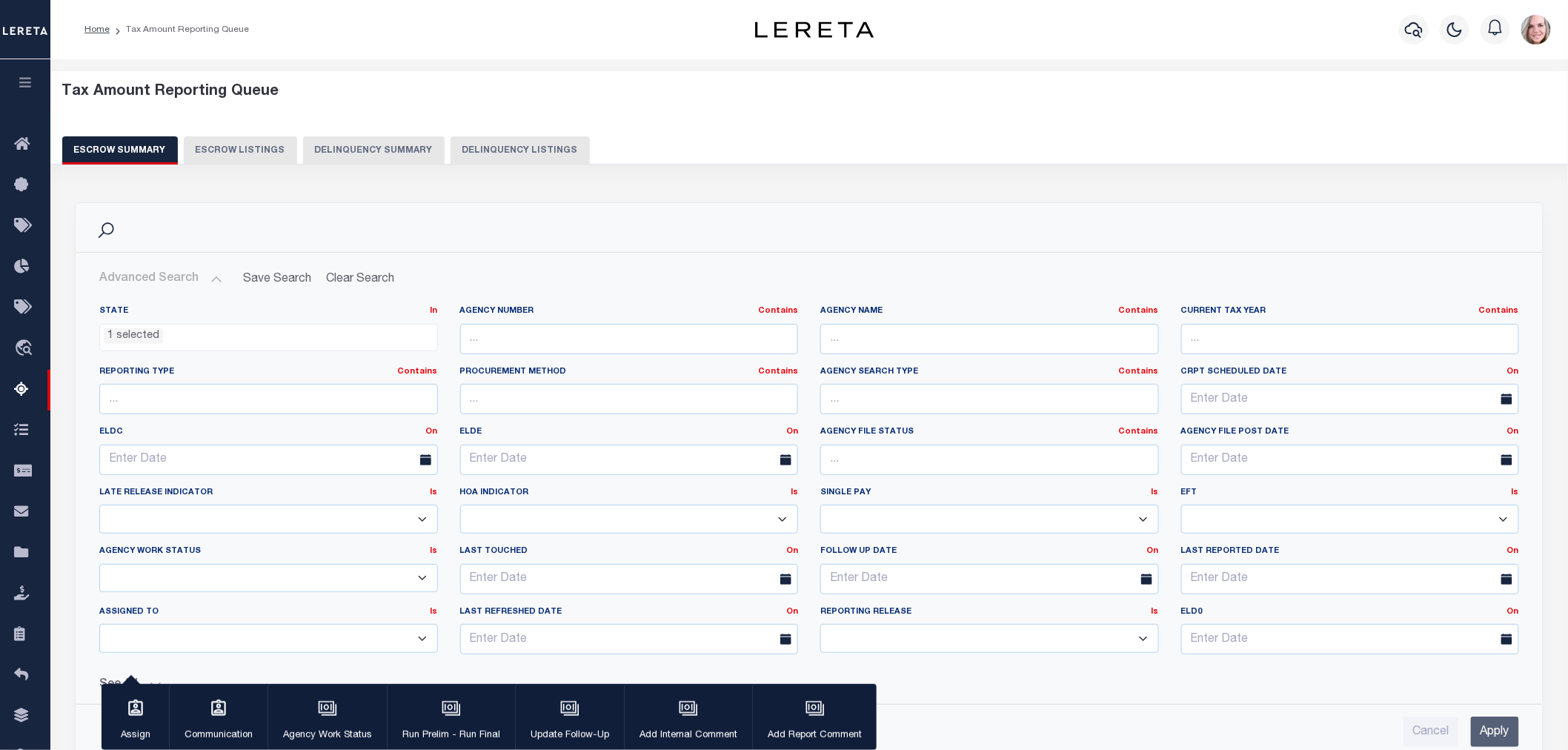
click at [184, 328] on ul "1 selected" at bounding box center [269, 334] width 337 height 20
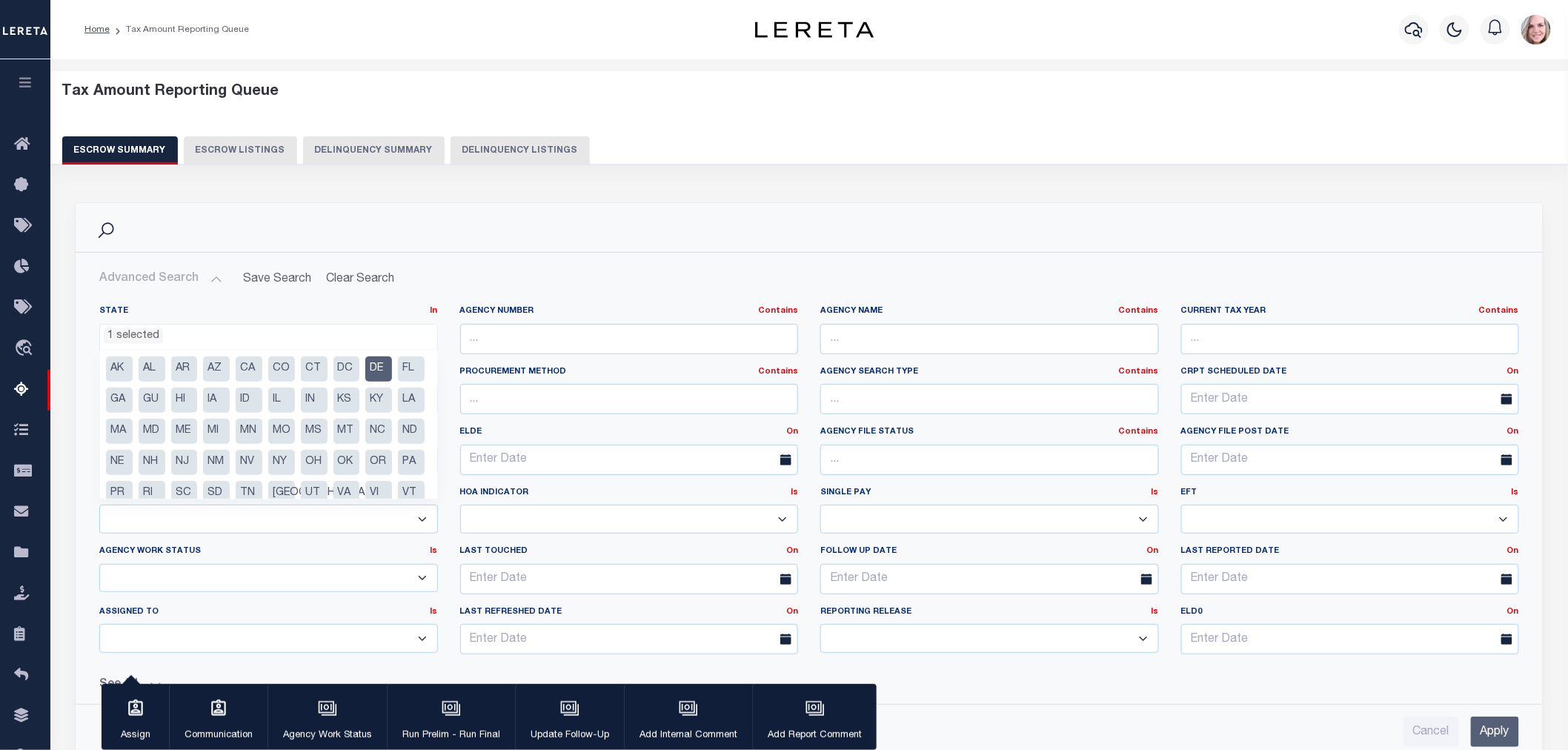
click at [380, 366] on li "DE" at bounding box center [378, 369] width 27 height 25
drag, startPoint x: 217, startPoint y: 495, endPoint x: 317, endPoint y: 470, distance: 103.1
click at [398, 475] on li "PA" at bounding box center [411, 463] width 27 height 25
select select "PA"
click at [720, 258] on div "Advanced Search Save Search Clear Search EscrowSummaryGridWrapper_dynamictable_…" at bounding box center [809, 506] width 1467 height 507
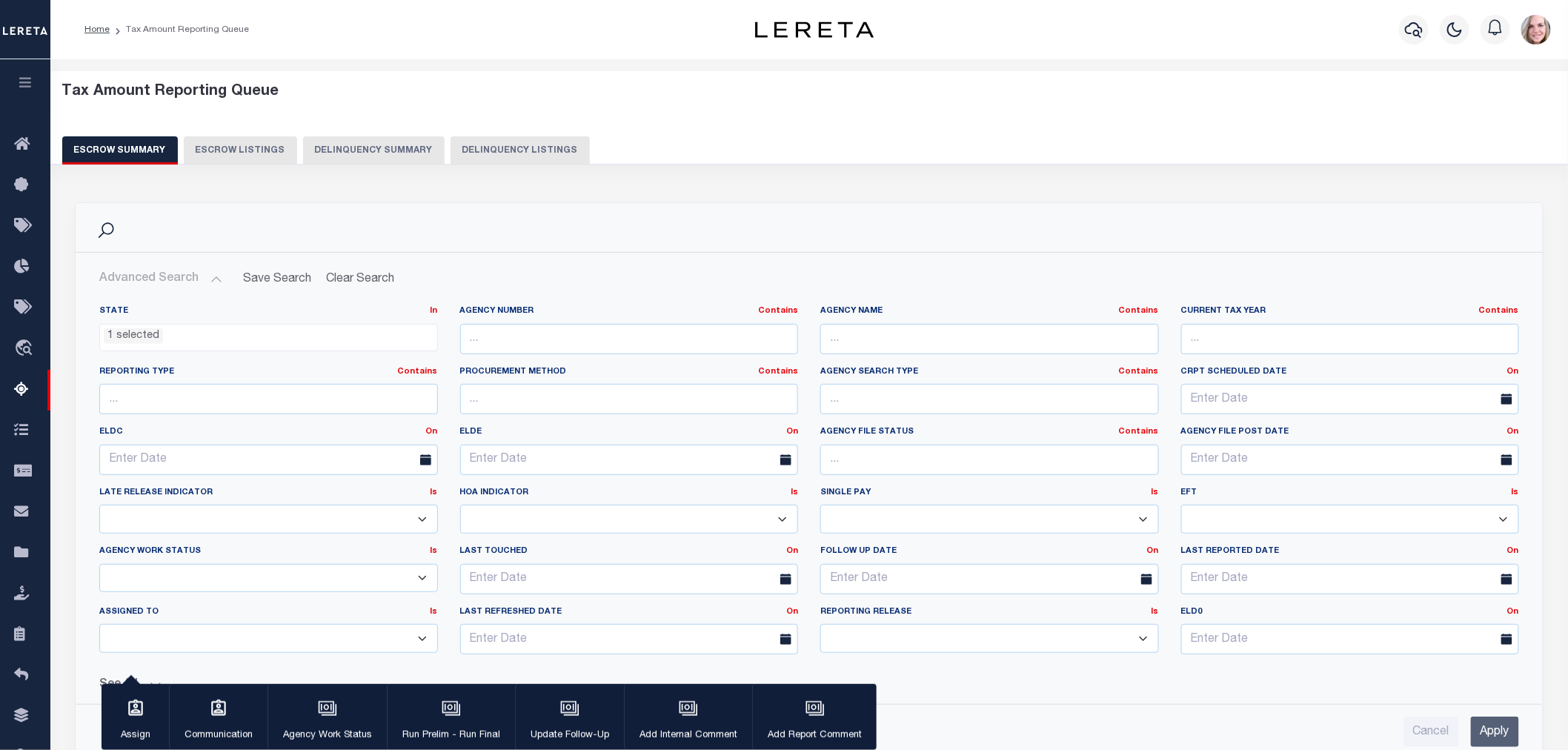
scroll to position [165, 0]
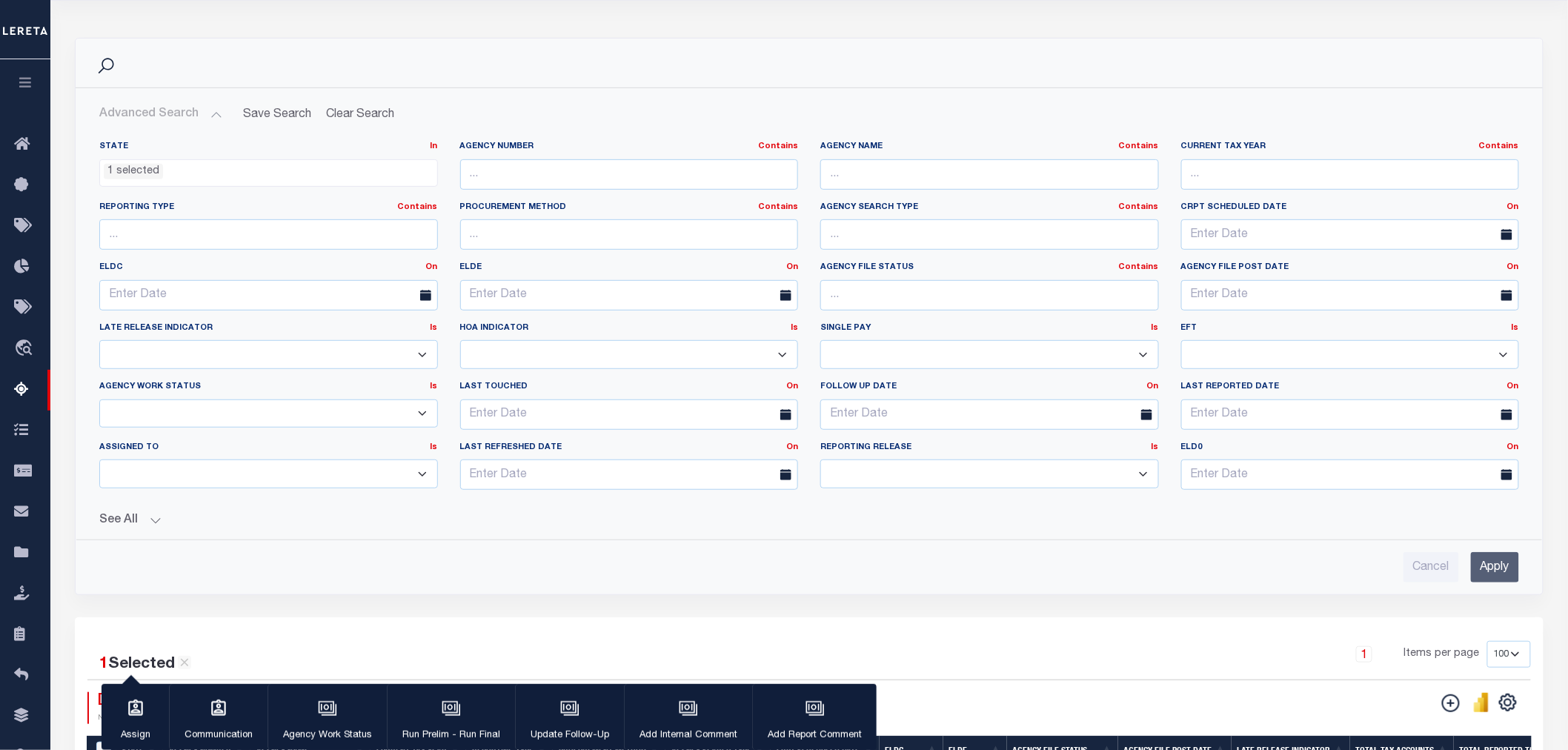
click at [1506, 569] on input "Apply" at bounding box center [1495, 567] width 49 height 30
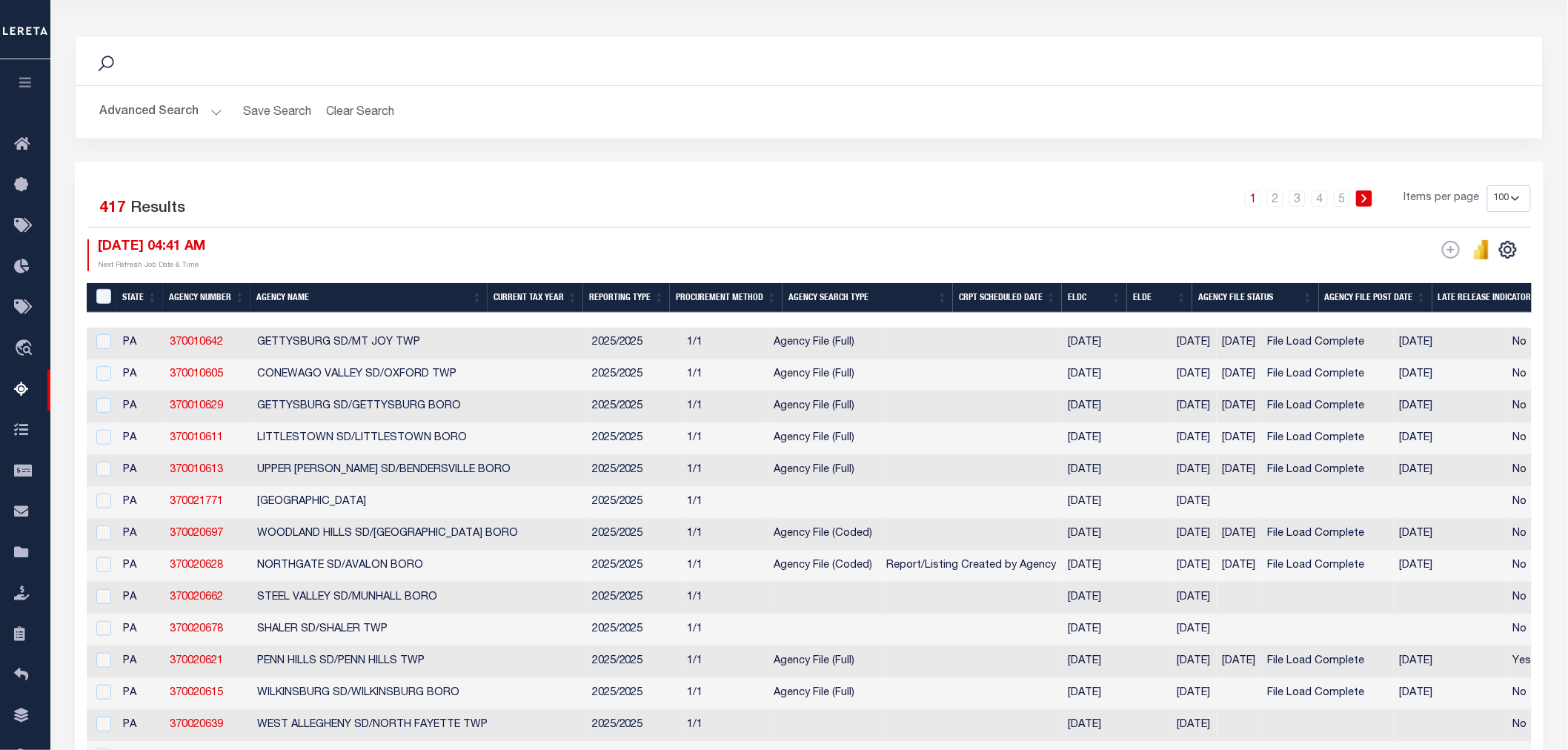
scroll to position [0, 0]
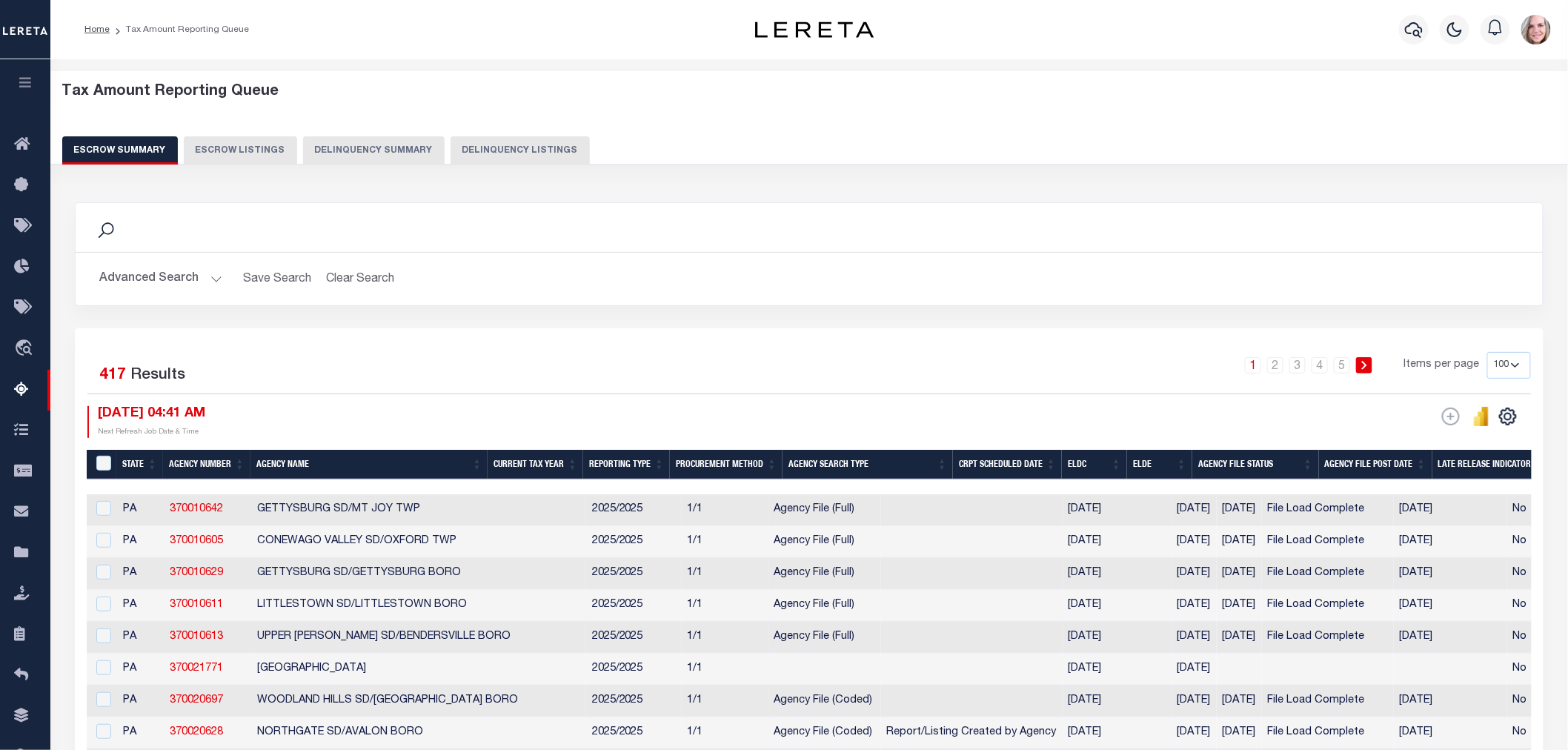
click at [165, 276] on button "Advanced Search" at bounding box center [161, 279] width 123 height 29
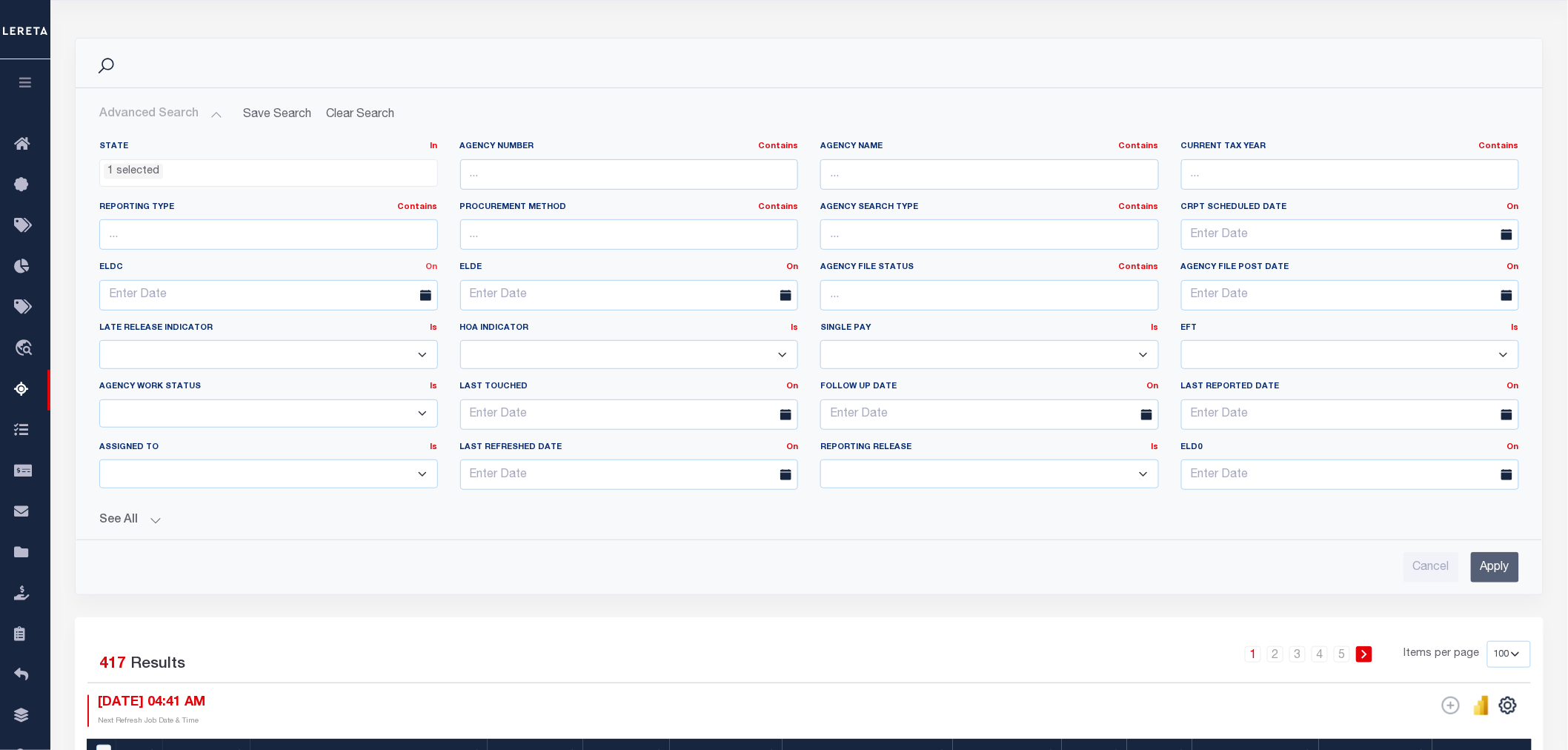
click at [427, 270] on link "On" at bounding box center [432, 267] width 12 height 8
click at [396, 349] on link "Between" at bounding box center [378, 348] width 117 height 21
click at [165, 293] on input "text" at bounding box center [178, 295] width 158 height 30
click at [184, 441] on span "16" at bounding box center [180, 436] width 29 height 29
type input "[DATE]"
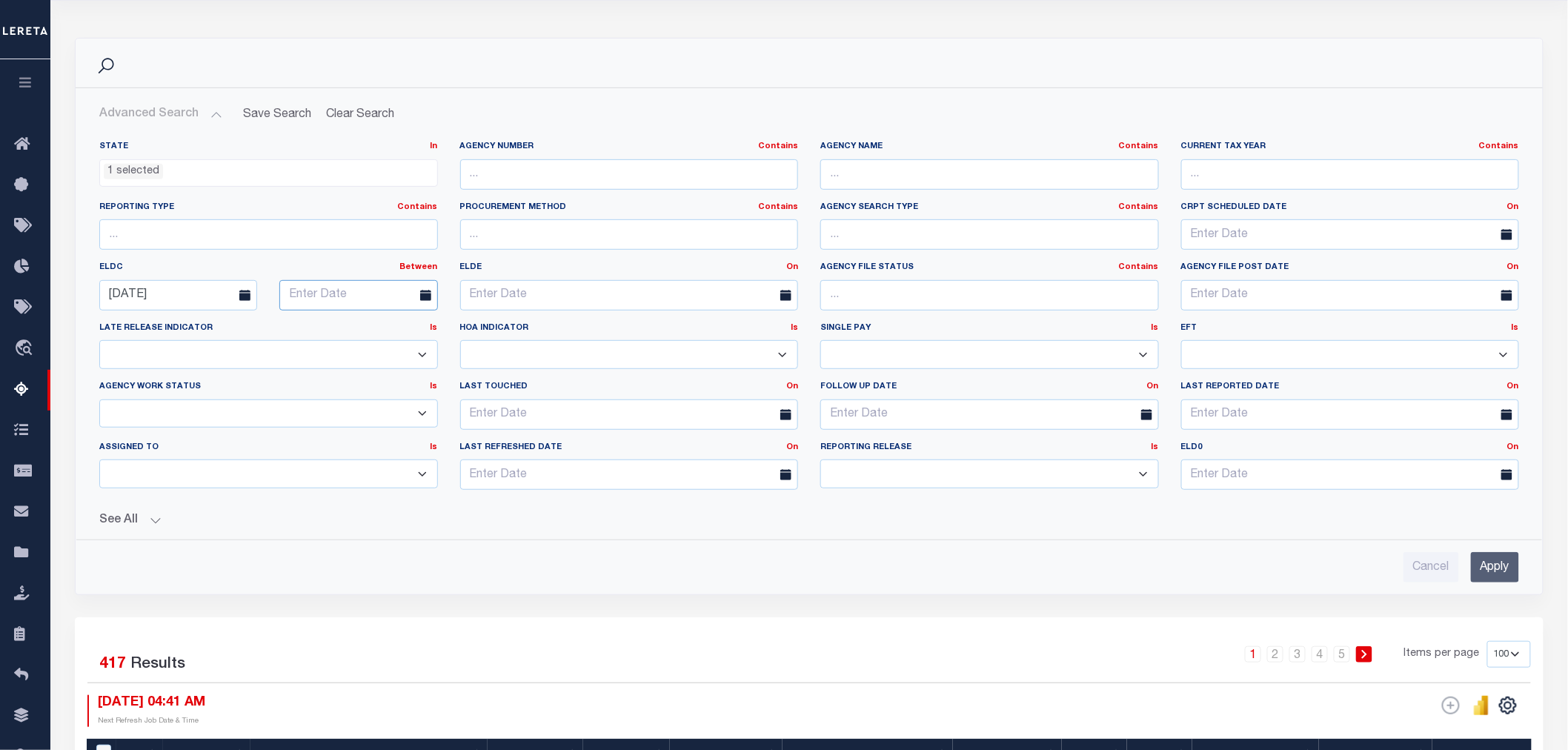
drag, startPoint x: 388, startPoint y: 290, endPoint x: 390, endPoint y: 302, distance: 12.2
click at [388, 290] on input "text" at bounding box center [358, 295] width 158 height 30
click at [492, 328] on icon at bounding box center [495, 329] width 10 height 10
select select "9"
click at [393, 429] on span "15" at bounding box center [394, 436] width 29 height 29
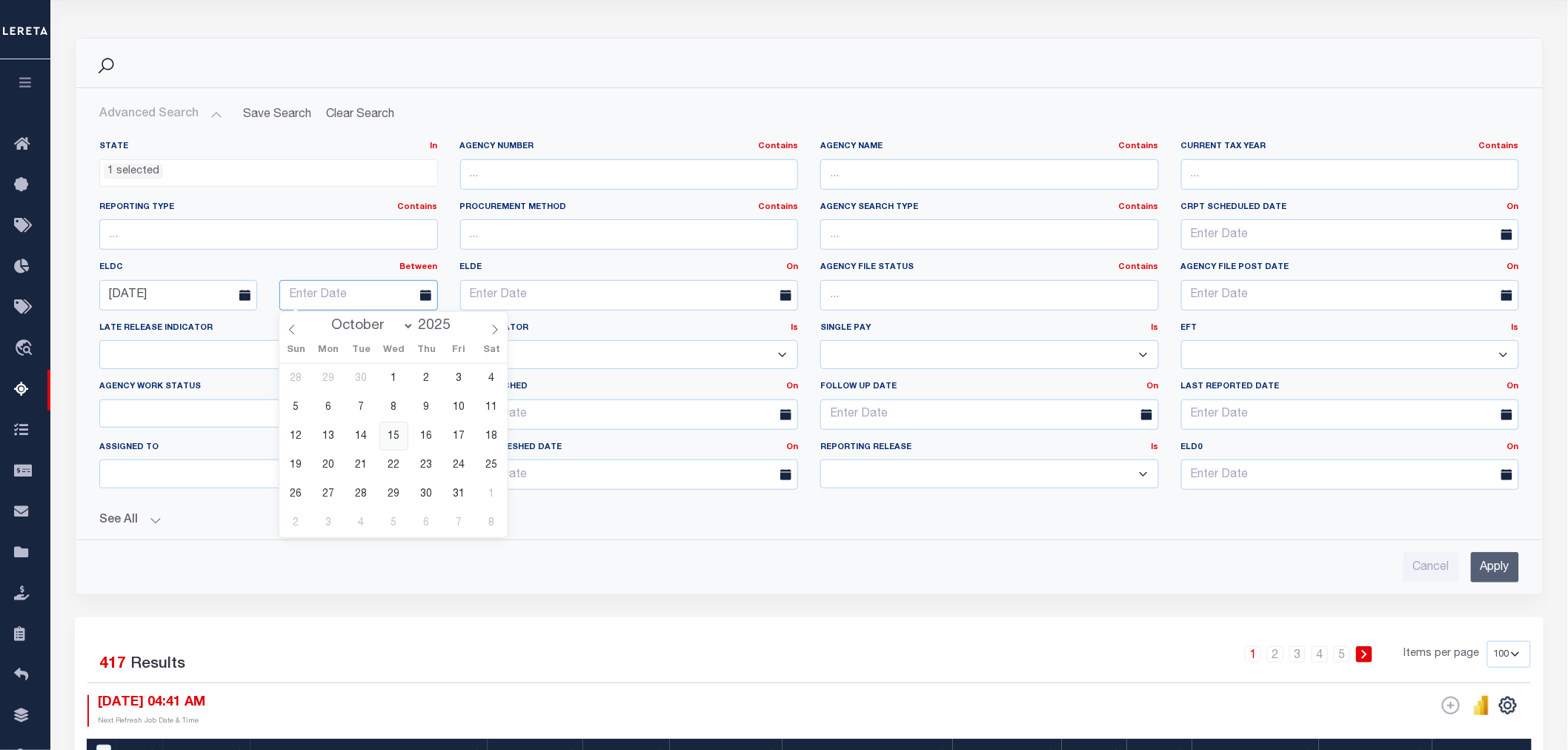
type input "[DATE]"
click at [659, 519] on button "See All" at bounding box center [809, 521] width 1420 height 14
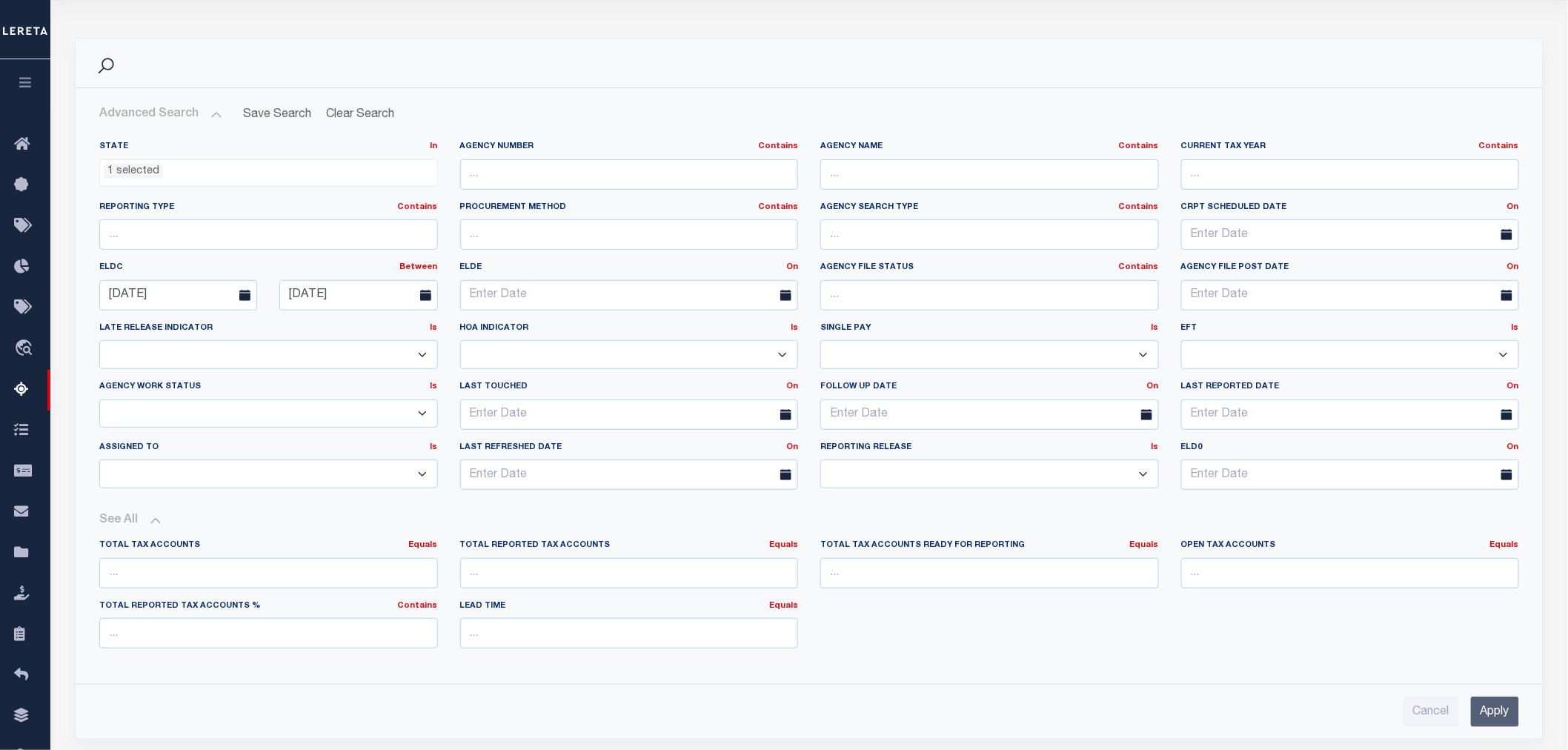
click at [1500, 707] on input "Apply" at bounding box center [1495, 712] width 49 height 30
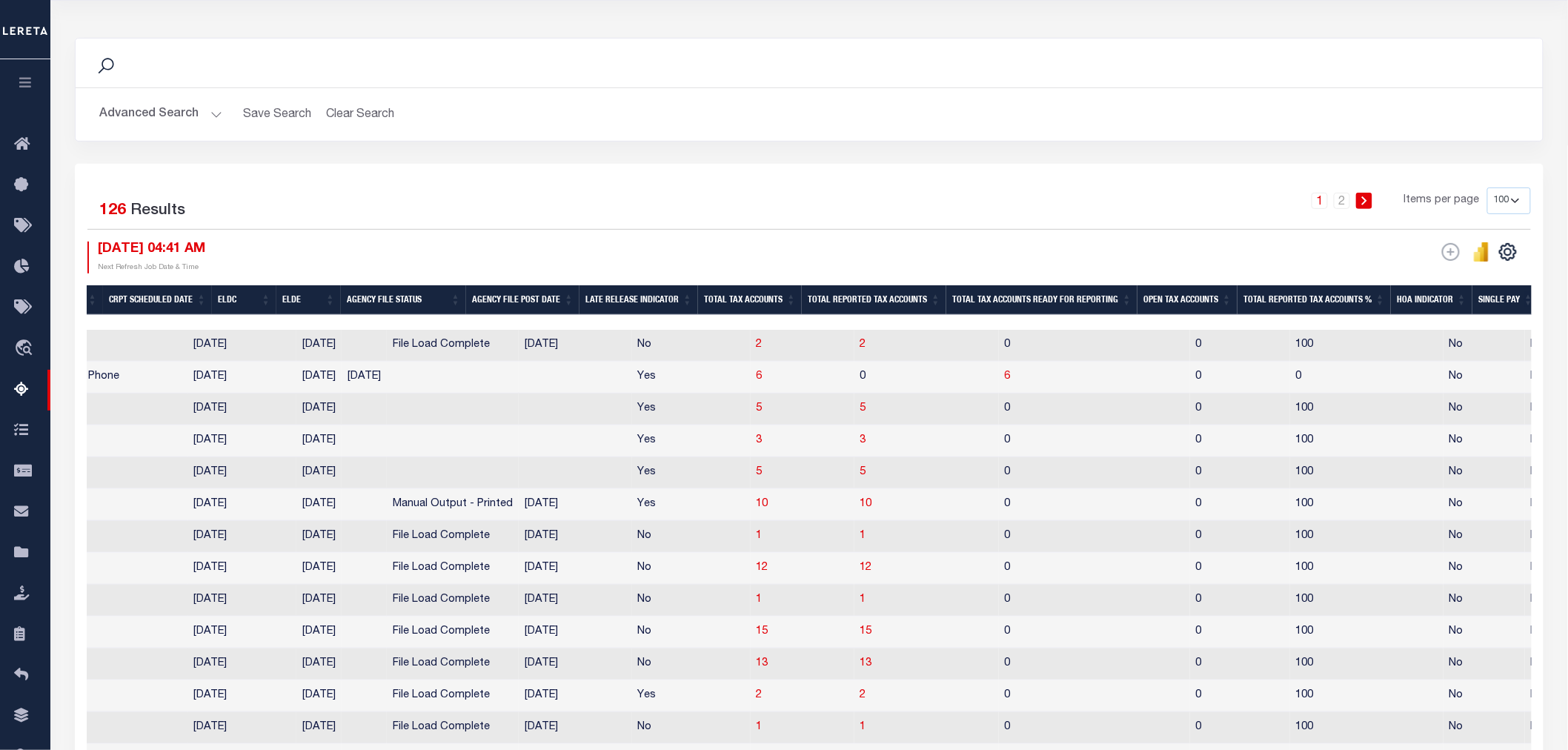
click at [1000, 300] on th "Total Tax Accounts Ready for Reporting" at bounding box center [1042, 301] width 191 height 30
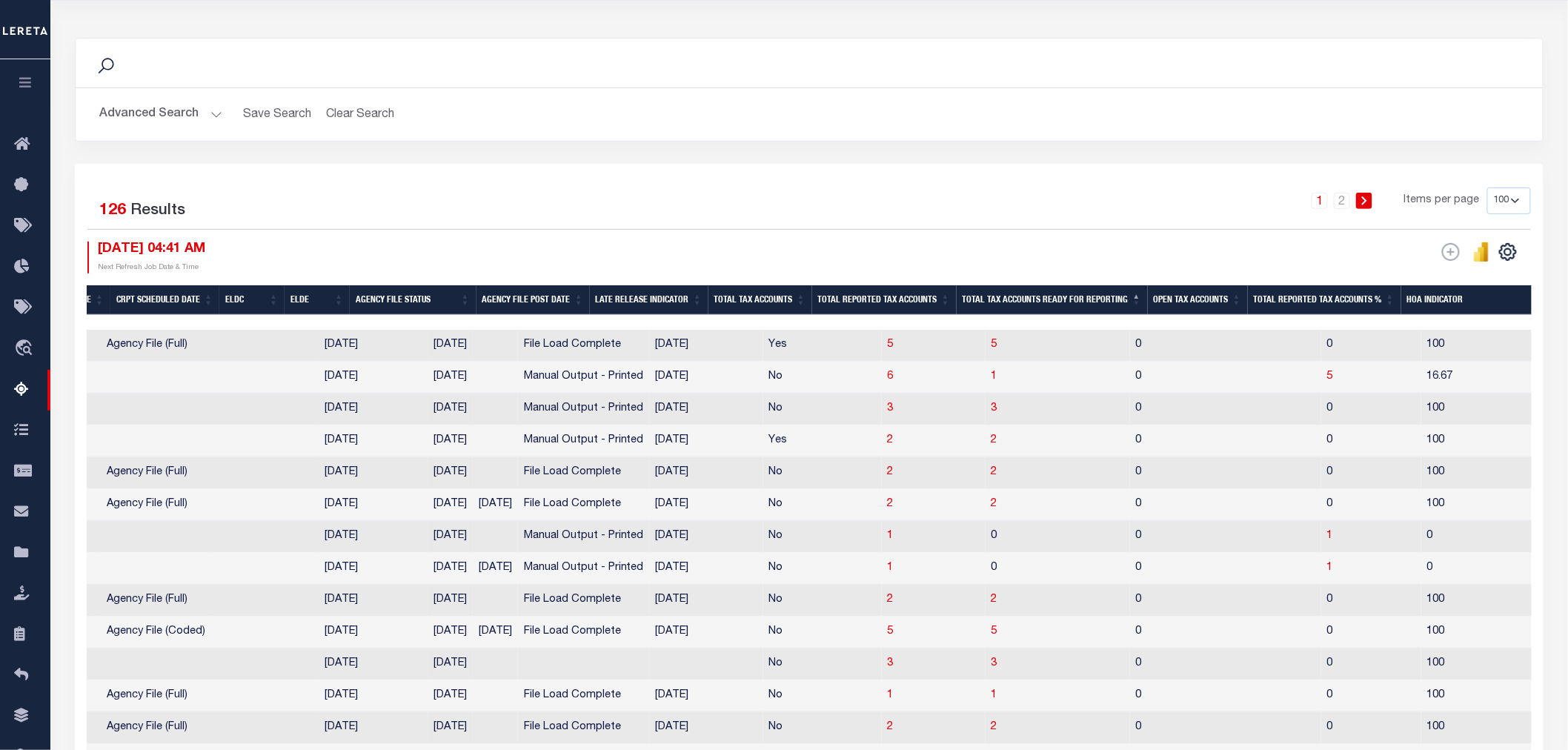
click at [1019, 301] on th "Total Tax Accounts Ready for Reporting" at bounding box center [1052, 301] width 191 height 30
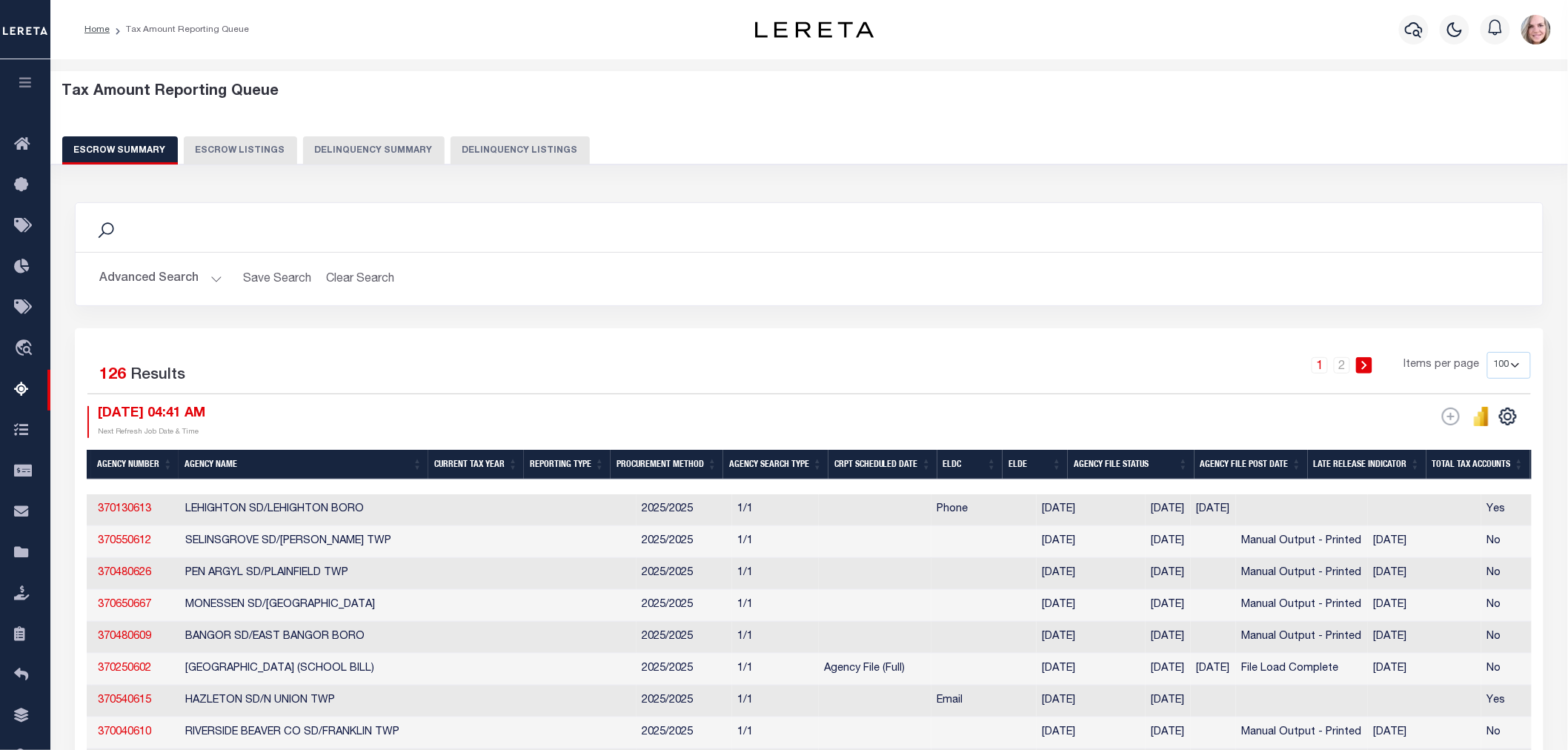
click at [149, 279] on button "Advanced Search" at bounding box center [161, 279] width 123 height 29
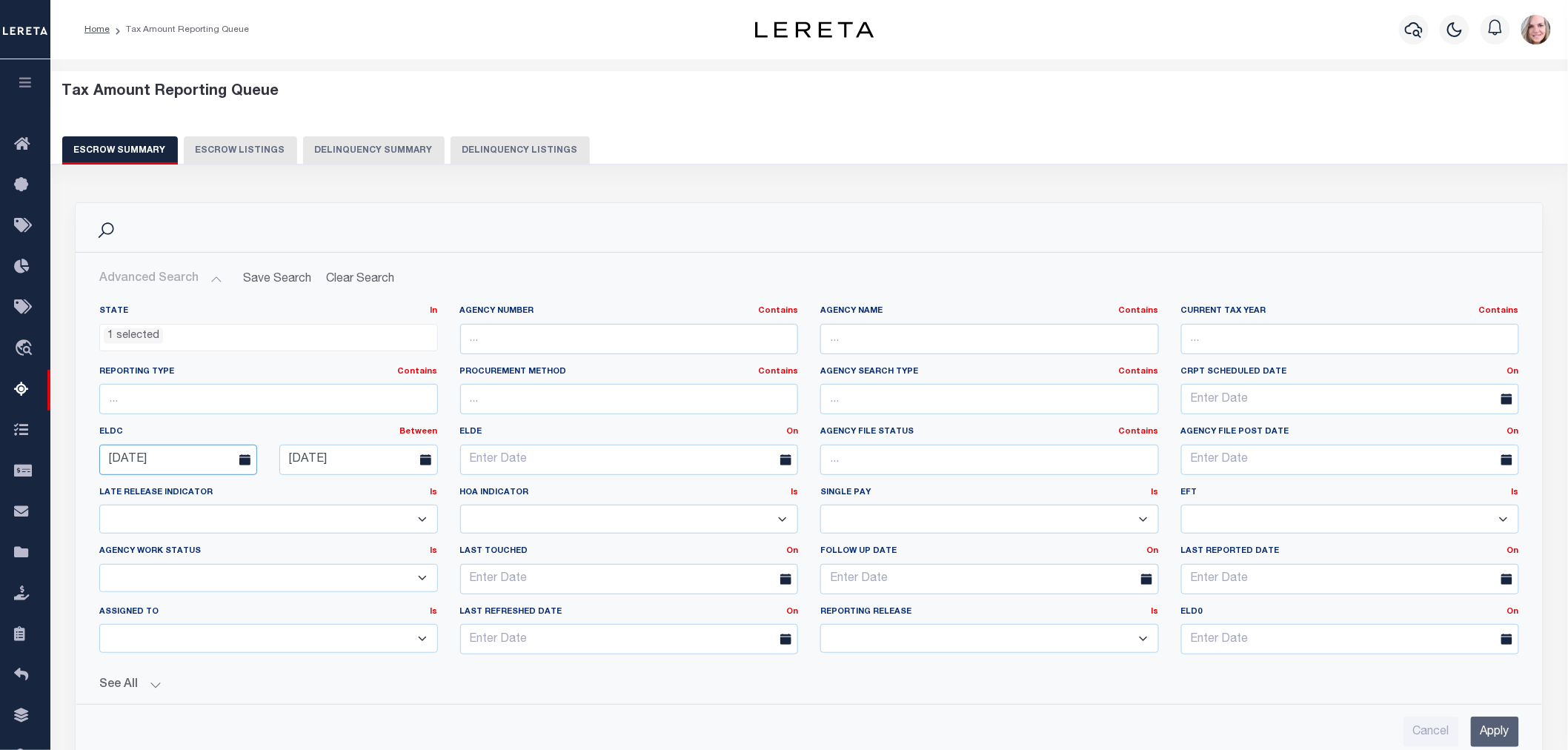
click at [191, 460] on input "[DATE]" at bounding box center [178, 460] width 158 height 30
click at [317, 490] on icon at bounding box center [315, 494] width 10 height 10
select select "9"
click at [213, 539] on span "1" at bounding box center [213, 542] width 29 height 29
type input "[DATE]"
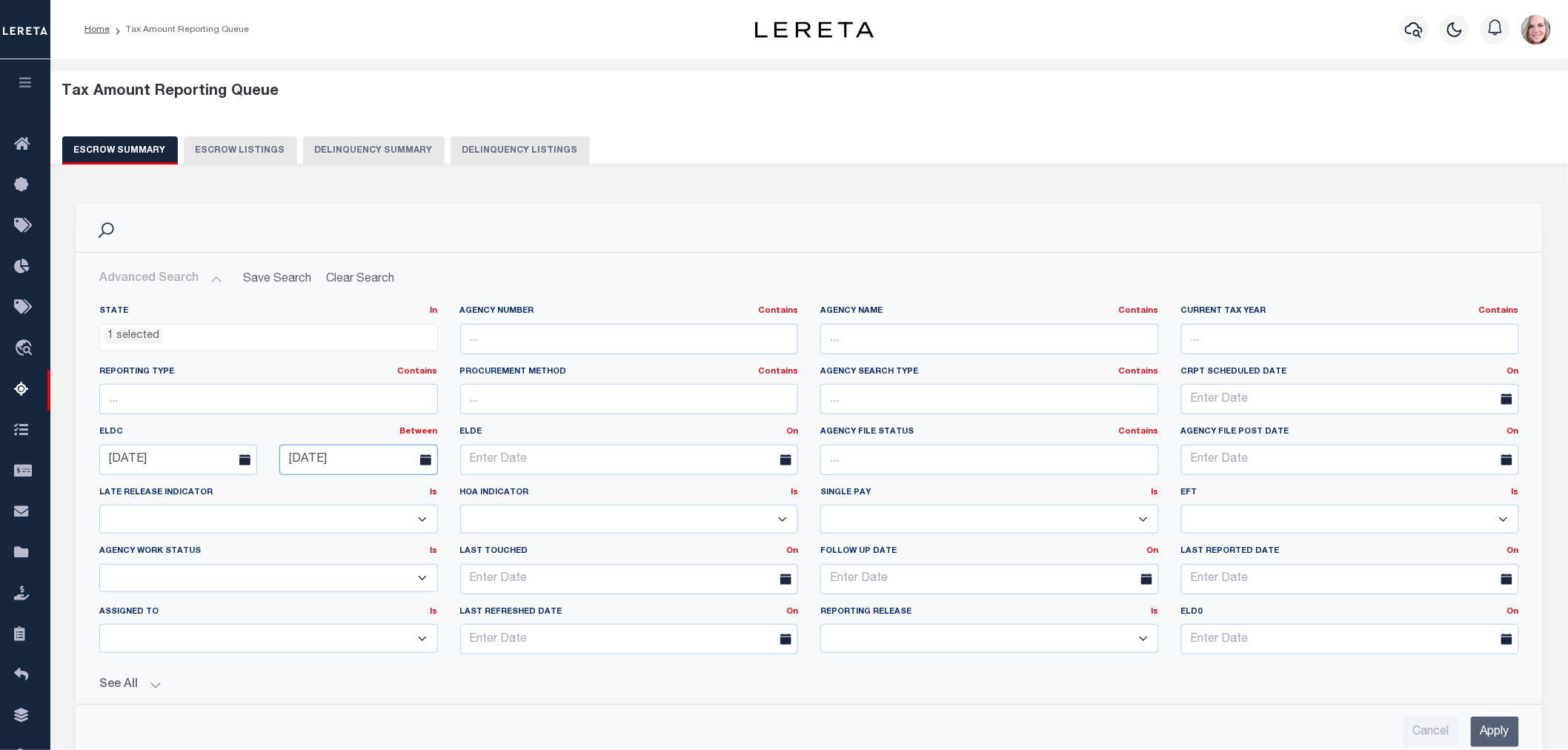
click at [366, 463] on input "[DATE]" at bounding box center [358, 460] width 158 height 30
click at [454, 657] on span "31" at bounding box center [459, 659] width 29 height 29
type input "[DATE]"
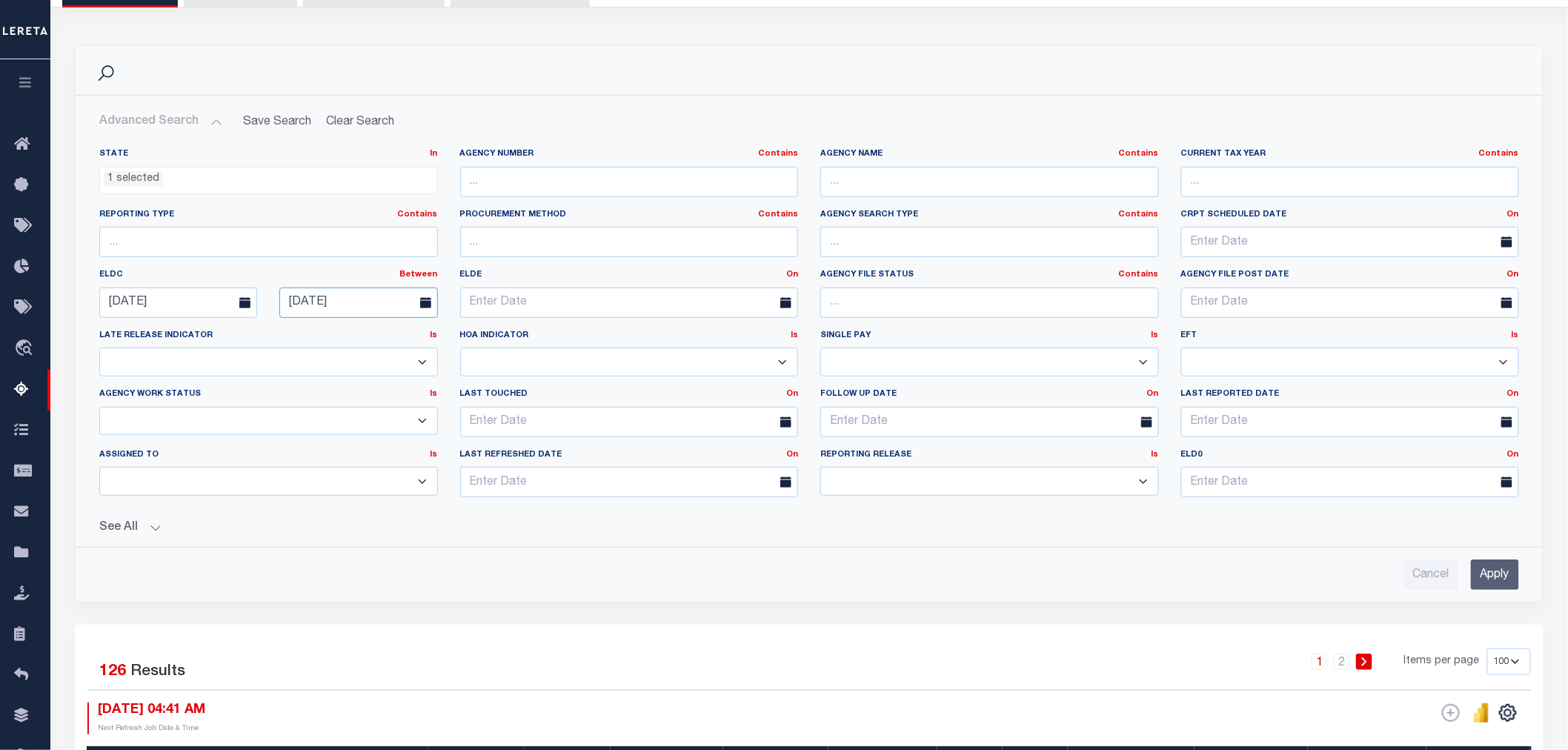
scroll to position [165, 0]
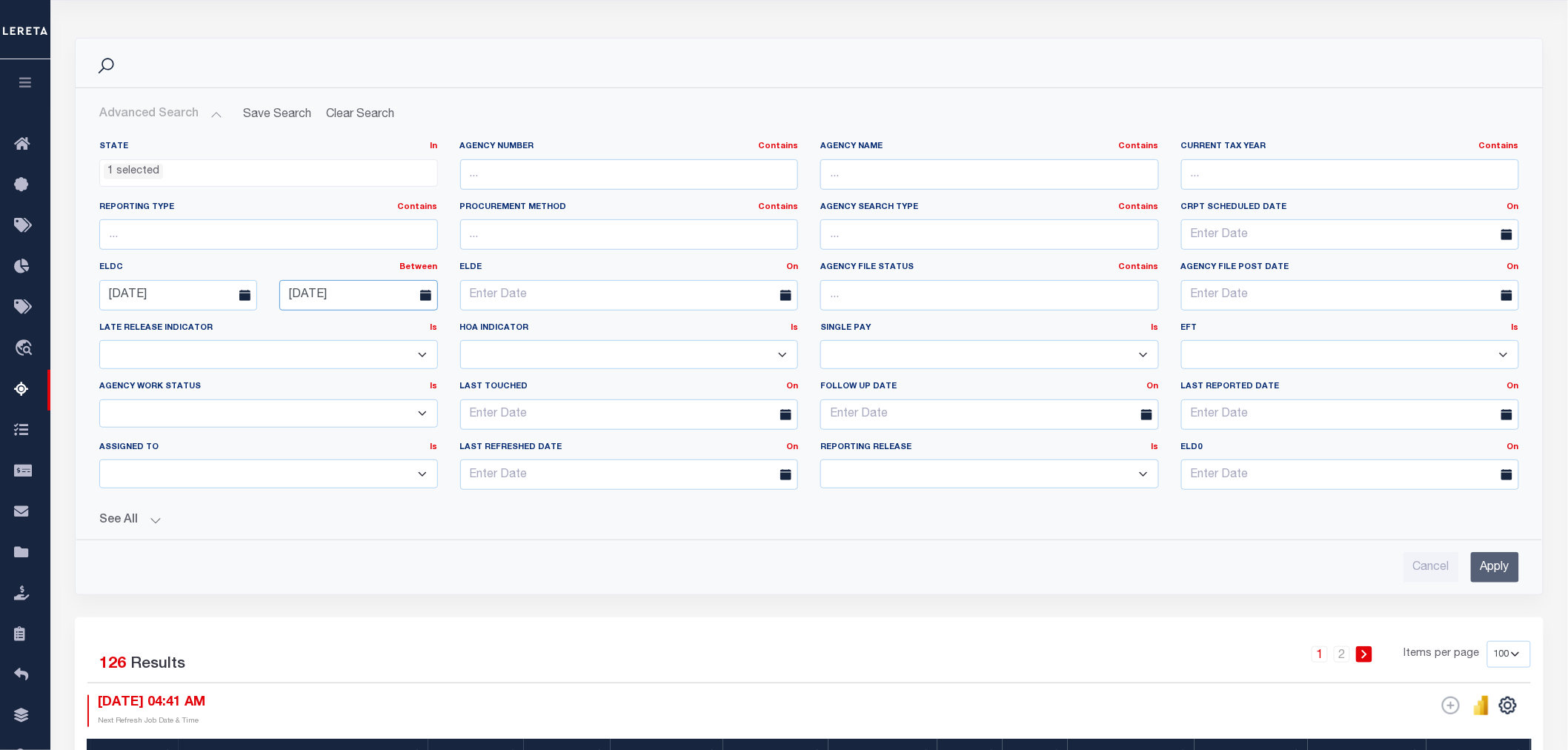
click at [402, 297] on input "[DATE]" at bounding box center [358, 295] width 158 height 30
click at [490, 329] on icon at bounding box center [495, 329] width 10 height 10
select select "10"
click at [300, 524] on span "30" at bounding box center [296, 523] width 29 height 29
type input "[DATE]"
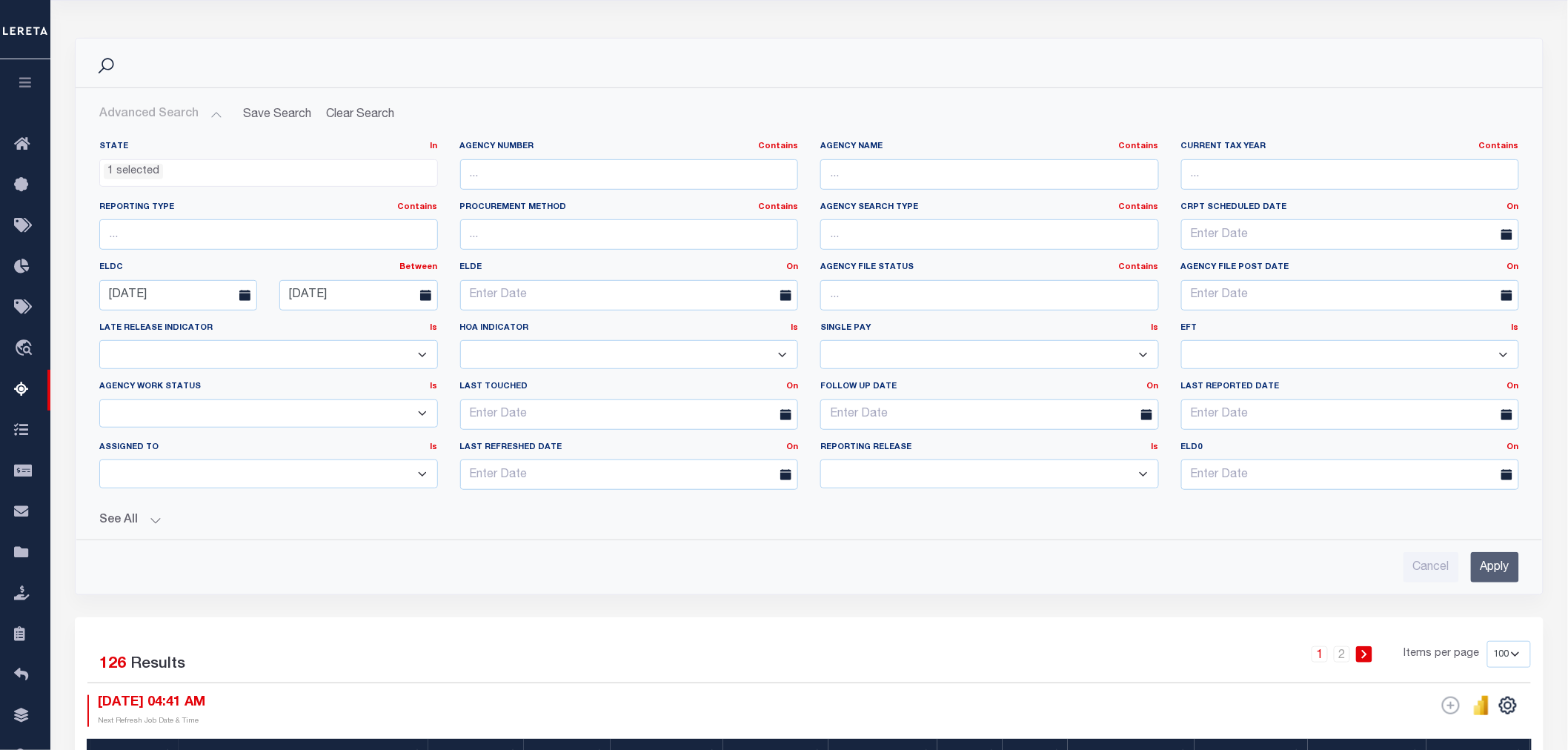
click at [681, 532] on div "State In In AK AL AR AZ CA CO CT DC DE FL GA GU HI IA ID IL IN KS [GEOGRAPHIC_D…" at bounding box center [809, 356] width 1443 height 453
click at [1485, 567] on input "Apply" at bounding box center [1495, 567] width 49 height 30
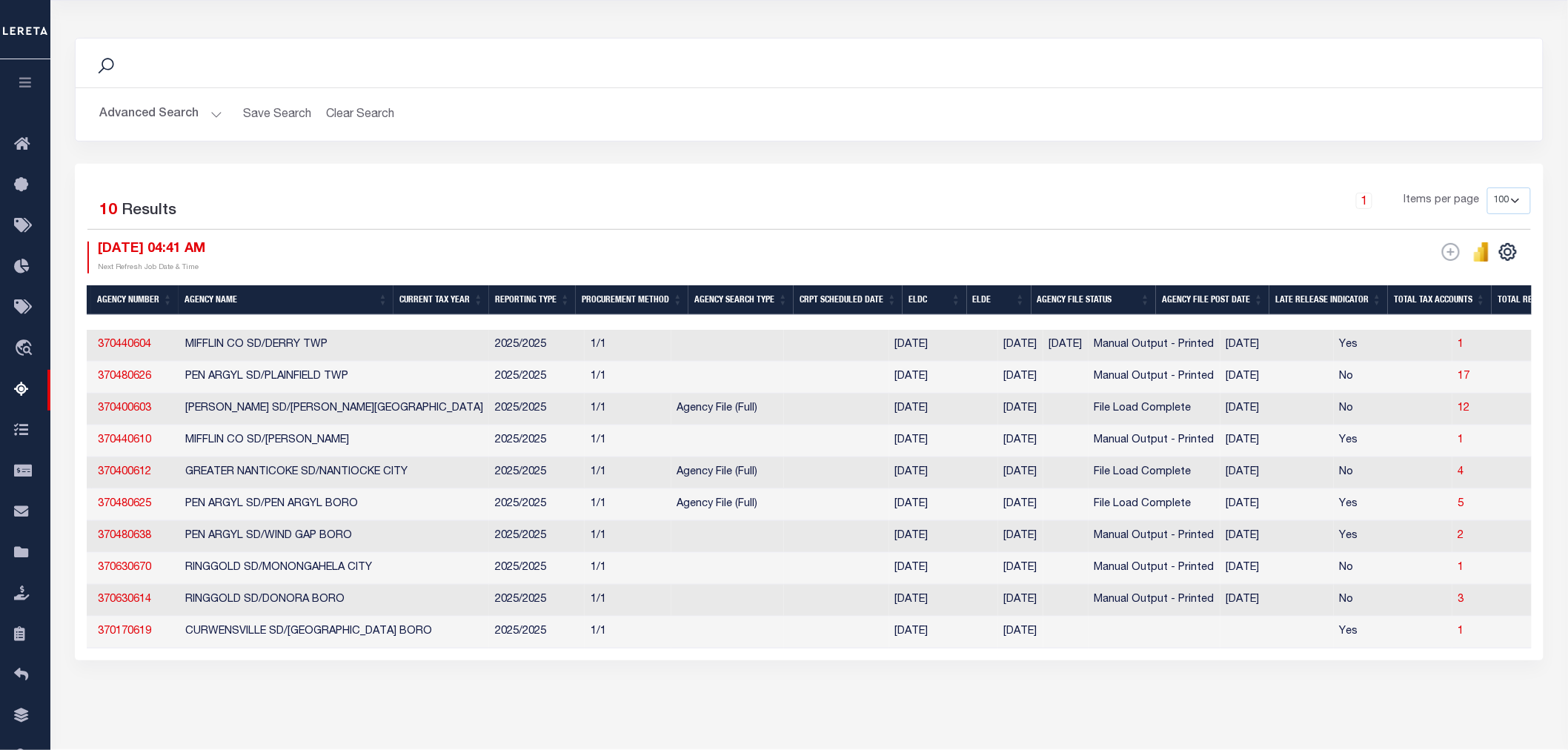
click at [158, 119] on button "Advanced Search" at bounding box center [161, 115] width 123 height 29
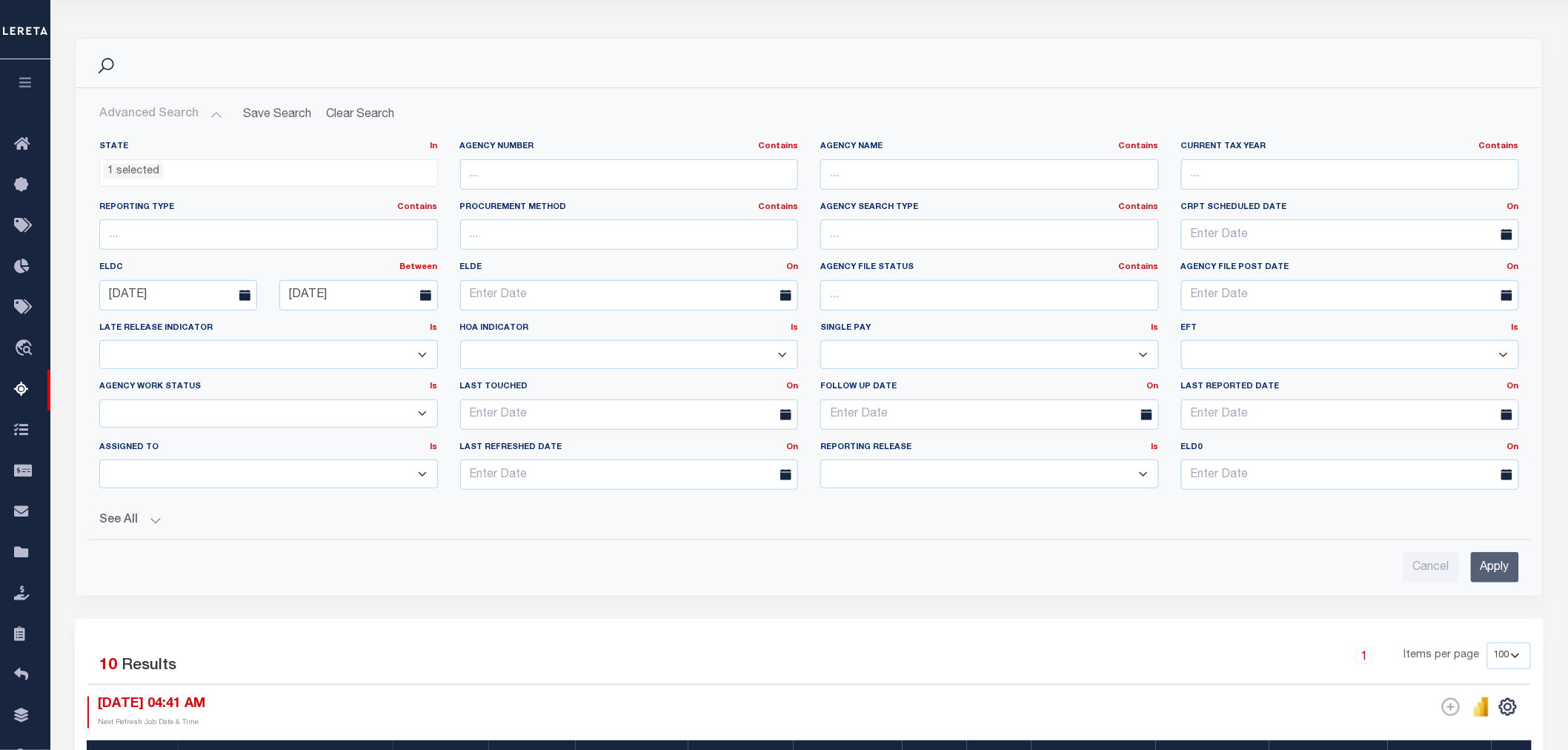
click at [174, 171] on ul "1 selected" at bounding box center [269, 169] width 337 height 20
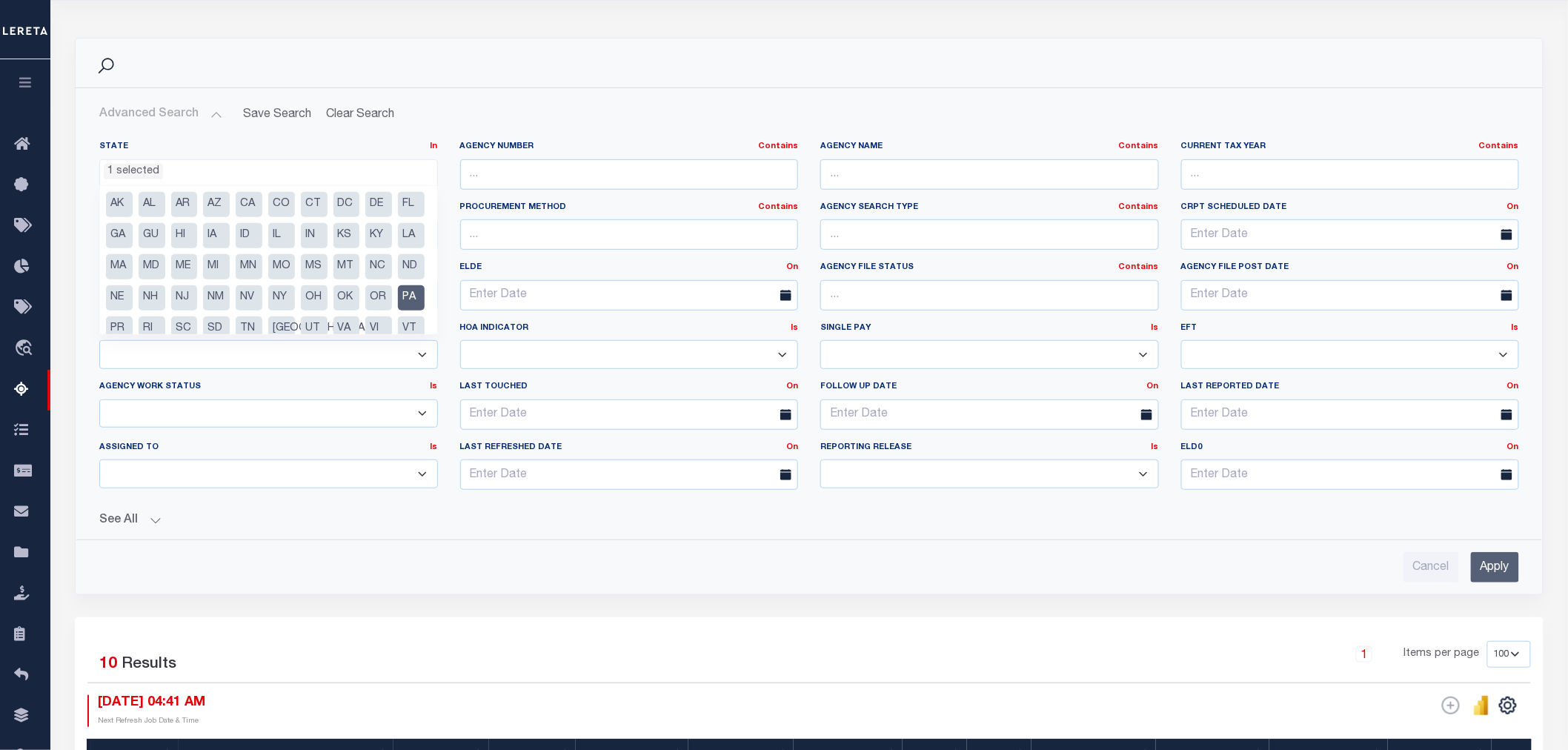
click at [398, 310] on li "PA" at bounding box center [411, 298] width 27 height 25
select select
click at [613, 557] on div "Cancel Apply" at bounding box center [809, 567] width 1420 height 30
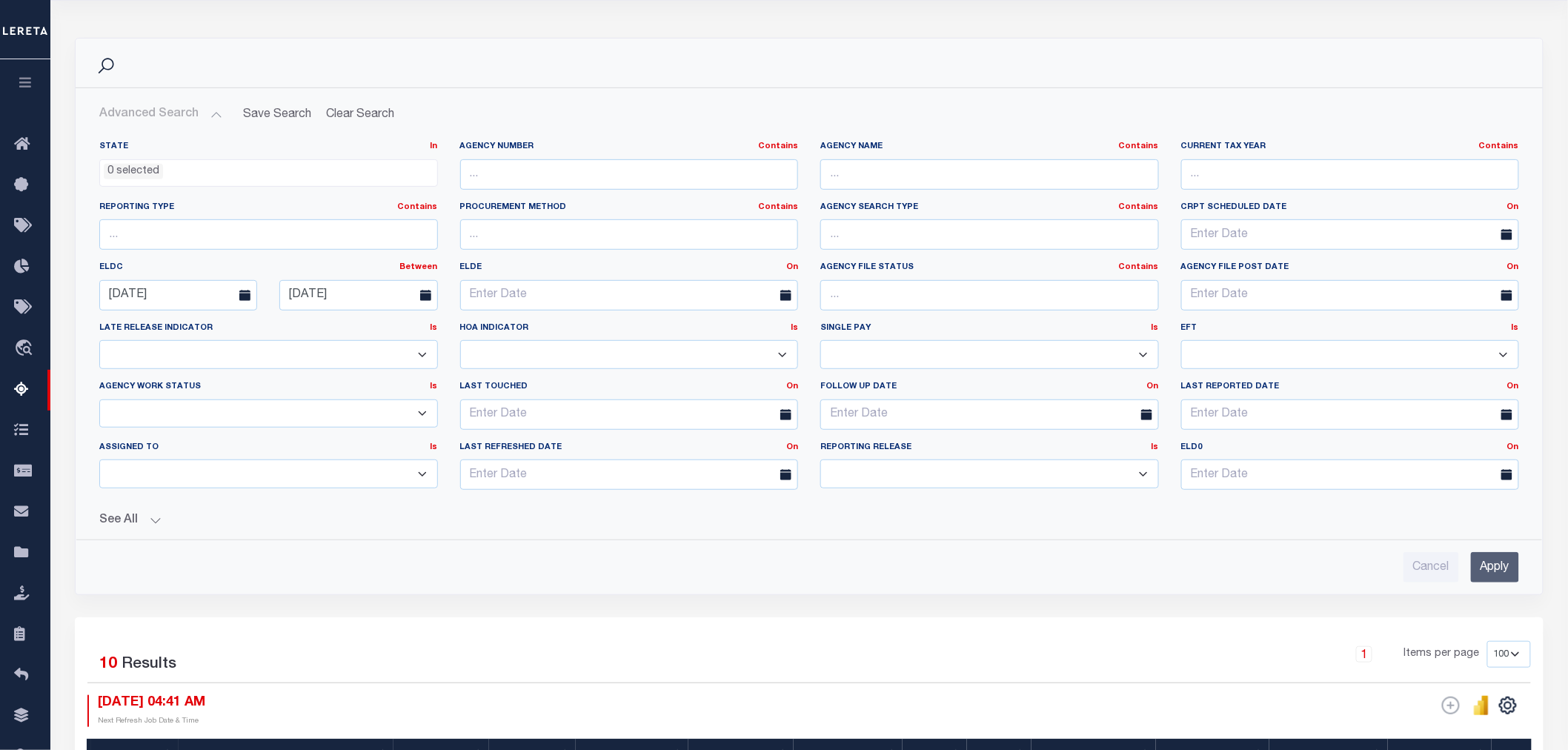
click at [1509, 561] on input "Apply" at bounding box center [1495, 567] width 49 height 30
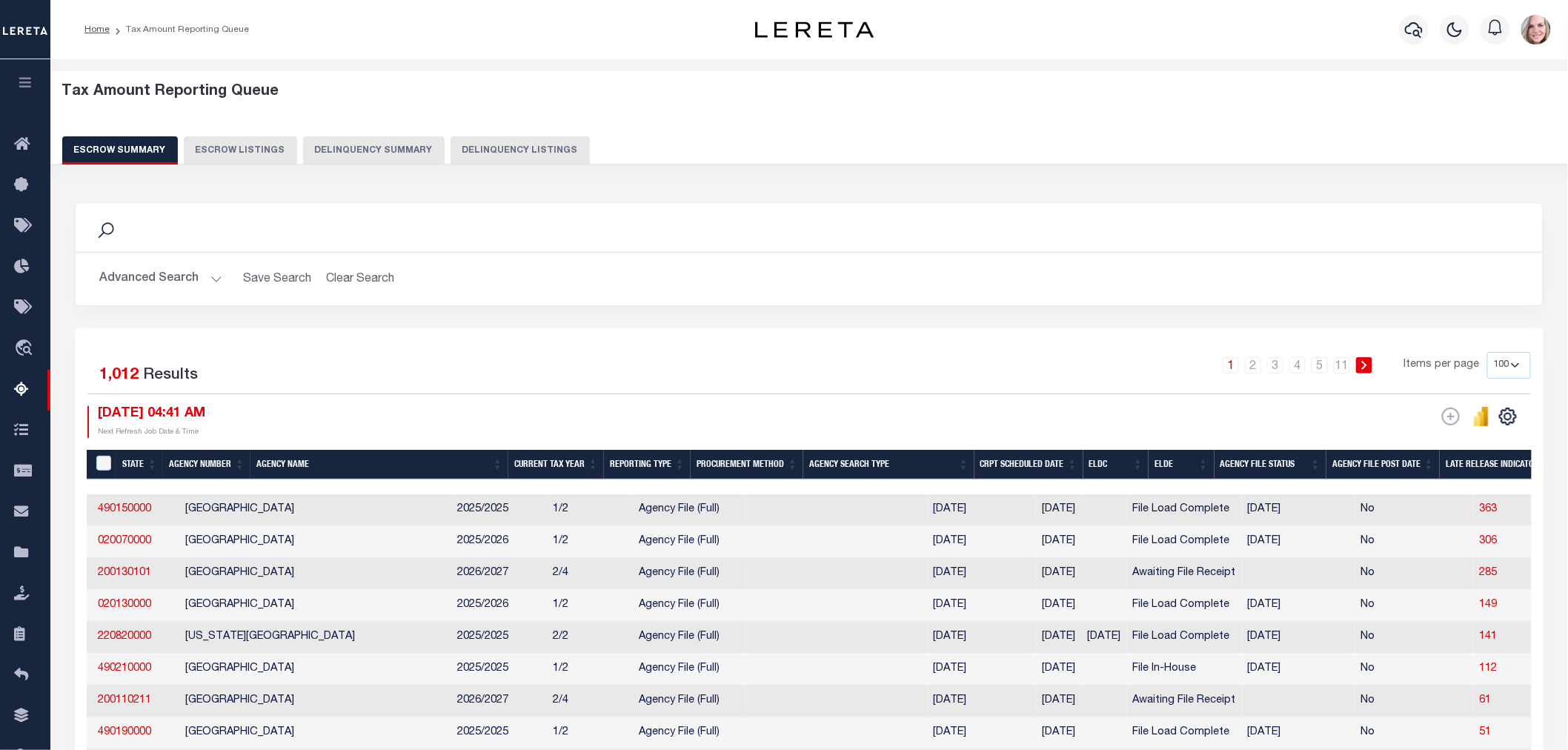
scroll to position [0, 72]
click at [194, 284] on button "Advanced Search" at bounding box center [161, 279] width 123 height 29
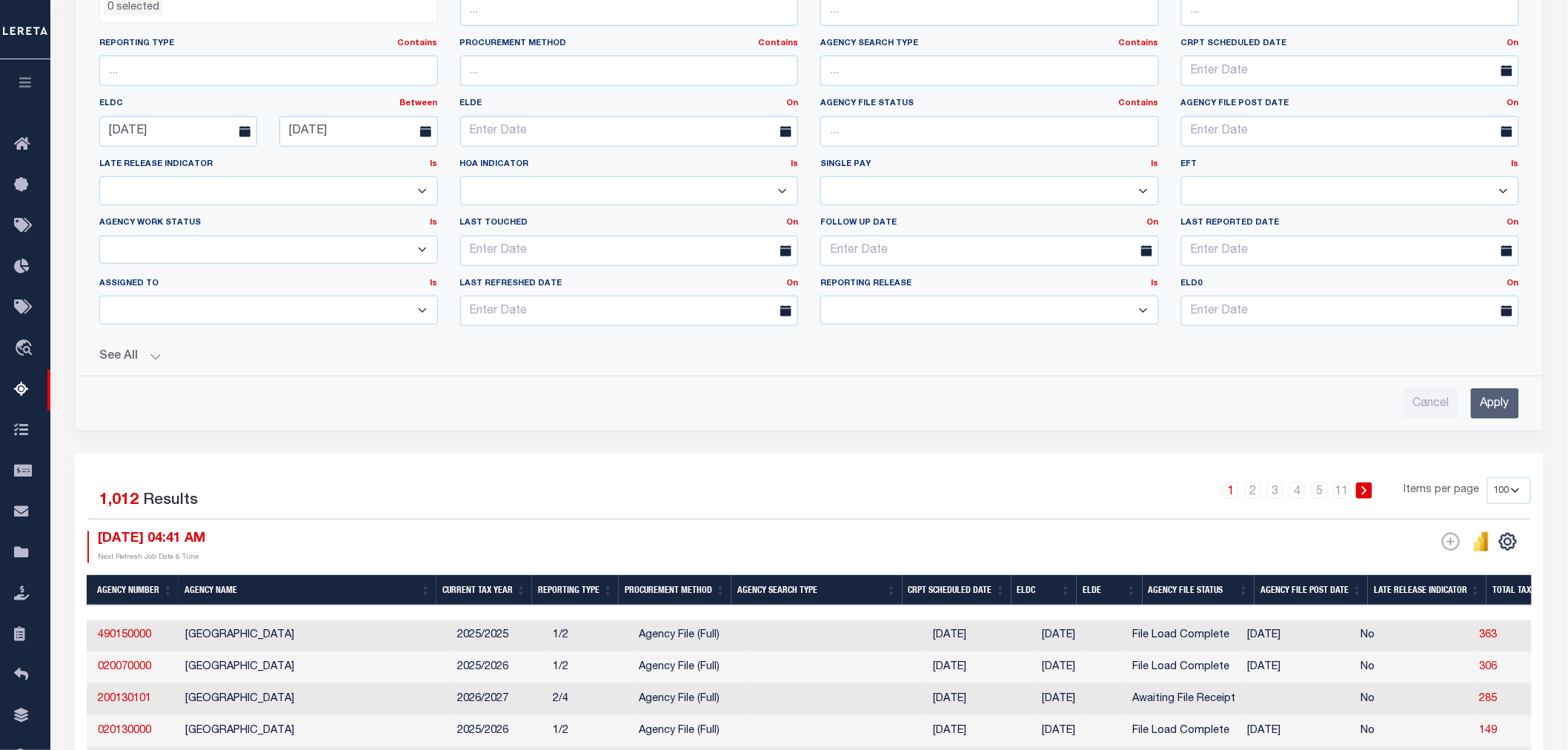
scroll to position [329, 0]
click at [1509, 545] on icon "" at bounding box center [1508, 541] width 19 height 19
click at [1435, 347] on link "CSV" at bounding box center [1447, 342] width 145 height 29
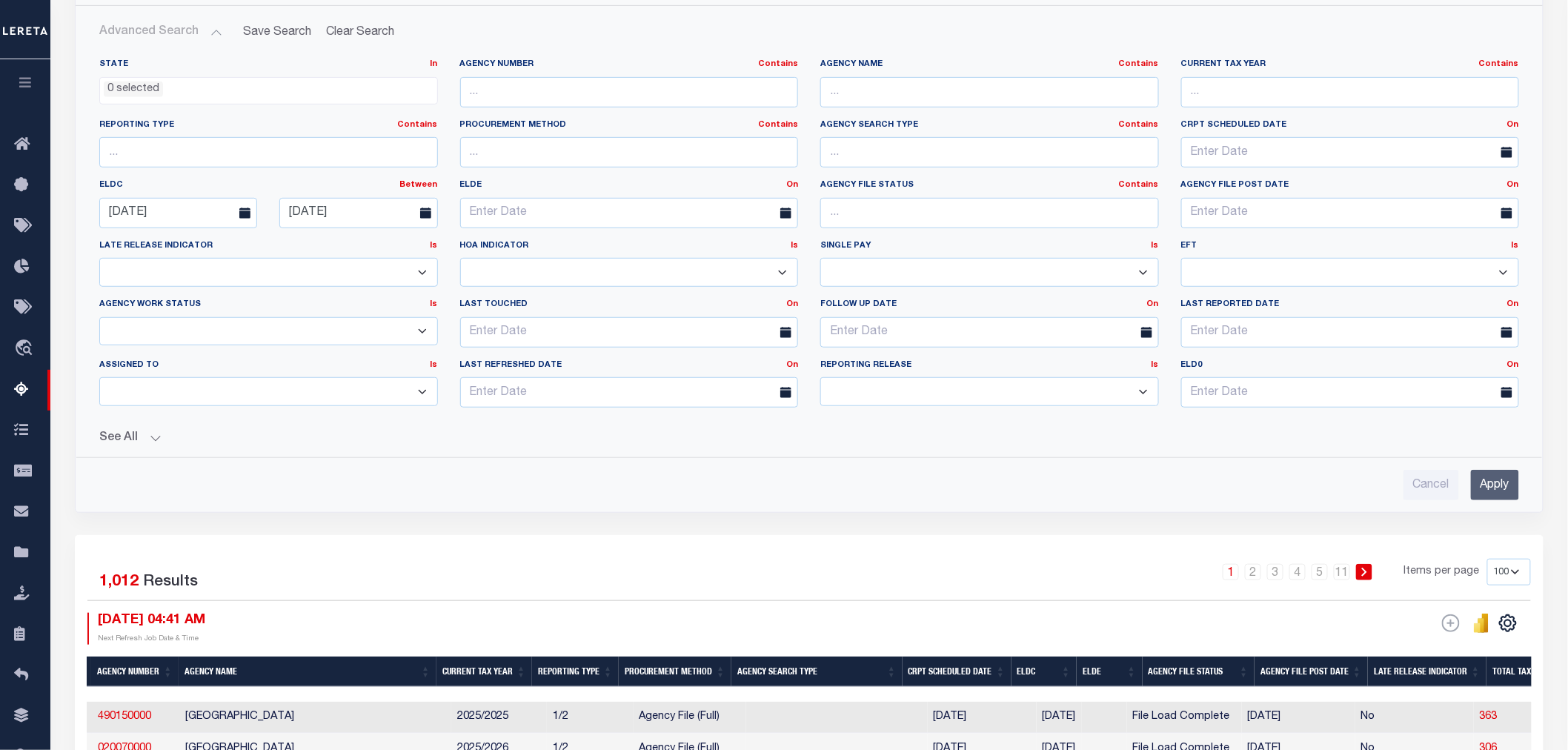
drag, startPoint x: 526, startPoint y: 456, endPoint x: 458, endPoint y: 411, distance: 81.5
click at [526, 456] on div "State In In AK AL AR AZ CA CO CT DC DE FL GA GU HI IA ID IL IN KS [GEOGRAPHIC_D…" at bounding box center [809, 274] width 1443 height 453
click at [0, 0] on div "January February March April May June July August September October November [D…" at bounding box center [0, 0] width 0 height 0
drag, startPoint x: 160, startPoint y: 219, endPoint x: 180, endPoint y: 196, distance: 30.5
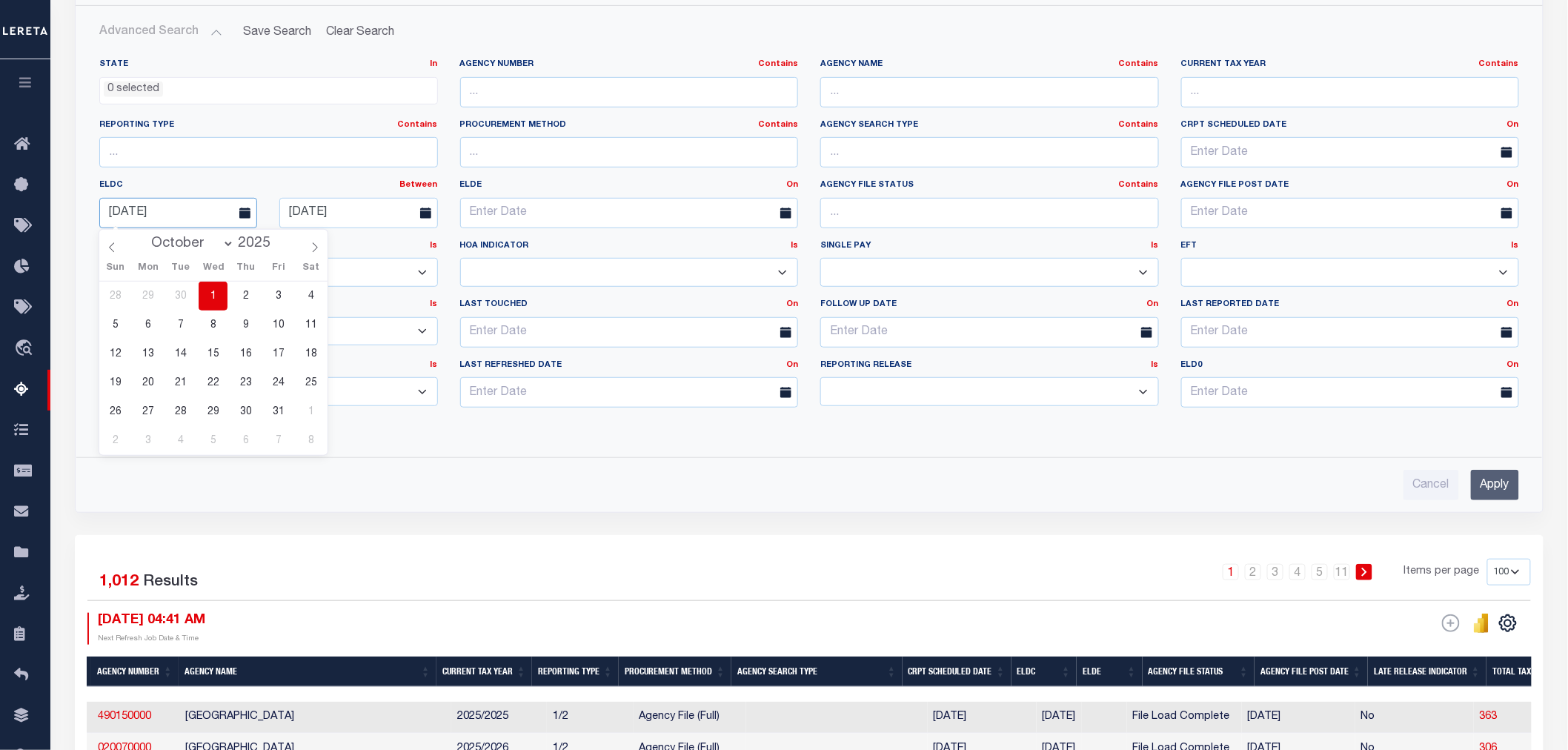
click at [159, 218] on input "[DATE]" at bounding box center [178, 213] width 158 height 30
click at [190, 202] on input "[DATE]" at bounding box center [178, 213] width 158 height 30
click at [189, 202] on input "[DATE]" at bounding box center [178, 213] width 158 height 30
click at [186, 208] on input "[DATE]" at bounding box center [178, 213] width 158 height 30
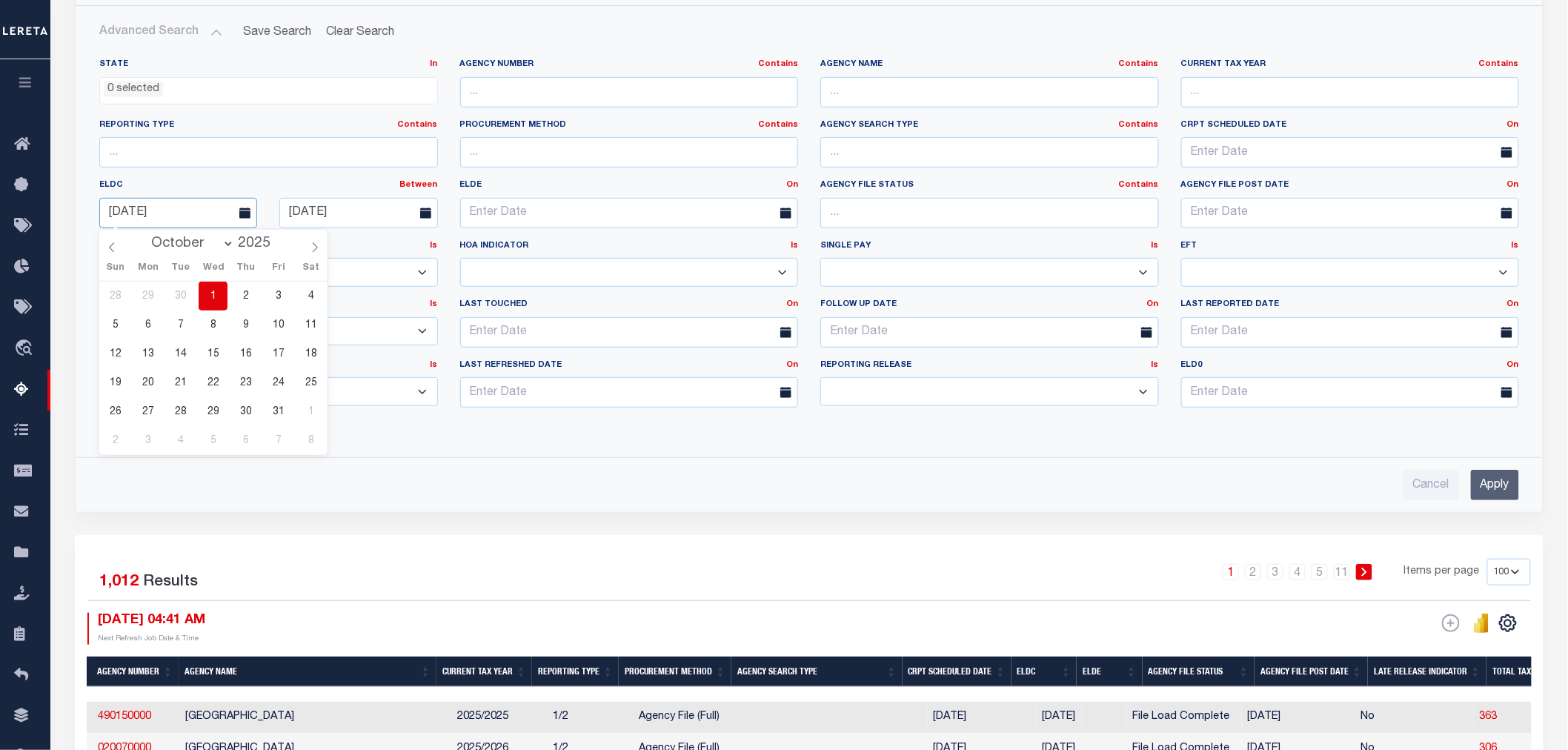
click at [186, 208] on input "[DATE]" at bounding box center [178, 213] width 158 height 30
click at [185, 208] on input "[DATE]" at bounding box center [178, 213] width 158 height 30
click at [184, 208] on input "[DATE]" at bounding box center [178, 213] width 158 height 30
select select "8"
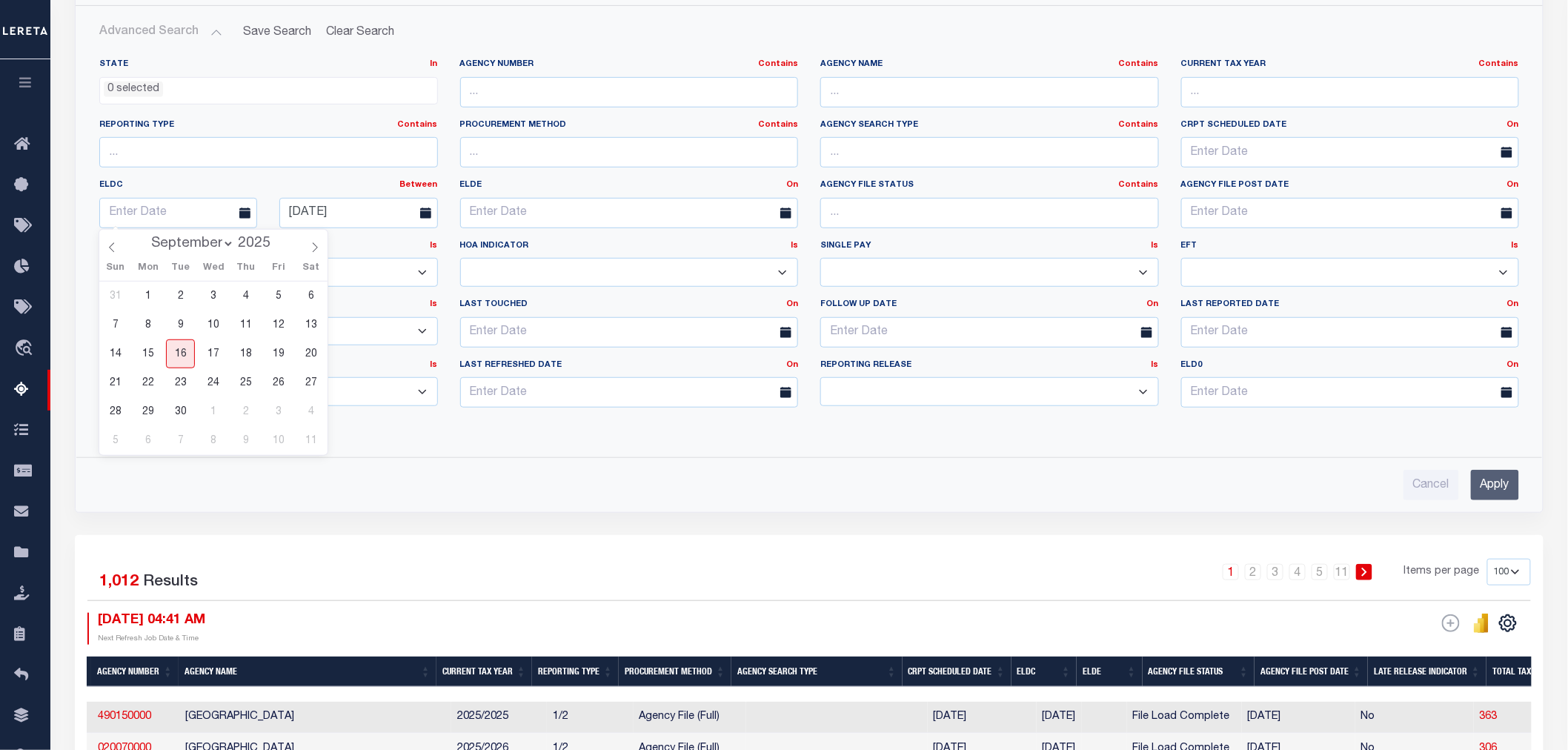
click at [0, 0] on div "January February March April May June July August September October November [D…" at bounding box center [0, 0] width 0 height 0
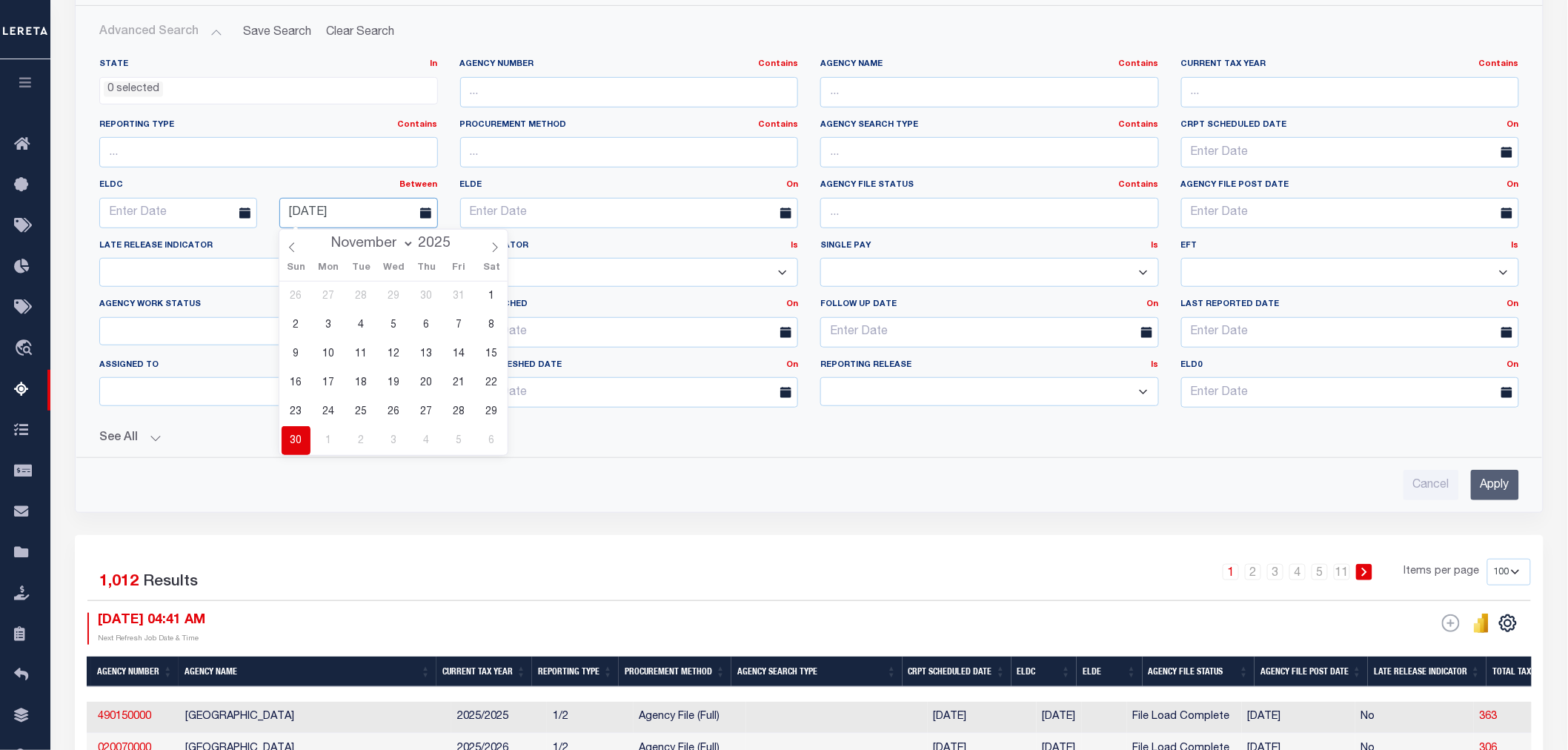
click at [310, 215] on input "[DATE]" at bounding box center [358, 213] width 158 height 30
select select "8"
click at [863, 478] on div "Cancel Apply" at bounding box center [809, 485] width 1420 height 30
click at [1515, 129] on link "On" at bounding box center [1513, 125] width 12 height 8
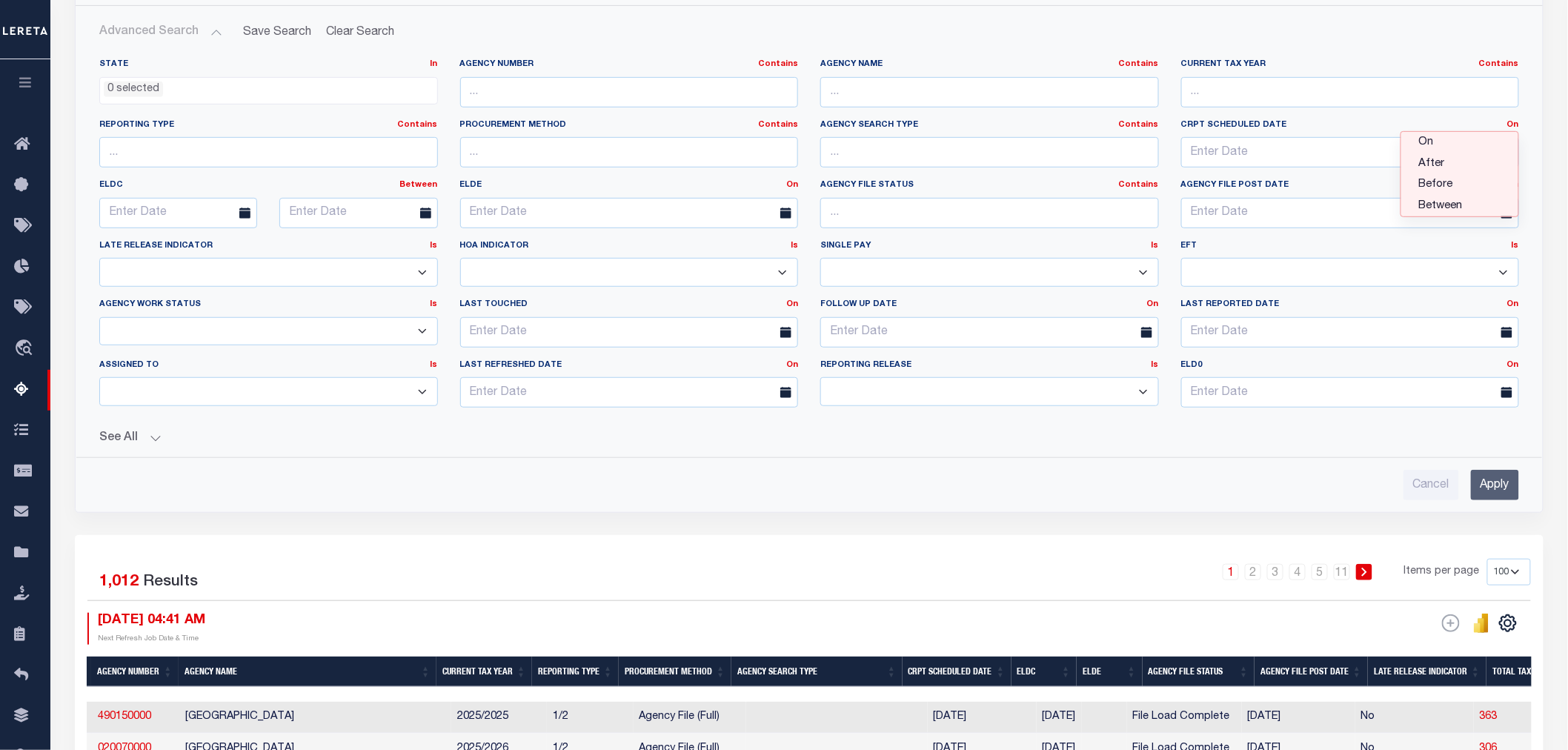
click at [1475, 205] on link "Between" at bounding box center [1459, 206] width 117 height 21
click at [1268, 151] on input "text" at bounding box center [1260, 152] width 158 height 30
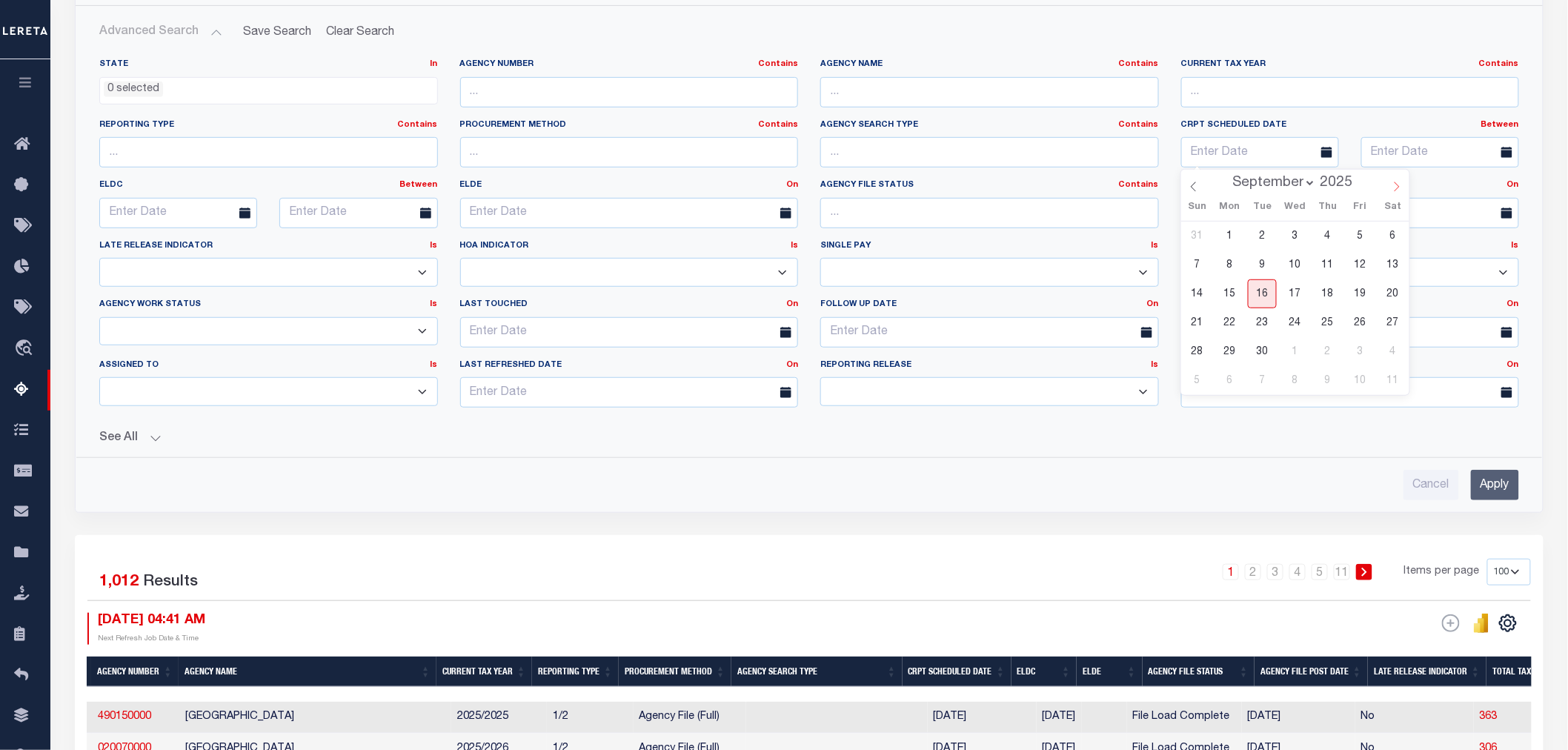
click at [1399, 187] on icon at bounding box center [1396, 186] width 10 height 10
select select "9"
click at [1295, 235] on span "1" at bounding box center [1294, 236] width 29 height 29
type input "[DATE]"
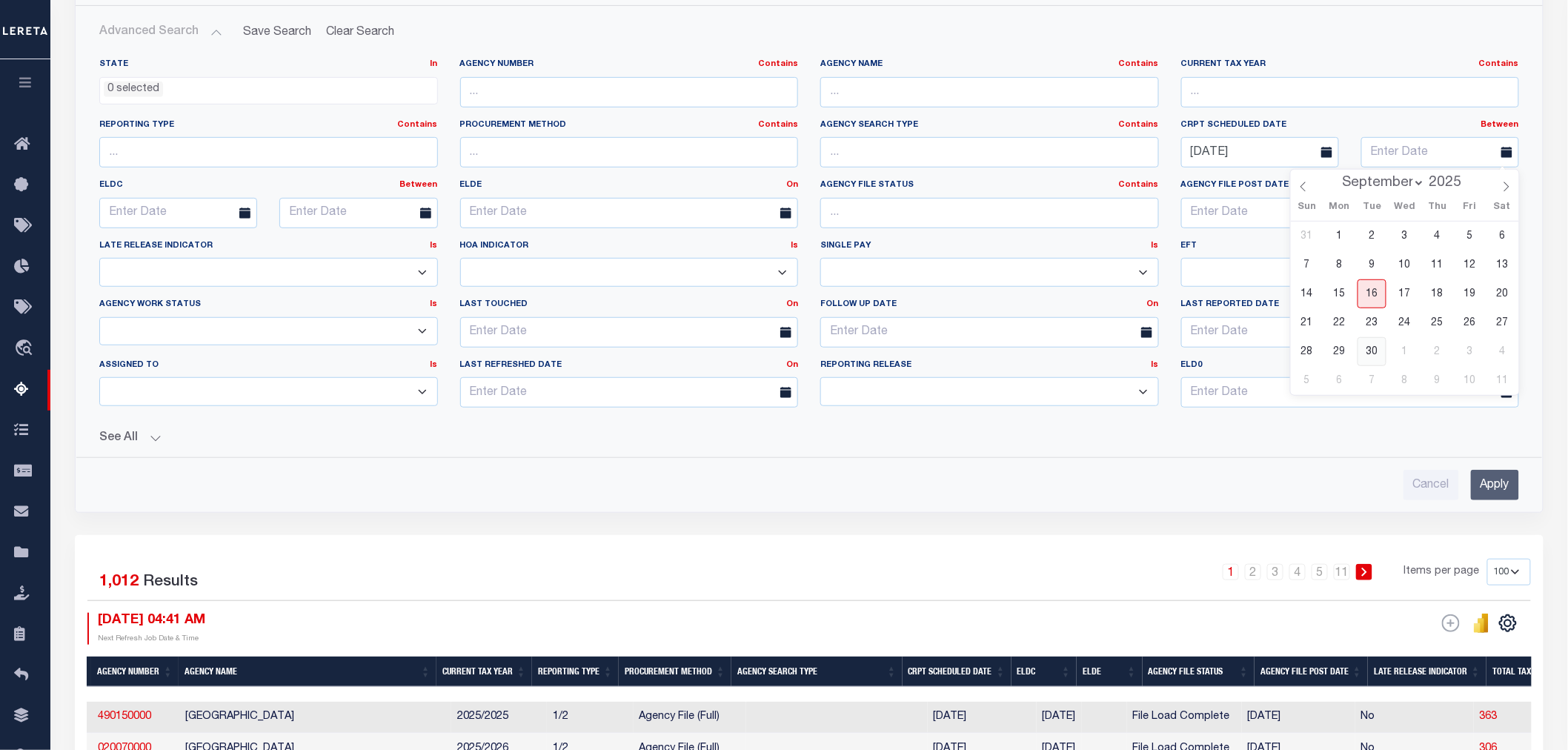
click at [1361, 349] on span "30" at bounding box center [1372, 352] width 29 height 29
type input "[DATE]"
click at [1465, 145] on input "[DATE]" at bounding box center [1440, 152] width 158 height 30
click at [1500, 186] on span at bounding box center [1507, 182] width 25 height 25
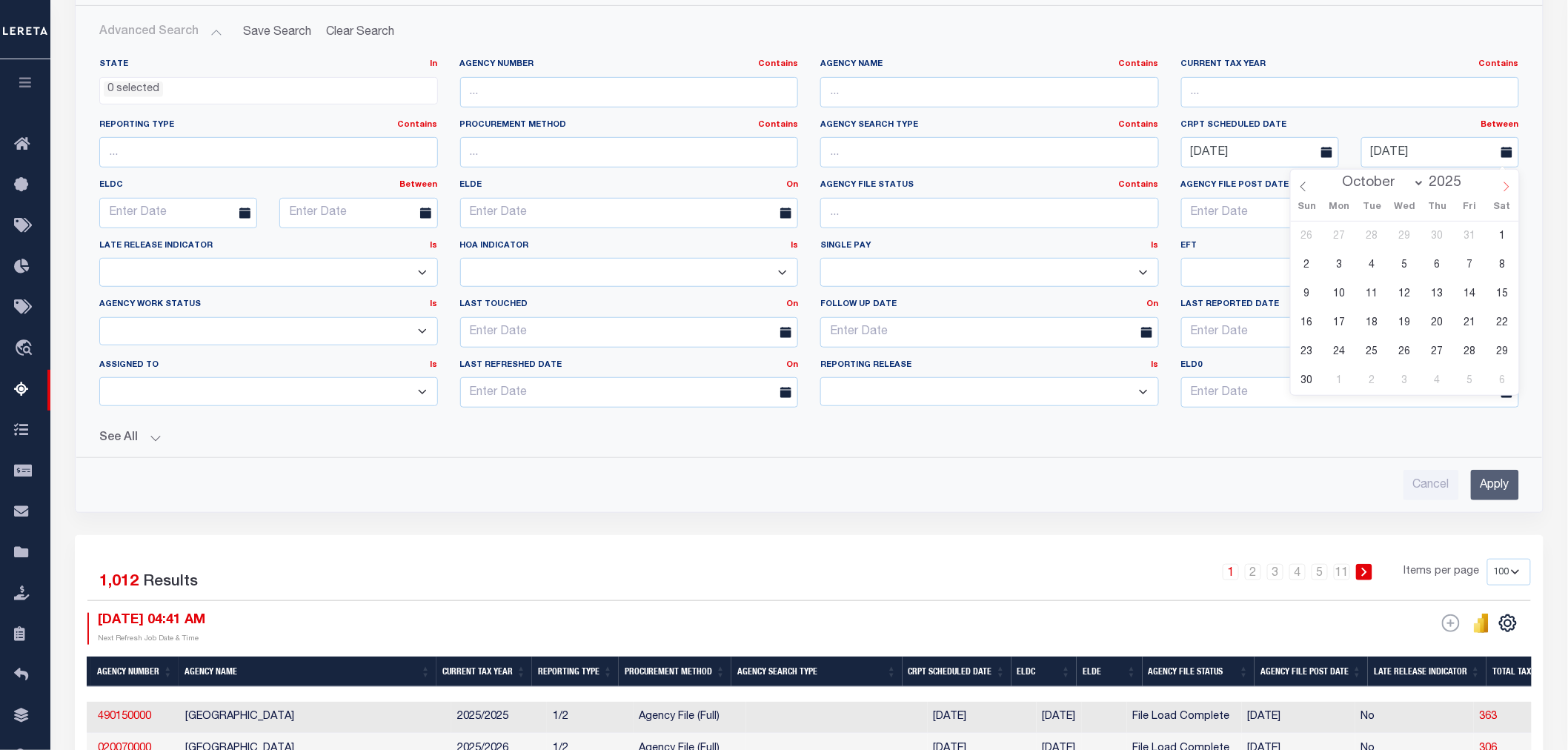
select select "10"
drag, startPoint x: 1309, startPoint y: 384, endPoint x: 1362, endPoint y: 475, distance: 105.3
click at [1307, 384] on span "30" at bounding box center [1306, 380] width 29 height 29
type input "[DATE]"
click at [1505, 488] on input "Apply" at bounding box center [1495, 485] width 49 height 30
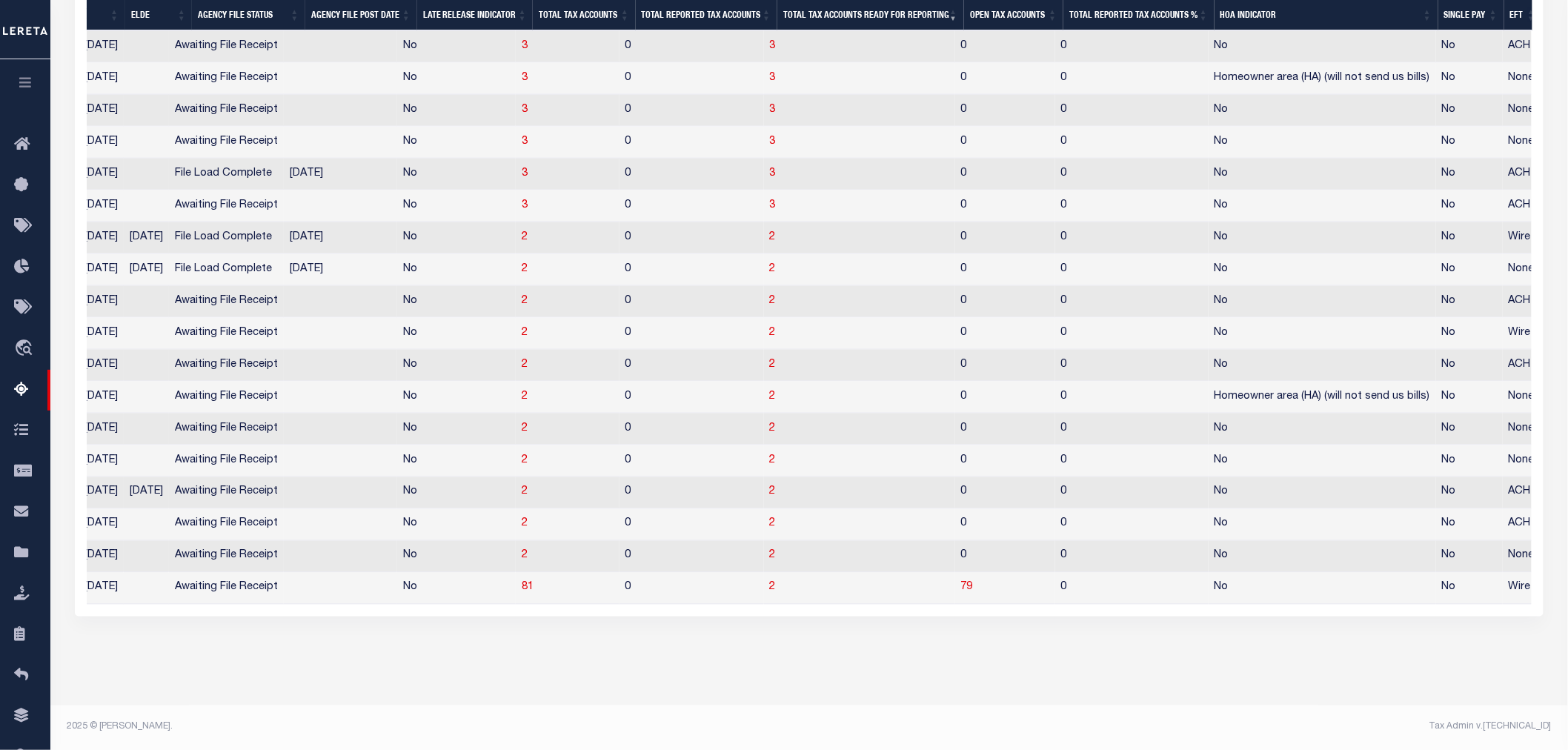
scroll to position [0, 0]
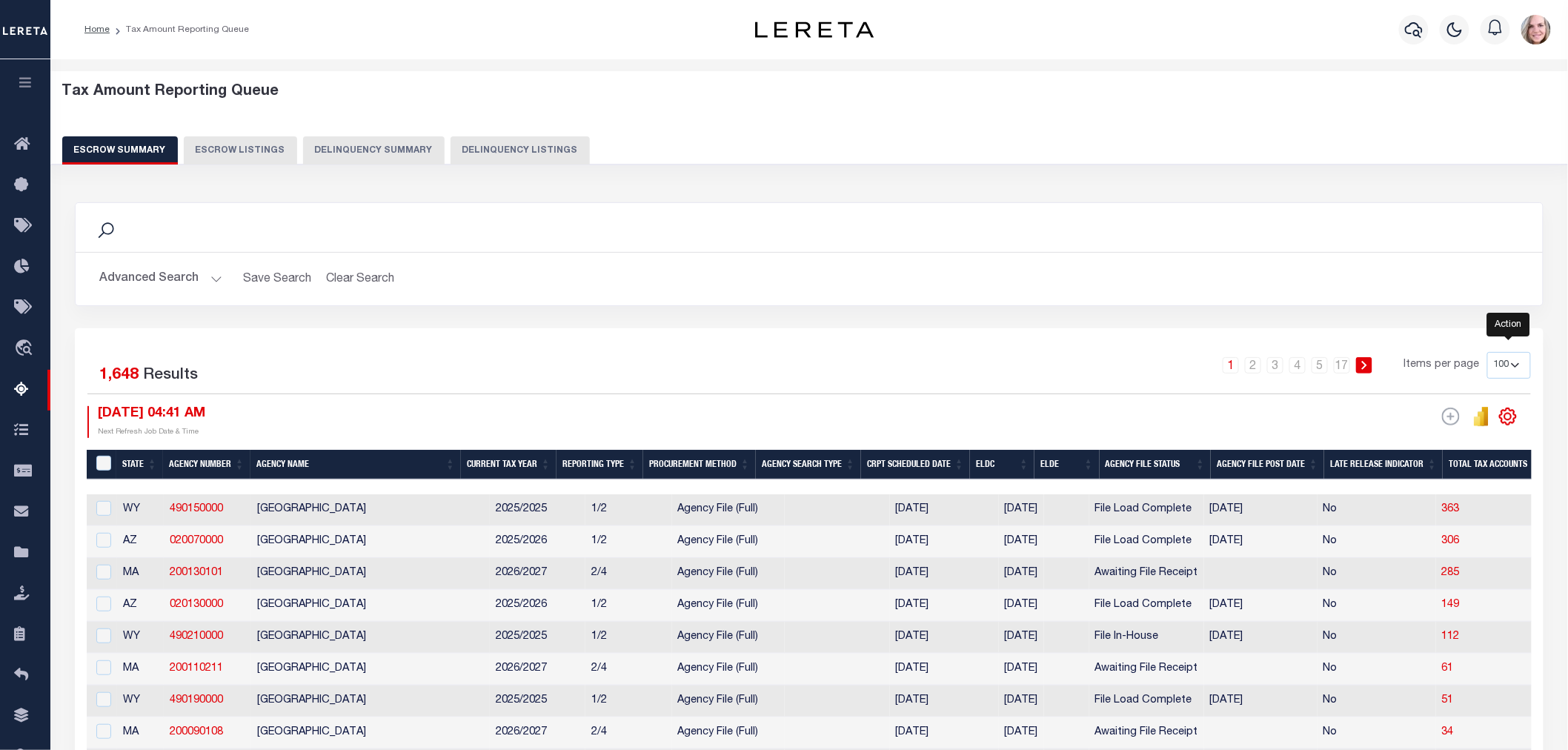
click at [1506, 419] on icon "" at bounding box center [1508, 416] width 6 height 6
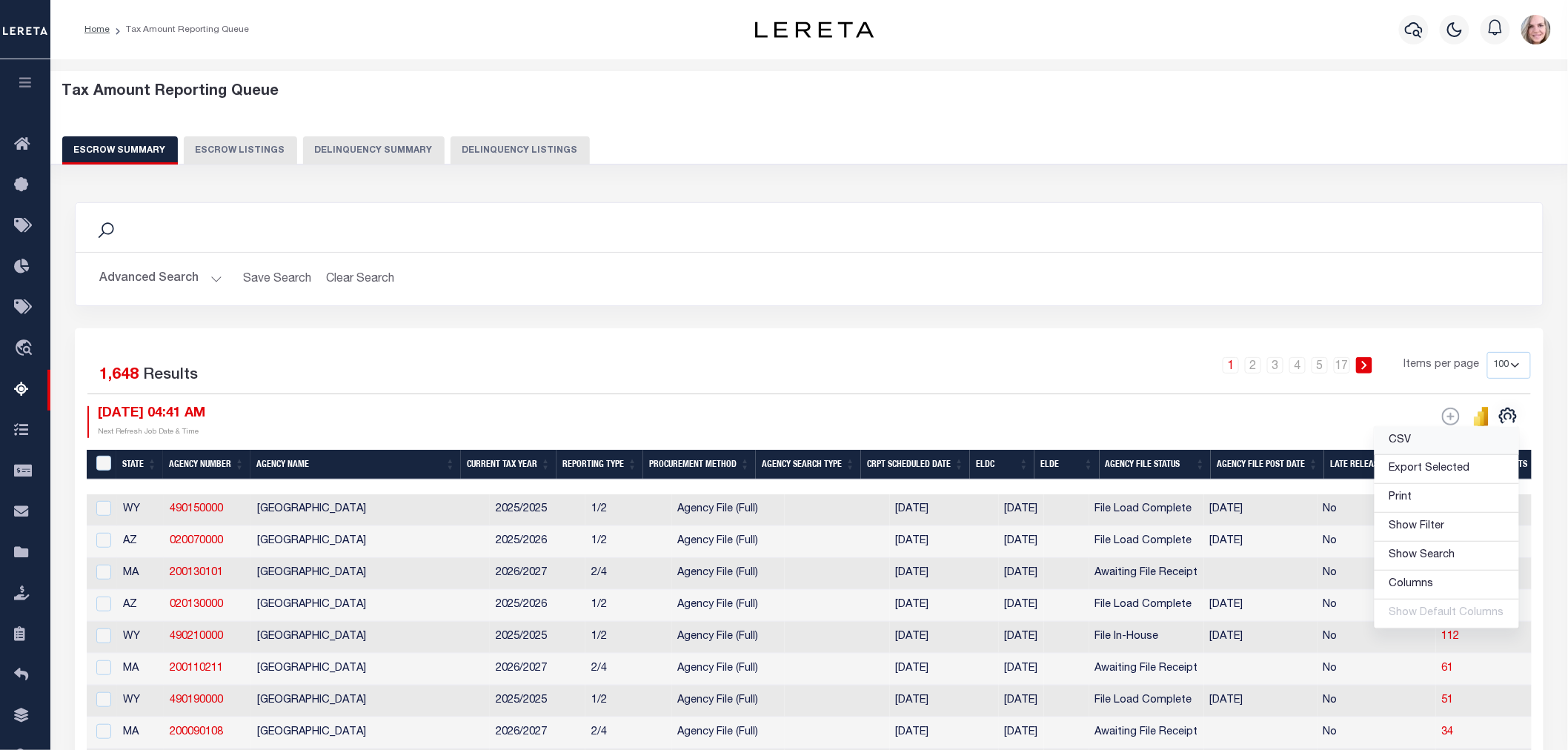
click at [1453, 438] on link "CSV" at bounding box center [1447, 441] width 145 height 29
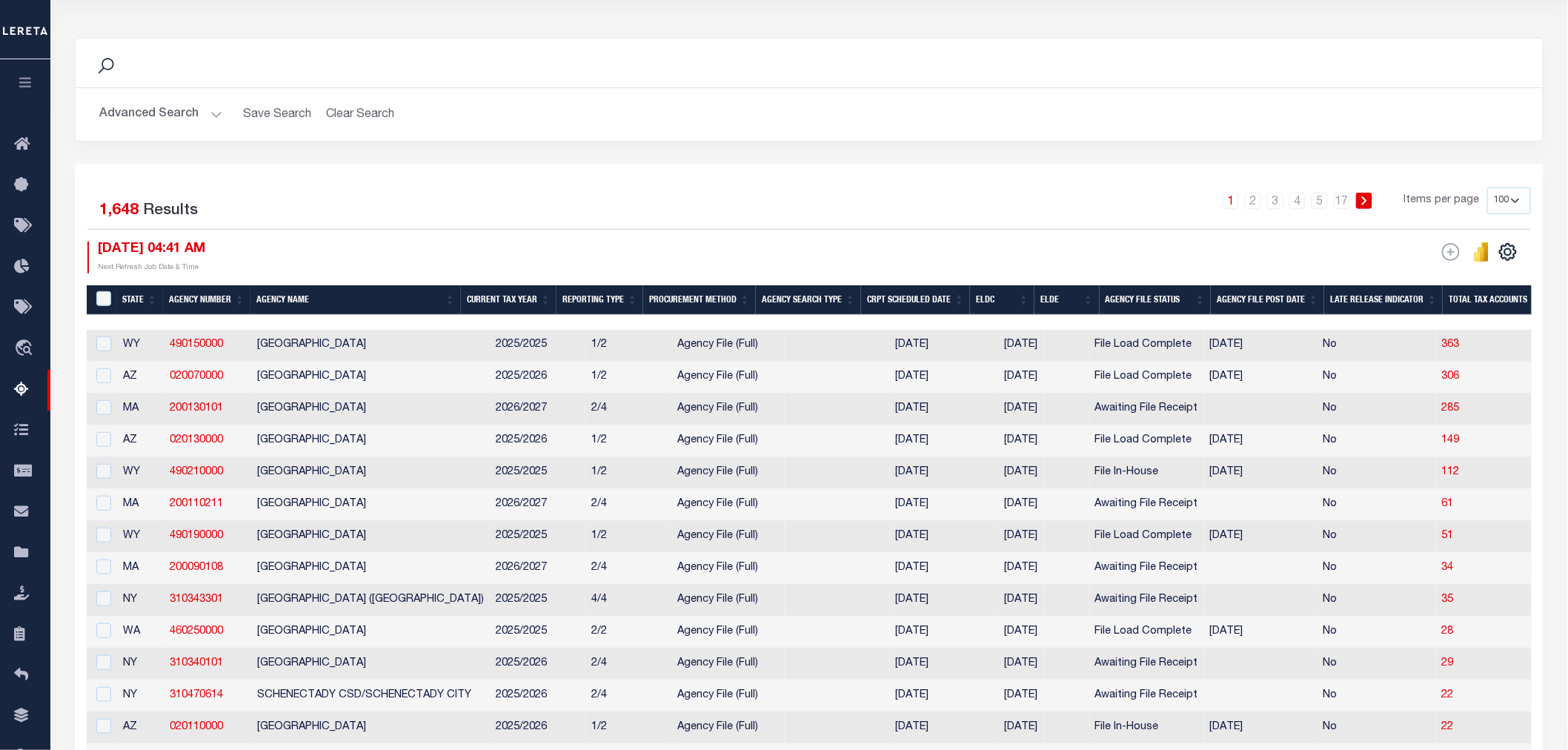
scroll to position [0, 774]
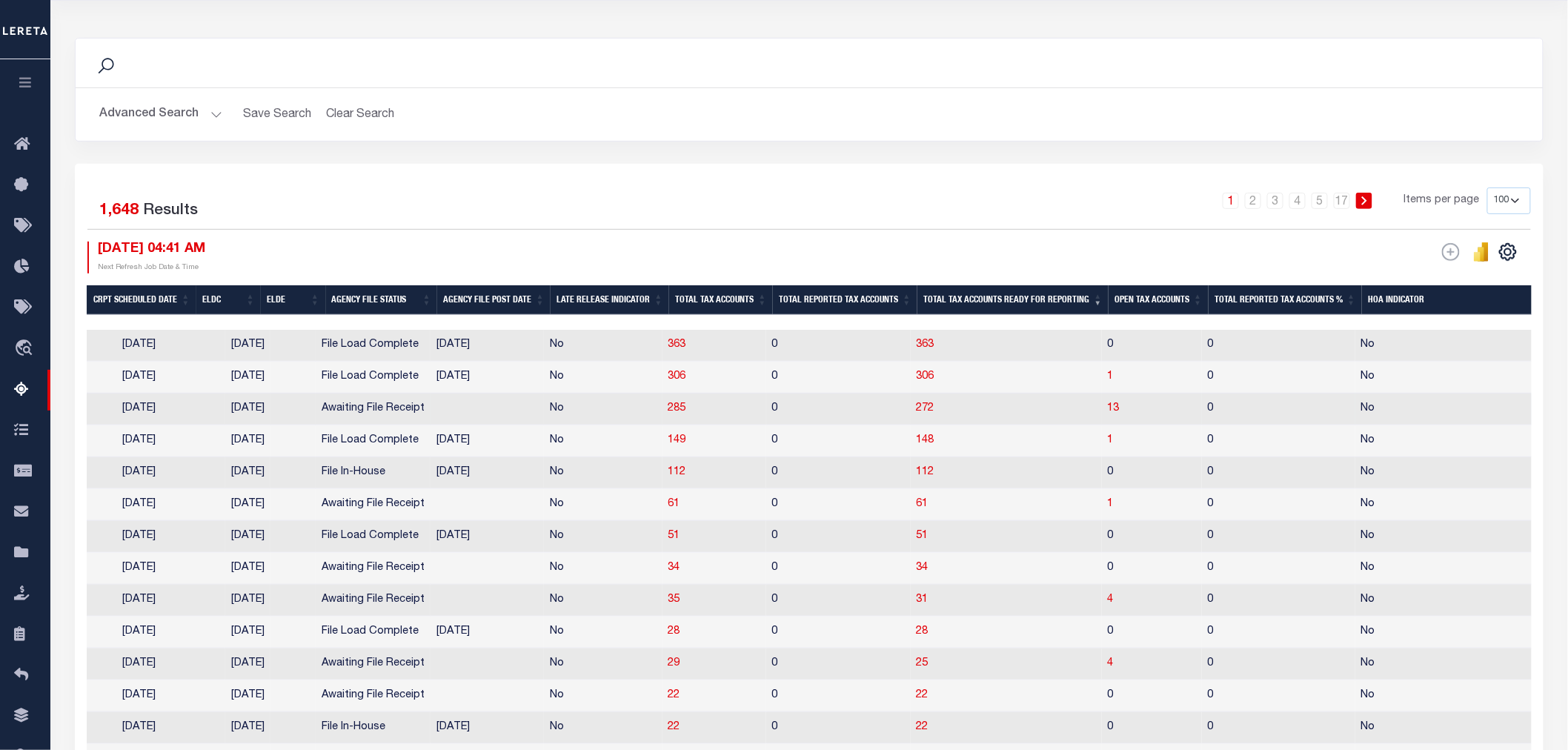
click at [1130, 413] on td "13" at bounding box center [1152, 410] width 100 height 32
checkbox input "true"
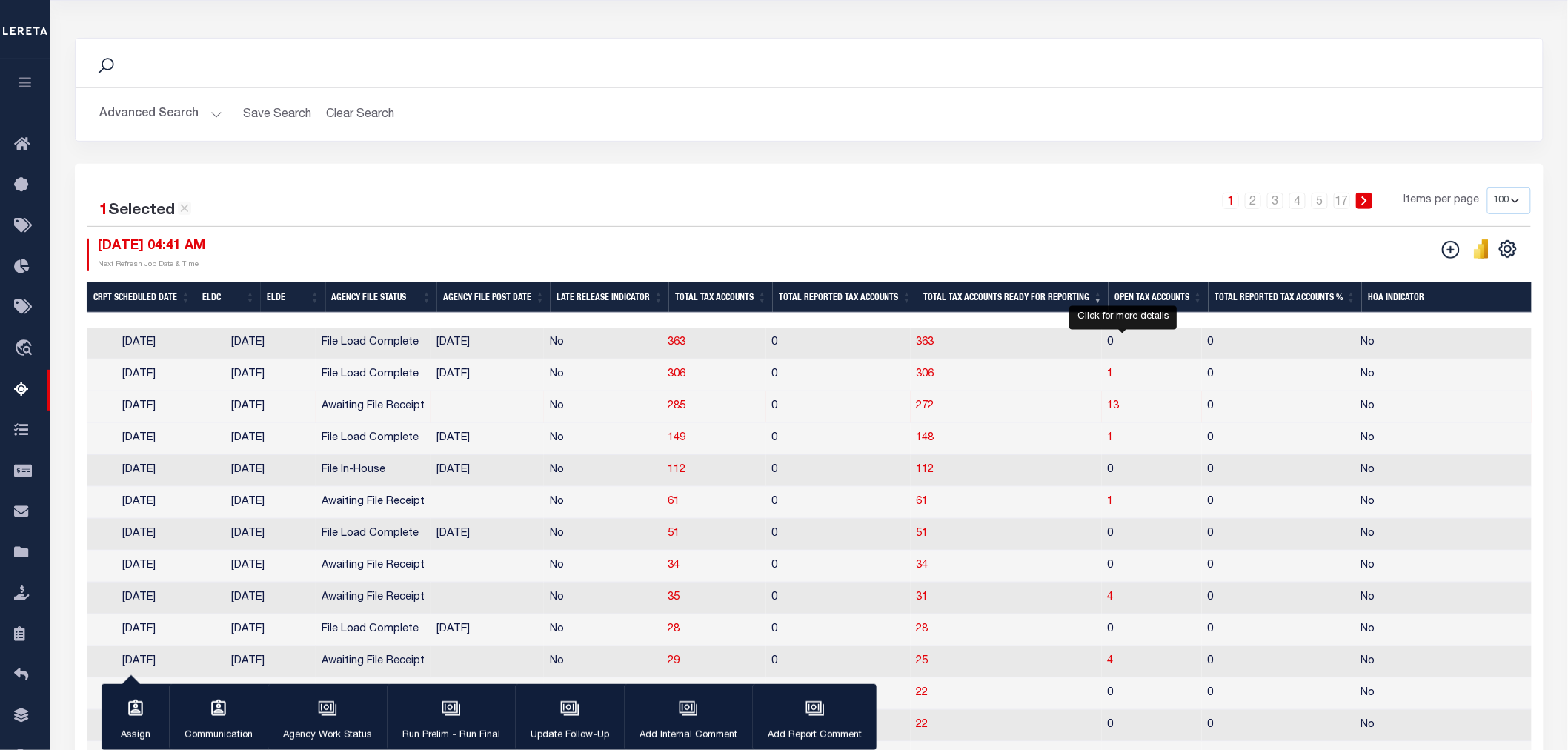
click at [1120, 406] on span "13" at bounding box center [1113, 406] width 12 height 10
select select "100"
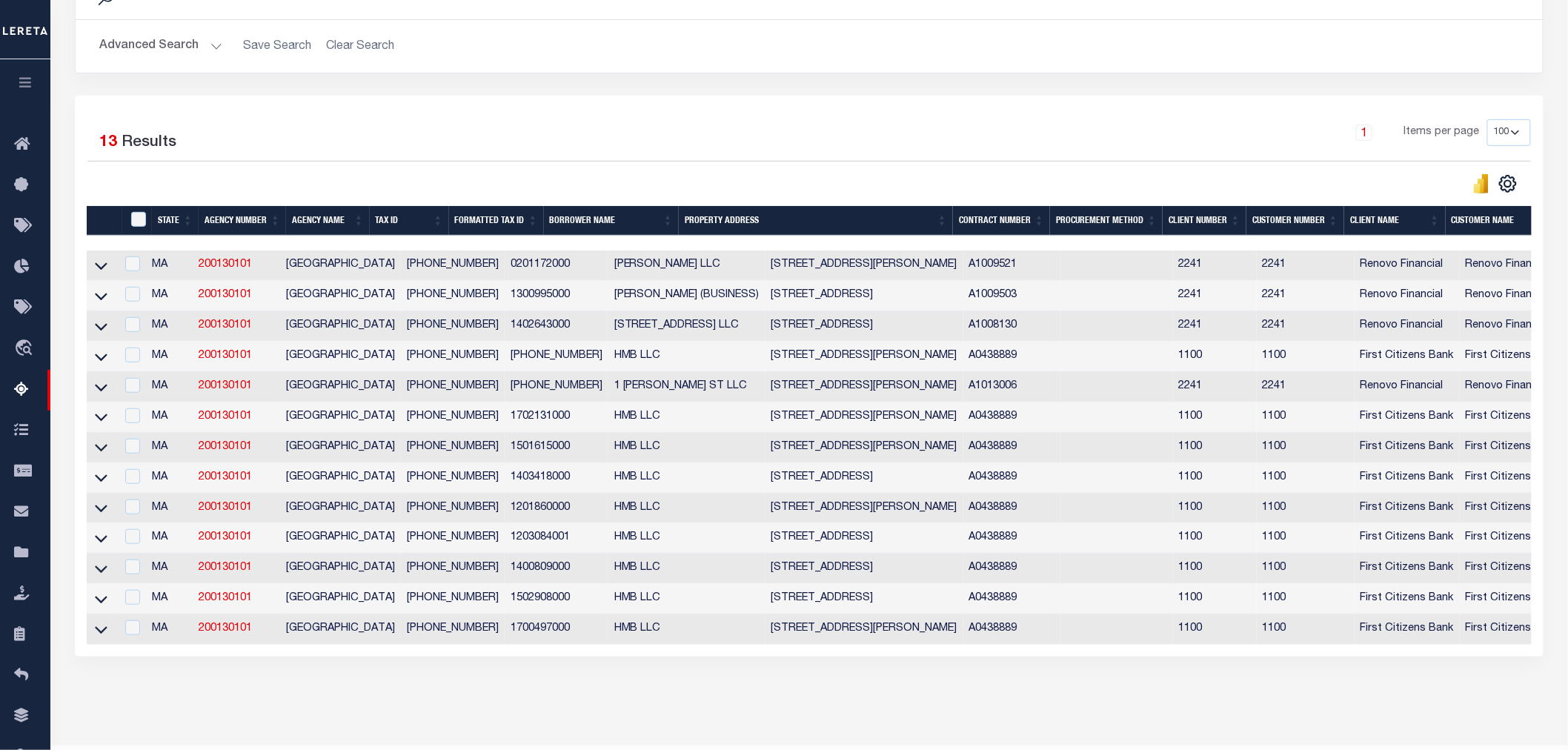
scroll to position [0, 0]
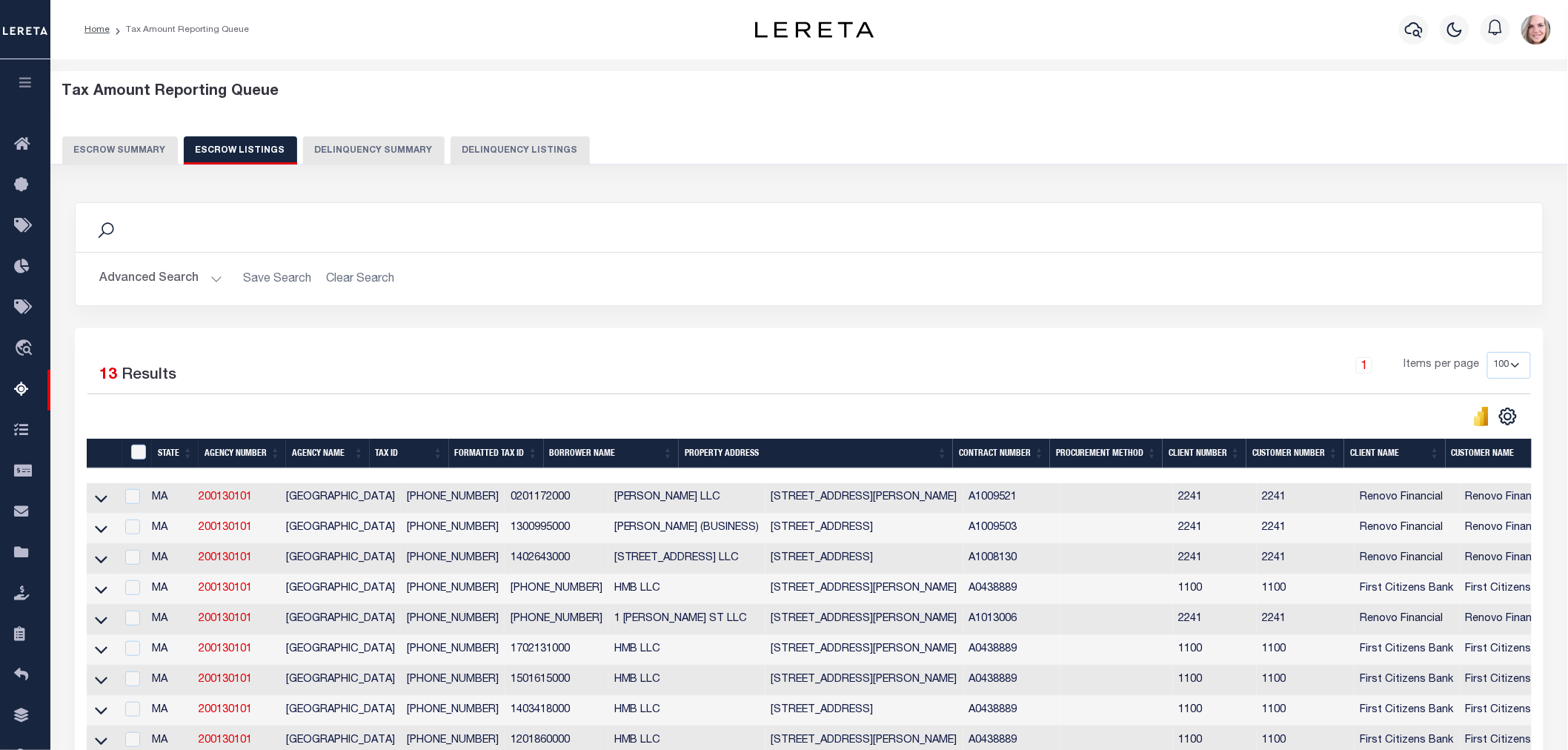
click at [136, 144] on button "Escrow Summary" at bounding box center [119, 150] width 115 height 28
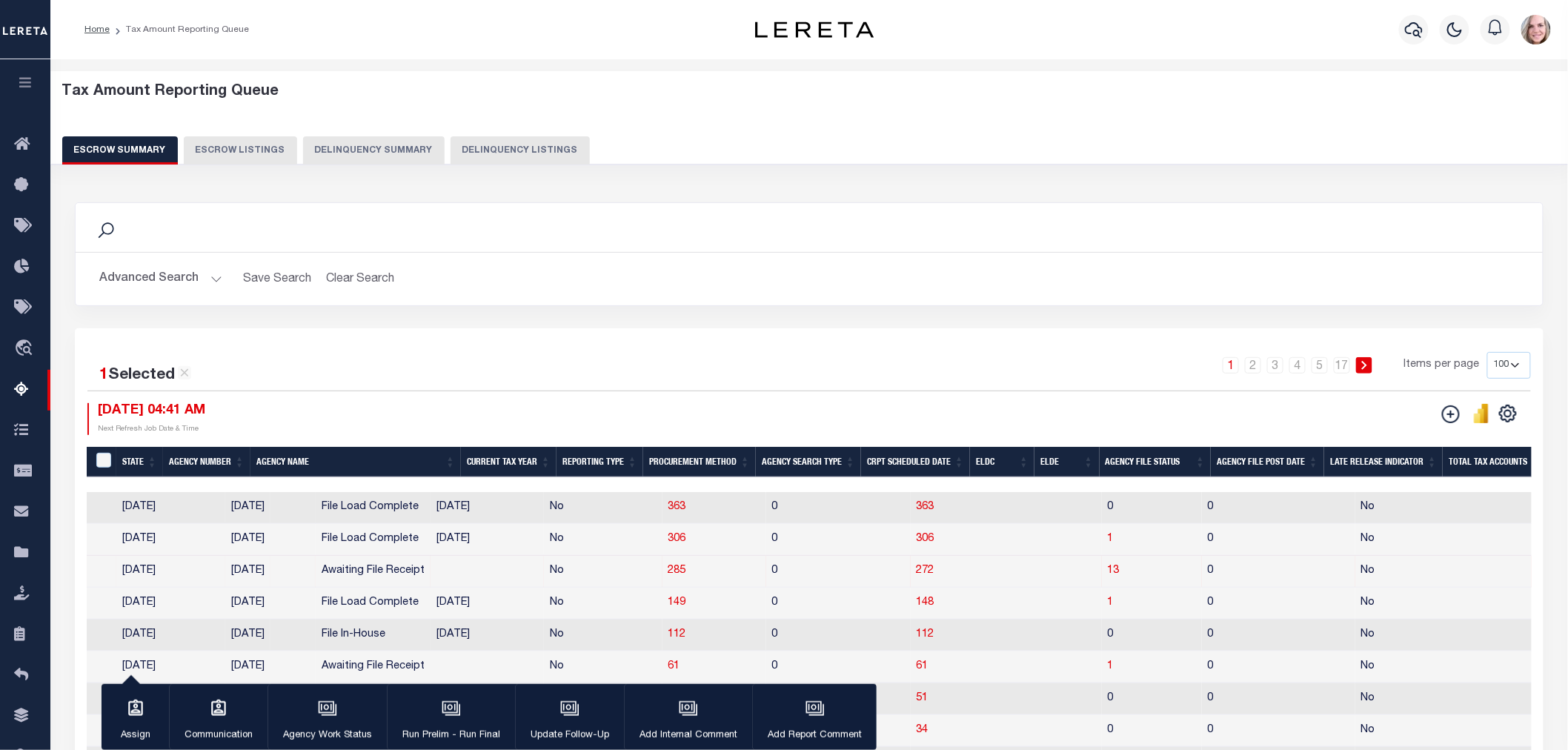
scroll to position [0, 774]
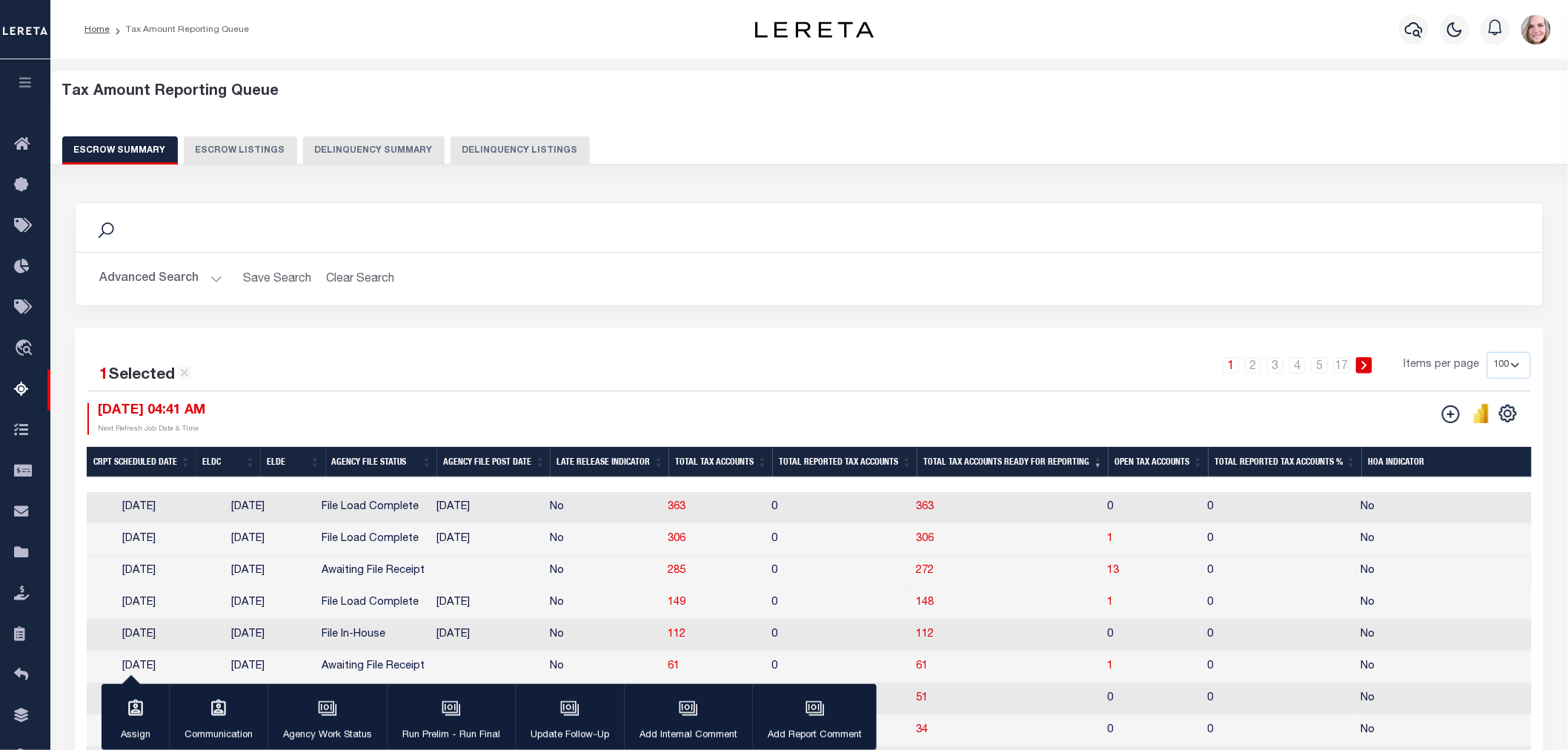
click at [1165, 468] on th "Open Tax Accounts" at bounding box center [1159, 462] width 100 height 30
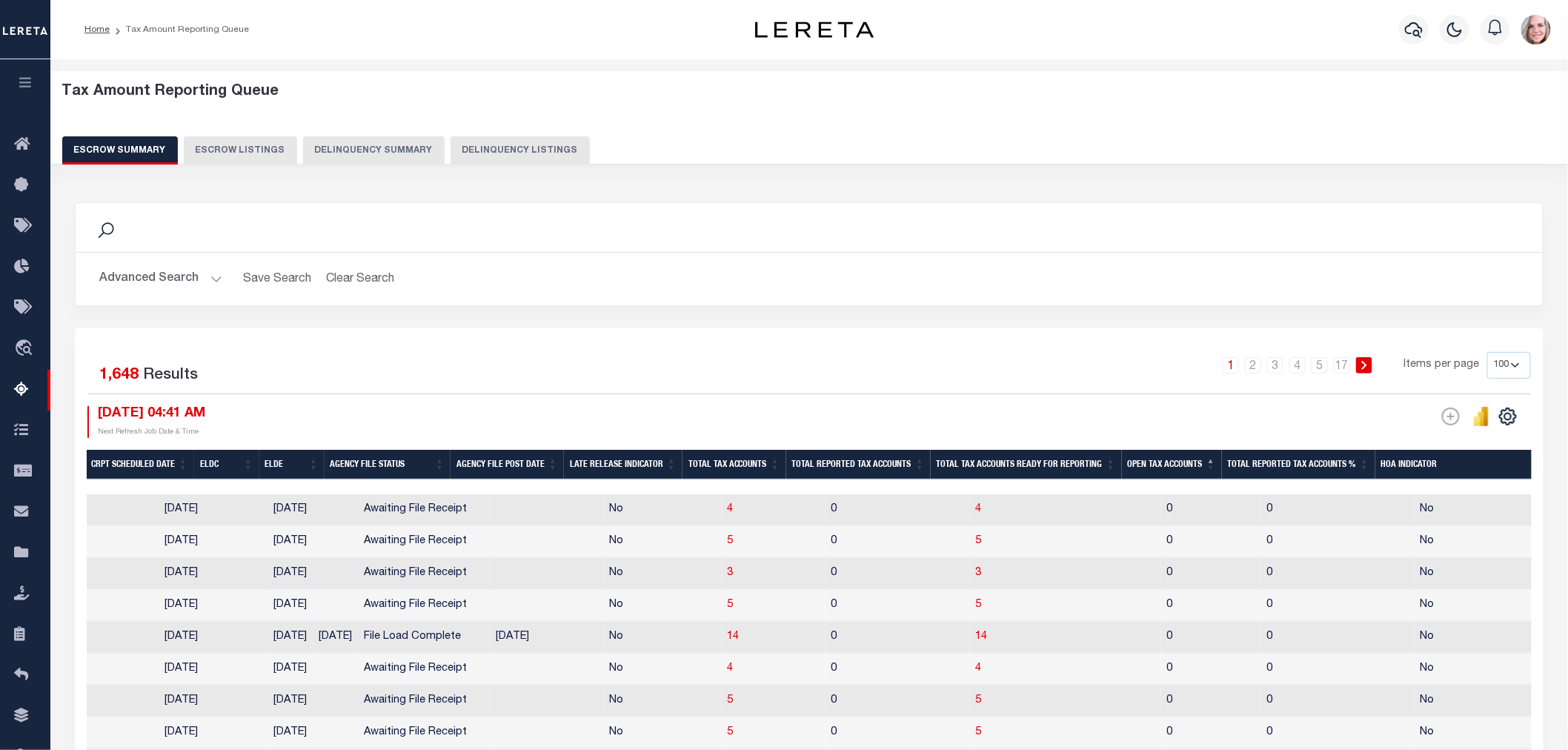
click at [1159, 470] on th "Open Tax Accounts" at bounding box center [1172, 465] width 100 height 30
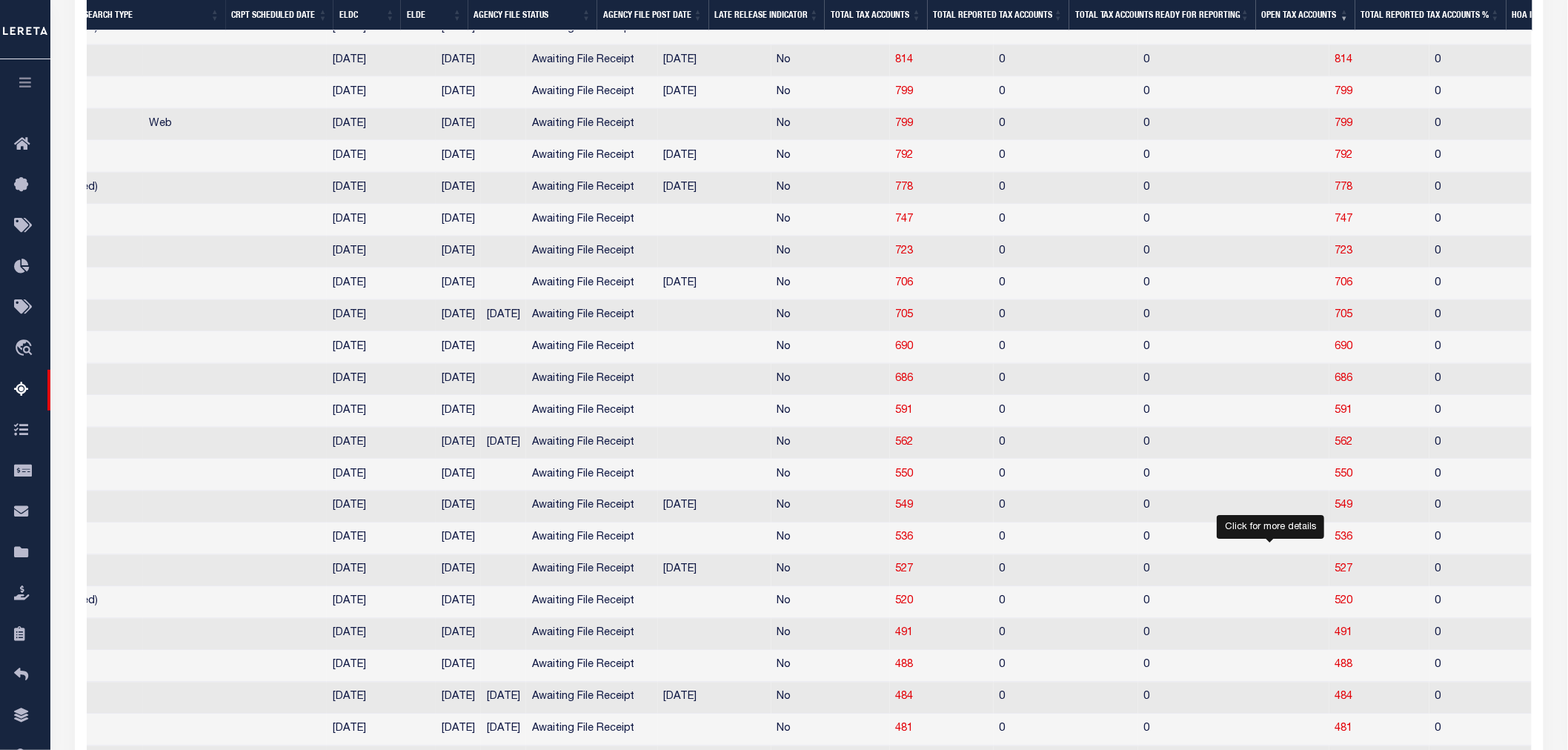
drag, startPoint x: 1275, startPoint y: 616, endPoint x: 882, endPoint y: 406, distance: 445.6
click at [1335, 607] on span "520" at bounding box center [1344, 601] width 17 height 10
select select "100"
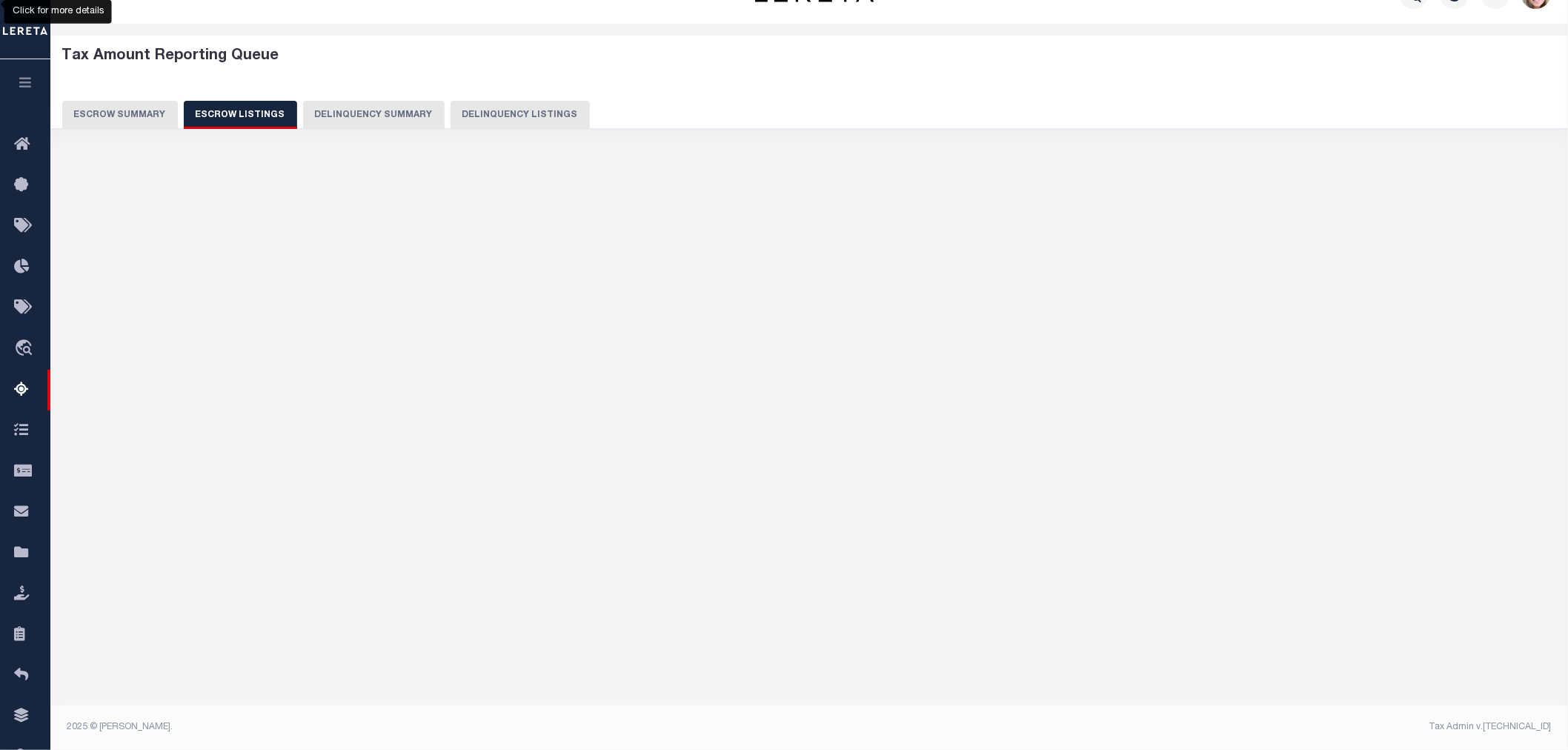
scroll to position [0, 0]
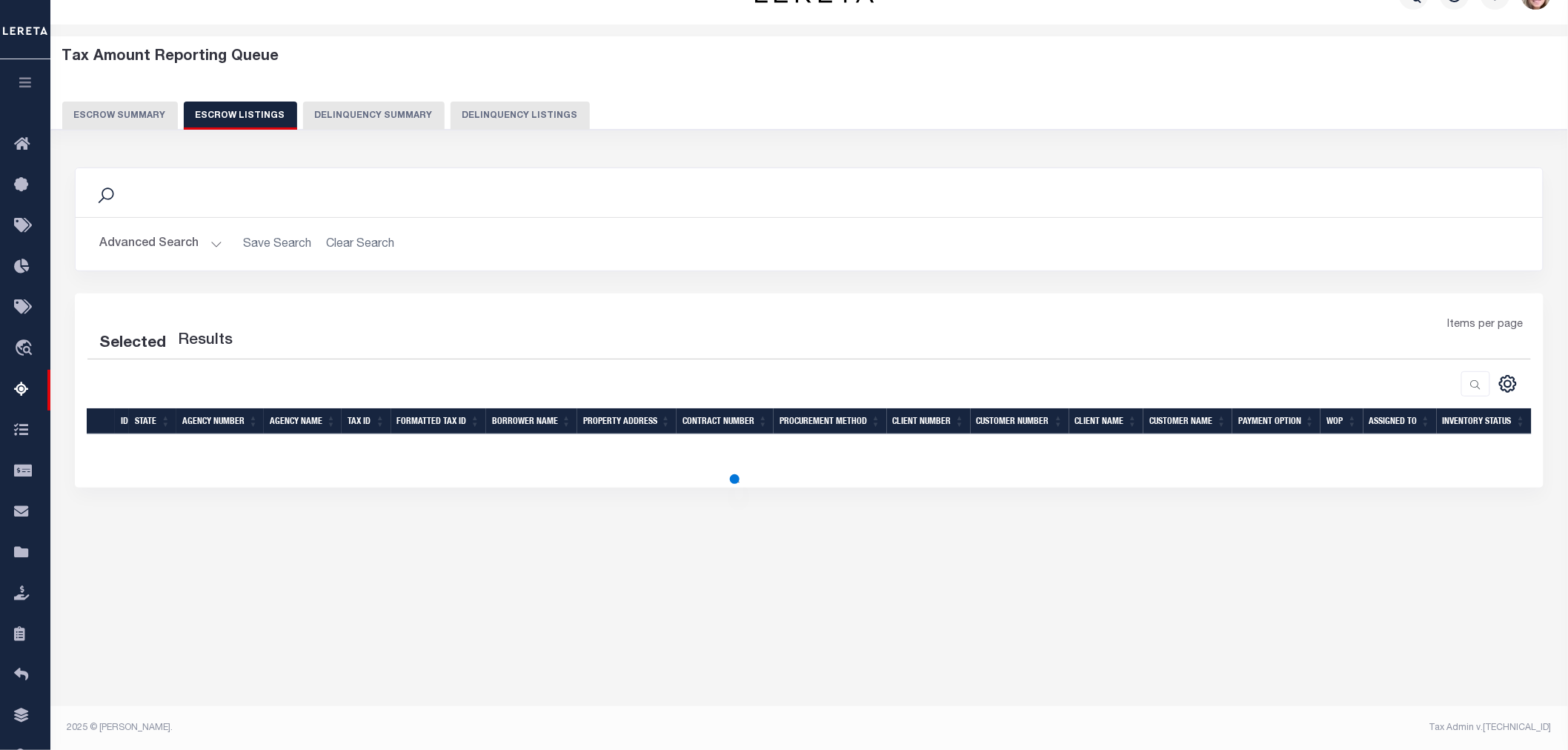
select select "100"
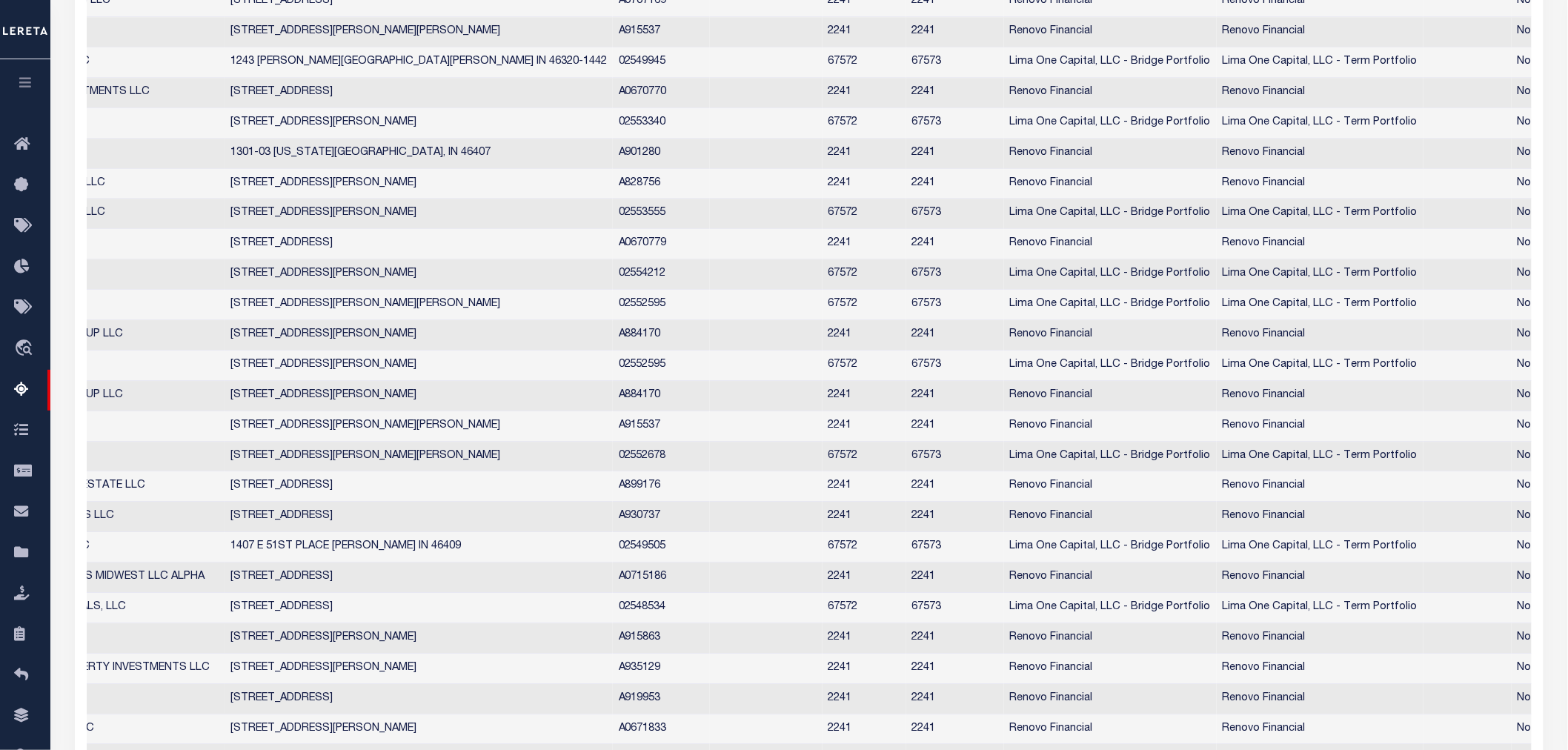
scroll to position [115, 0]
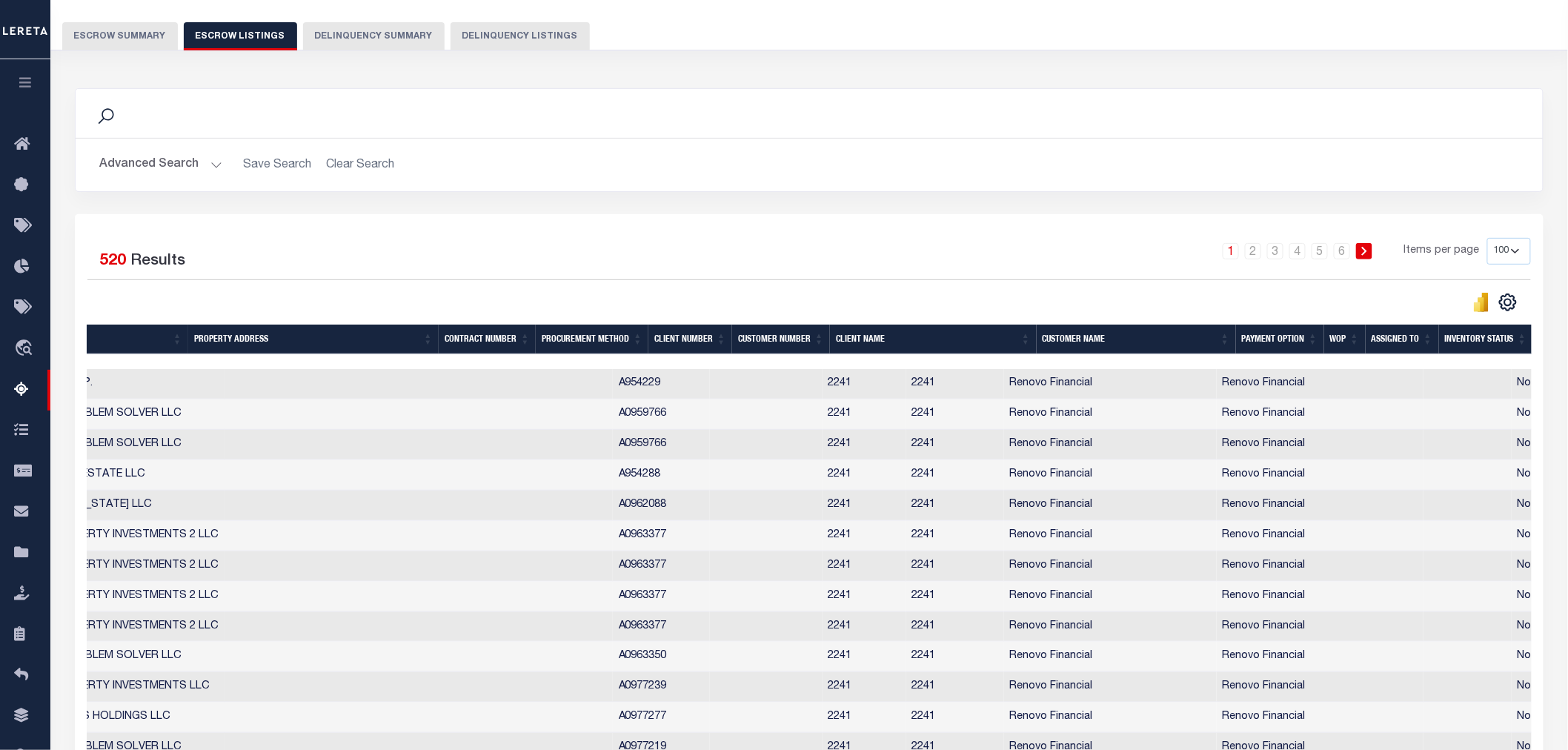
click at [1469, 344] on th "Inventory Status" at bounding box center [1486, 340] width 94 height 30
drag, startPoint x: 1451, startPoint y: 361, endPoint x: 1524, endPoint y: 363, distance: 73.0
click at [1524, 363] on div at bounding box center [809, 361] width 1446 height 15
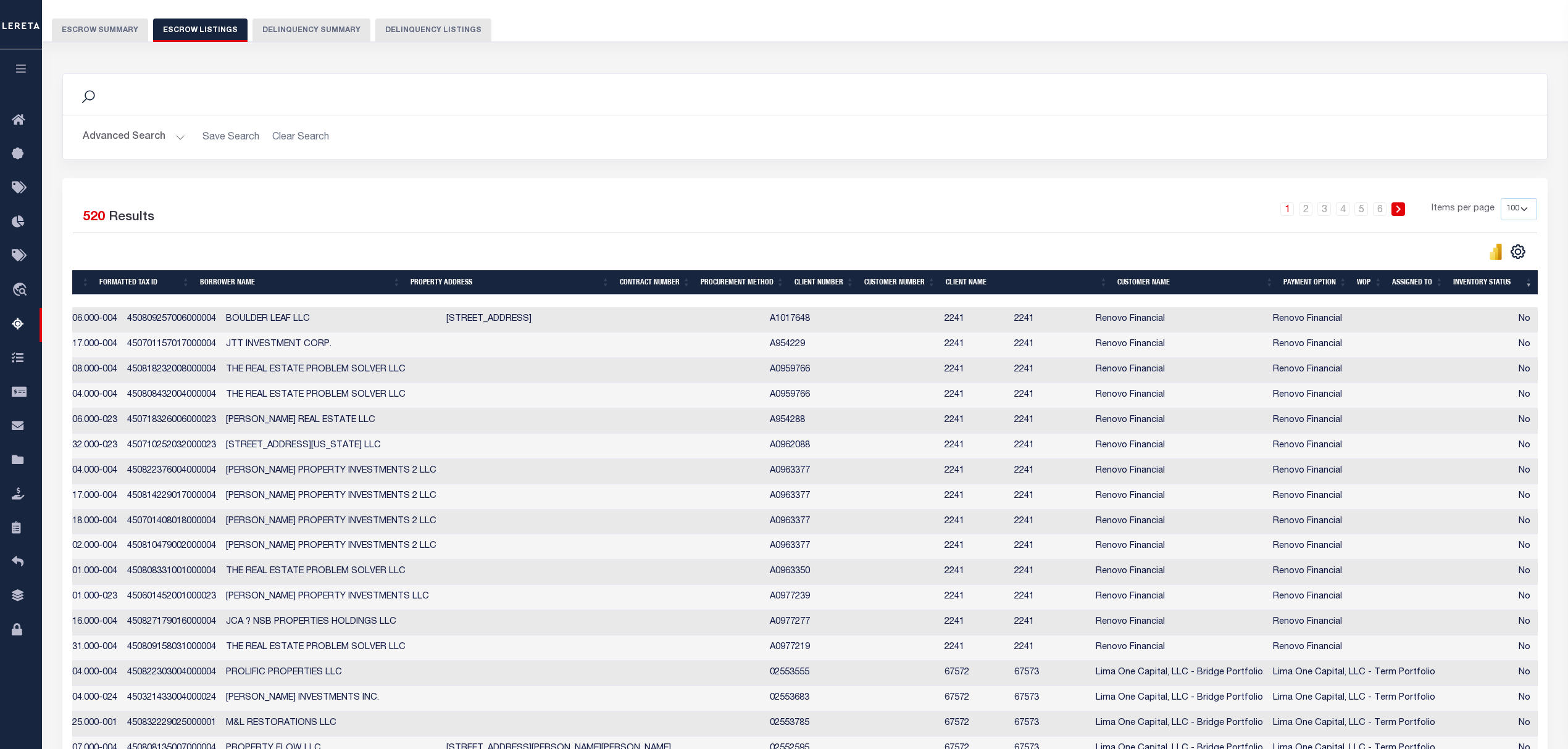
drag, startPoint x: 1282, startPoint y: 0, endPoint x: 1090, endPoint y: 205, distance: 280.9
click at [1090, 205] on div "1 2 3 4 5 6 Items per page 10 25 50 100 500" at bounding box center [990, 214] width 1094 height 32
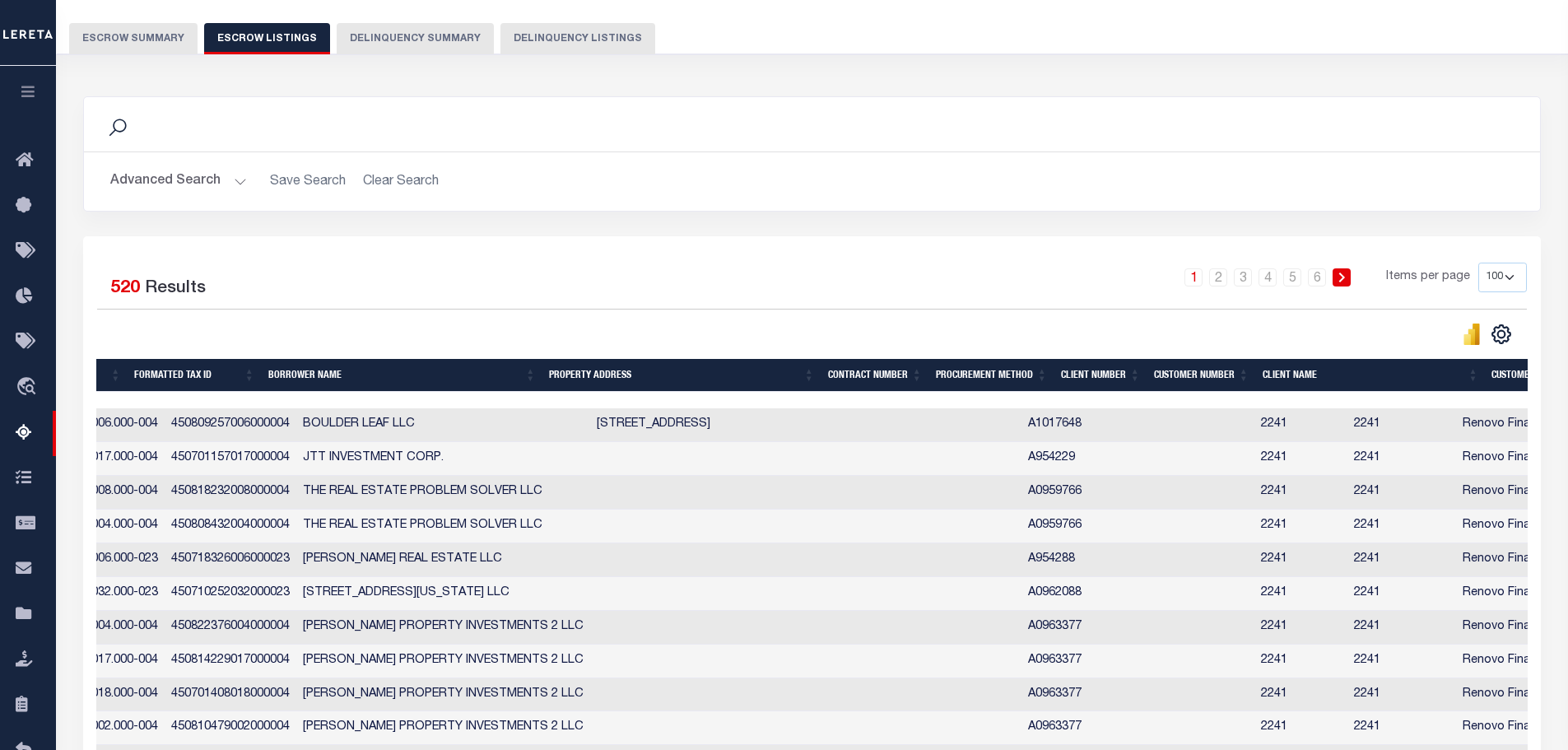
scroll to position [0, 440]
drag, startPoint x: 2104, startPoint y: 7, endPoint x: 237, endPoint y: 411, distance: 1910.2
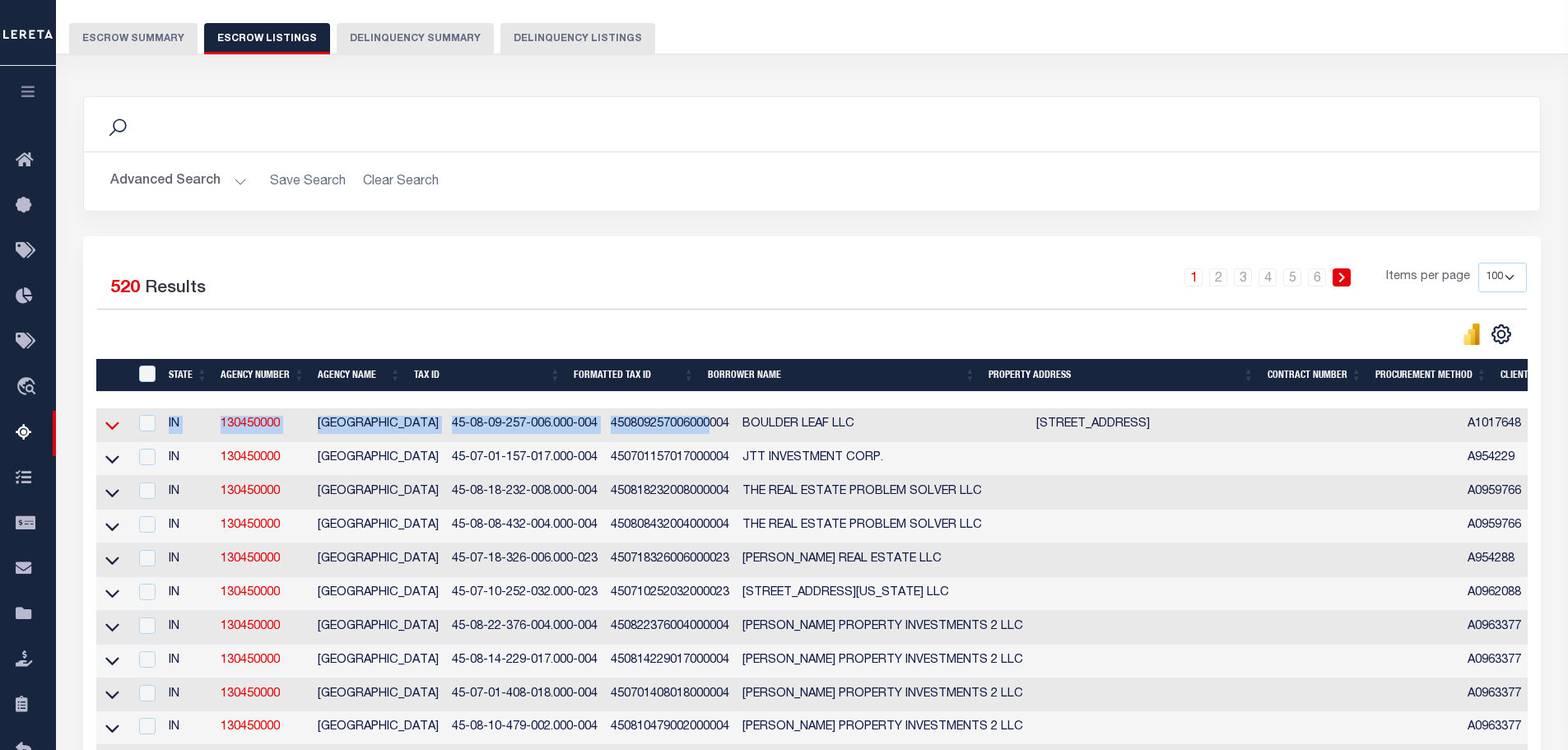
click at [117, 422] on icon at bounding box center [112, 426] width 14 height 18
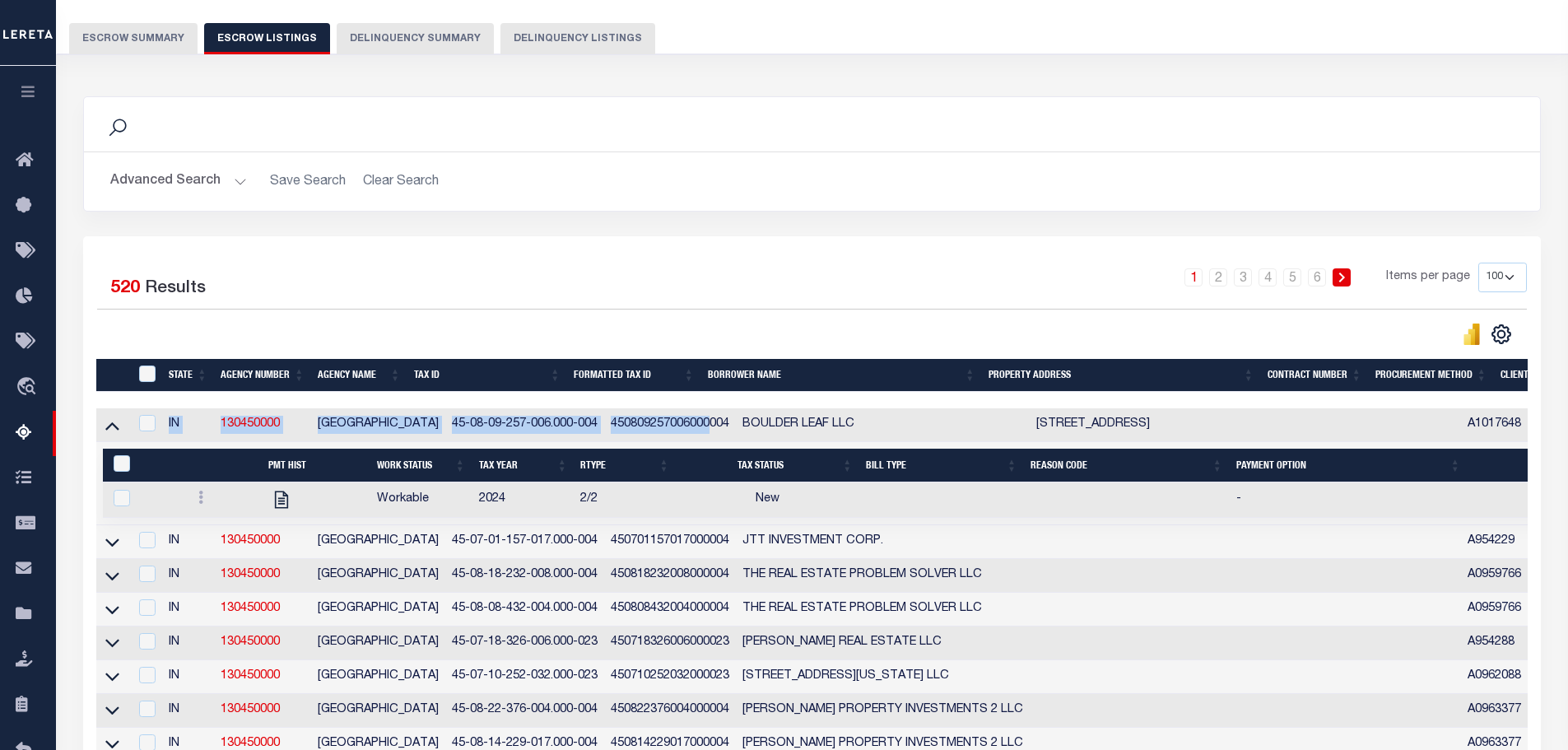
click at [1442, 180] on h2 "Advanced Search Save Search Clear Search" at bounding box center [812, 181] width 1430 height 32
